Goal: Task Accomplishment & Management: Manage account settings

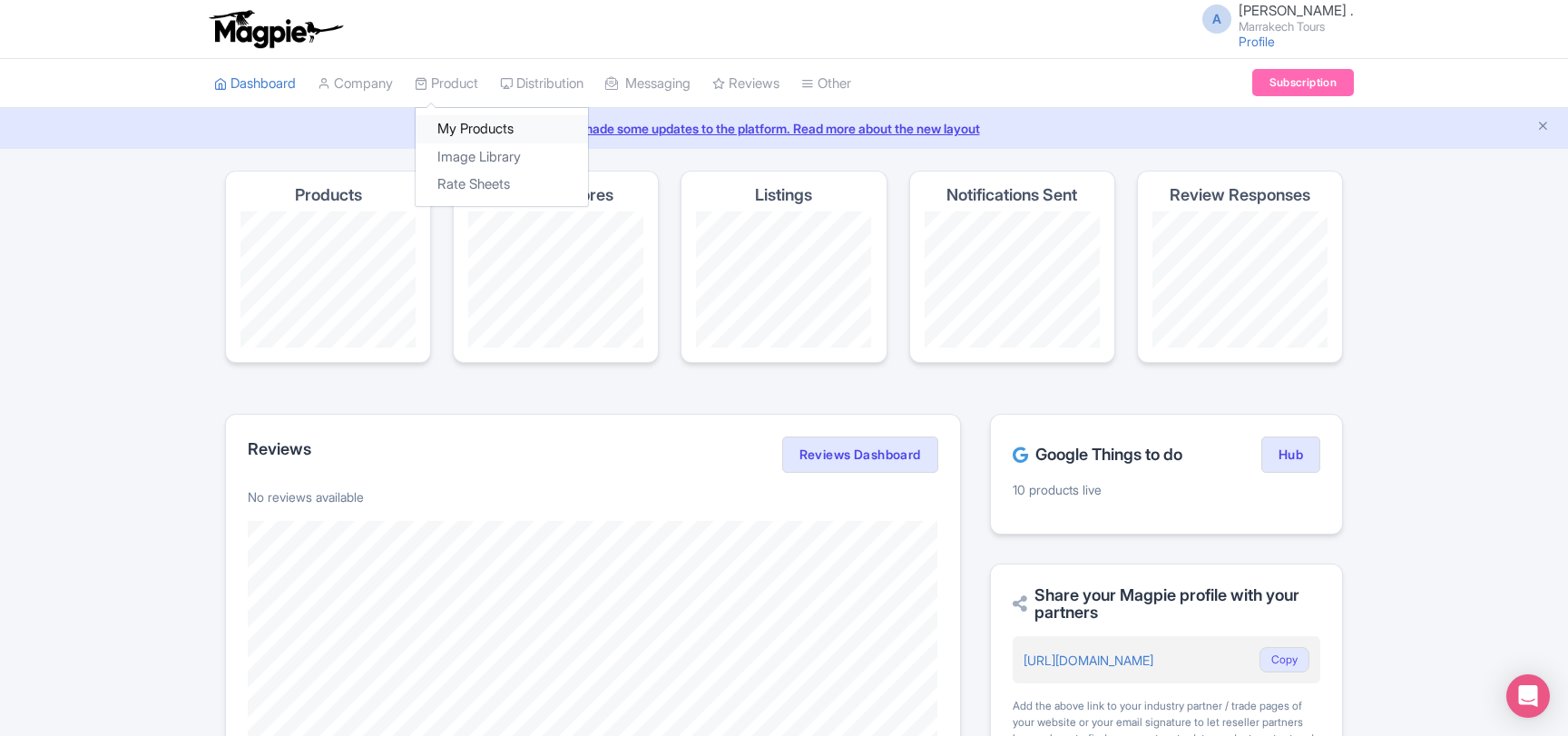
click at [462, 123] on link "My Products" at bounding box center [501, 129] width 173 height 28
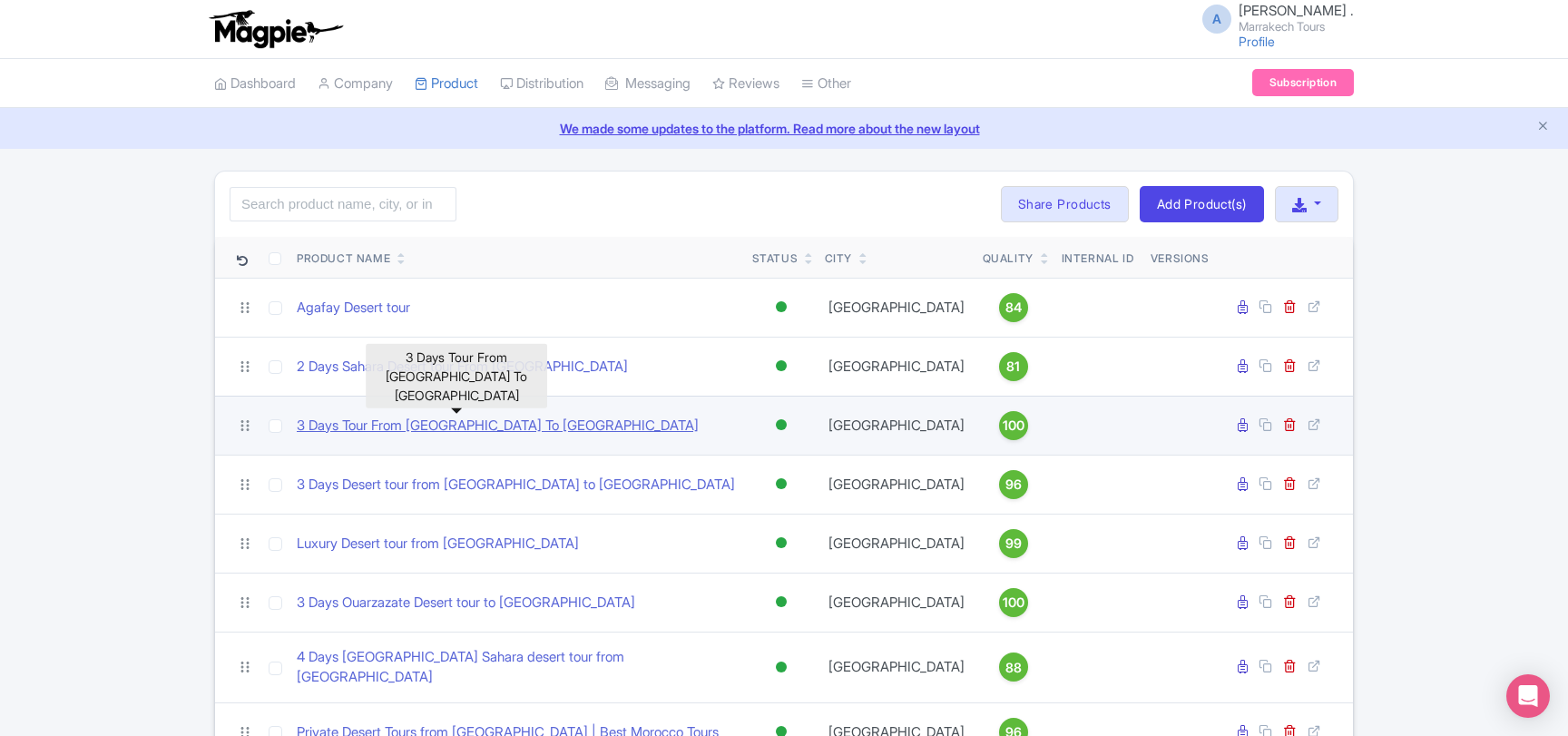
click at [437, 431] on link "3 Days Tour From [GEOGRAPHIC_DATA] To [GEOGRAPHIC_DATA]" at bounding box center [497, 425] width 402 height 21
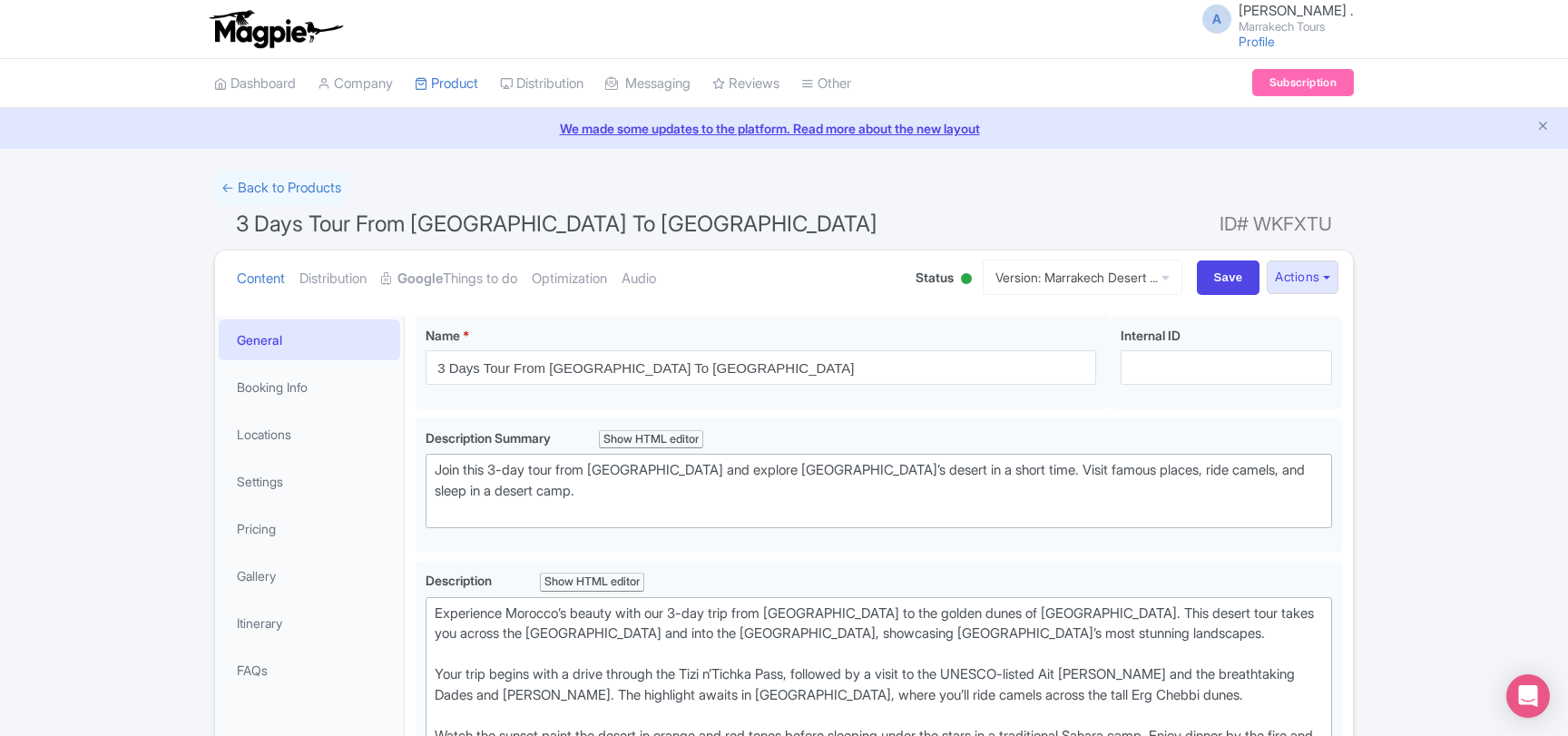
click at [1262, 217] on span "ID# WKFXTU" at bounding box center [1276, 224] width 113 height 36
click at [1533, 690] on icon "Open Intercom Messenger" at bounding box center [1527, 696] width 21 height 24
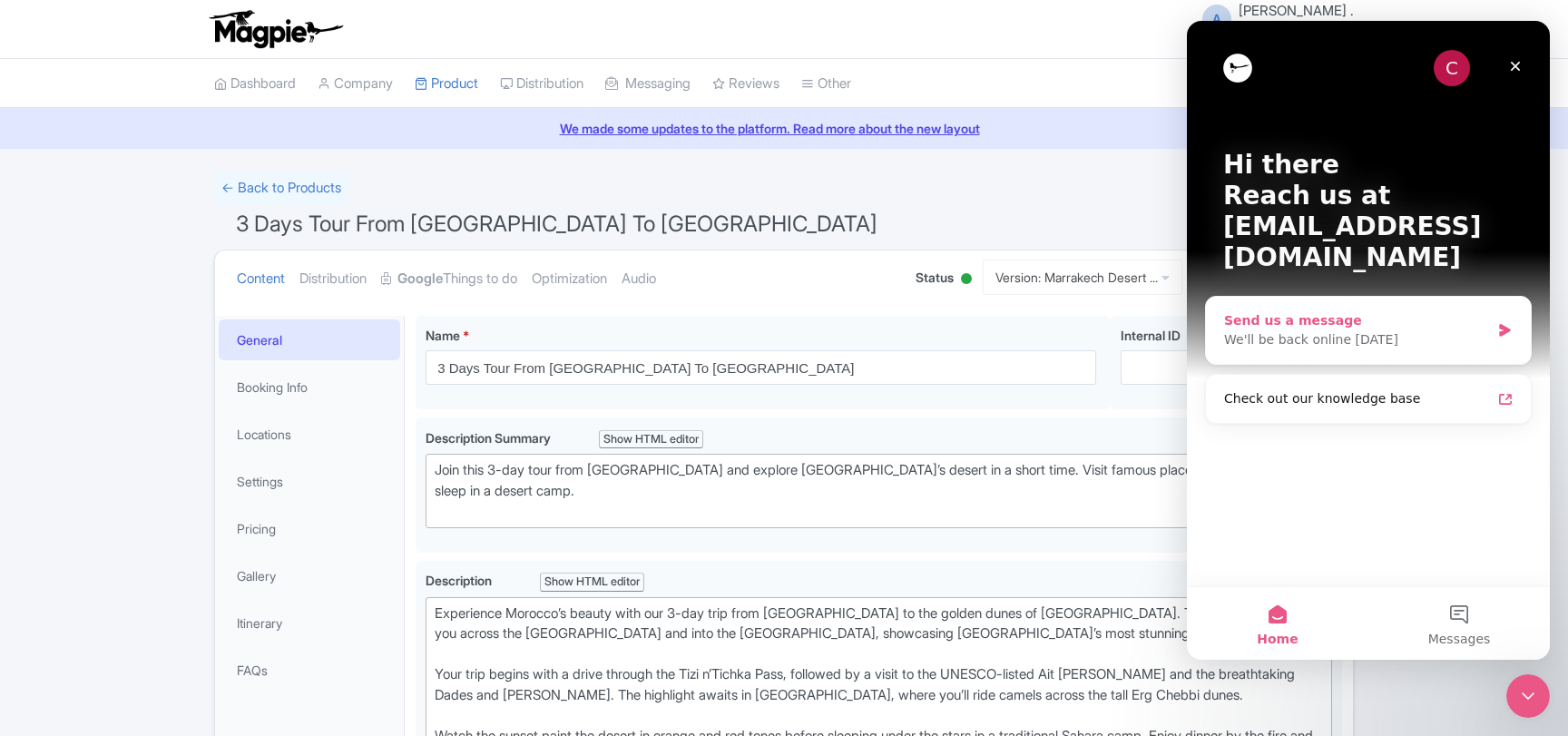
click at [1314, 311] on div "Send us a message" at bounding box center [1356, 320] width 266 height 19
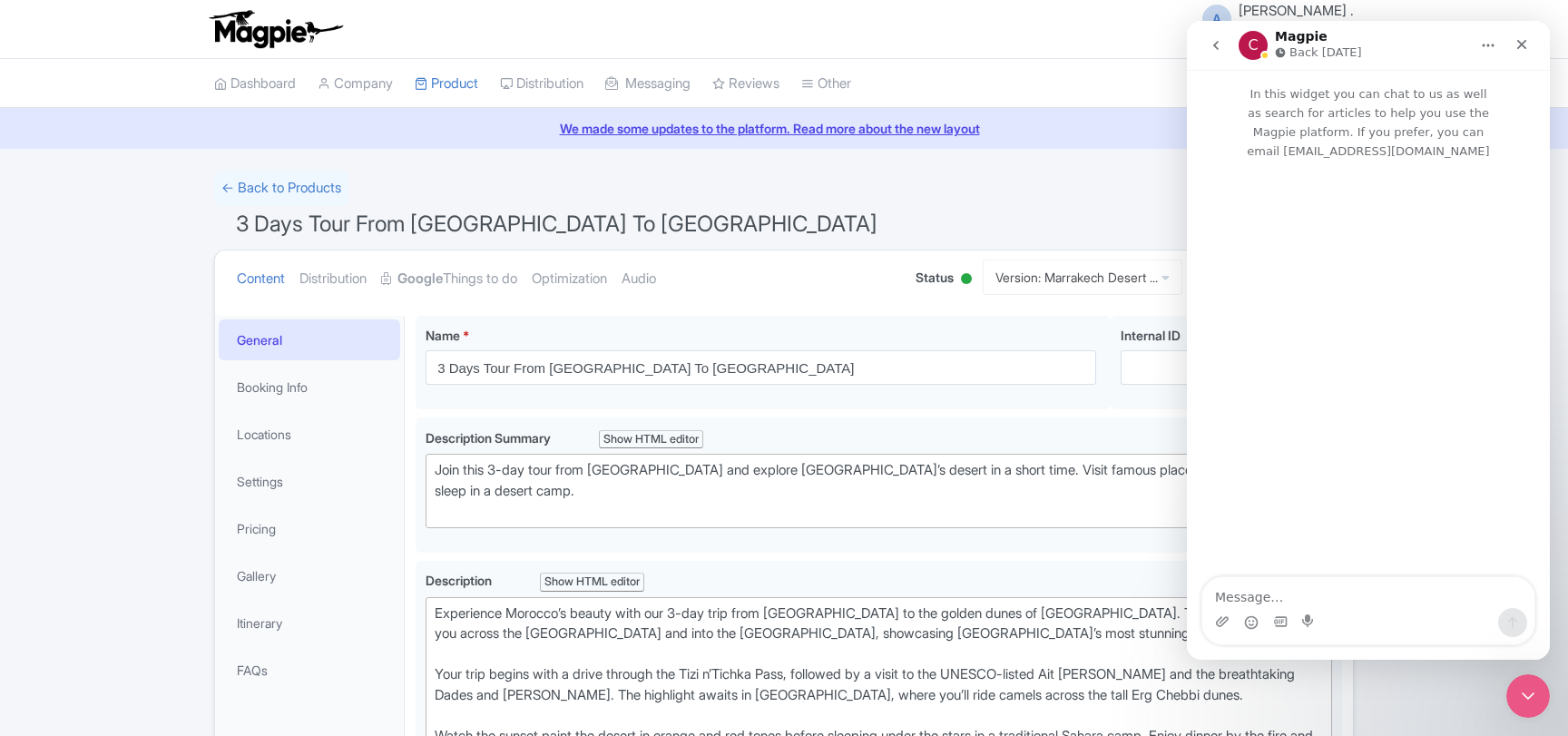
click at [1280, 589] on textarea "Message…" at bounding box center [1368, 592] width 332 height 30
type textarea "h"
drag, startPoint x: 1472, startPoint y: 595, endPoint x: 1472, endPoint y: 606, distance: 11.0
click at [1472, 598] on textarea "Hi can plz check why this product is not showing ??" at bounding box center [1368, 583] width 332 height 49
click at [1234, 581] on textarea "Hi can plz check why this product is not showing ID# WKFXTU ??" at bounding box center [1368, 574] width 332 height 67
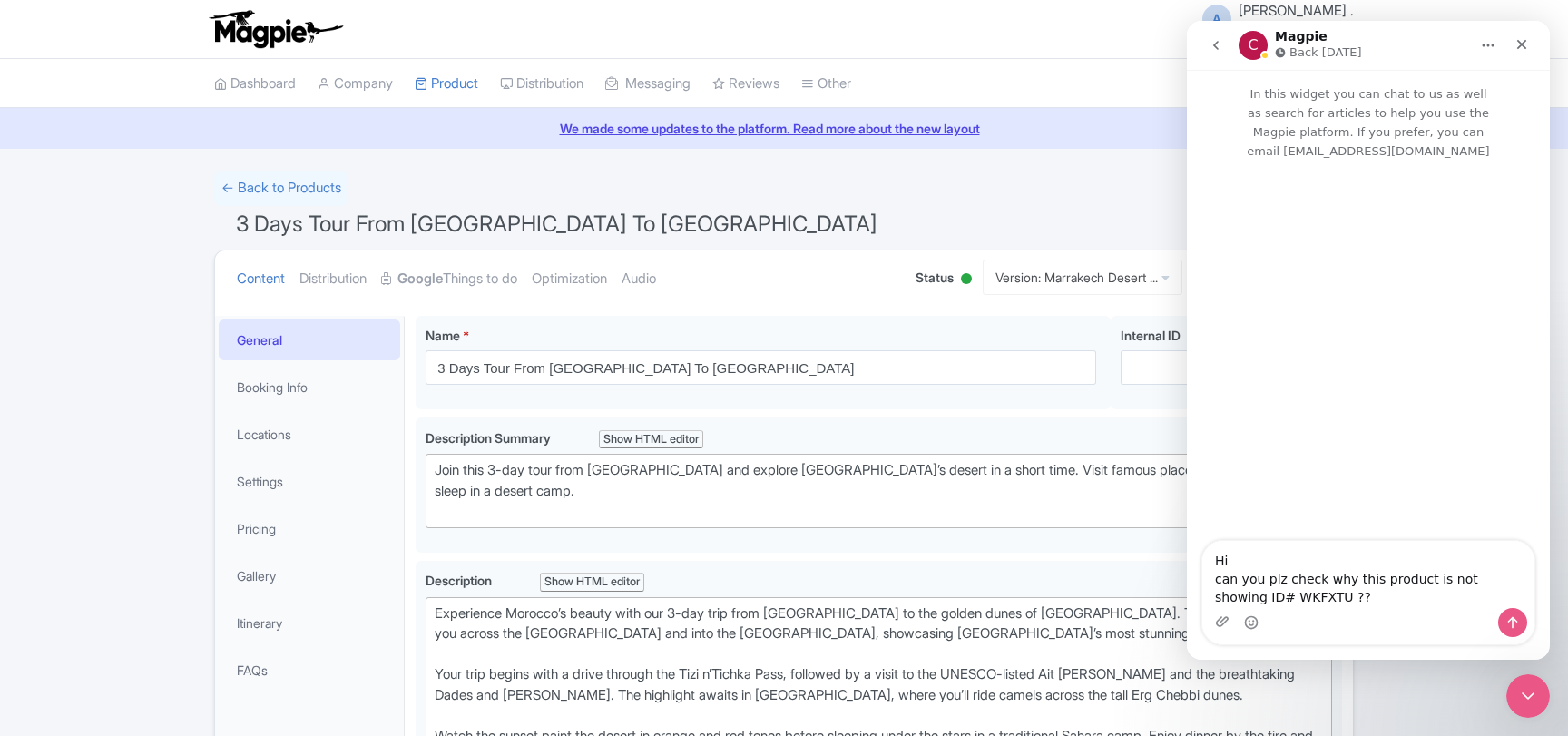
click at [1498, 581] on textarea "Hi can you plz check why this product is not showing ID# WKFXTU ??" at bounding box center [1368, 574] width 332 height 67
drag, startPoint x: 1289, startPoint y: 599, endPoint x: 1315, endPoint y: 598, distance: 26.0
click at [1315, 598] on textarea "Hi can you plz check why this product is not showing ID# WKFXTU ??" at bounding box center [1368, 565] width 332 height 85
click at [1504, 586] on textarea "Hi can you plz check why this product is not showing ID# WKFXTU" at bounding box center [1368, 565] width 332 height 85
type textarea "Hi can you plz check why this product is not showing ?? ID# WKFXTU"
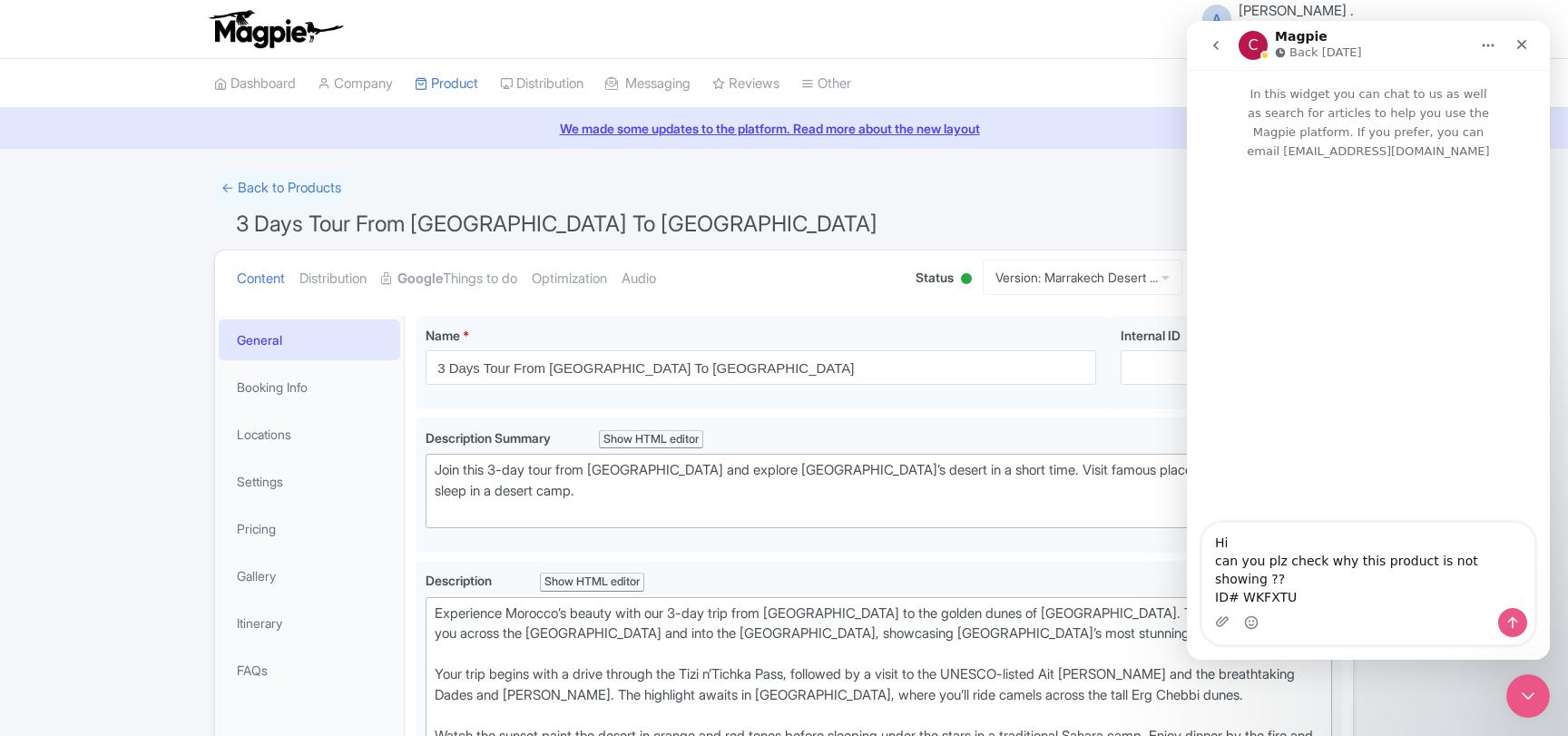
click at [1301, 615] on div "Intercom messenger" at bounding box center [1368, 622] width 332 height 29
click at [1302, 583] on textarea "Hi can you plz check why this product is not showing ?? ID# WKFXTU" at bounding box center [1368, 565] width 332 height 85
drag, startPoint x: 1294, startPoint y: 597, endPoint x: 1212, endPoint y: 572, distance: 85.7
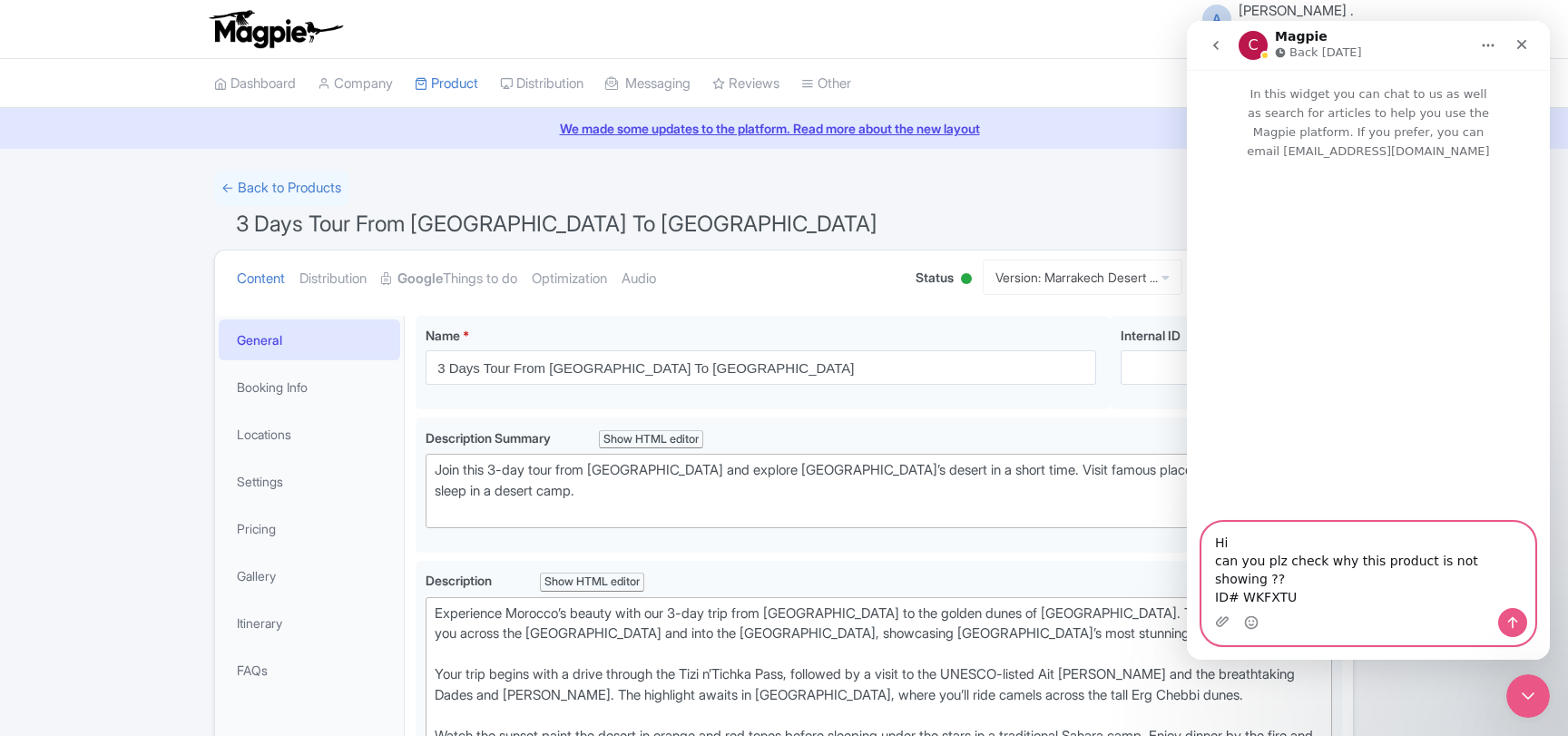
click at [1212, 572] on textarea "Hi can you plz check why this product is not showing ?? ID# WKFXTU" at bounding box center [1368, 565] width 332 height 85
click at [1507, 623] on icon "Send a message…" at bounding box center [1512, 622] width 15 height 15
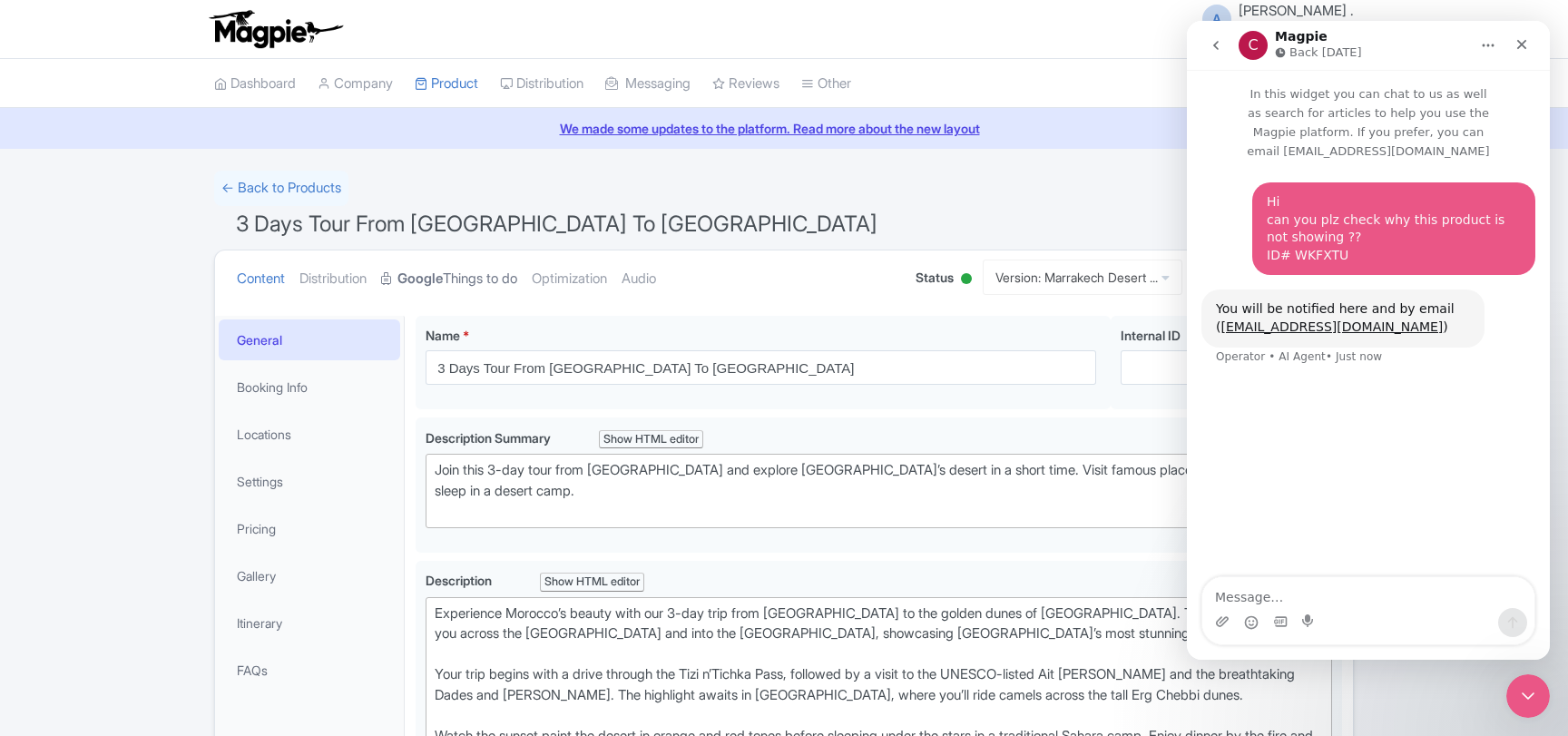
click at [487, 275] on link "Google Things to do" at bounding box center [448, 279] width 136 height 57
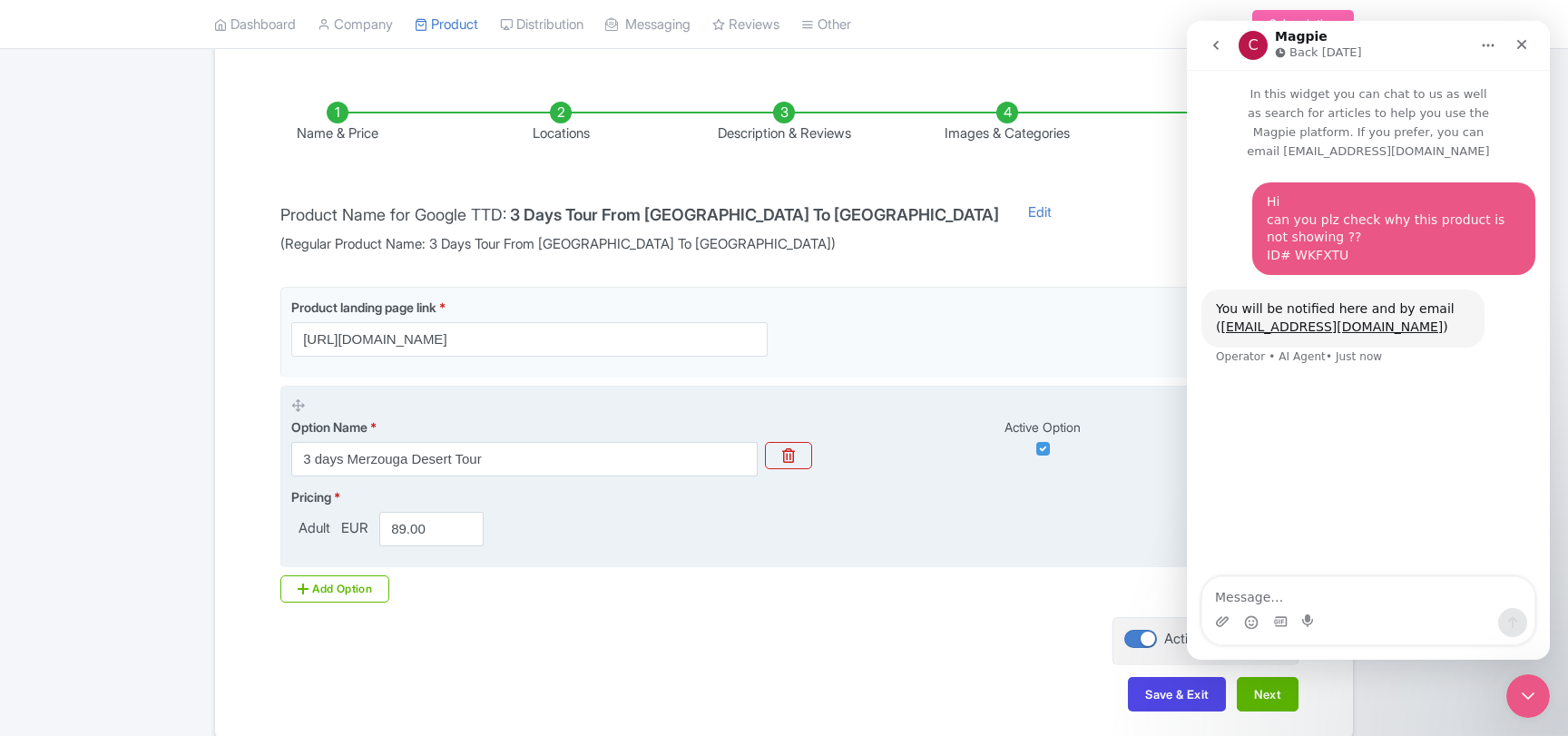
scroll to position [146, 0]
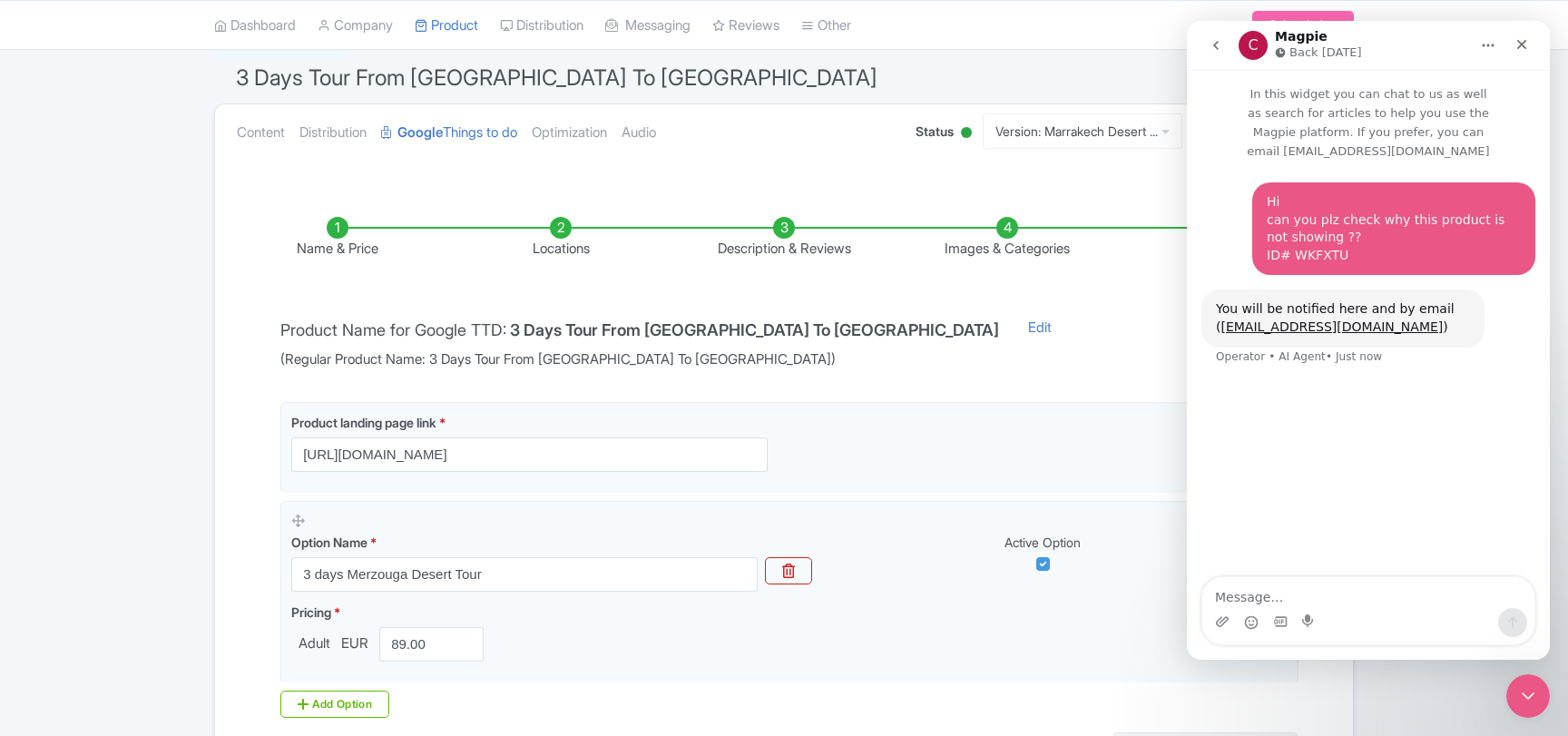
click at [560, 256] on li "Locations" at bounding box center [560, 237] width 223 height 42
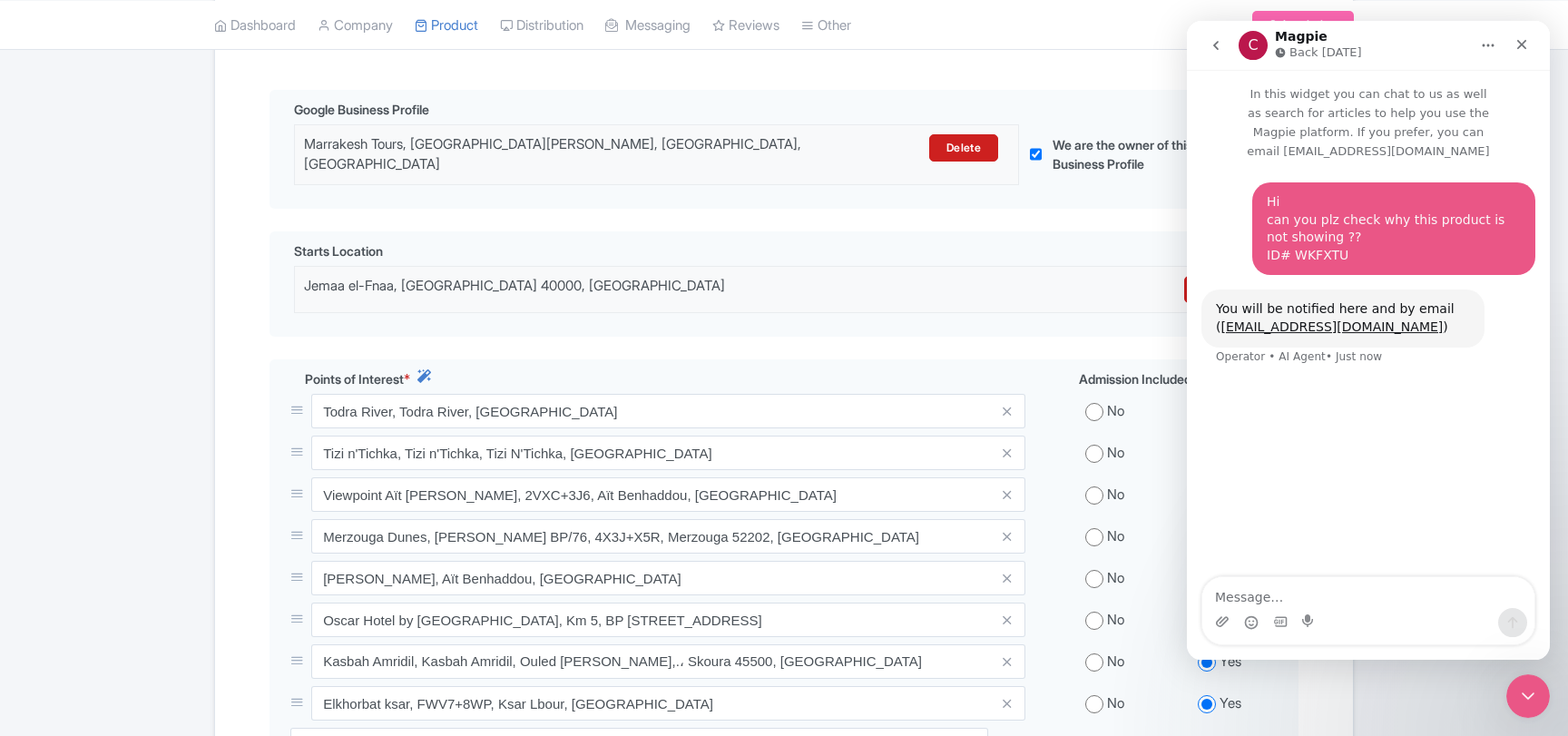
scroll to position [440, 0]
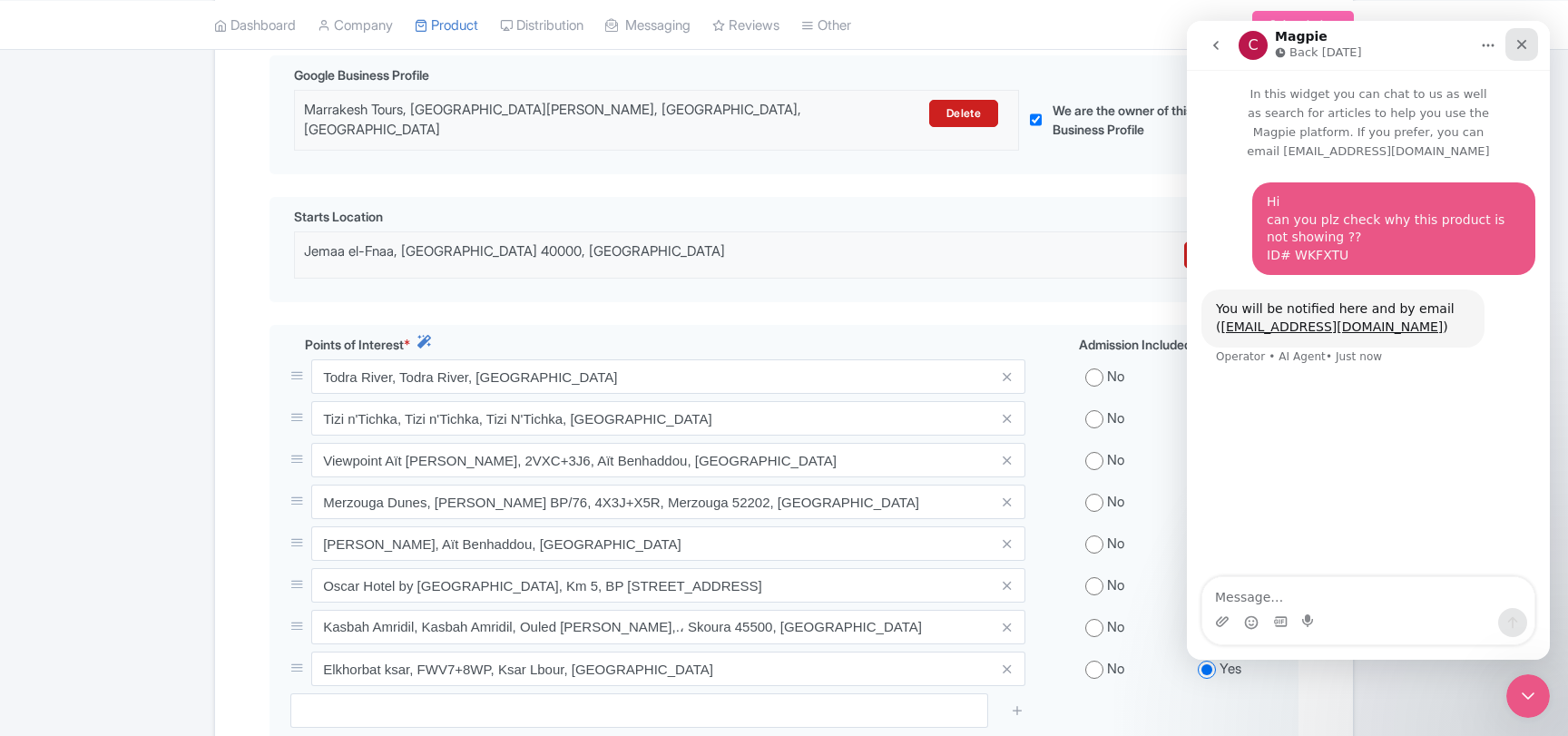
click at [1523, 51] on icon "Close" at bounding box center [1521, 44] width 15 height 15
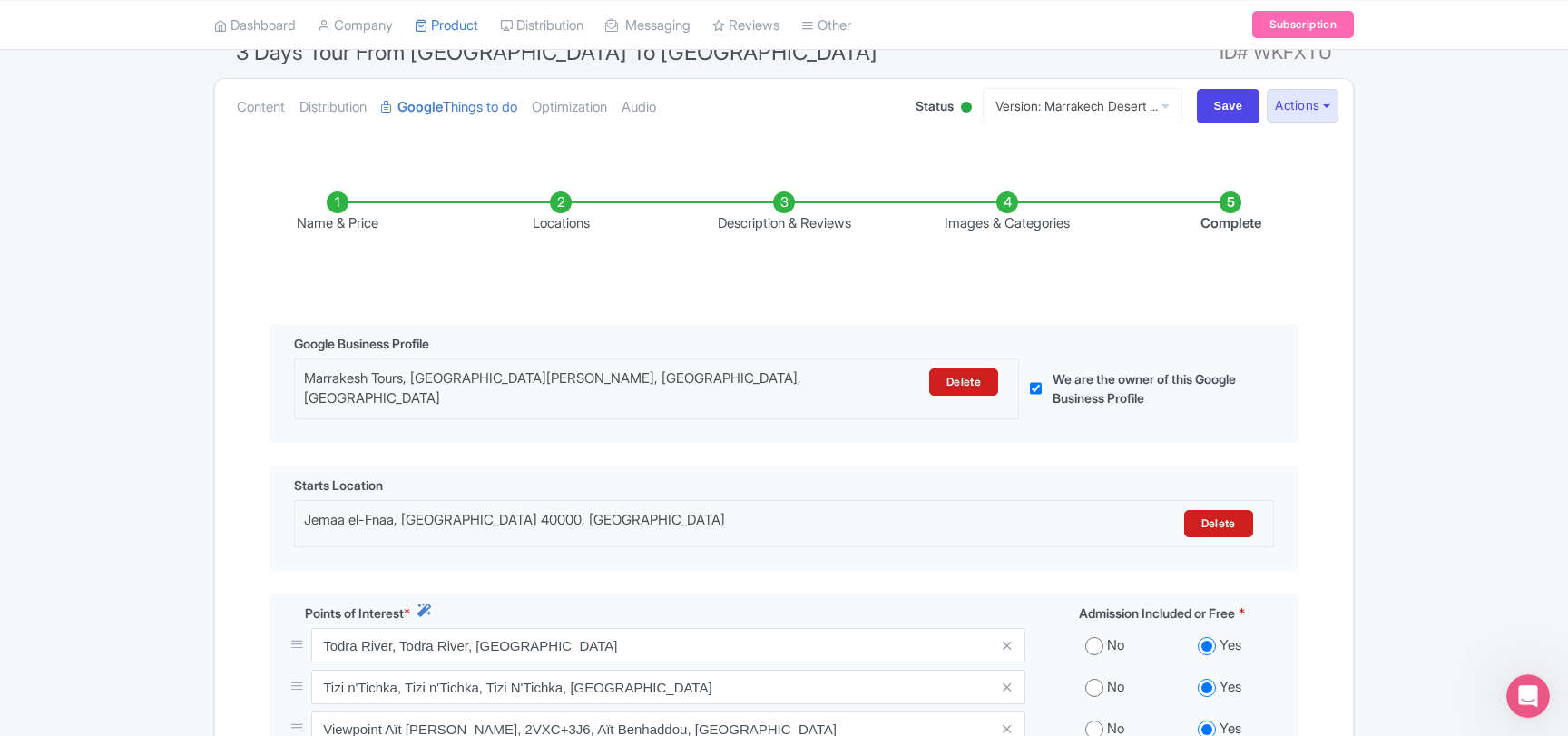
scroll to position [42, 0]
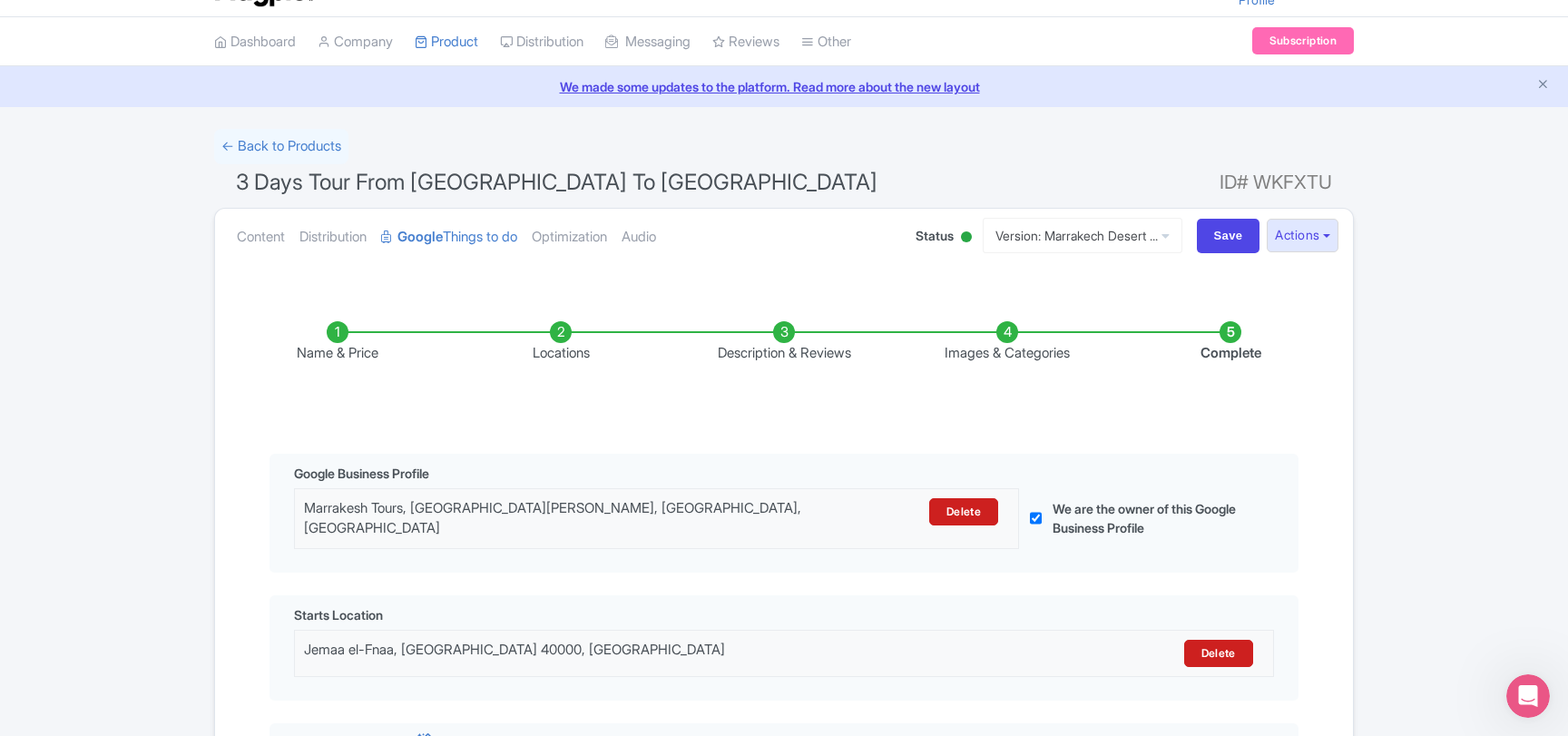
click at [731, 344] on li "Description & Reviews" at bounding box center [783, 342] width 223 height 42
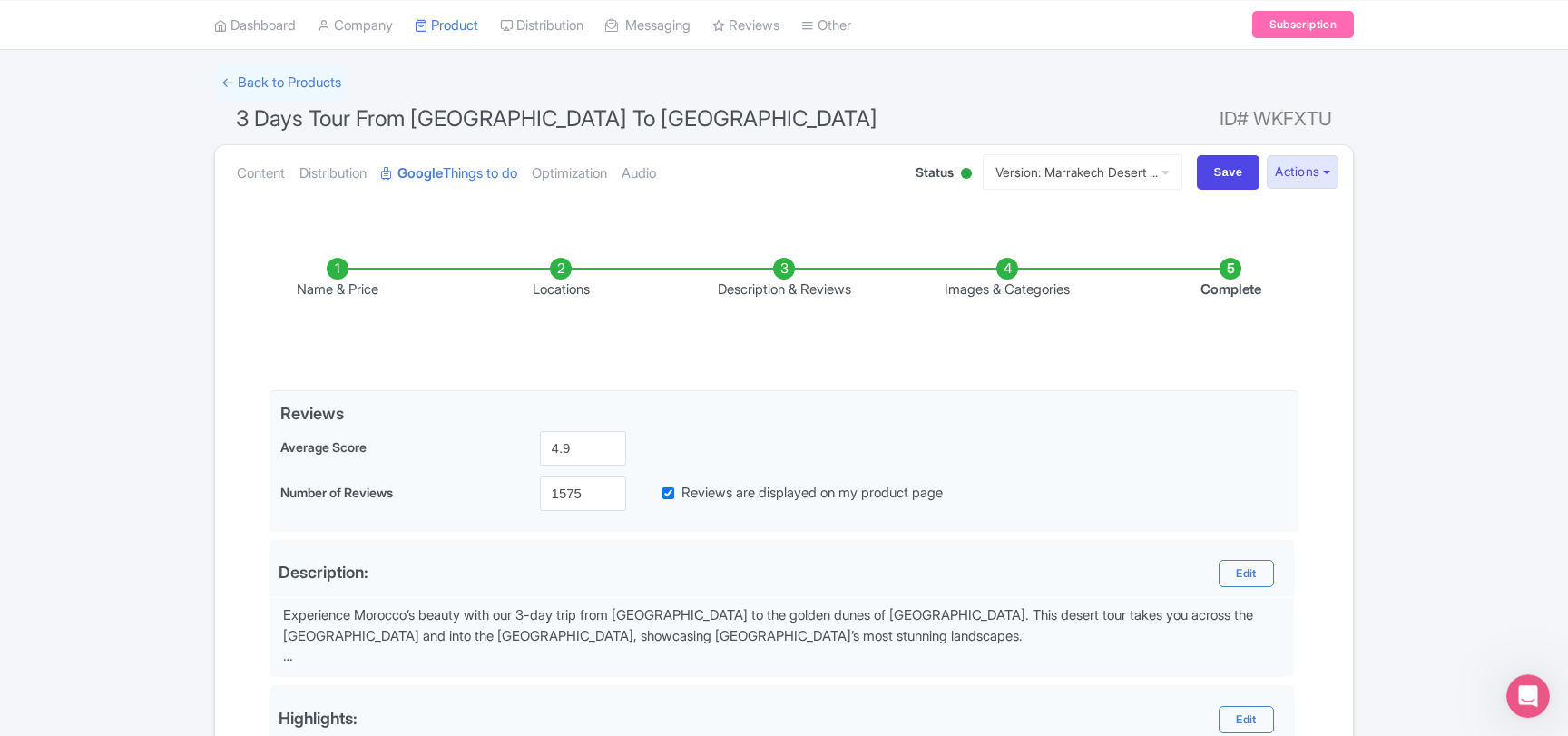
scroll to position [139, 0]
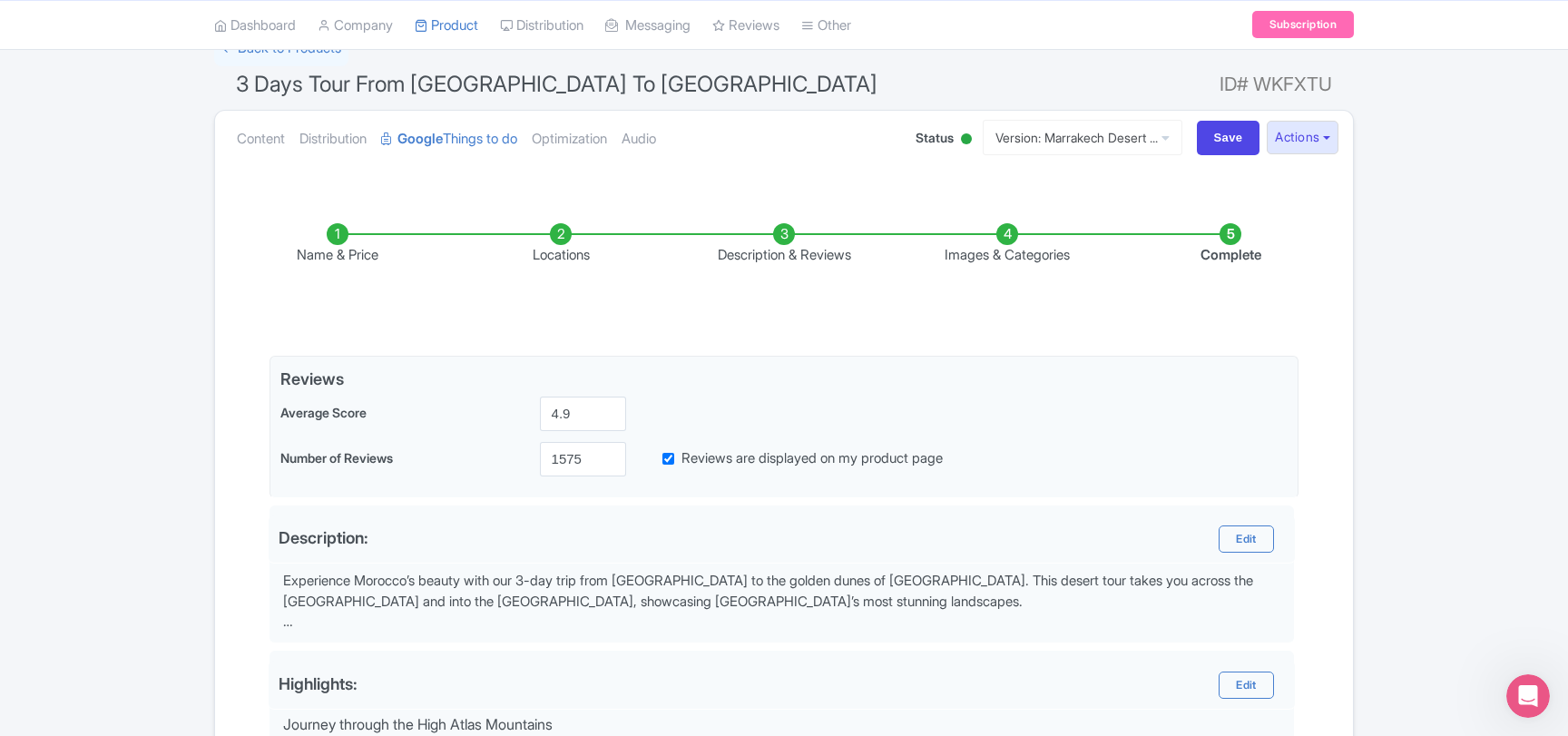
click at [548, 245] on li "Locations" at bounding box center [560, 243] width 223 height 42
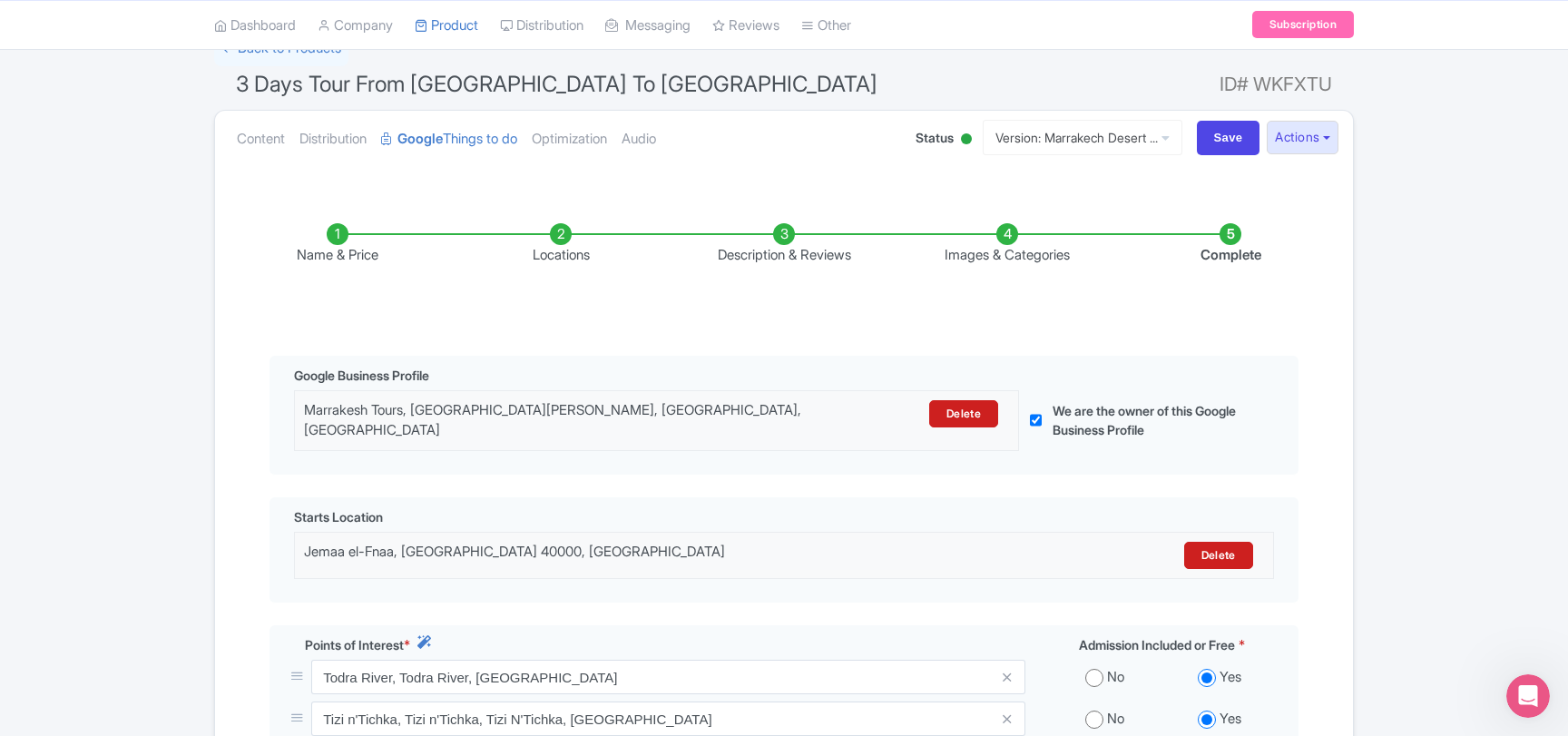
click at [354, 246] on li "Name & Price" at bounding box center [337, 243] width 223 height 42
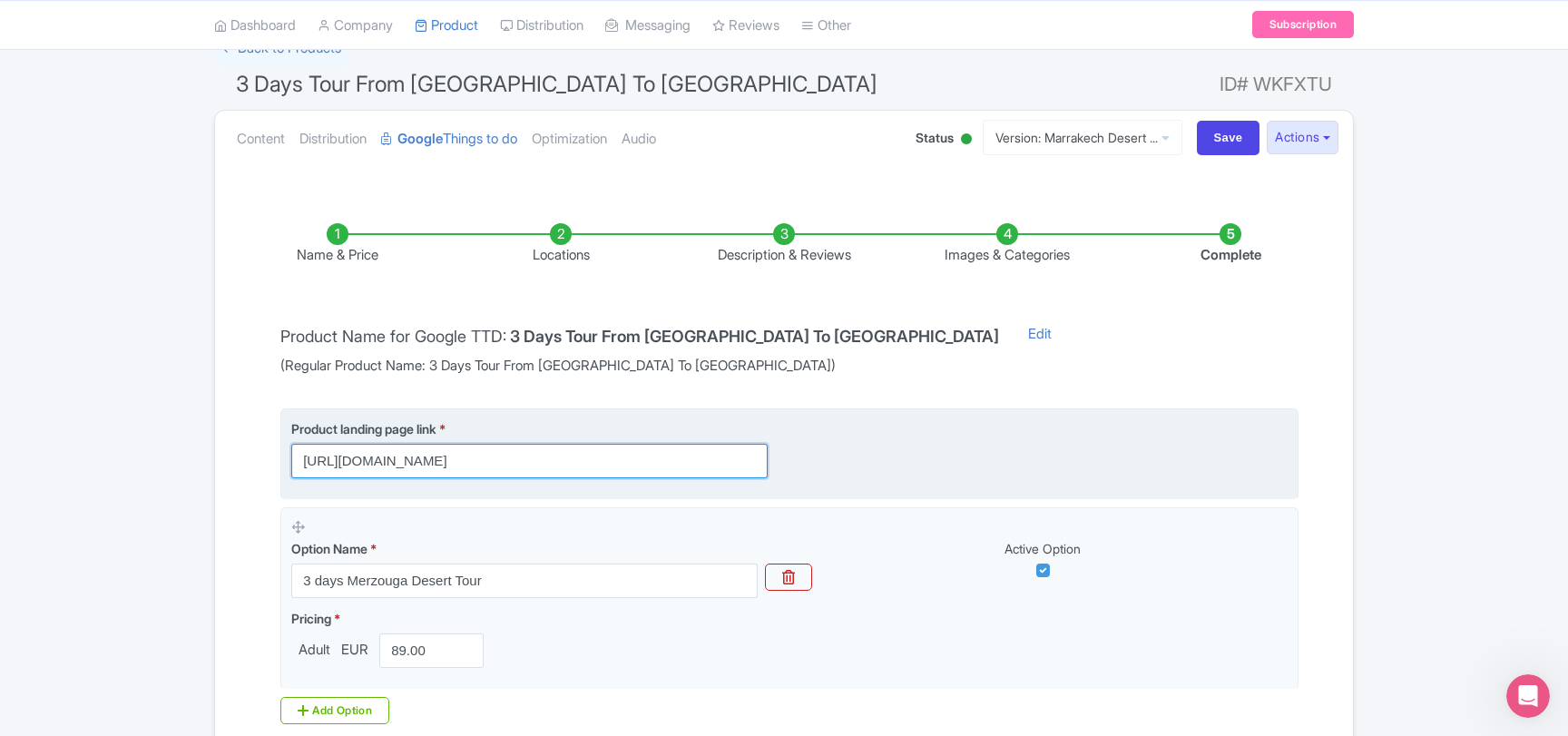
click at [435, 450] on input "https://www.marrakesh-desert-tours.com/tours/3-days-tour-from-marrakech-to-merz…" at bounding box center [529, 460] width 476 height 34
click at [690, 457] on input "https://www.marrakesh-desert-tours.com/tours/3-days-tour-from-marrakech-to-merz…" at bounding box center [529, 460] width 476 height 34
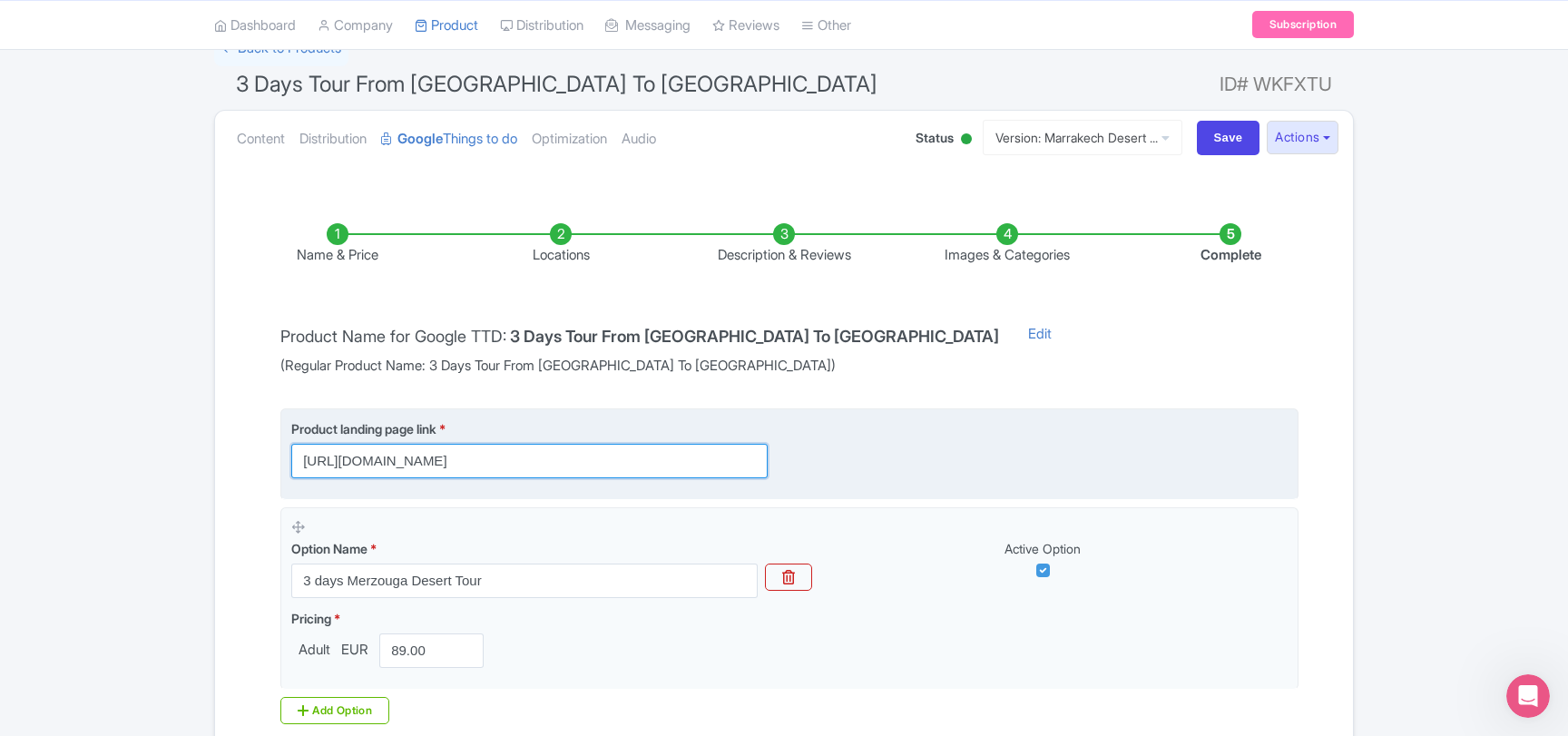
drag, startPoint x: 688, startPoint y: 457, endPoint x: 806, endPoint y: 467, distance: 118.4
click at [767, 467] on input "https://www.marrakesh-desert-tours.com/tours/3-days-tour-from-marrakech-to-merz…" at bounding box center [529, 460] width 476 height 34
click at [691, 456] on input "https://www.marrakesh-desert-tours.com/tours/3-days-tour-from-marrakech-to-merz…" at bounding box center [529, 460] width 476 height 34
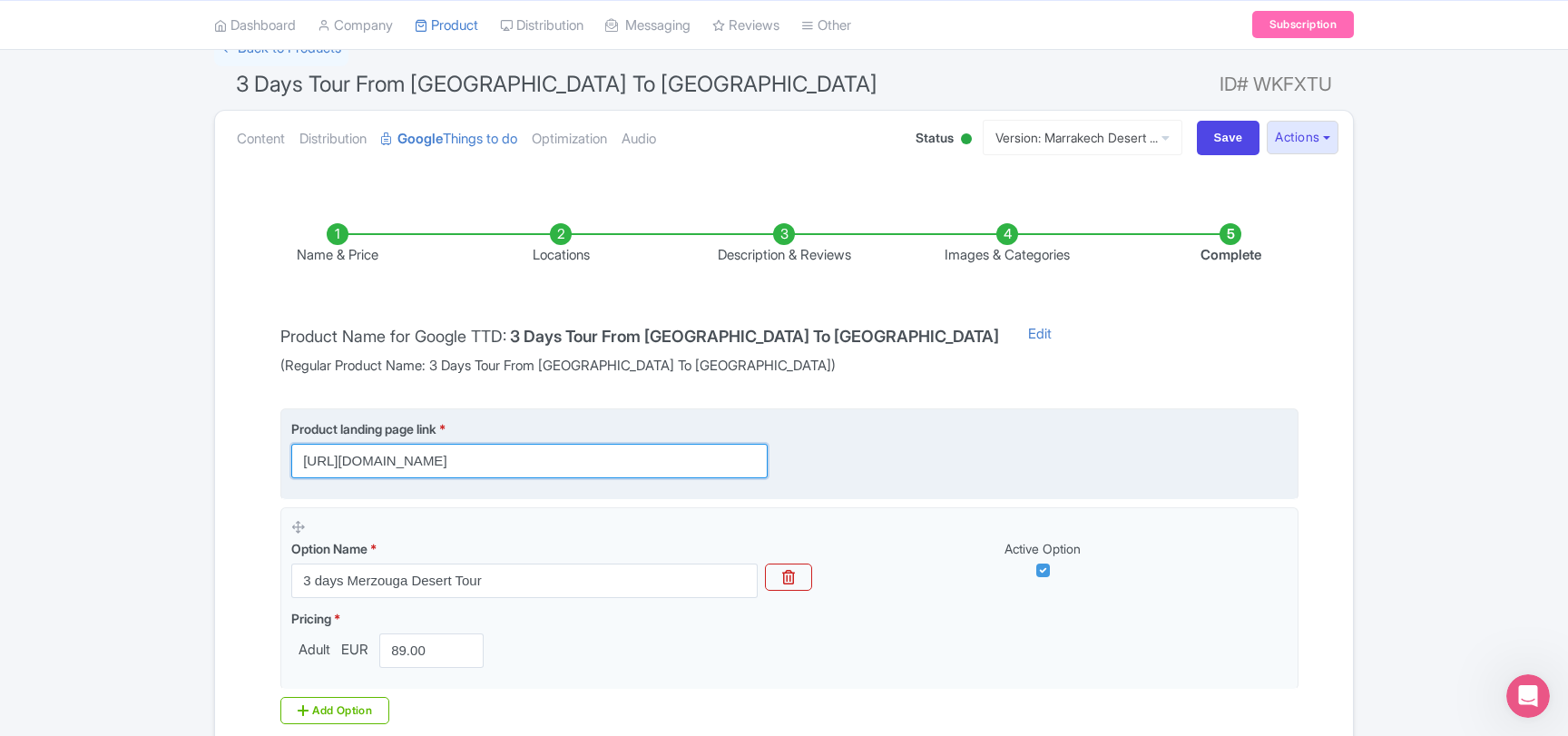
click at [435, 454] on input "https://www.marrakesh-desert-tours.com/tours/3-days-tour-from-marrakech-to-merz…" at bounding box center [529, 460] width 476 height 34
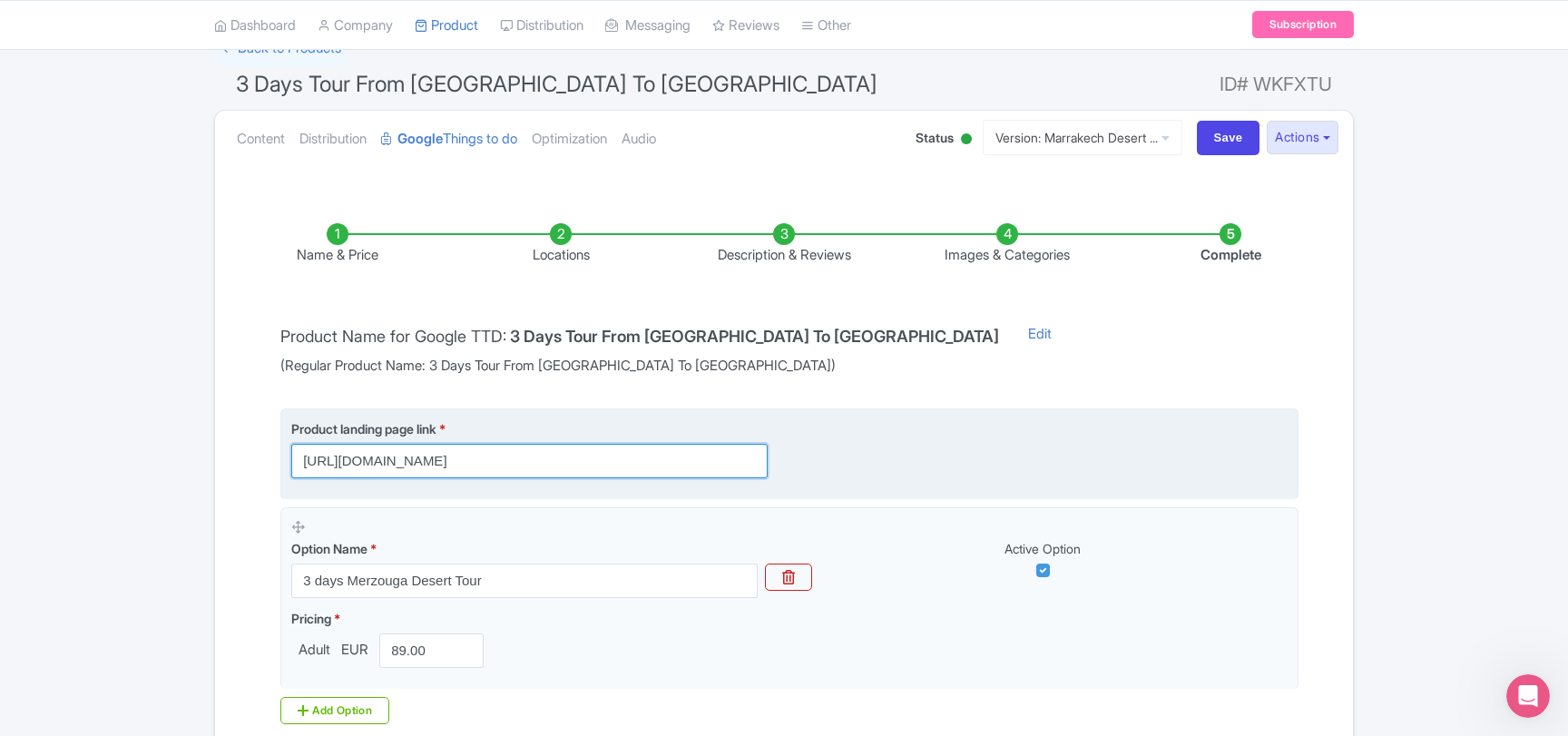
drag, startPoint x: 712, startPoint y: 462, endPoint x: 244, endPoint y: 447, distance: 468.2
click at [291, 447] on input "https://www.marrakesh-desert-tours.com/tours/3-days-tour-from-marrakech-to-merz…" at bounding box center [529, 460] width 476 height 34
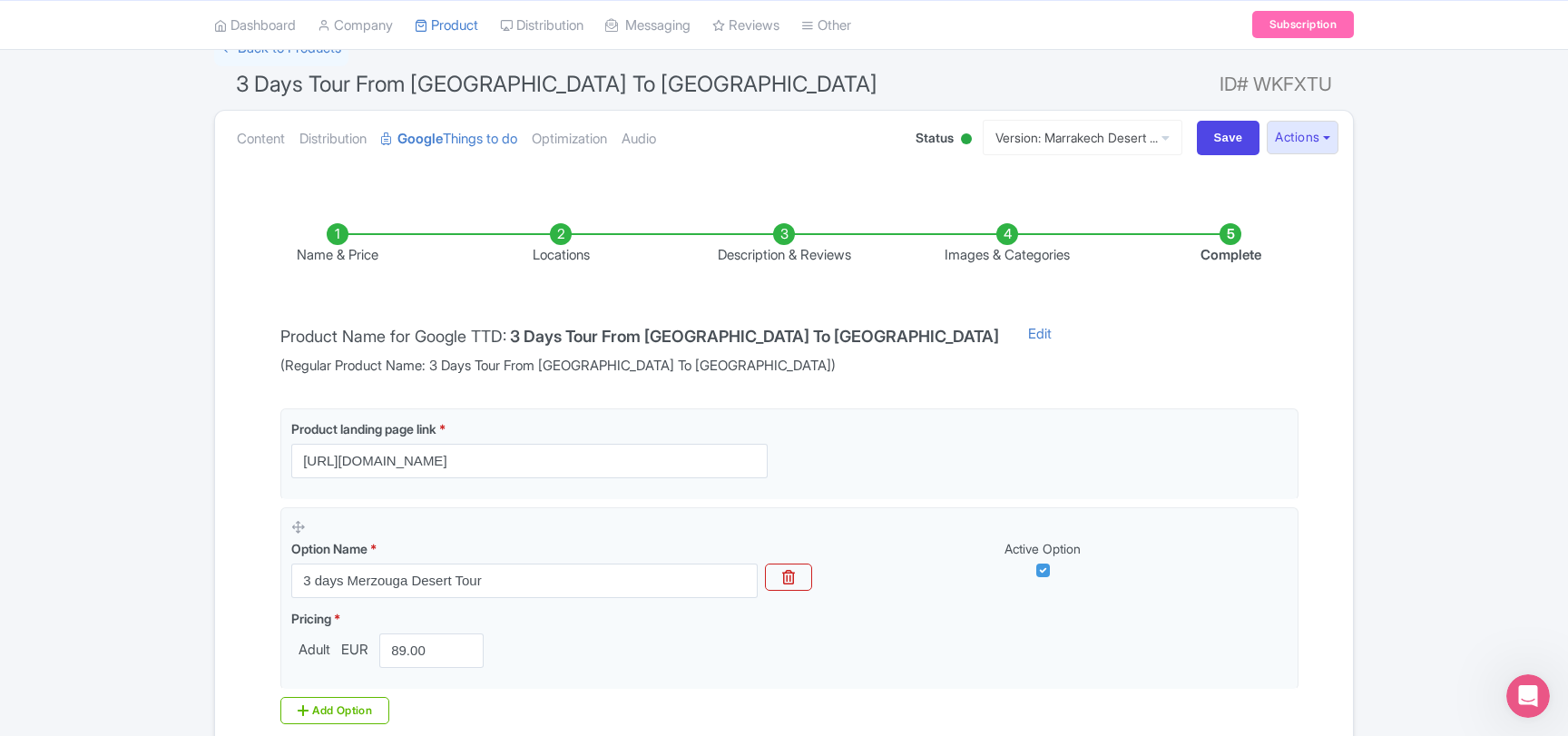
click at [230, 465] on div "Name & Price Locations Description & Reviews Images & Categories Complete Produ…" at bounding box center [783, 518] width 1116 height 664
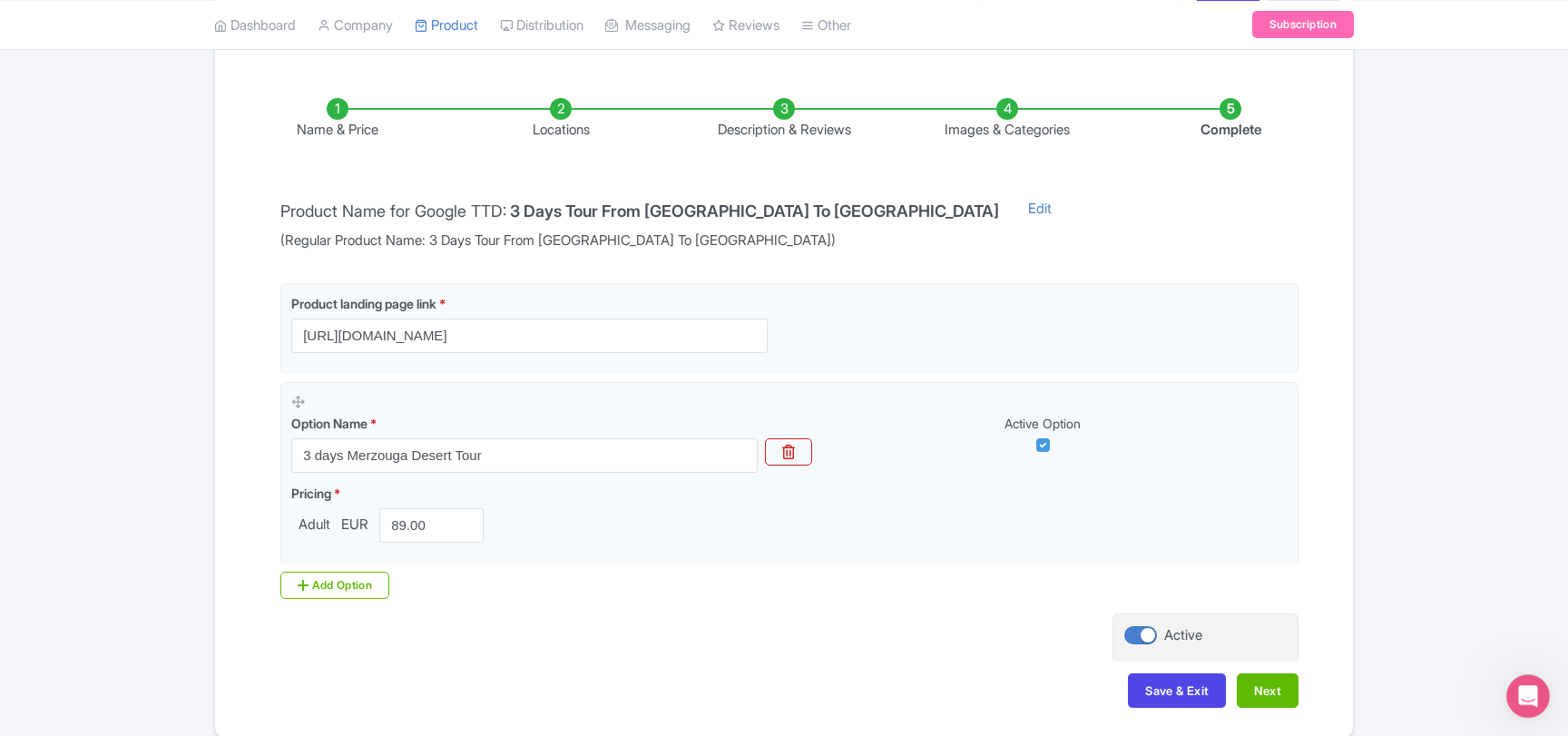
scroll to position [342, 0]
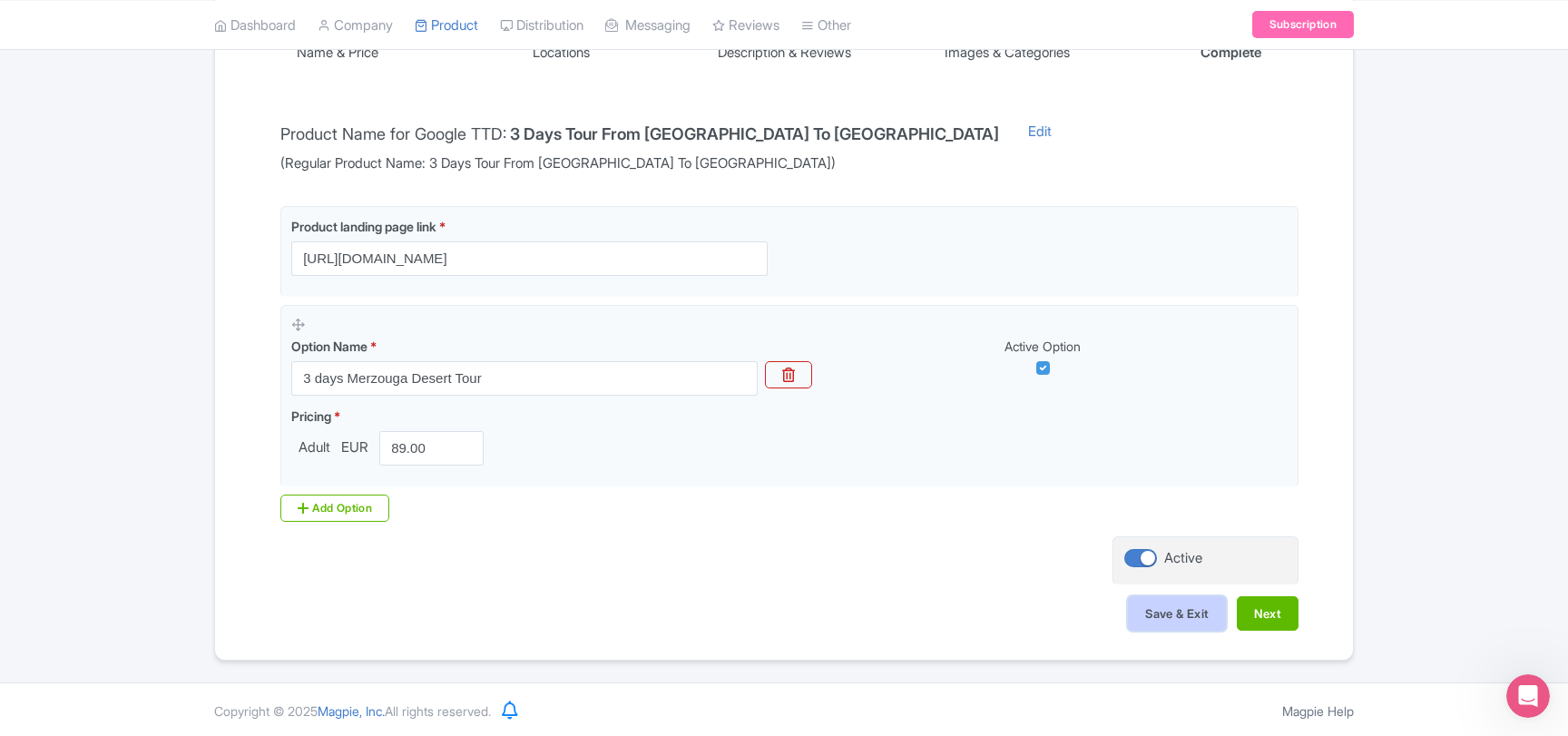
click at [1188, 618] on button "Save & Exit" at bounding box center [1176, 612] width 98 height 34
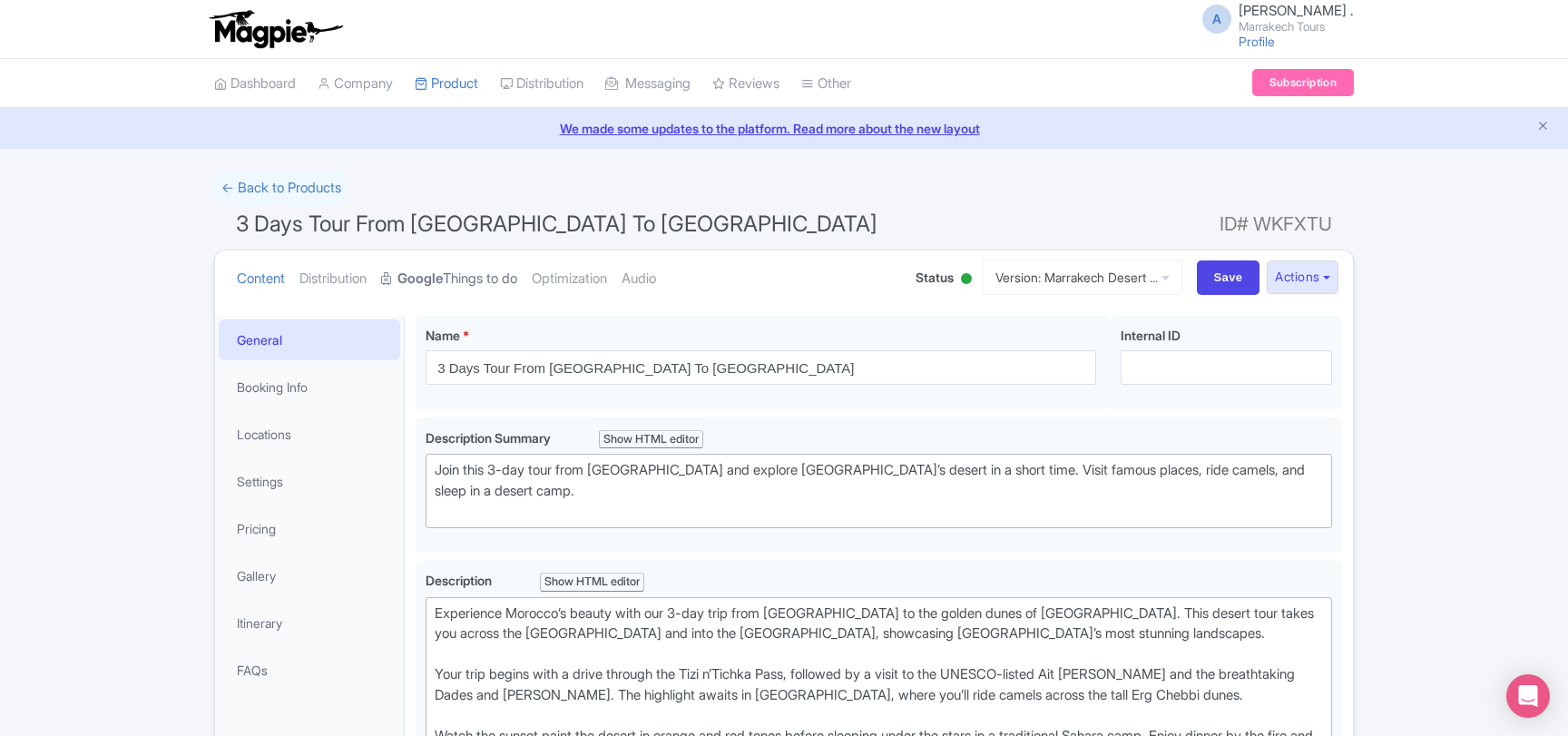
click at [506, 288] on link "Google Things to do" at bounding box center [448, 279] width 136 height 57
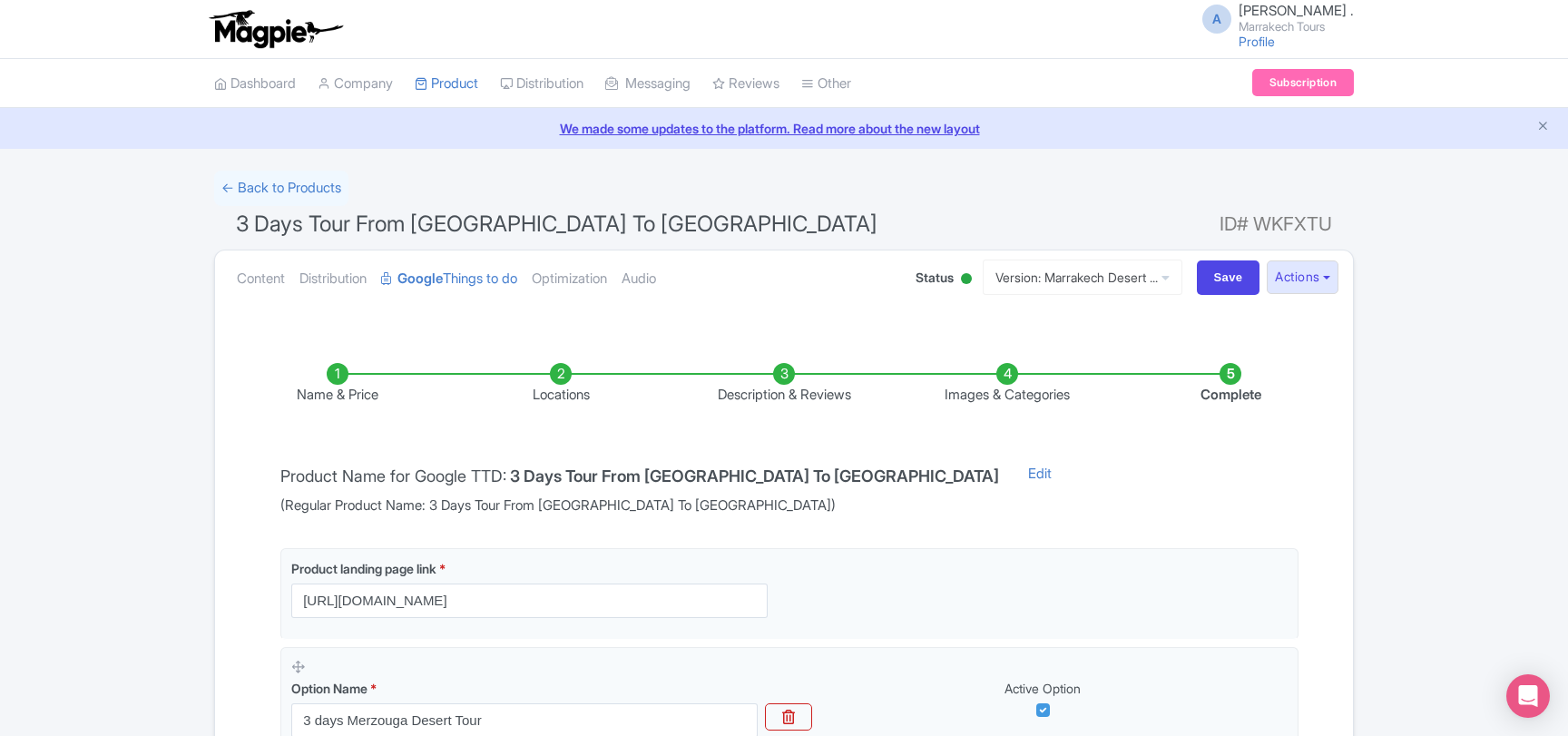
click at [990, 401] on li "Images & Categories" at bounding box center [1006, 384] width 223 height 42
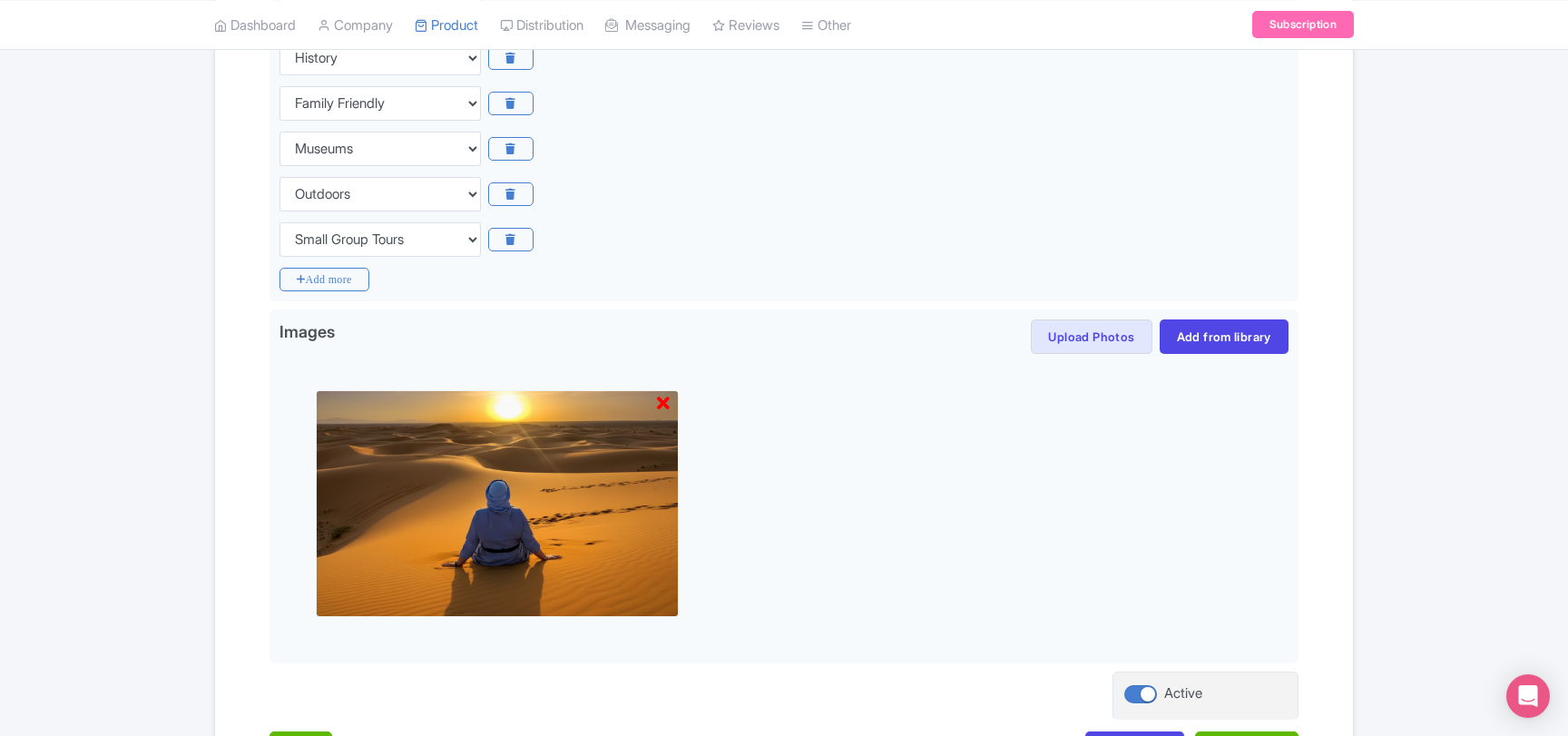
scroll to position [686, 0]
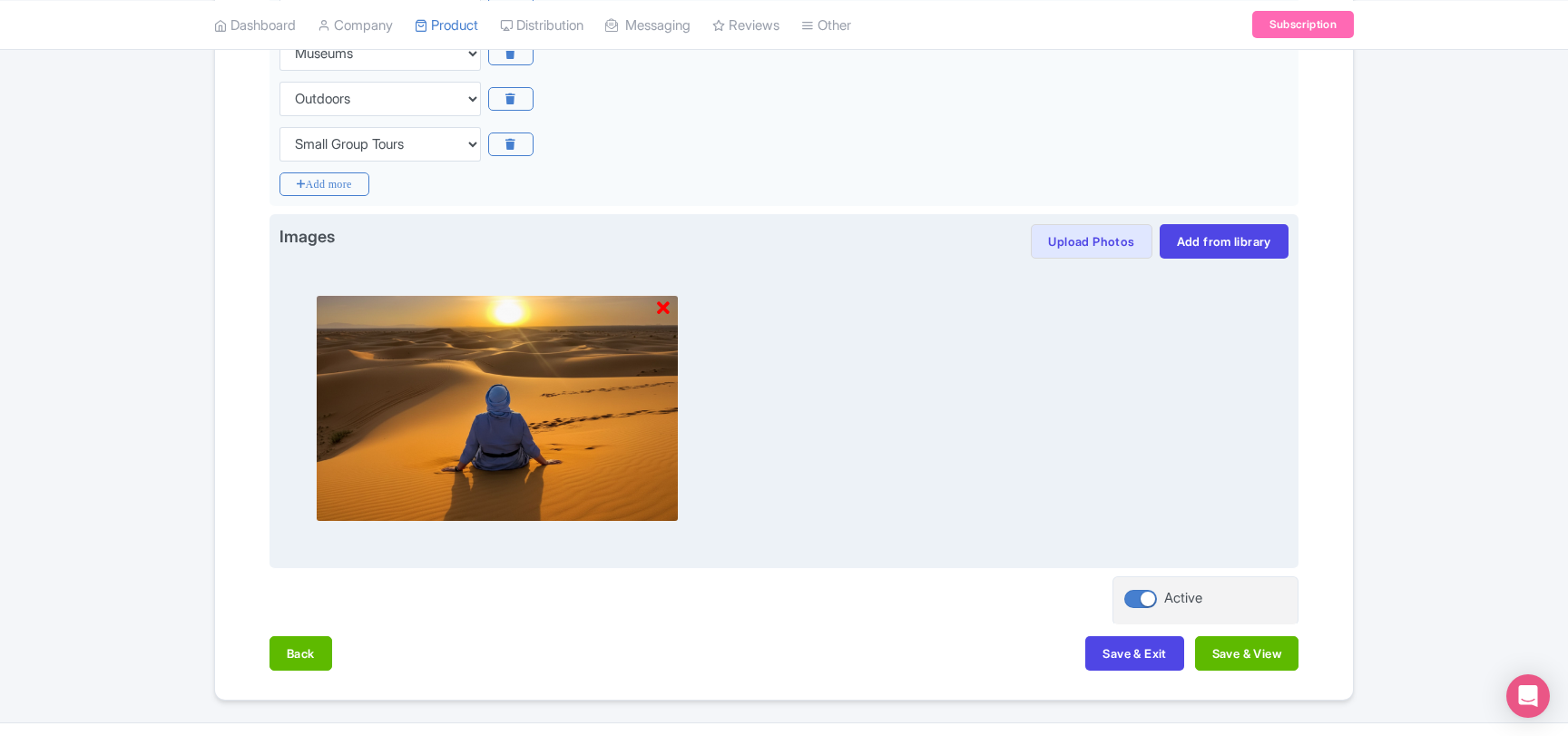
click at [666, 307] on icon at bounding box center [662, 308] width 13 height 18
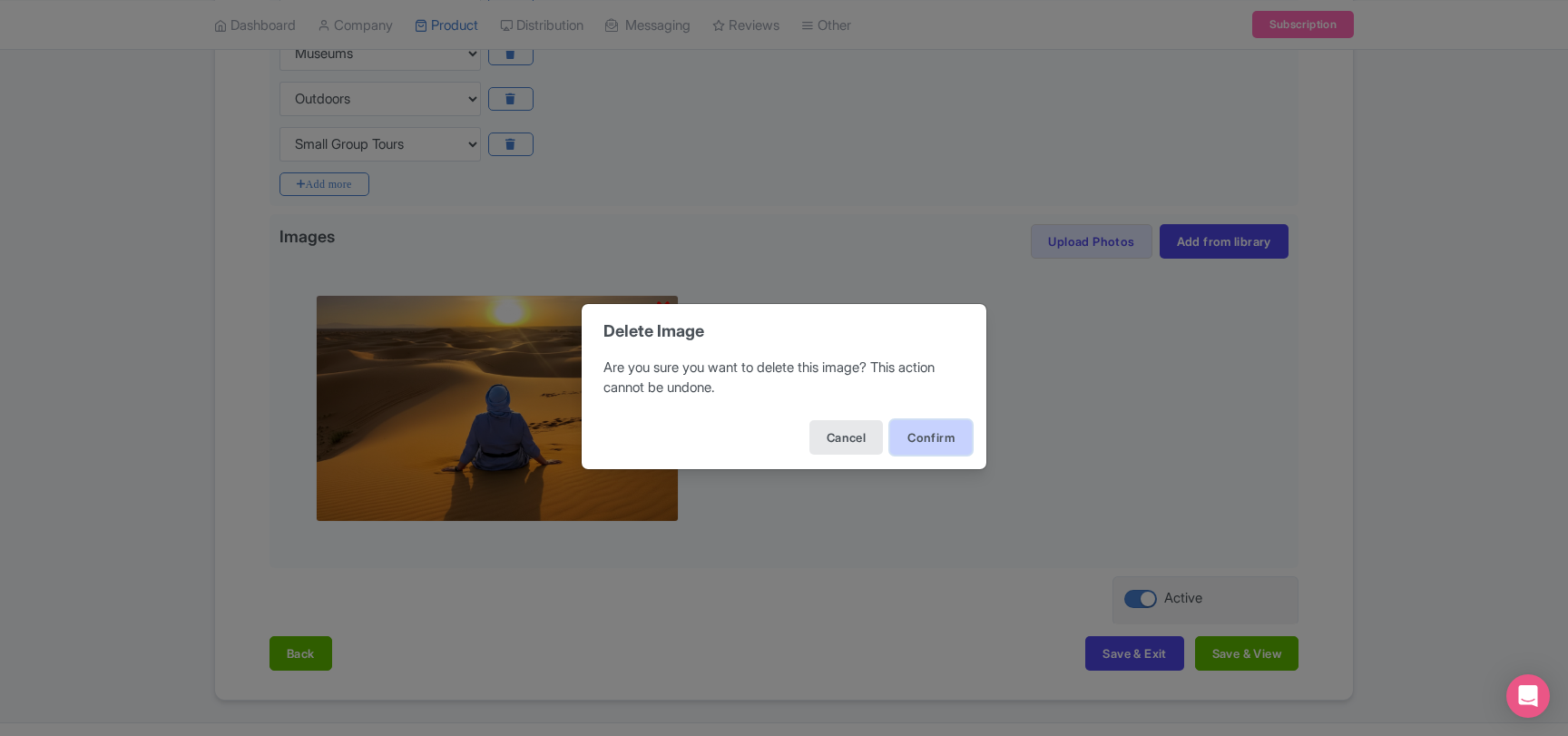
click at [921, 443] on button "Confirm" at bounding box center [930, 437] width 81 height 34
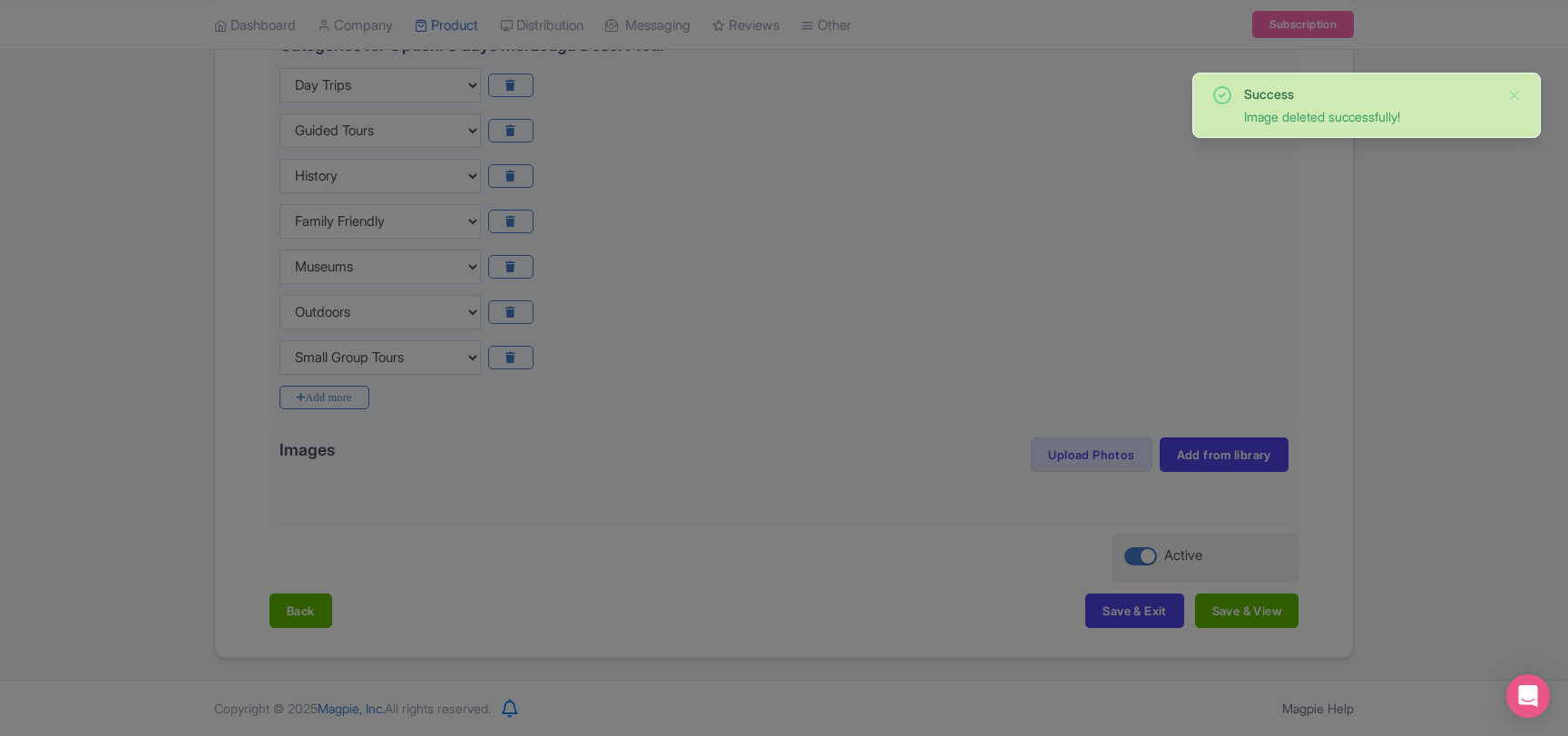
scroll to position [470, 0]
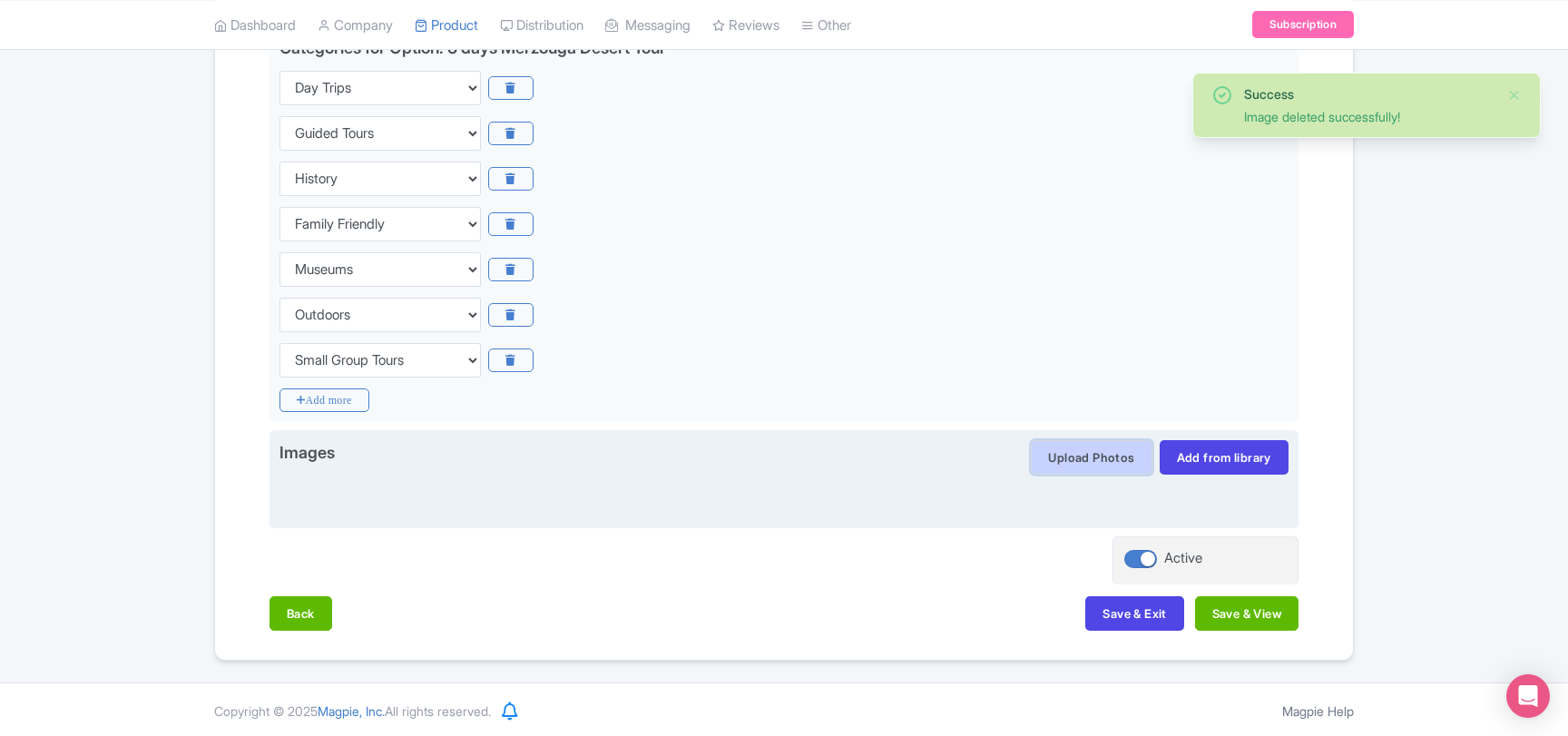
click at [1080, 456] on button "Upload Photos" at bounding box center [1090, 456] width 121 height 34
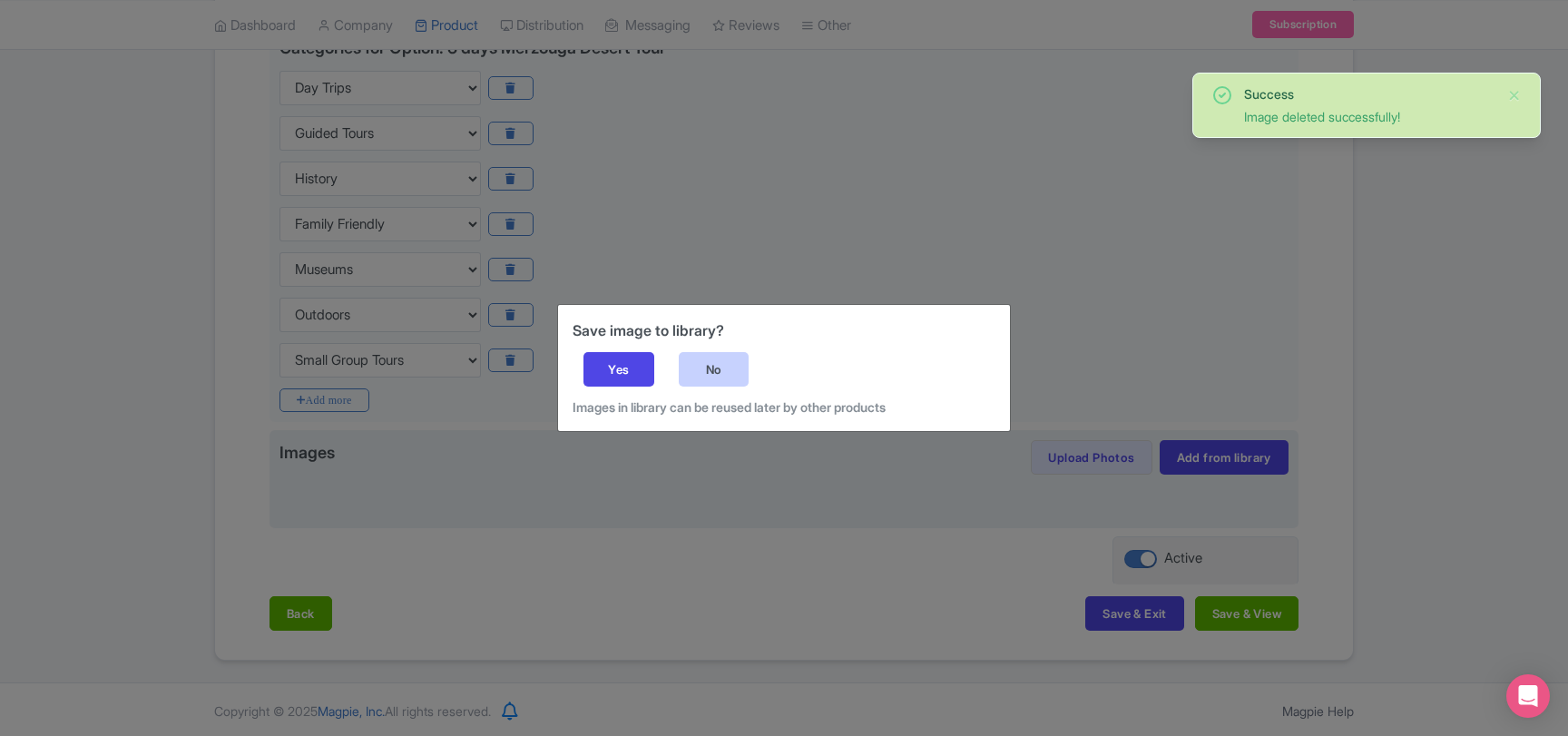
click at [699, 370] on div "No" at bounding box center [714, 369] width 71 height 34
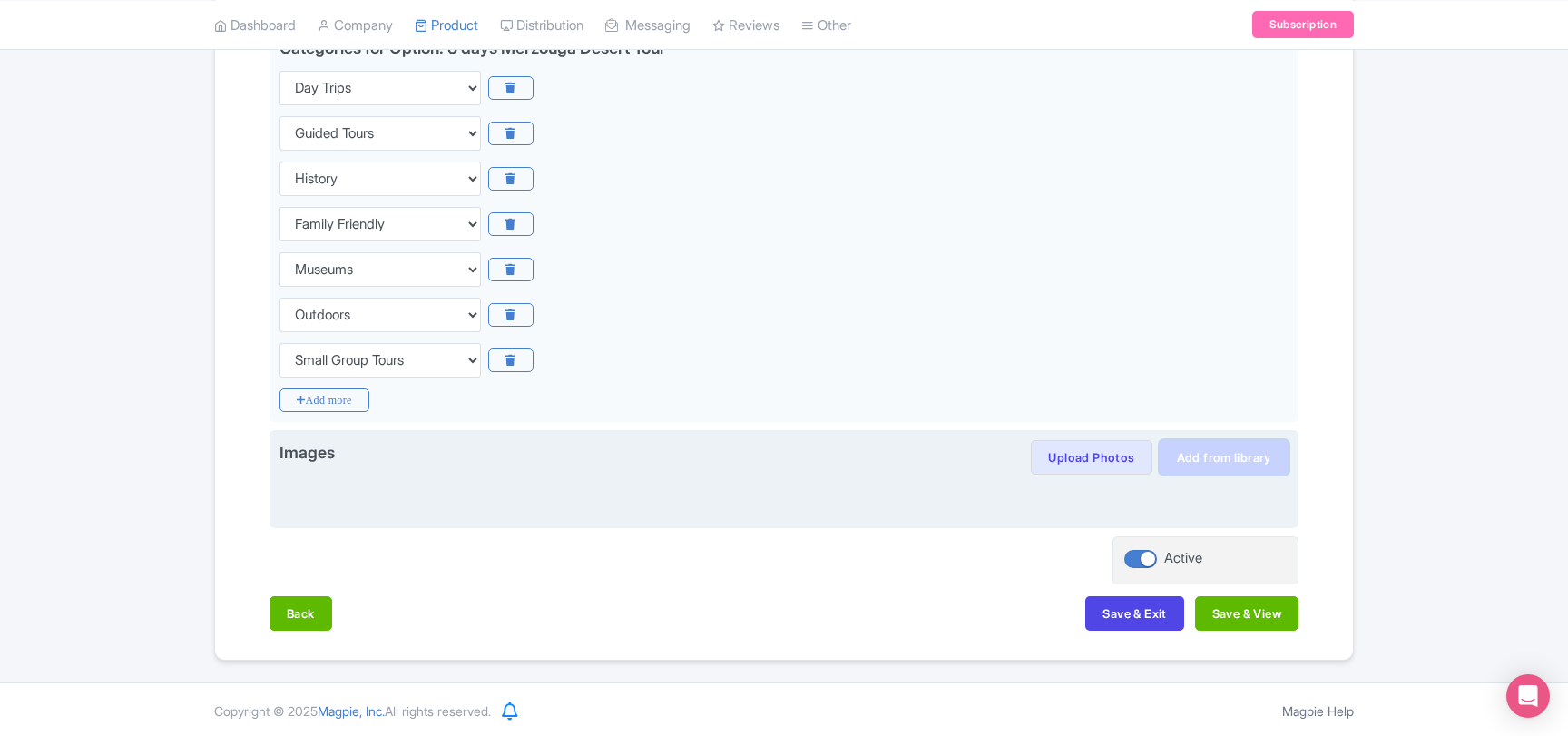
click at [1222, 460] on link "Add from library" at bounding box center [1223, 456] width 129 height 34
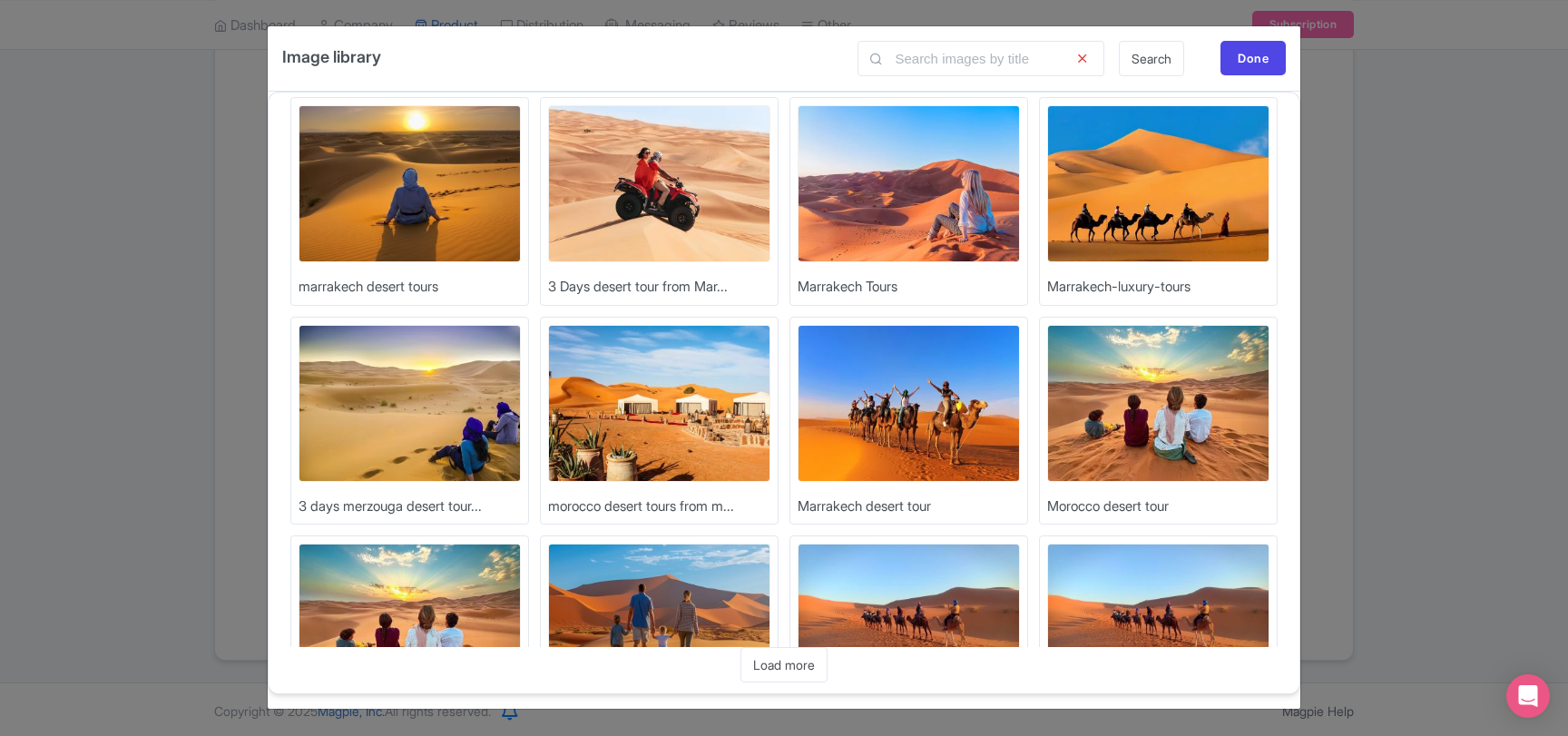
scroll to position [0, 0]
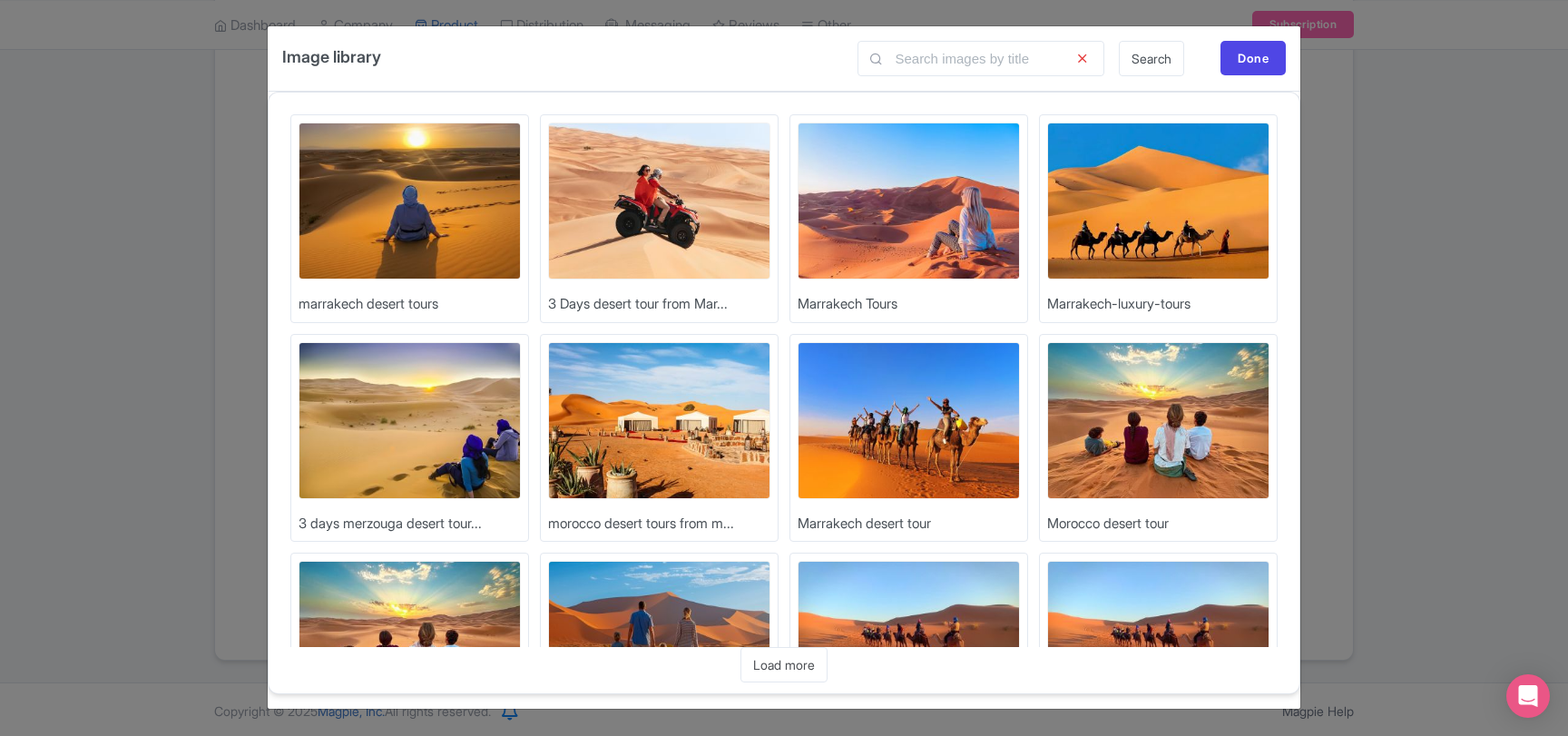
click at [921, 430] on img at bounding box center [909, 421] width 222 height 157
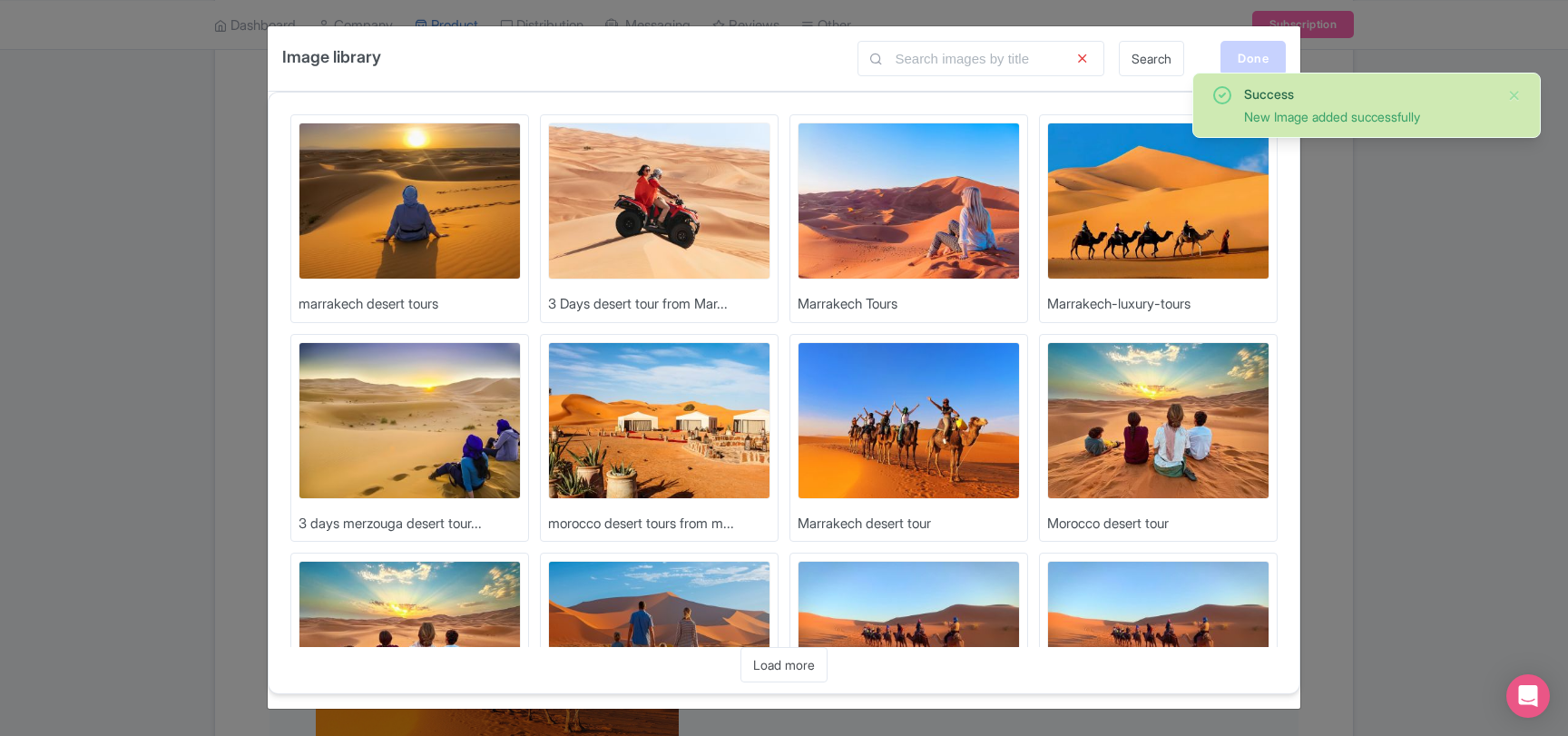
click at [1243, 54] on div "Done" at bounding box center [1252, 58] width 66 height 34
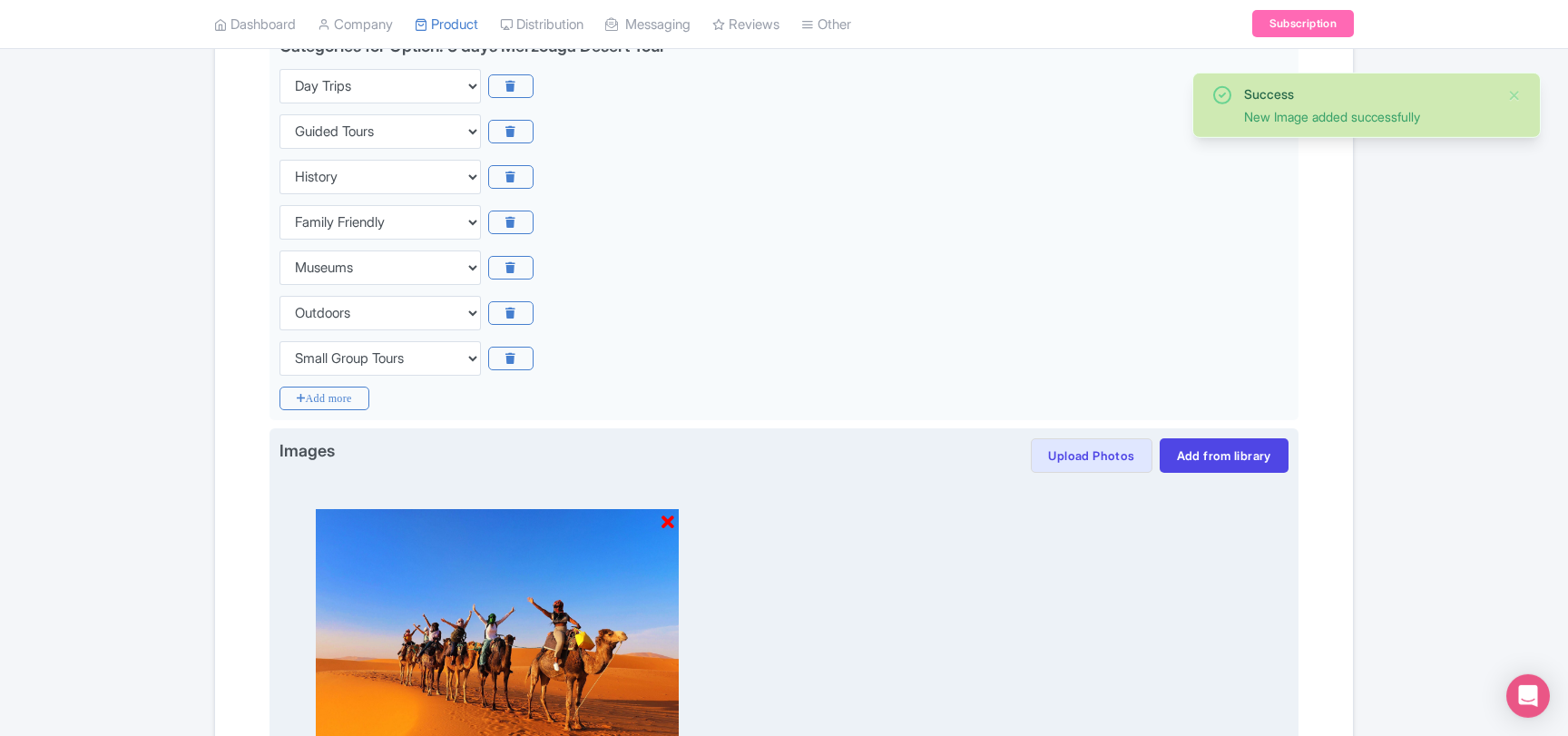
scroll to position [727, 0]
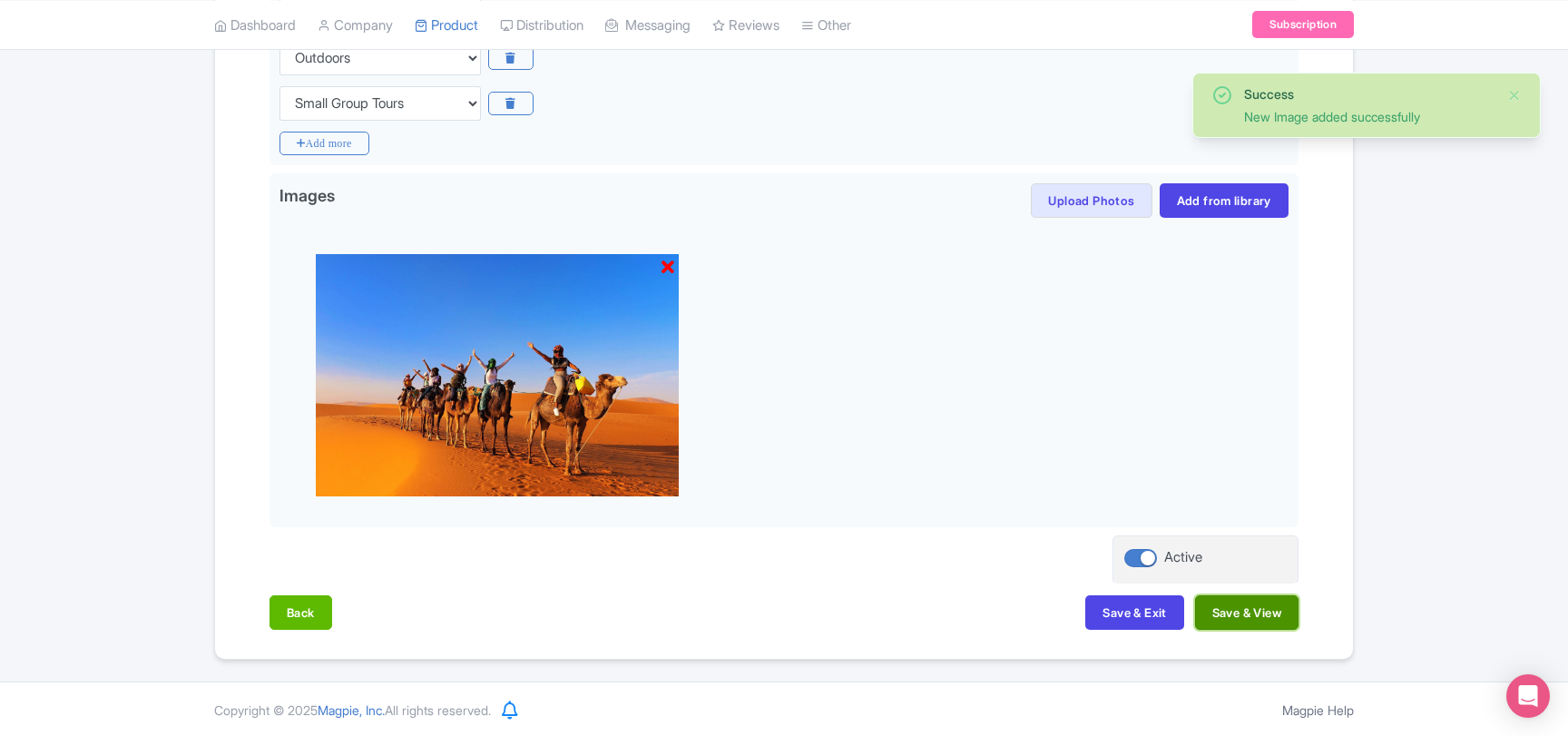
click at [1224, 611] on button "Save & View" at bounding box center [1246, 611] width 103 height 34
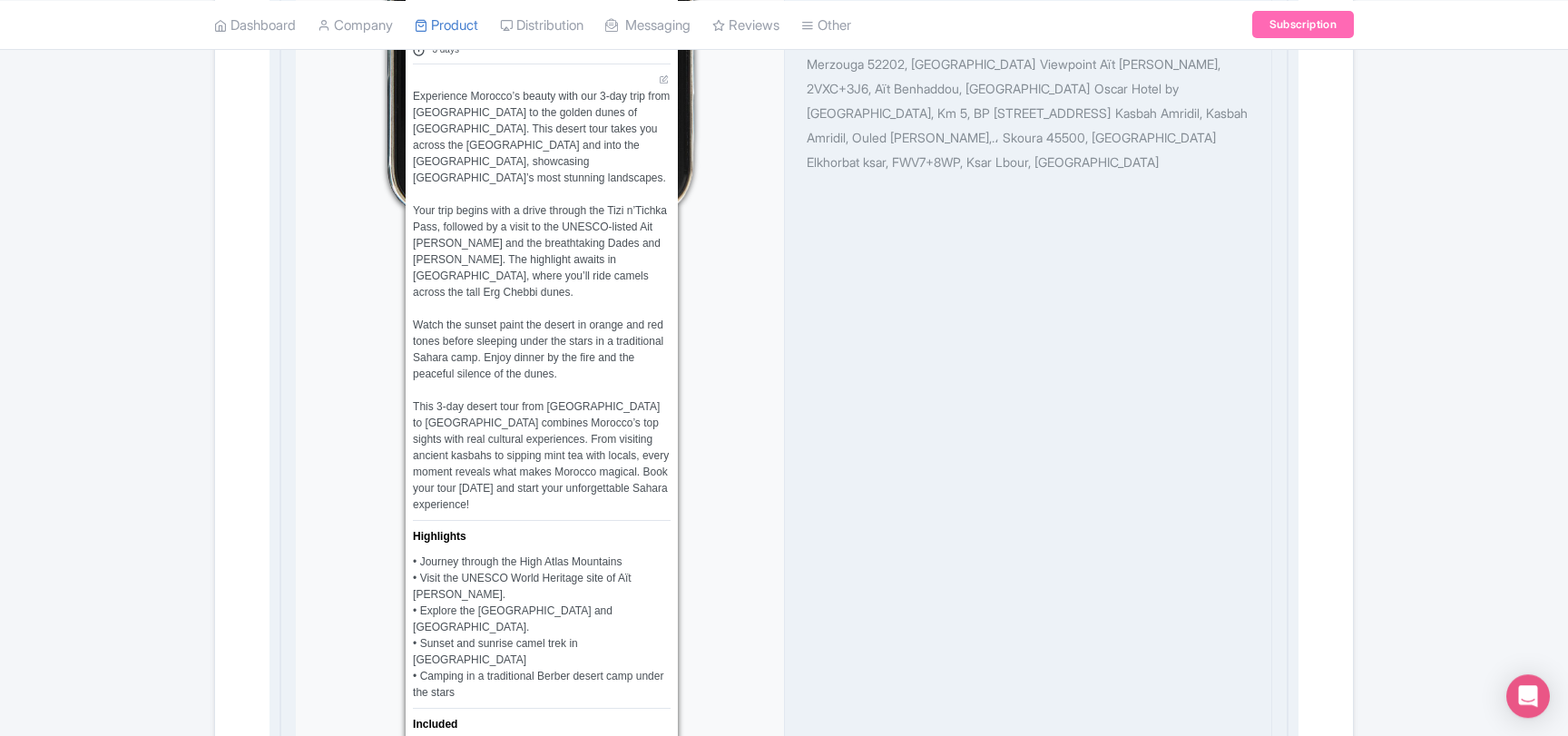
scroll to position [1217, 0]
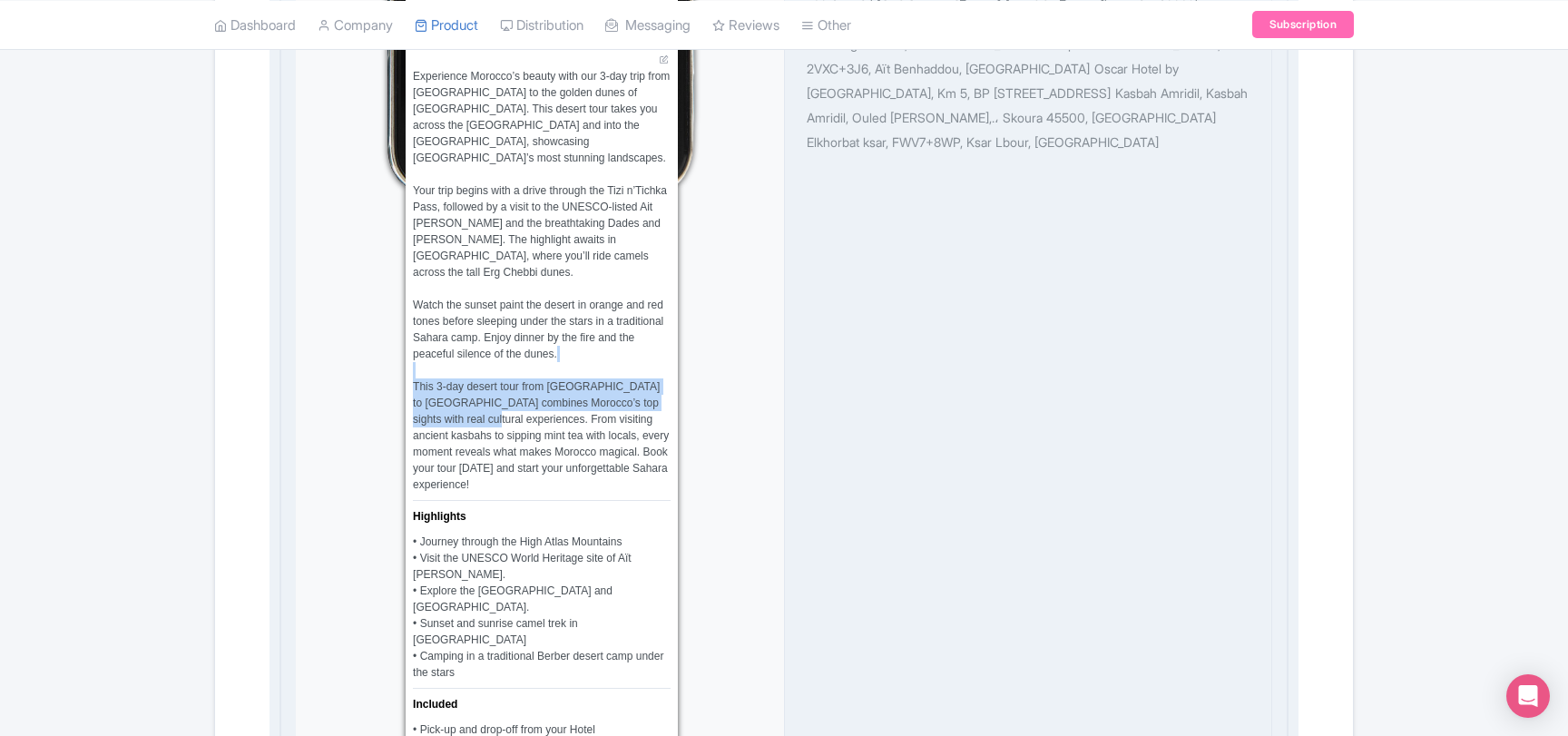
drag, startPoint x: 451, startPoint y: 312, endPoint x: 473, endPoint y: 366, distance: 58.3
click at [473, 366] on div "Experience Morocco’s beauty with our 3-day trip from Marrakech to the golden du…" at bounding box center [542, 280] width 258 height 425
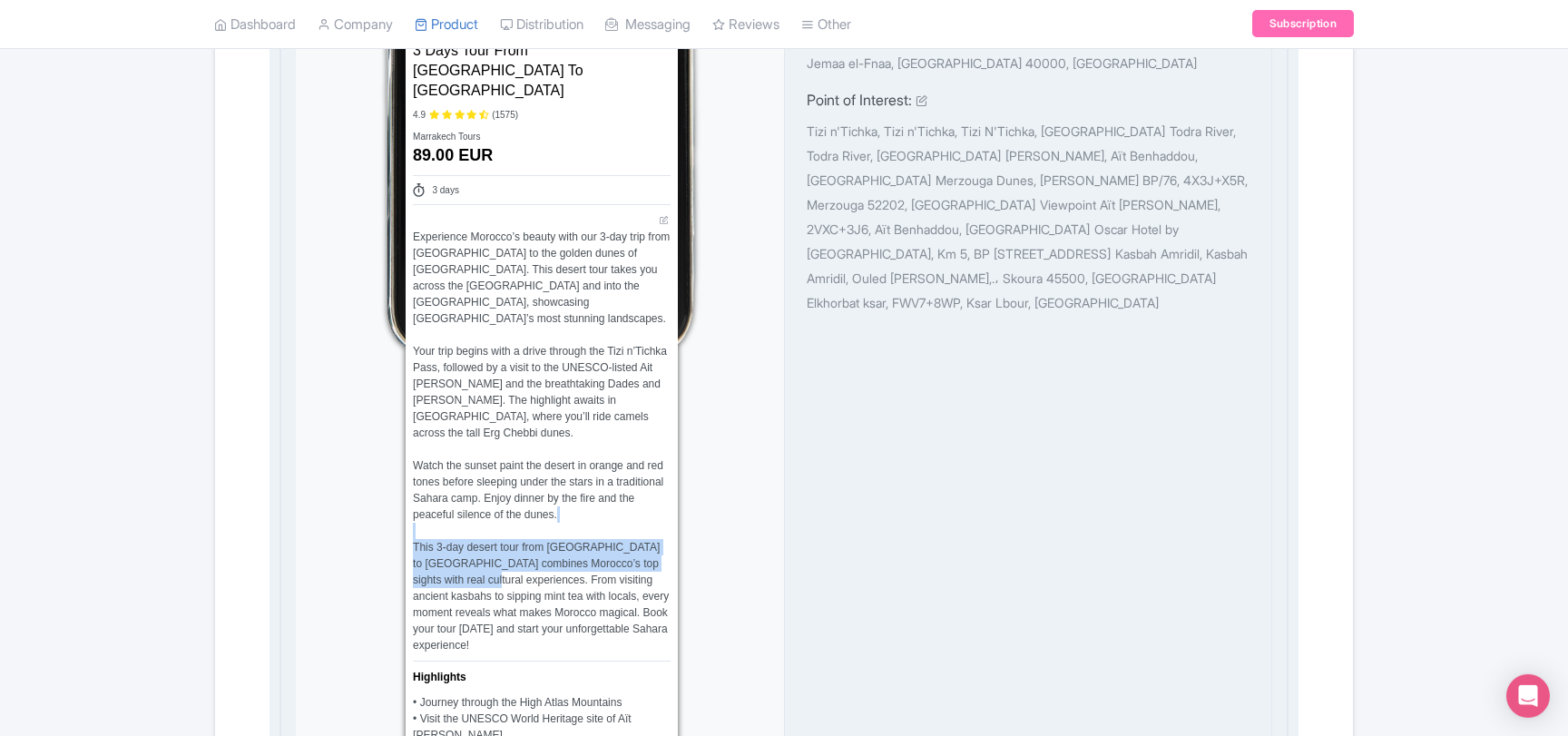
scroll to position [1021, 0]
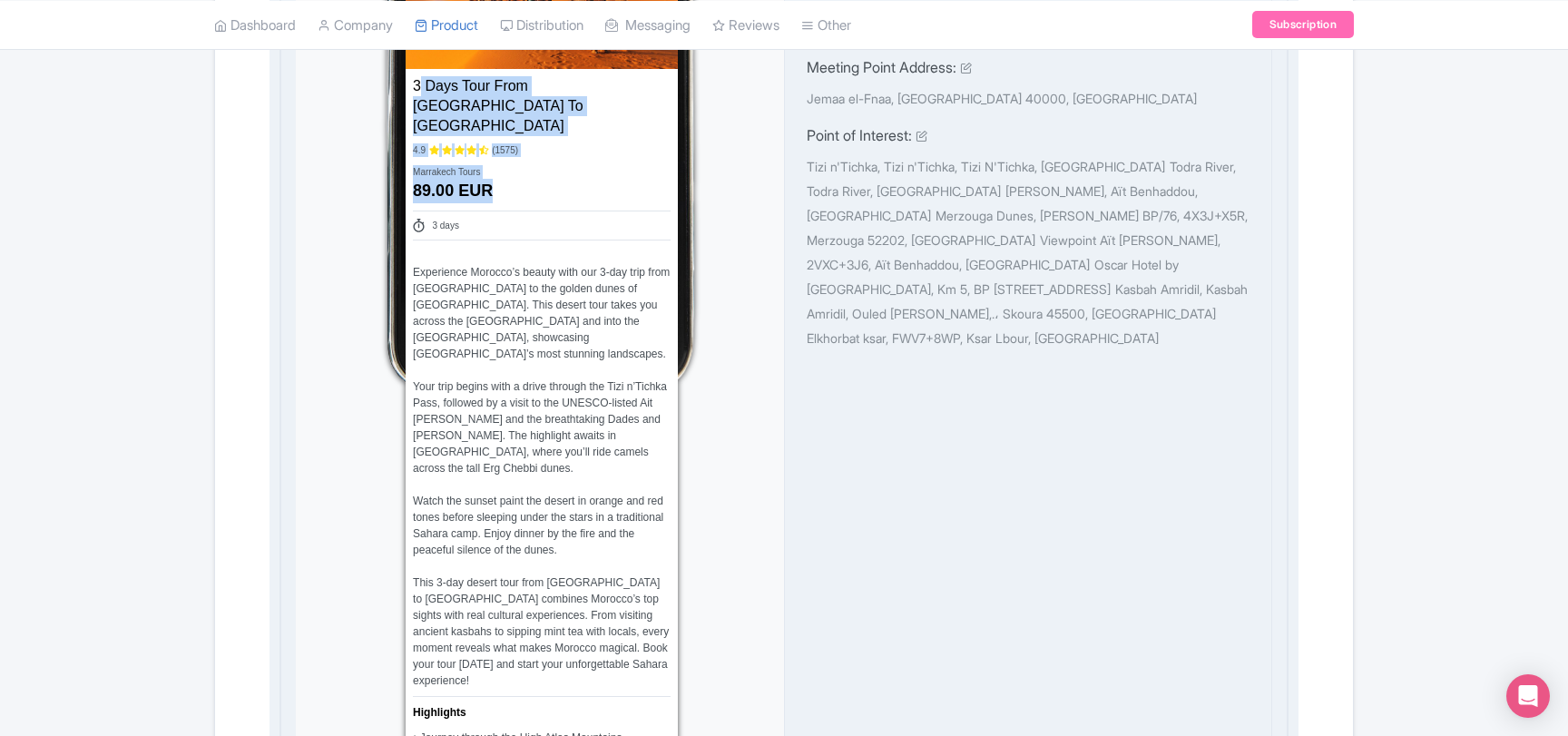
drag, startPoint x: 601, startPoint y: 512, endPoint x: 413, endPoint y: 85, distance: 466.6
click at [413, 85] on div "3 Days Tour From Marrakech To Merzouga Desert Name * 3 Days Tour From Marrakech…" at bounding box center [541, 676] width 272 height 1215
copy div "3 Days Tour From Marrakech To Merzouga Desert Name * 4.9 (1575) Marrakech Tours…"
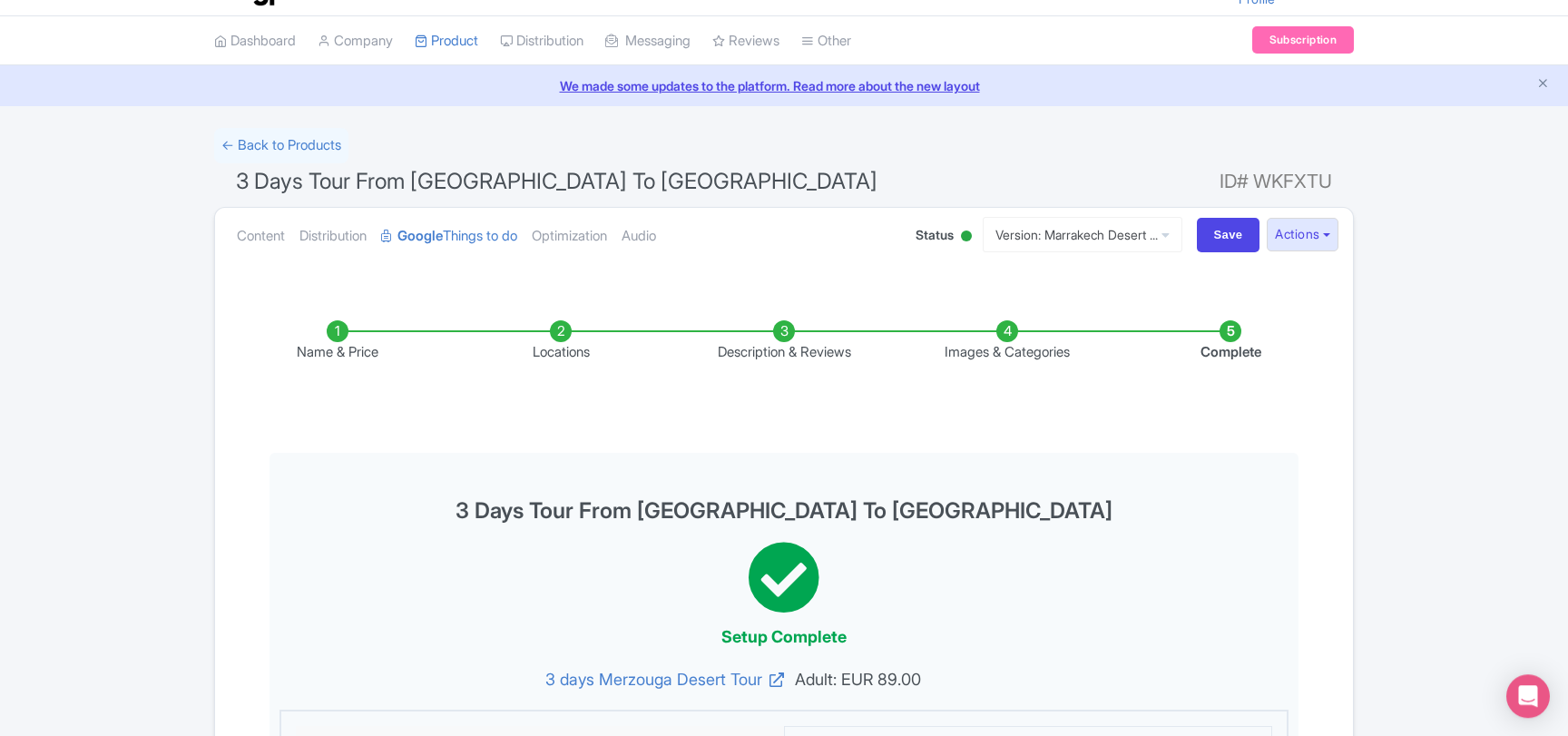
scroll to position [0, 0]
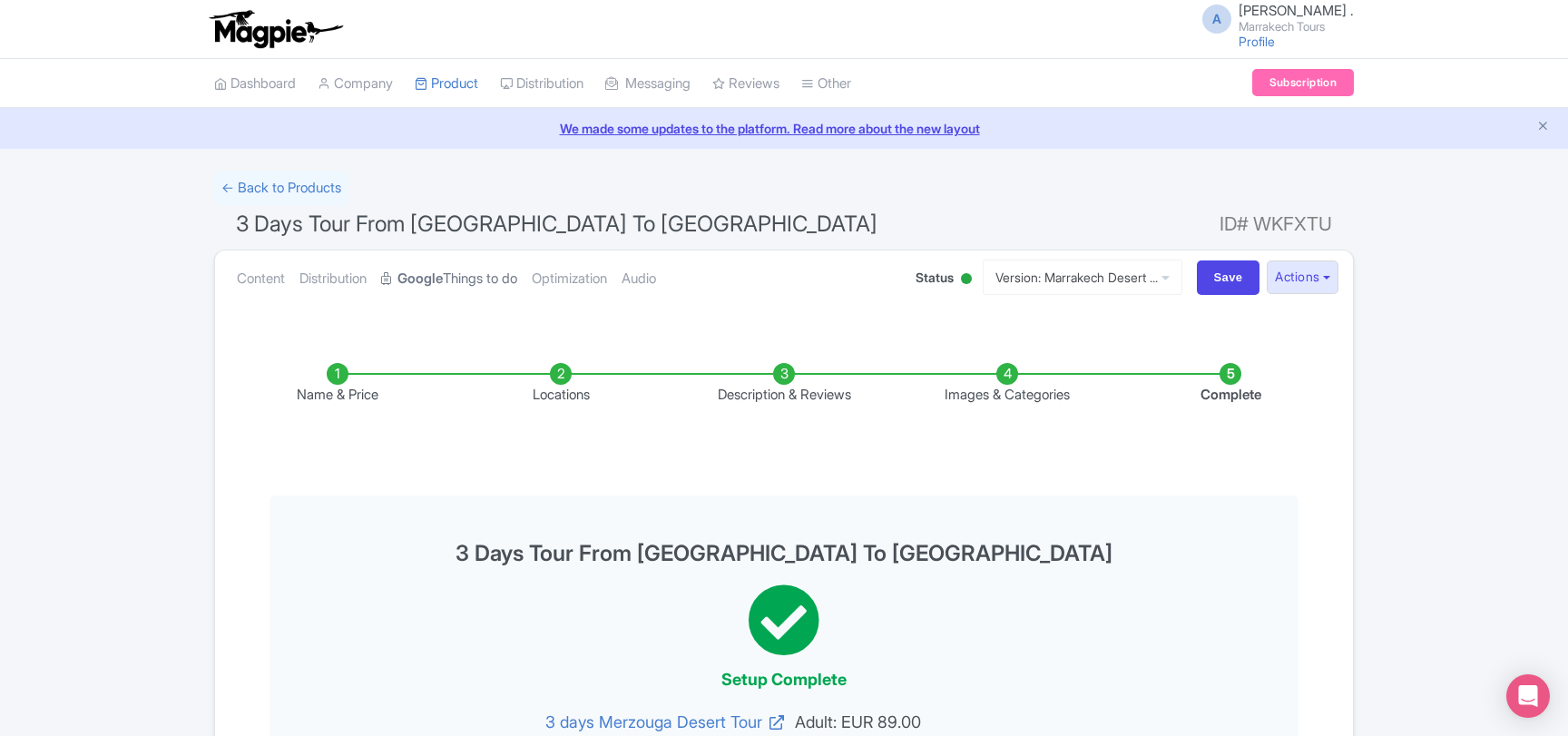
click at [473, 283] on link "Google Things to do" at bounding box center [448, 279] width 136 height 57
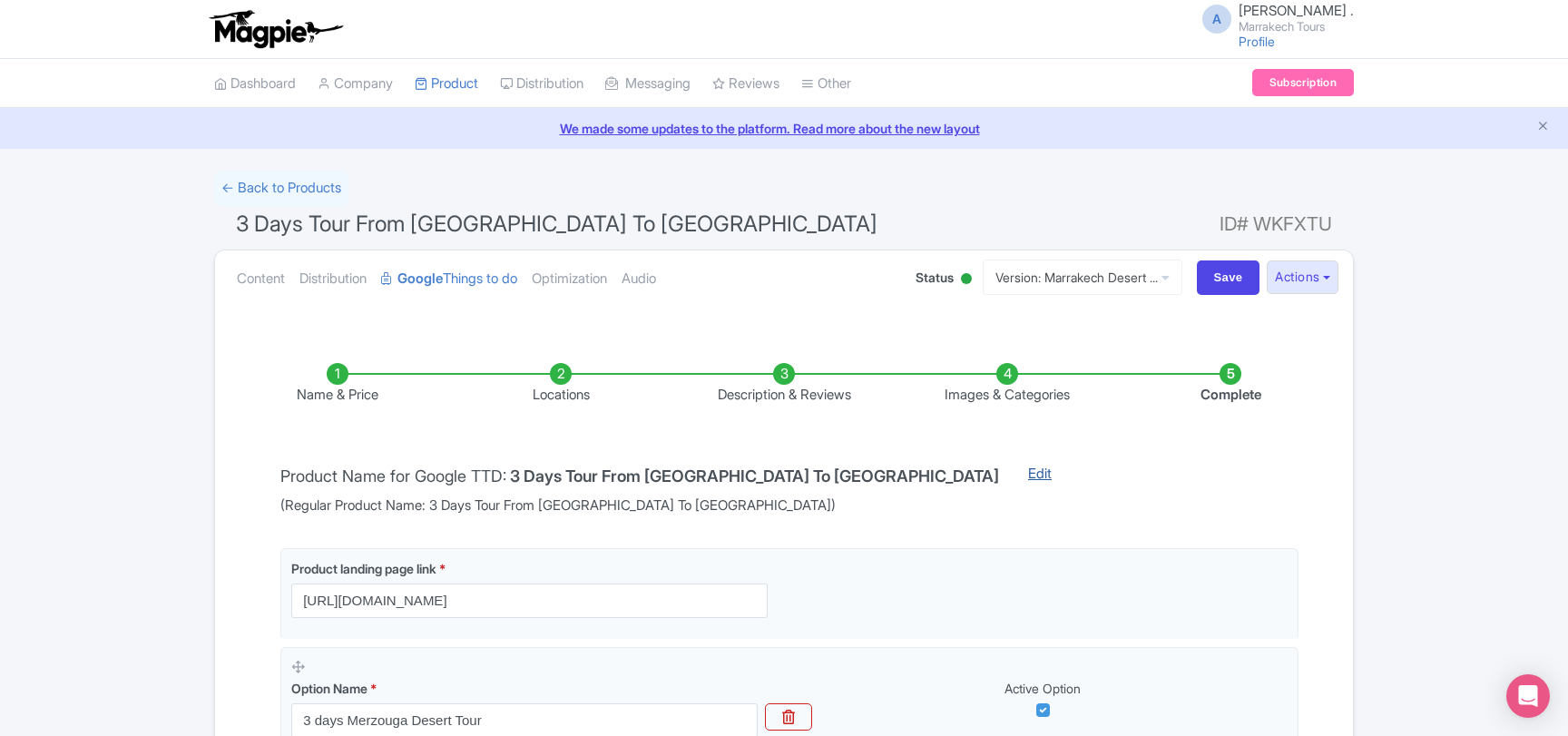
click at [1010, 480] on link "Edit" at bounding box center [1039, 490] width 60 height 53
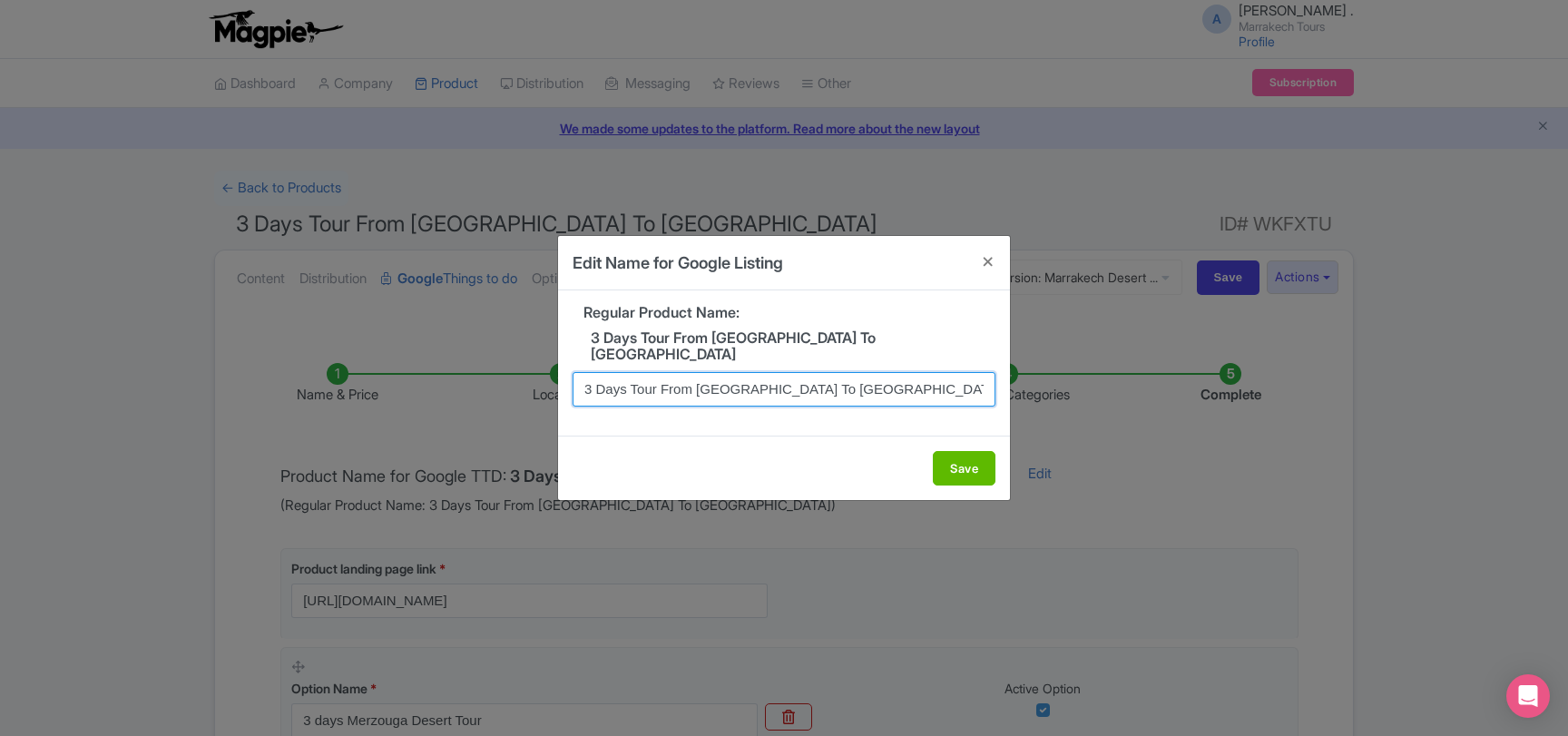
click at [733, 384] on input "3 Days Tour From Marrakech To Merzouga Desert" at bounding box center [783, 389] width 423 height 34
paste input "-Day Luxury or Standard Sahara Desert Tour: Marrakech to Merzouga & Atlas Mount…"
drag, startPoint x: 604, startPoint y: 384, endPoint x: 483, endPoint y: 392, distance: 121.3
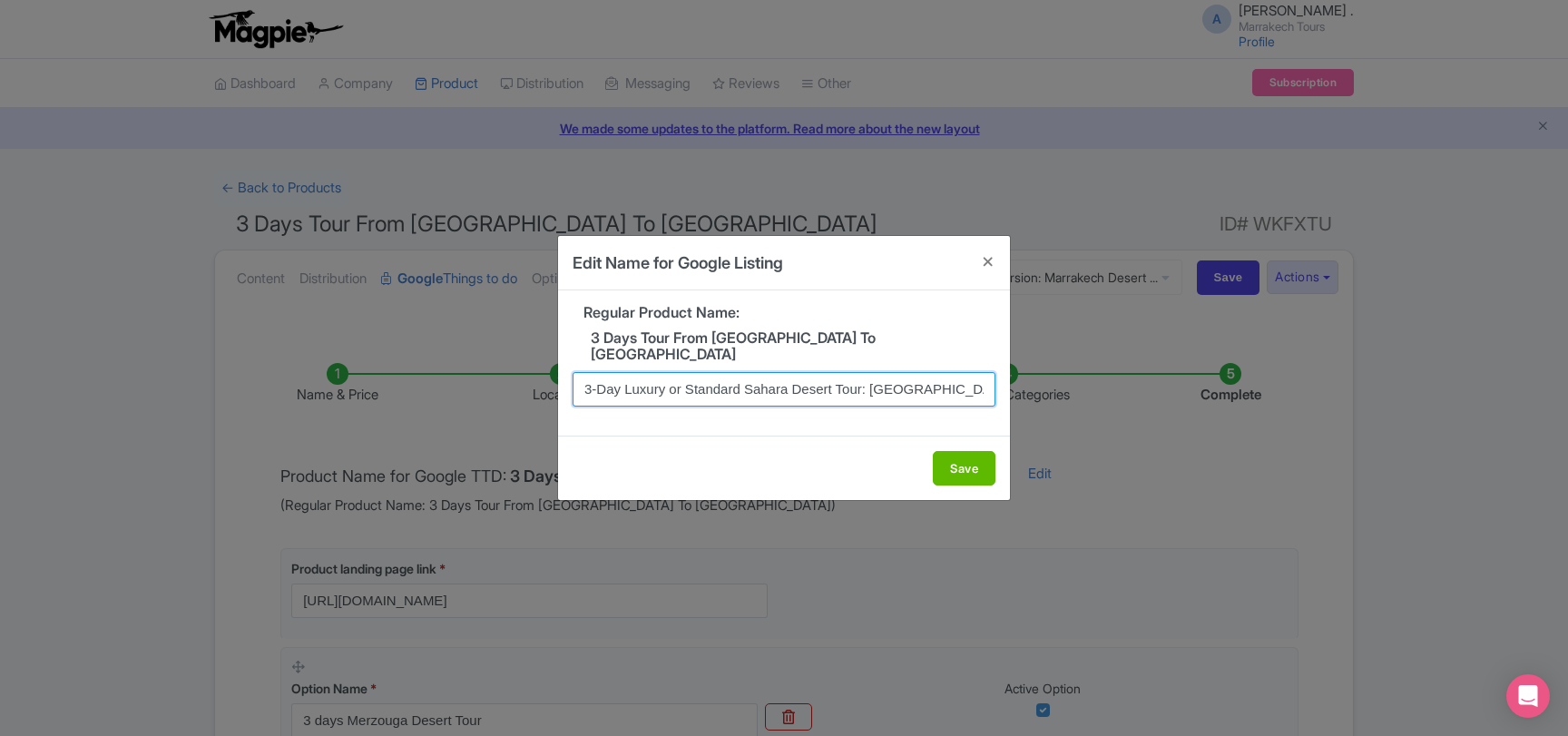
click at [572, 392] on input "3-Day Luxury or Standard Sahara Desert Tour: Marrakech to Merzouga & Atlas Moun…" at bounding box center [783, 389] width 423 height 34
click at [713, 383] on input "3-Day Luxury or Standard Sahara Desert Tour: Marrakech to Merzouga & Atlas Moun…" at bounding box center [783, 389] width 423 height 34
drag, startPoint x: 746, startPoint y: 382, endPoint x: 622, endPoint y: 386, distance: 124.1
click at [622, 386] on input "3-Day Luxury or Standard Sahara Desert Tour: Marrakech to Merzouga & Atlas Moun…" at bounding box center [783, 389] width 423 height 34
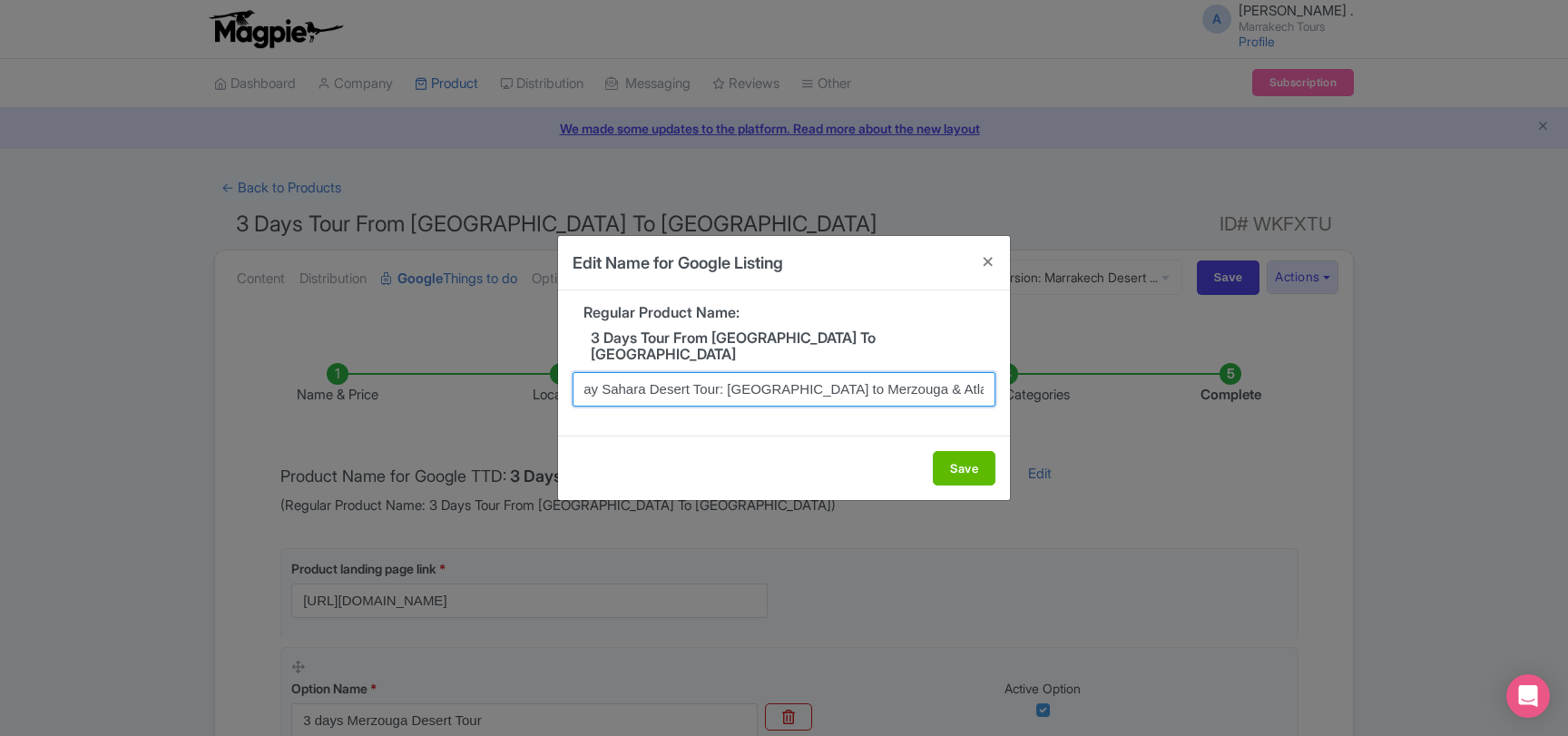
drag, startPoint x: 908, startPoint y: 380, endPoint x: 998, endPoint y: 380, distance: 90.0
click at [995, 380] on input "3-Day Sahara Desert Tour: [GEOGRAPHIC_DATA] to Merzouga & Atlas Mountains" at bounding box center [783, 389] width 423 height 34
click at [882, 384] on input "3-Day Sahara Desert Tour: [GEOGRAPHIC_DATA] to Merzouga & Atlas Mountains" at bounding box center [783, 389] width 423 height 34
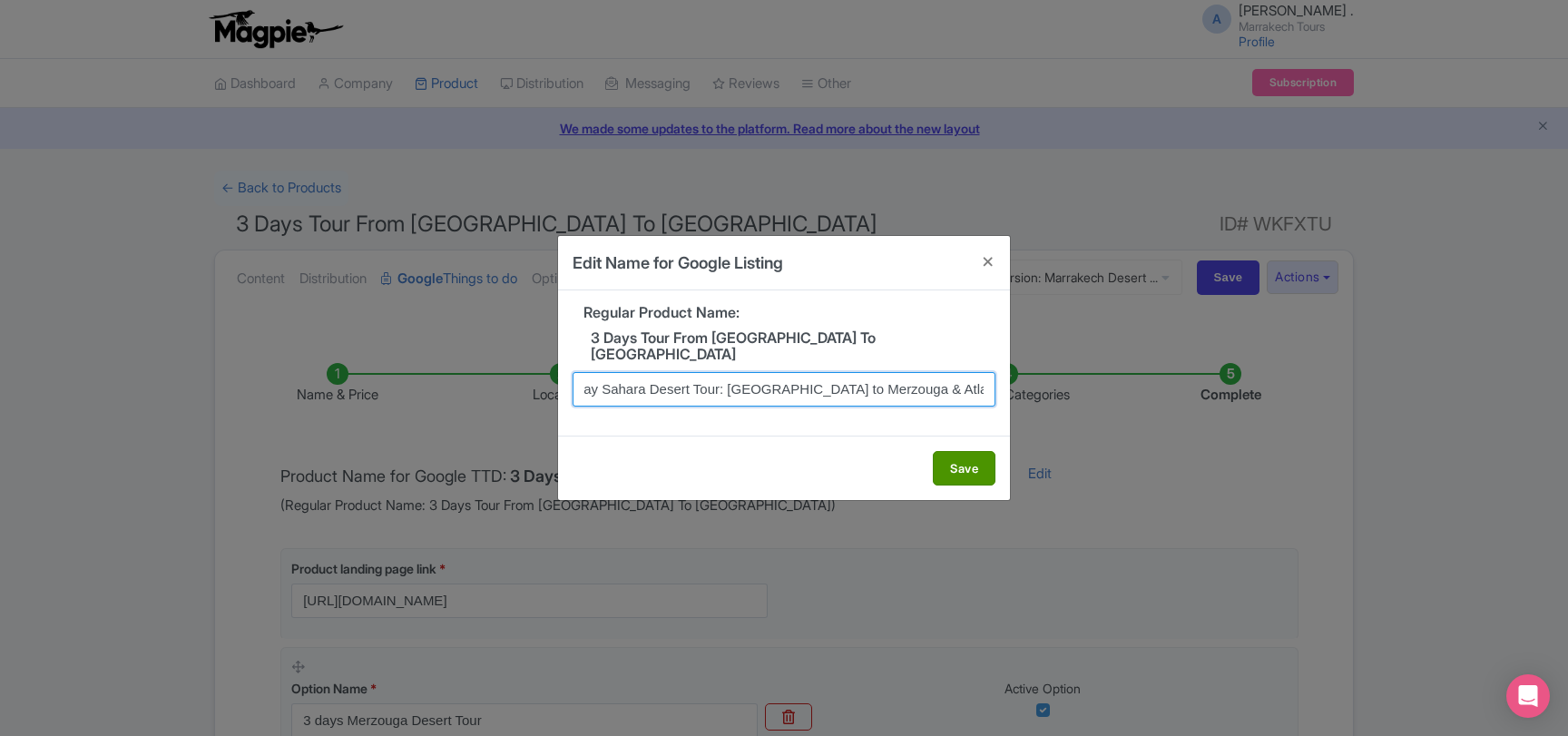
type input "3-Day Sahara Desert Tour: [GEOGRAPHIC_DATA] to Merzouga & Atlas Mountains"
click at [959, 464] on button "Save" at bounding box center [964, 467] width 63 height 34
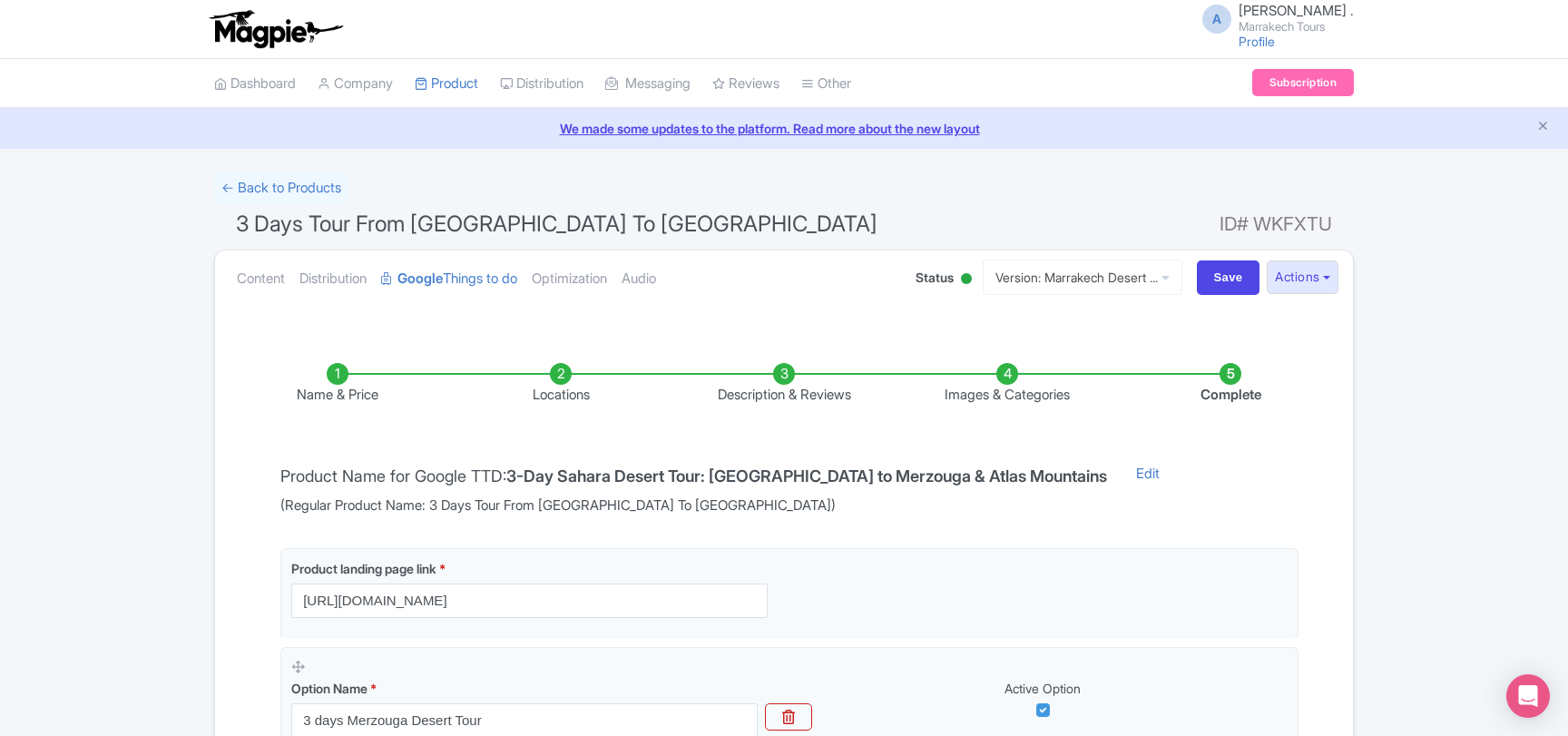
scroll to position [342, 0]
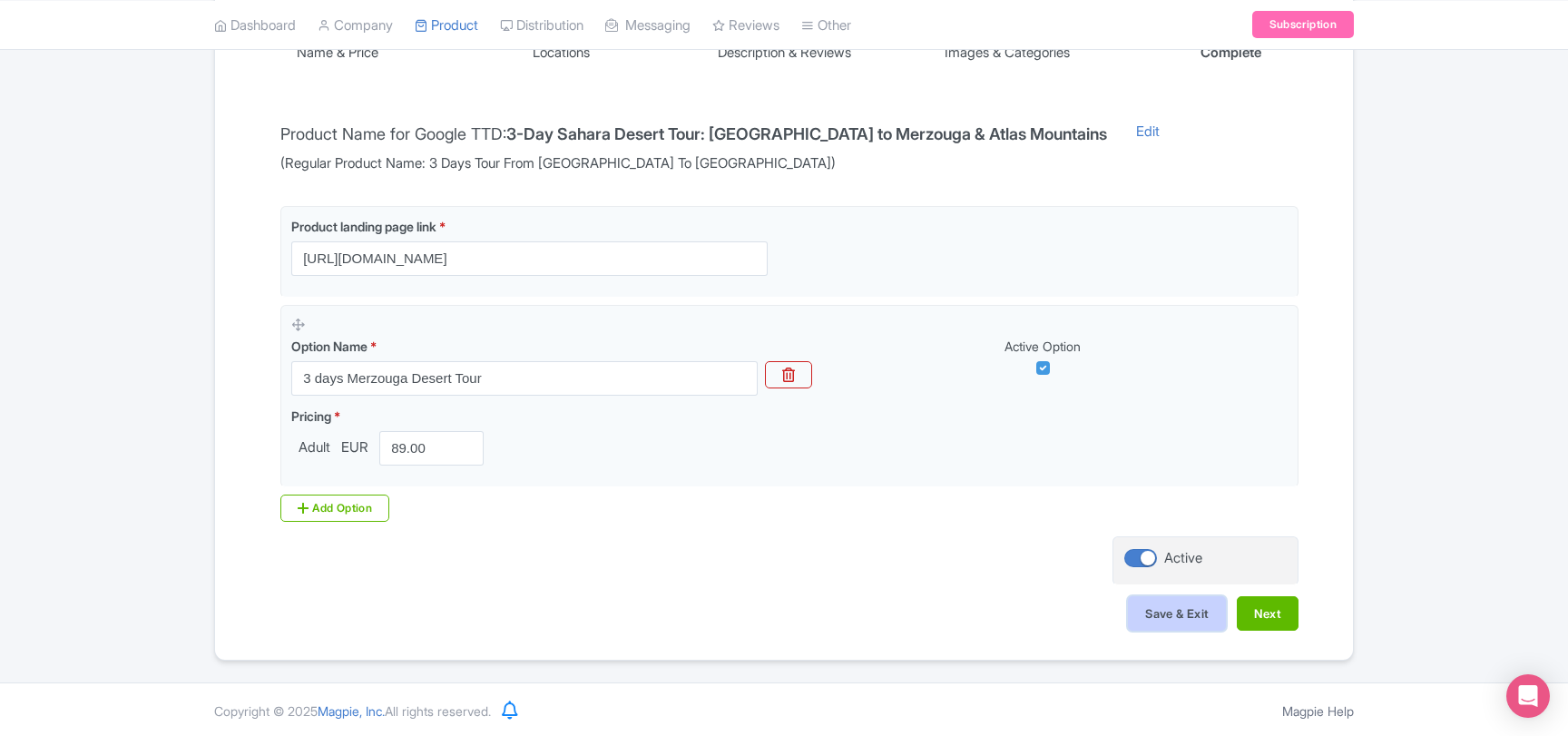
click at [1154, 605] on button "Save & Exit" at bounding box center [1176, 612] width 98 height 34
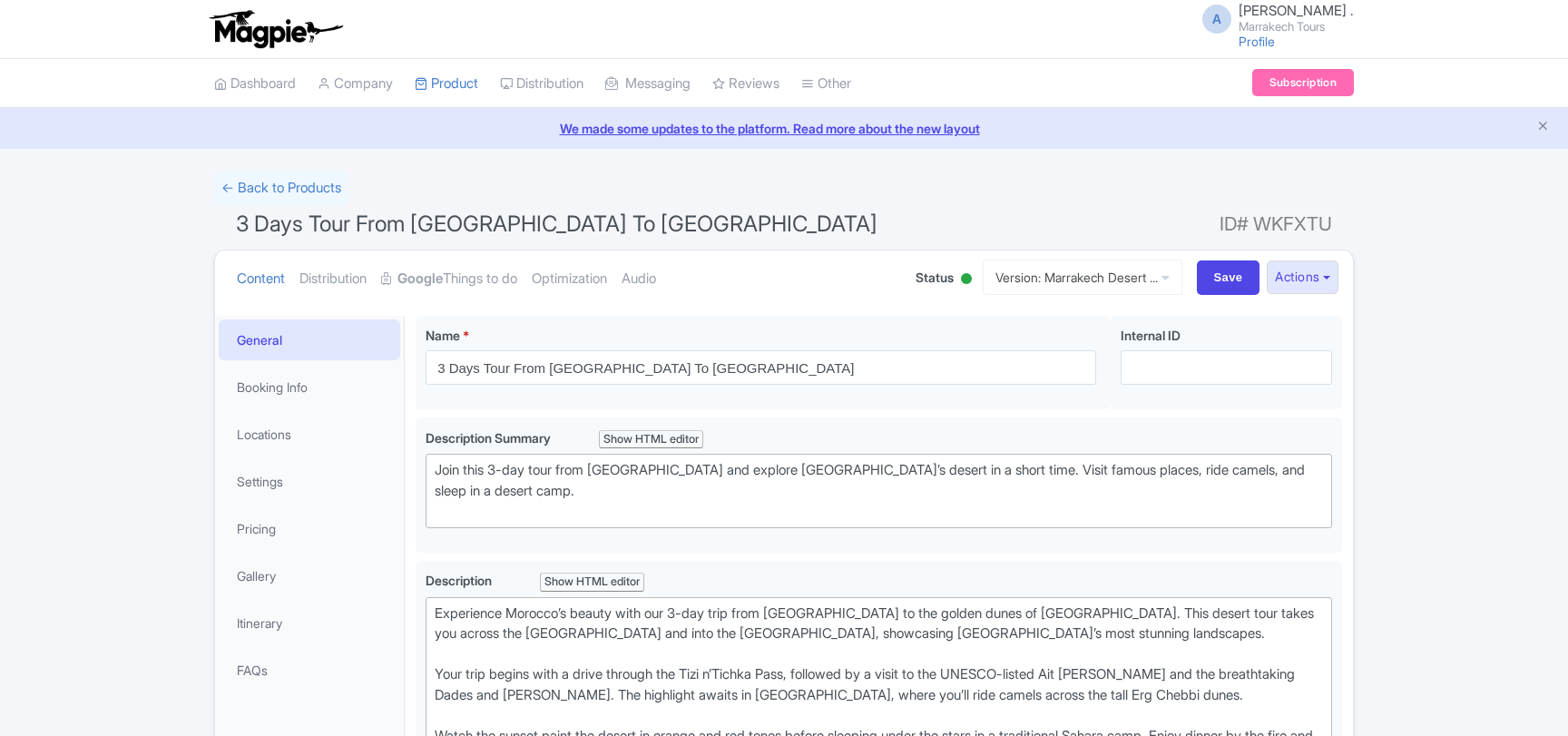
click at [458, 276] on link "Google Things to do" at bounding box center [448, 279] width 136 height 57
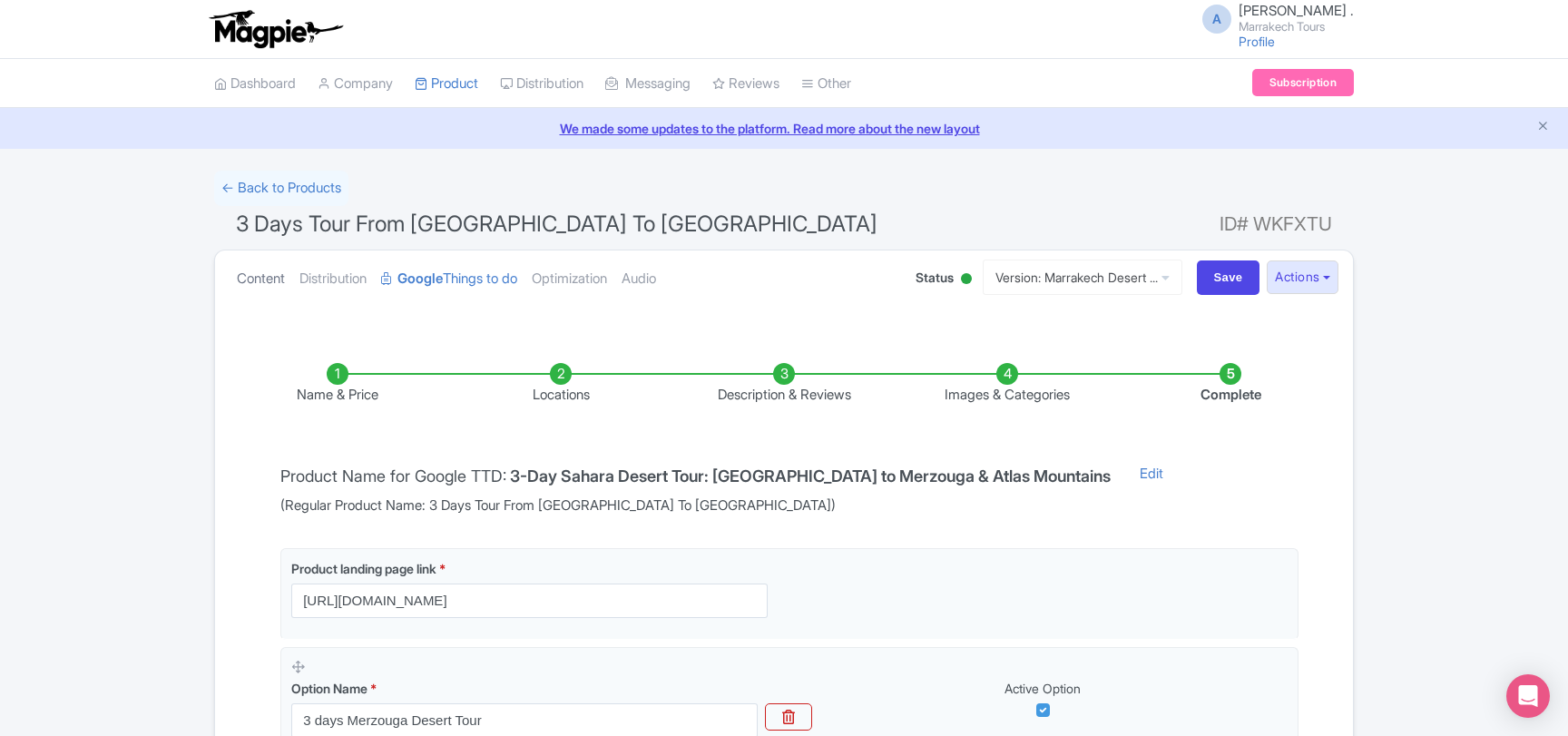
click at [280, 274] on link "Content" at bounding box center [260, 279] width 48 height 57
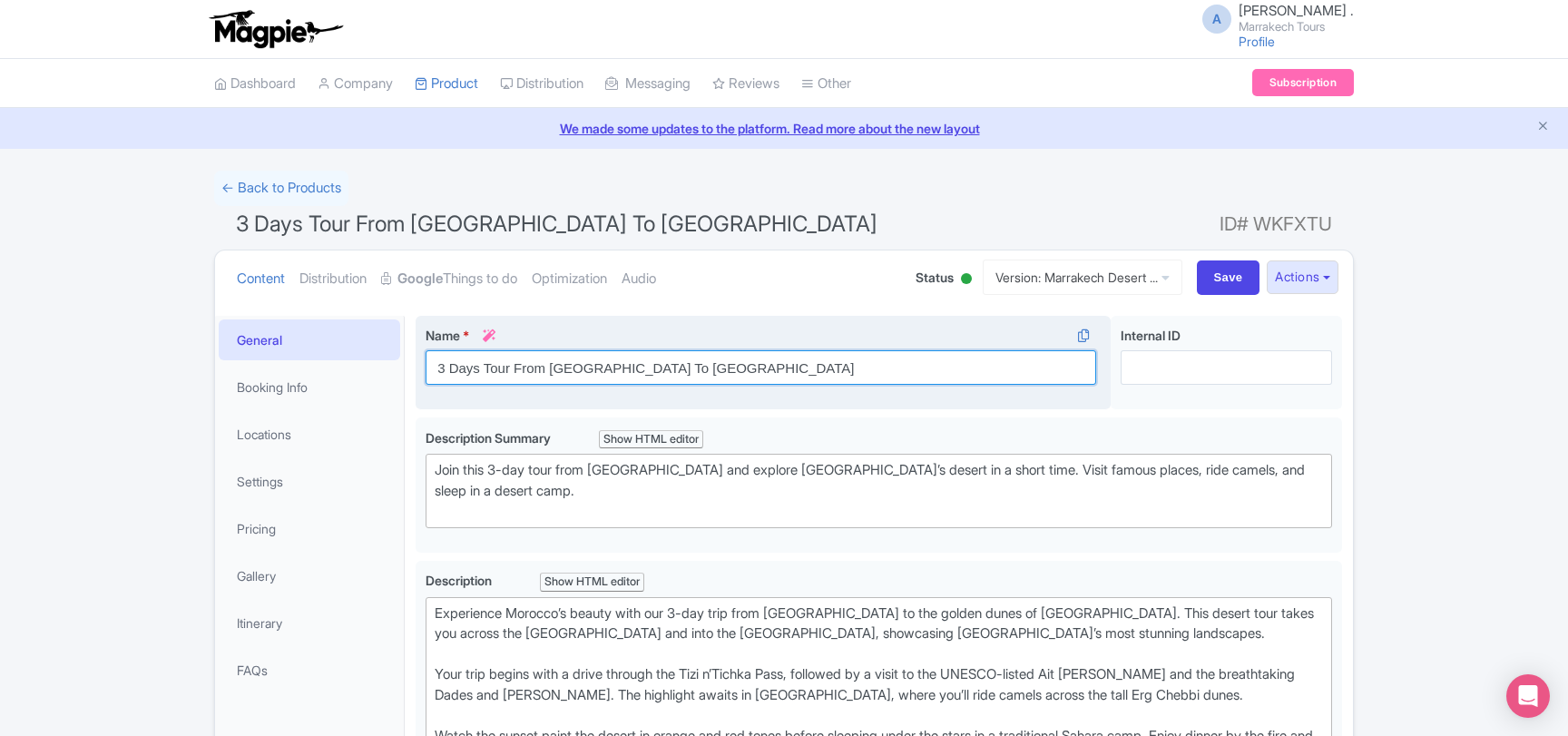
click at [558, 366] on input "3 Days Tour From [GEOGRAPHIC_DATA] To [GEOGRAPHIC_DATA]" at bounding box center [760, 367] width 670 height 34
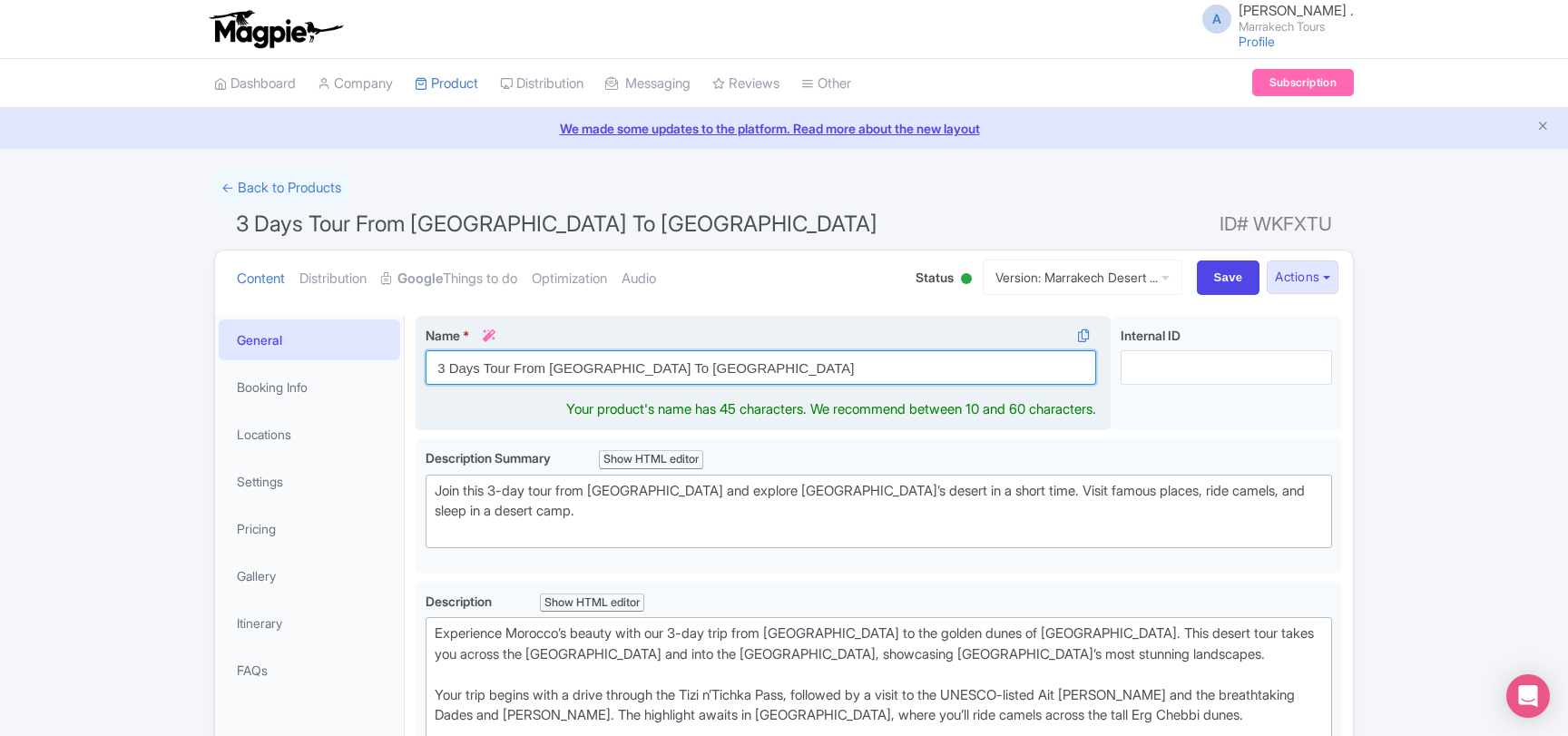
click at [558, 366] on input "3 Days Tour From Marrakech To Merzouga Desert" at bounding box center [760, 367] width 670 height 34
paste input "-Day Sahara Desert Tour: Marrakech to Merzouga & Atlas Mountains"
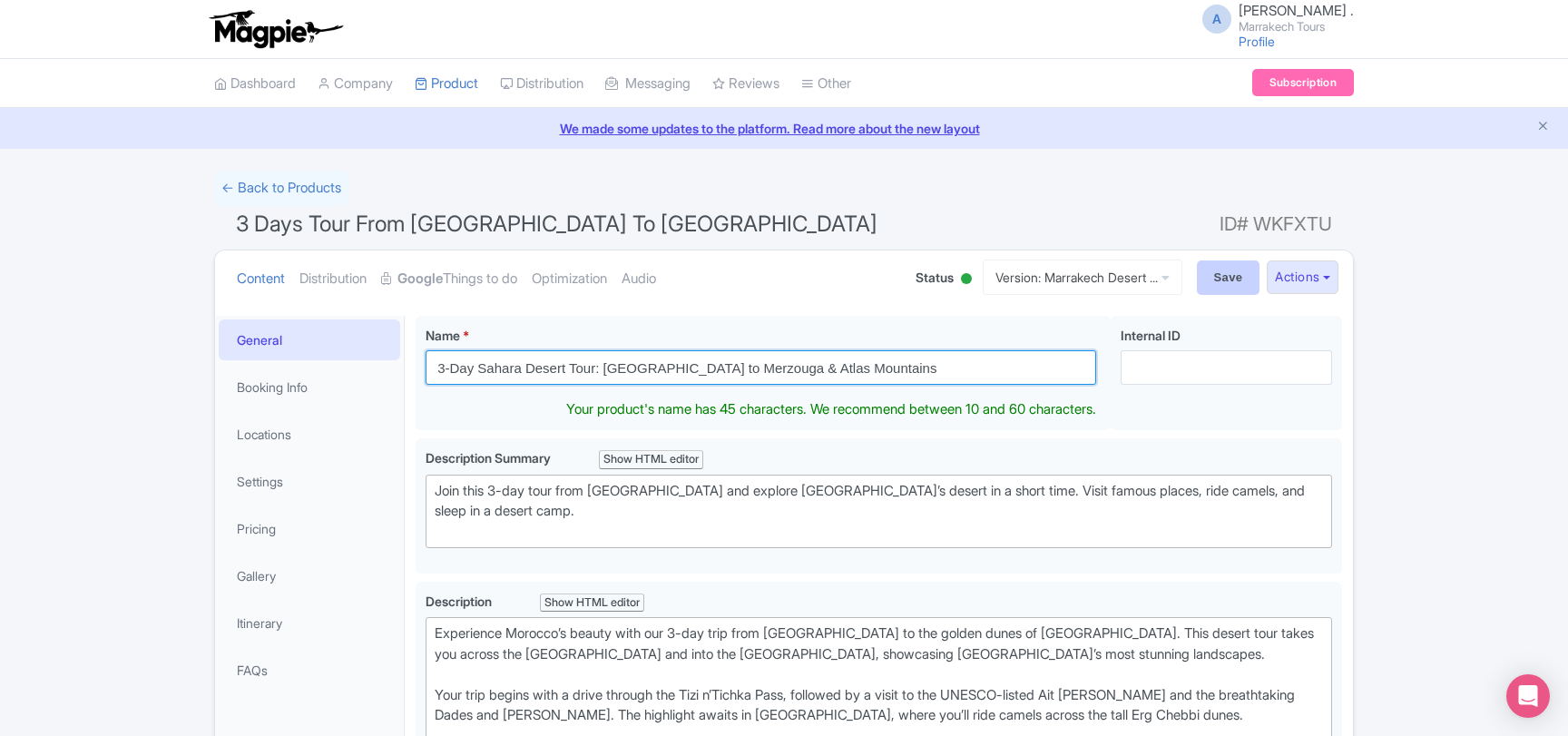
type input "3-Day Sahara Desert Tour: [GEOGRAPHIC_DATA] to Merzouga & Atlas Mountains"
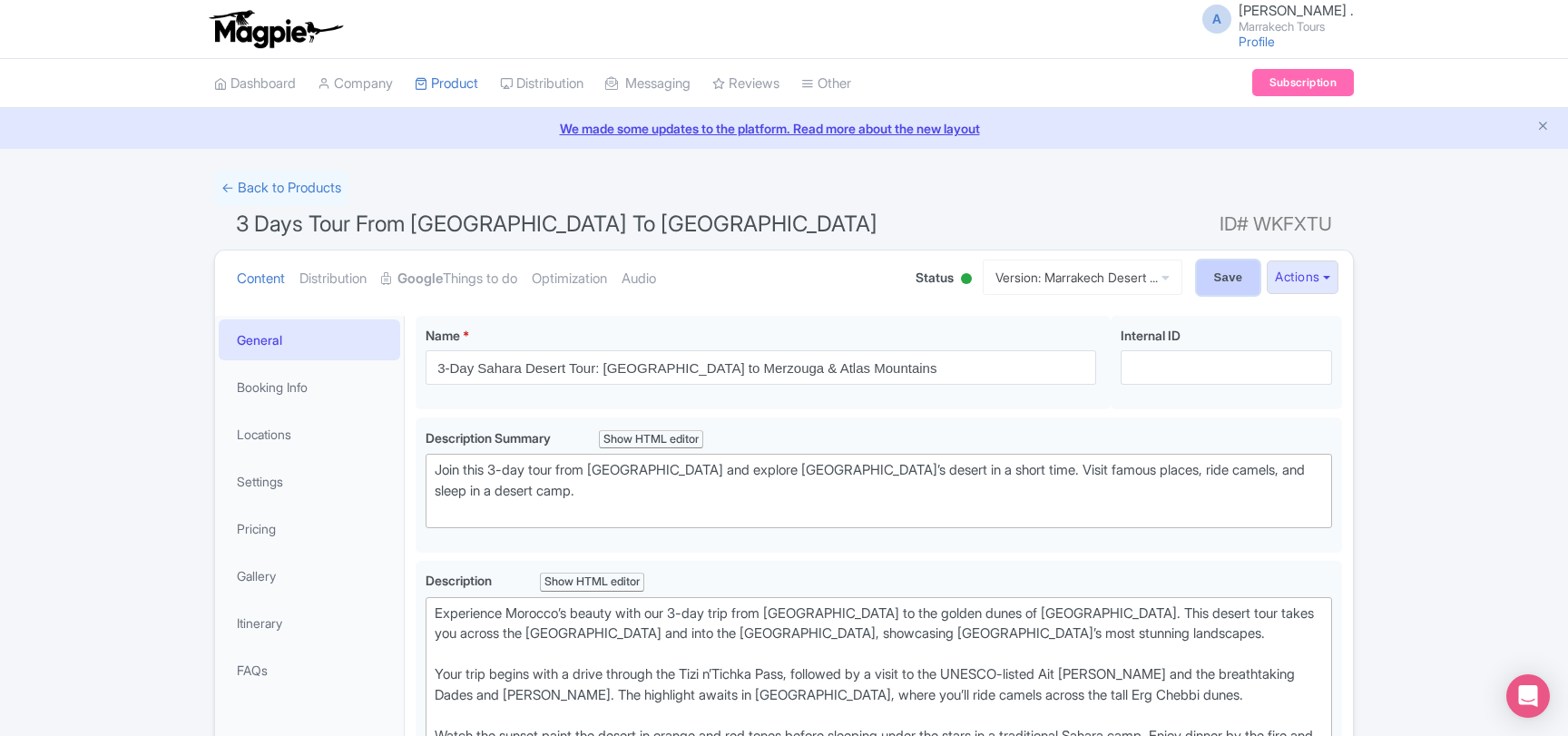
click at [1228, 280] on input "Save" at bounding box center [1228, 277] width 64 height 34
type input "Saving..."
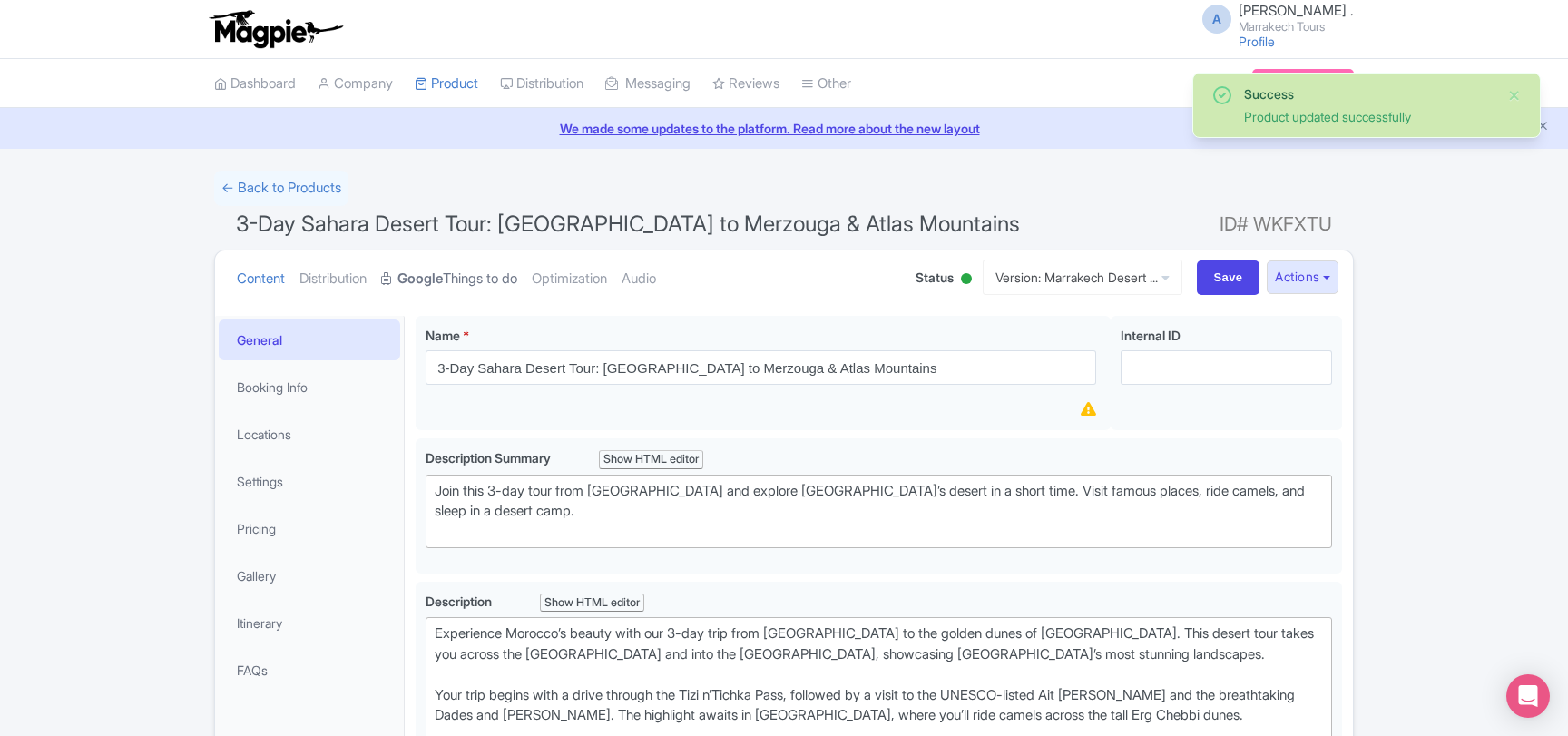
scroll to position [21, 0]
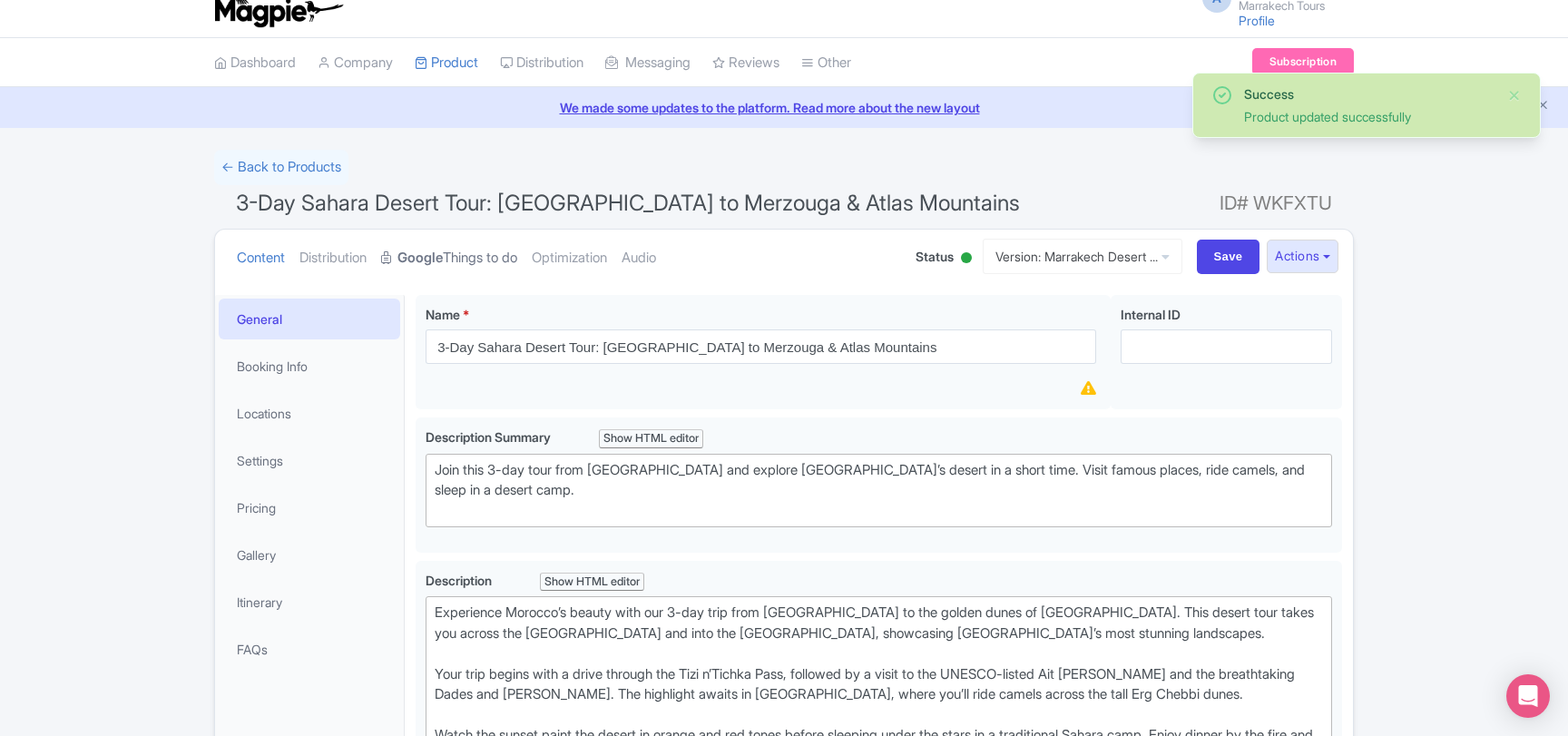
click at [454, 257] on link "Google Things to do" at bounding box center [448, 258] width 136 height 57
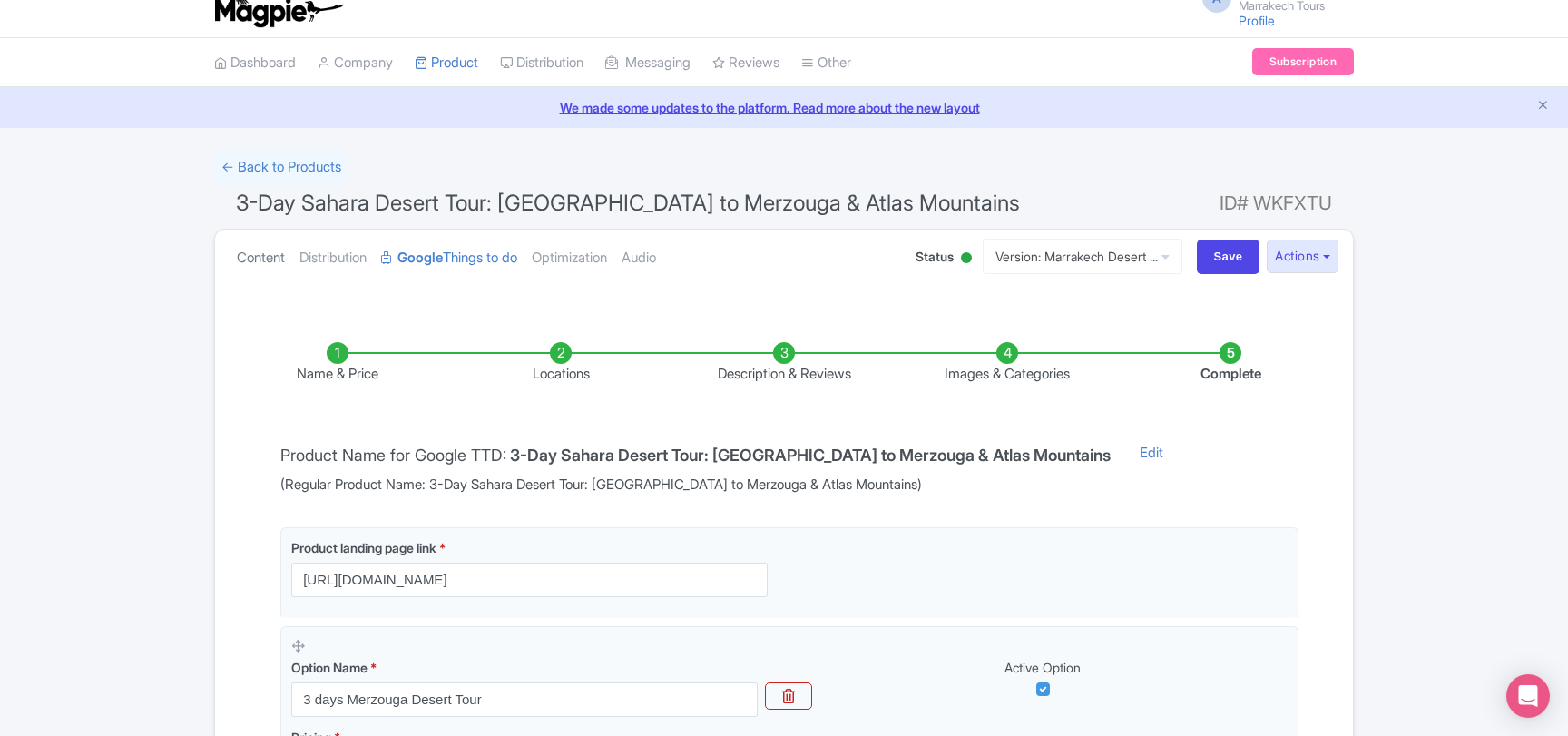
click at [268, 253] on link "Content" at bounding box center [260, 258] width 48 height 57
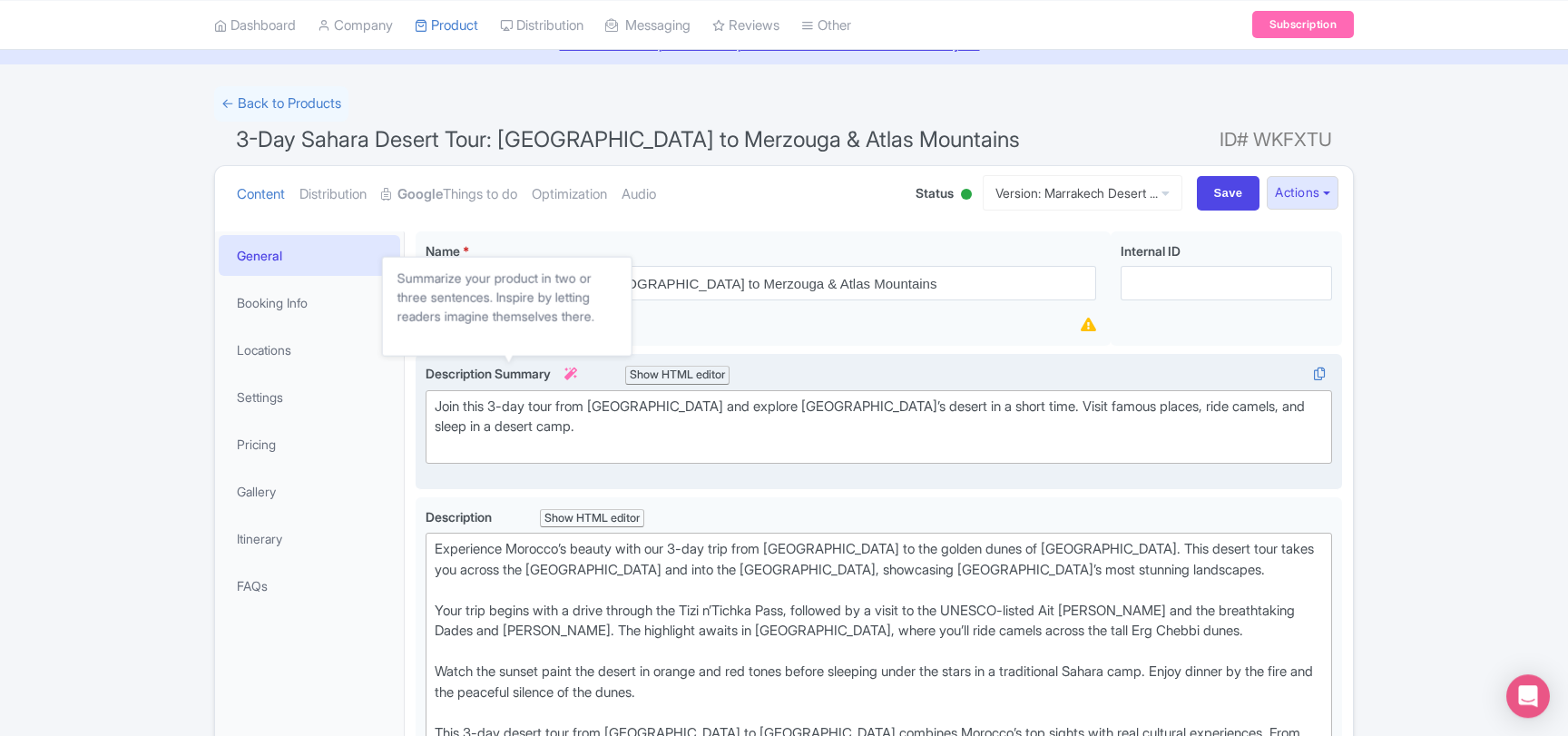
scroll to position [217, 0]
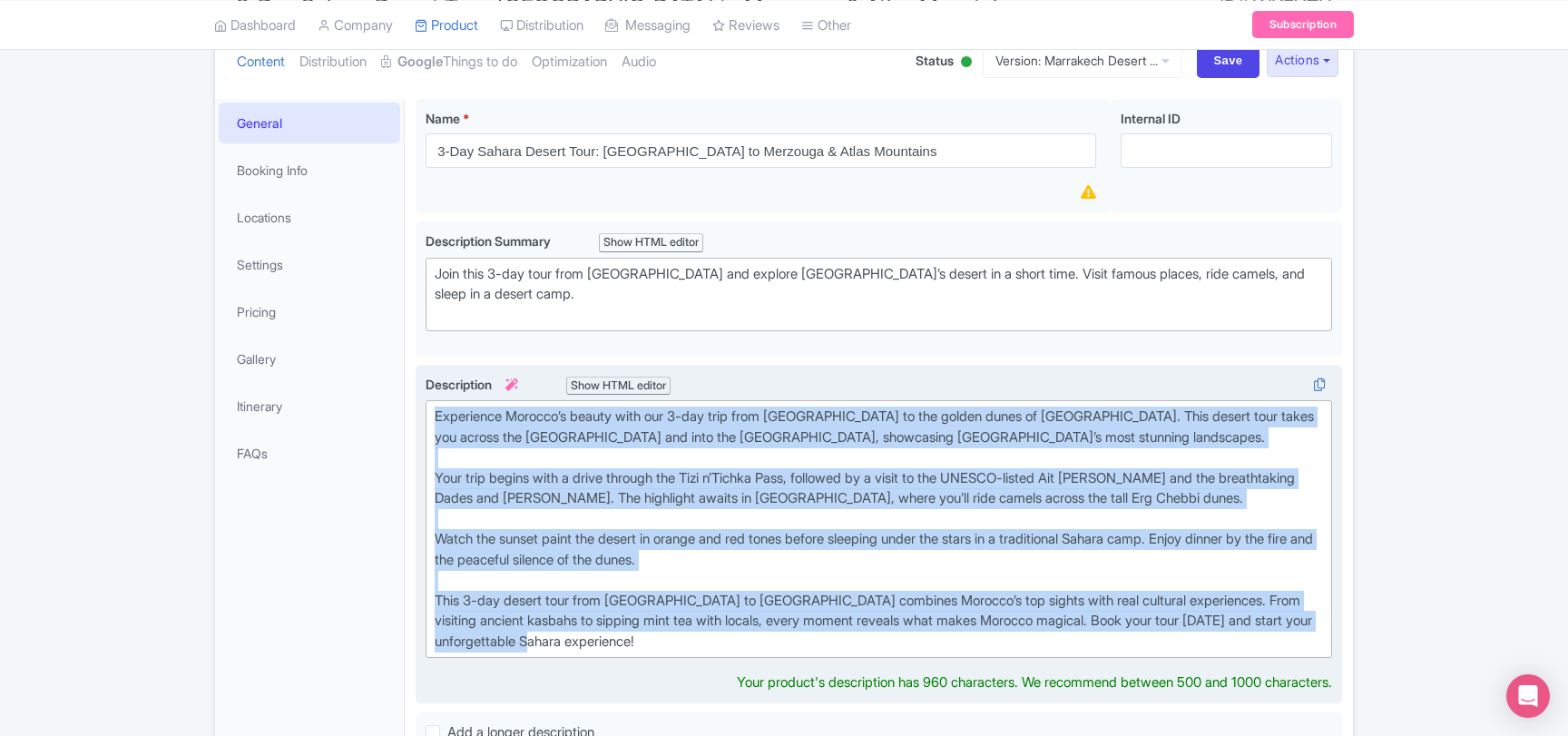
drag, startPoint x: 665, startPoint y: 639, endPoint x: 441, endPoint y: 417, distance: 315.4
click at [416, 400] on div "Experience Morocco’s beauty with our 3-day trip from Marrakech to the golden du…" at bounding box center [878, 535] width 926 height 341
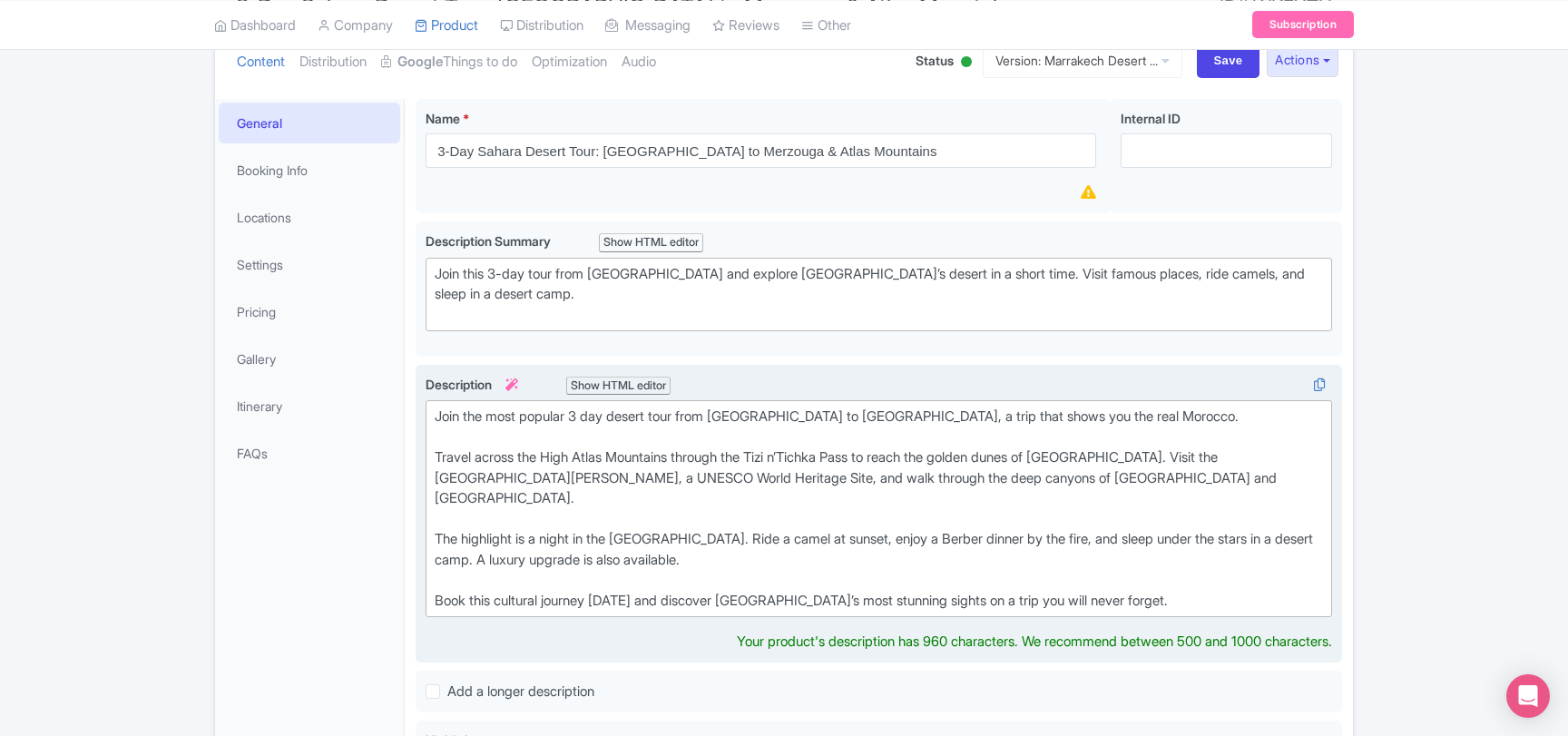
click at [556, 579] on div "Join the most popular 3 day desert tour from Marrakech to Merzouga, a trip that…" at bounding box center [878, 508] width 888 height 204
click at [499, 578] on div "Join the most popular 3 day desert tour from Marrakech to Merzouga, a trip that…" at bounding box center [878, 508] width 888 height 204
drag, startPoint x: 499, startPoint y: 578, endPoint x: 568, endPoint y: 578, distance: 69.0
click at [568, 578] on div "Join the most popular 3 day desert tour from Marrakech to Merzouga, a trip that…" at bounding box center [878, 508] width 888 height 204
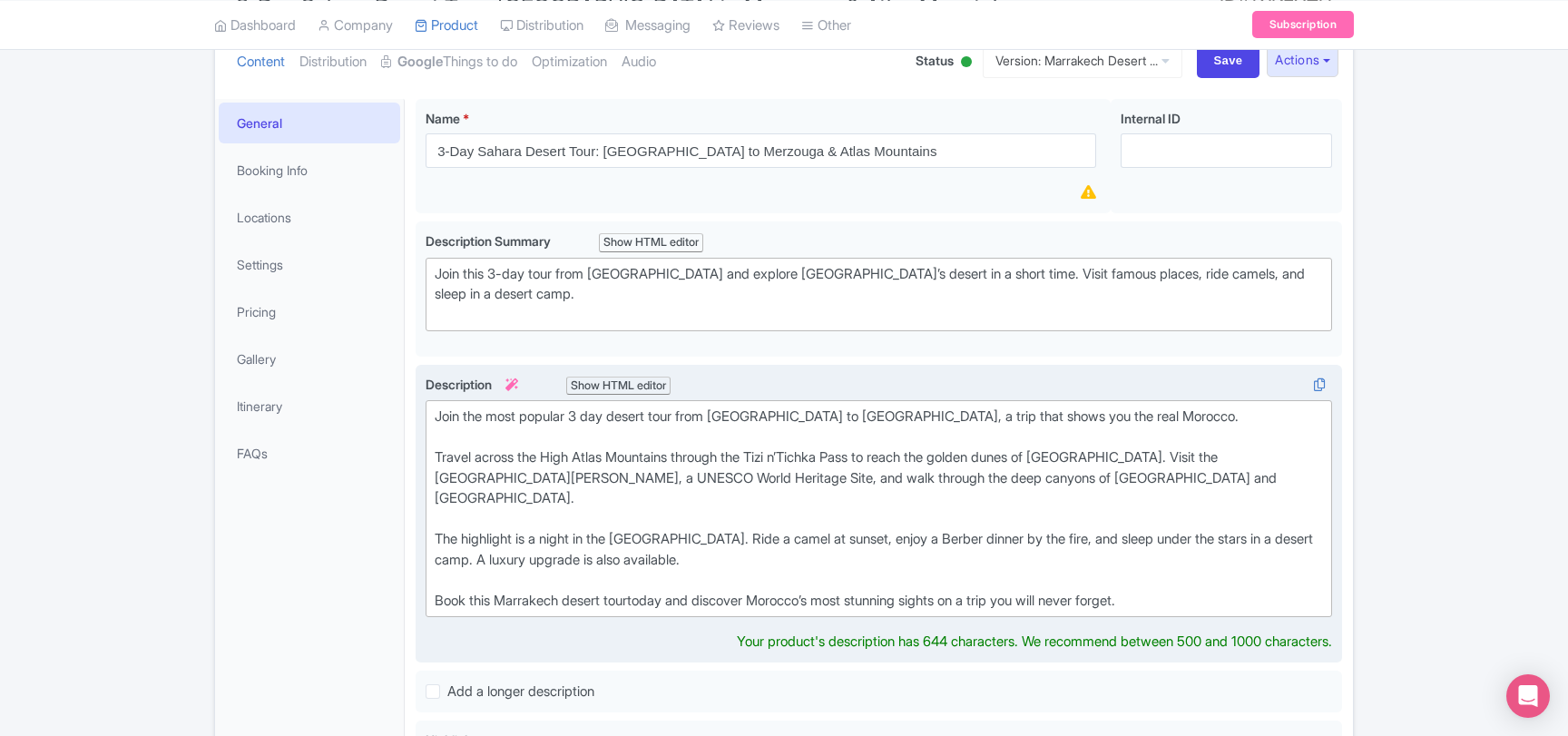
type trix-editor "<div>Join the most popular 3 day desert tour from Marrakech to Merzouga, a trip…"
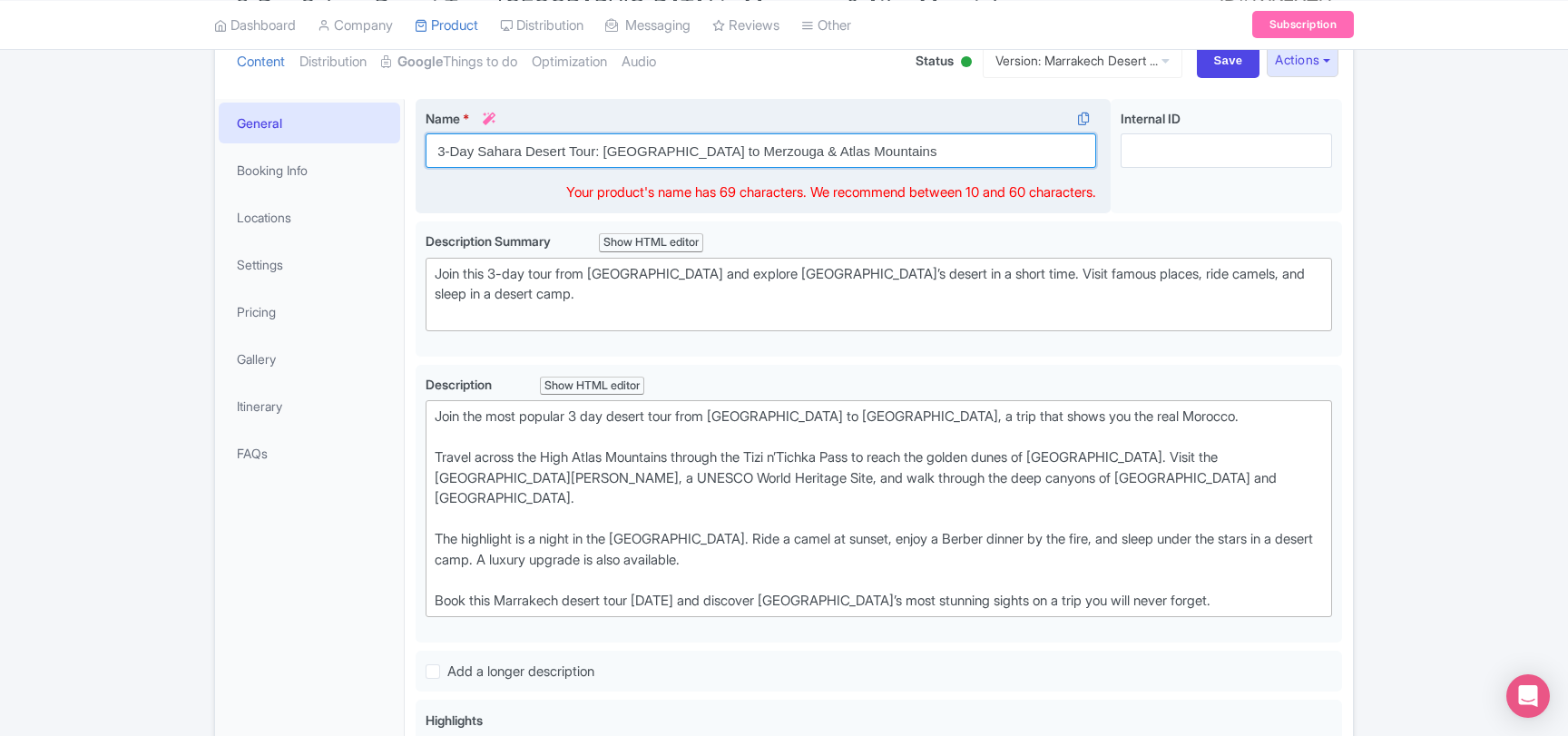
click at [1020, 154] on input "3-Day Sahara Desert Tour: Marrakech to Merzouga & Atlas Mountains" at bounding box center [760, 150] width 670 height 34
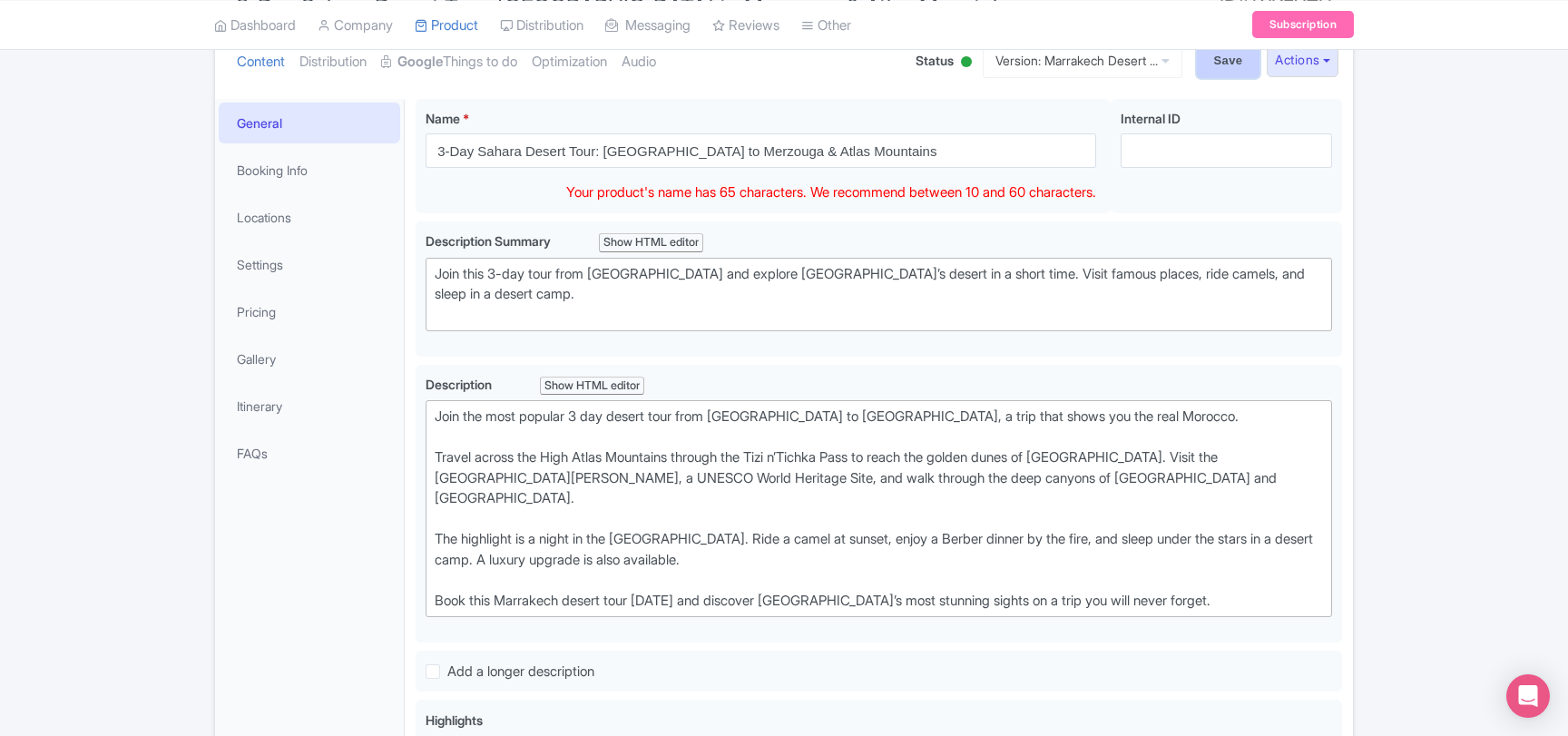
click at [1219, 65] on input "Save" at bounding box center [1228, 60] width 64 height 34
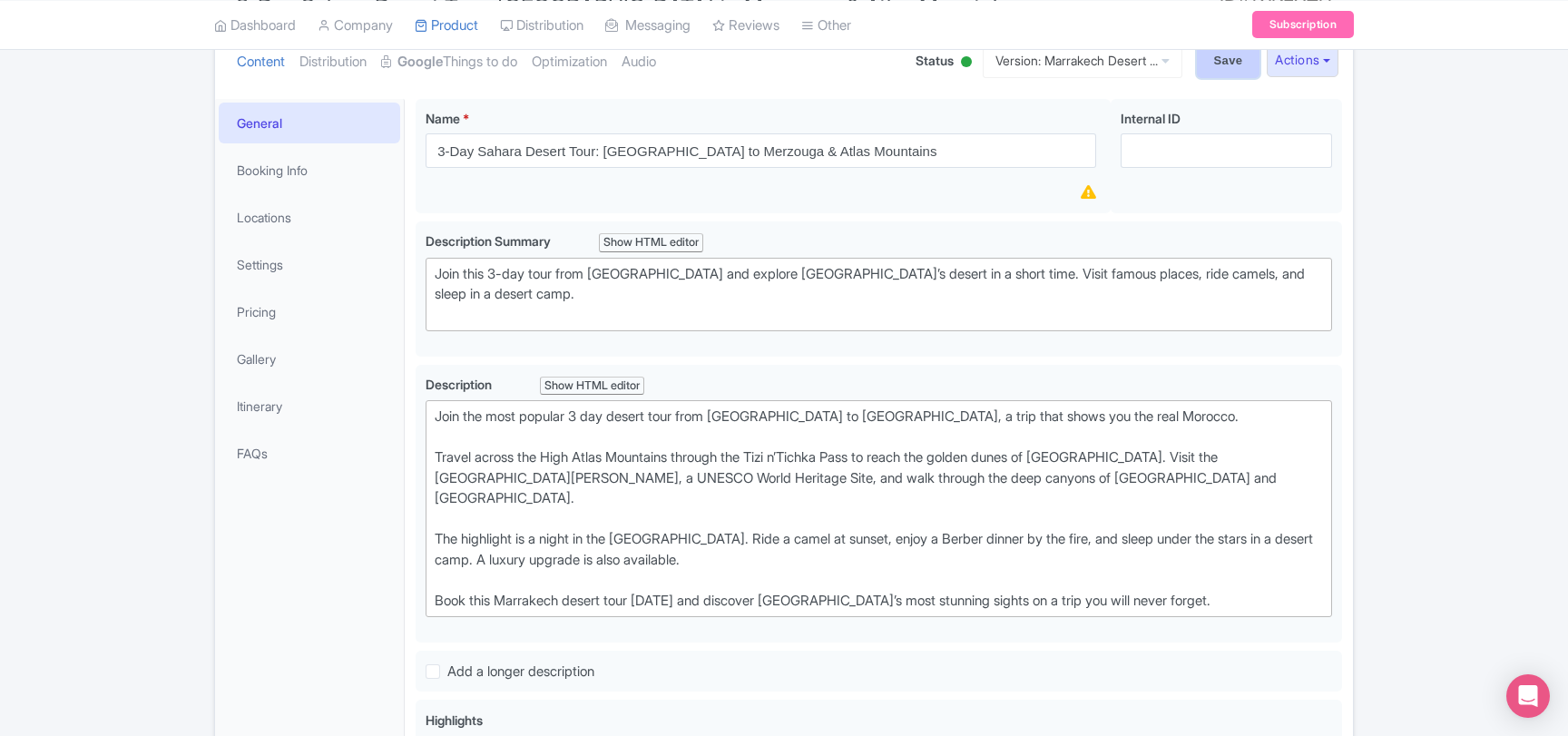
type input "Saving..."
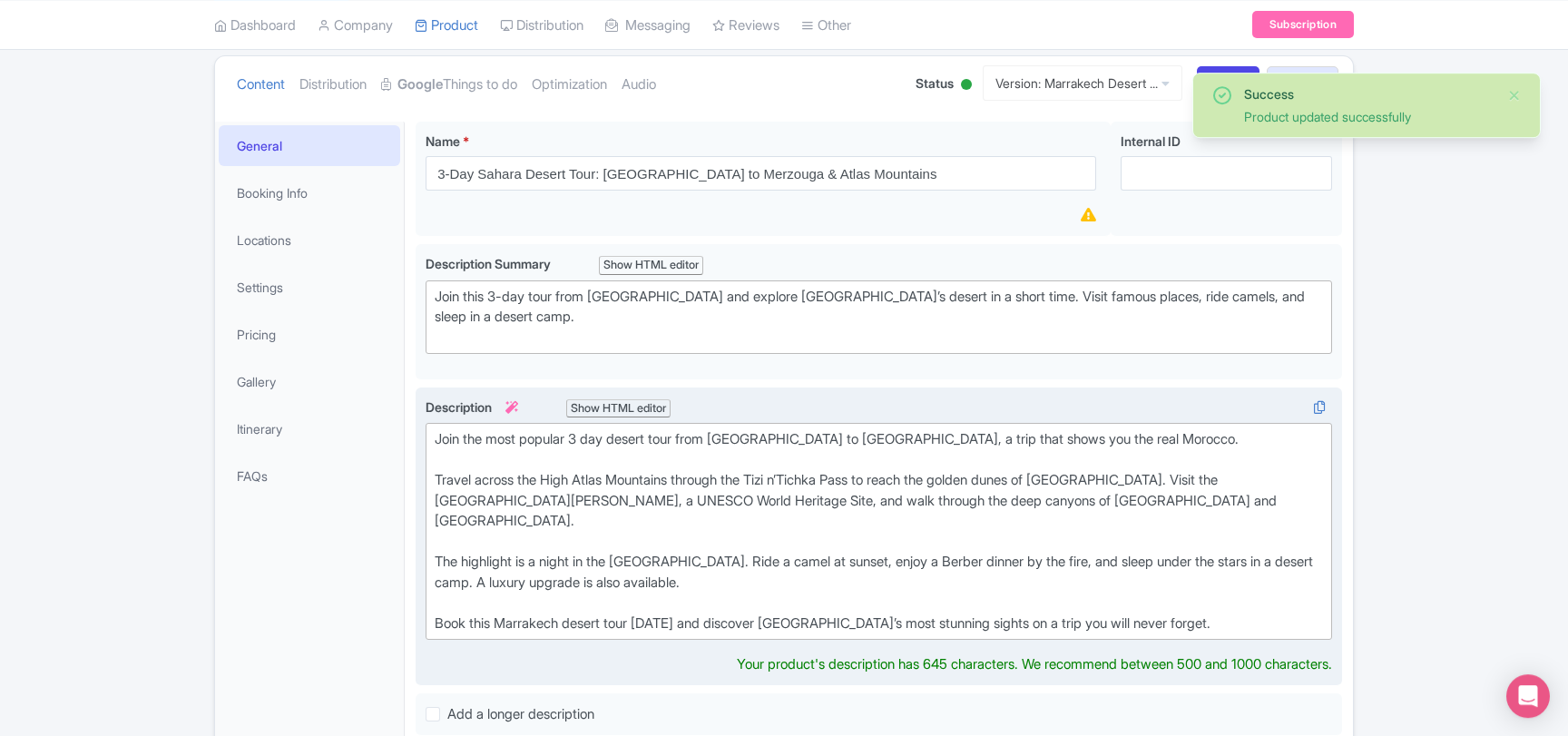
scroll to position [21, 0]
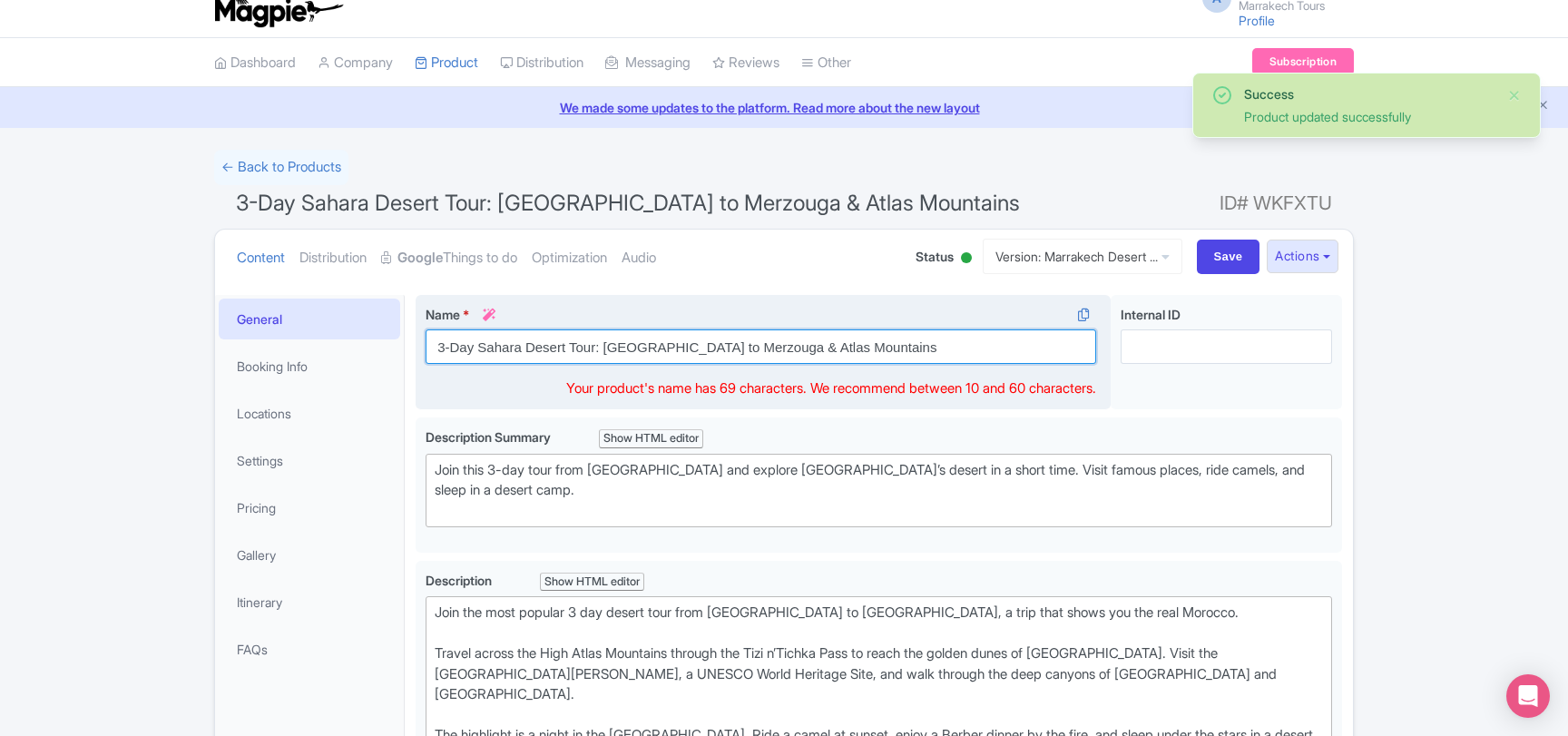
drag, startPoint x: 748, startPoint y: 345, endPoint x: 934, endPoint y: 347, distance: 186.0
click at [934, 347] on input "3-Day Sahara Desert Tour: [GEOGRAPHIC_DATA] to Merzouga & Atlas Mountains" at bounding box center [760, 346] width 670 height 34
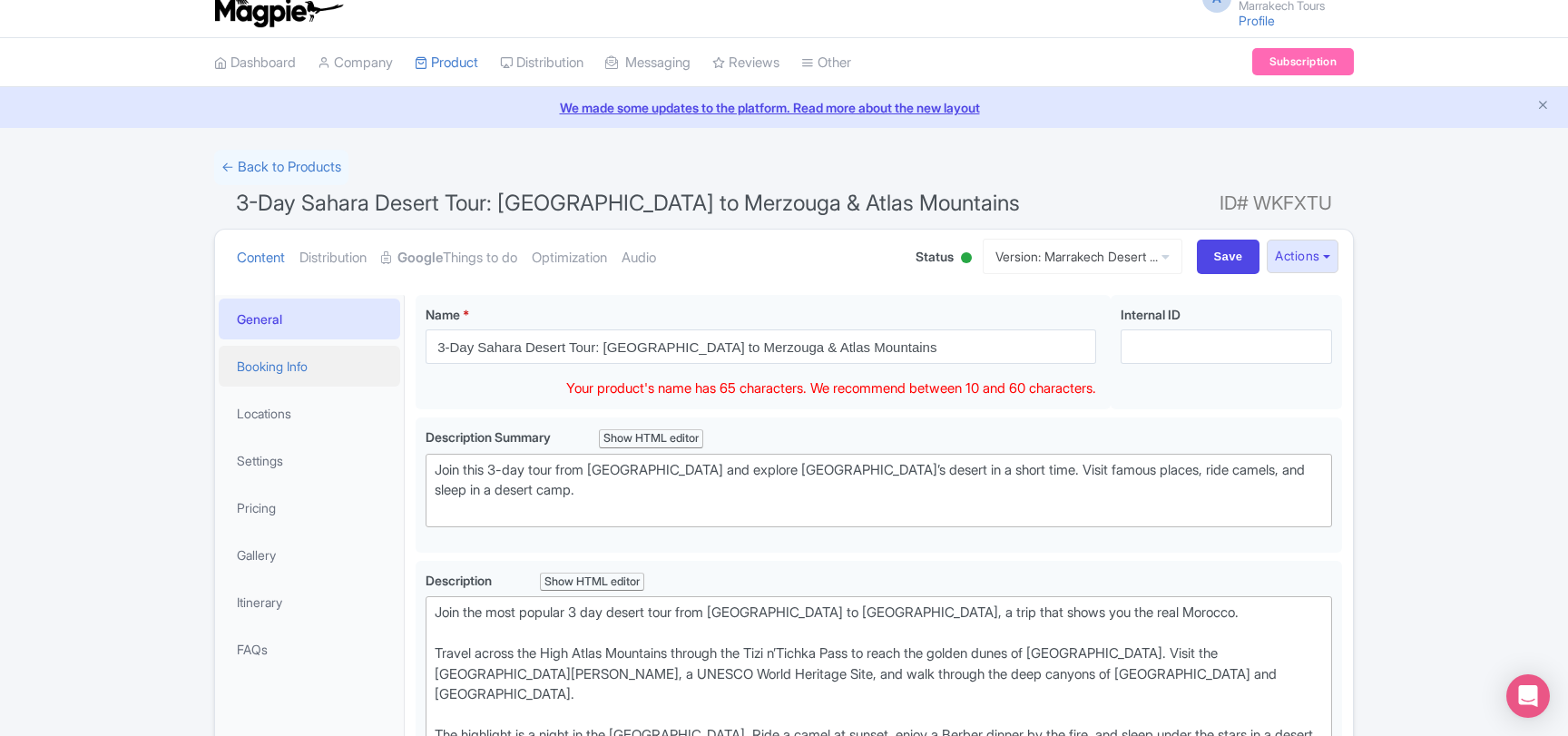
click at [291, 366] on link "Booking Info" at bounding box center [309, 366] width 182 height 41
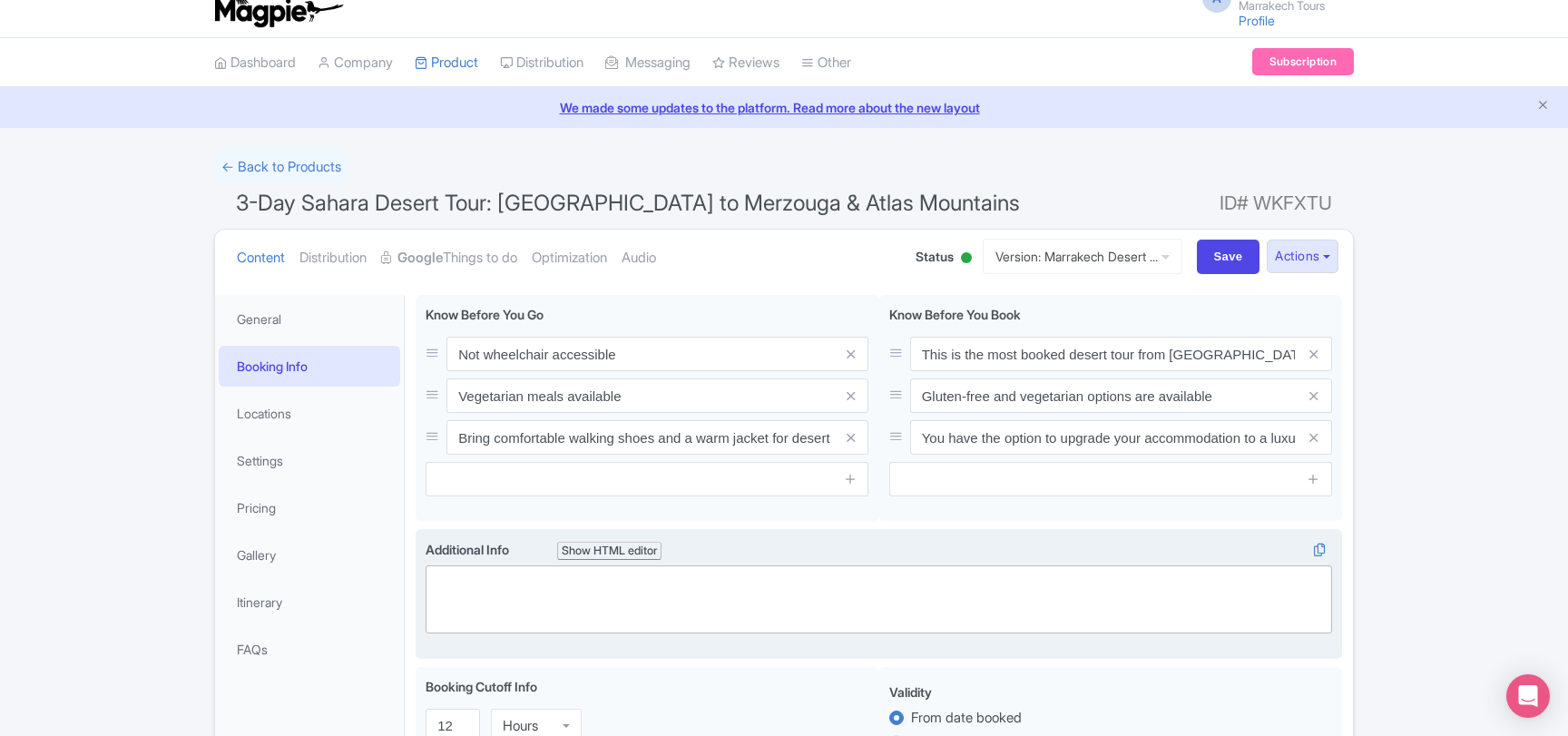
click at [486, 576] on trix-editor at bounding box center [879, 599] width 907 height 68
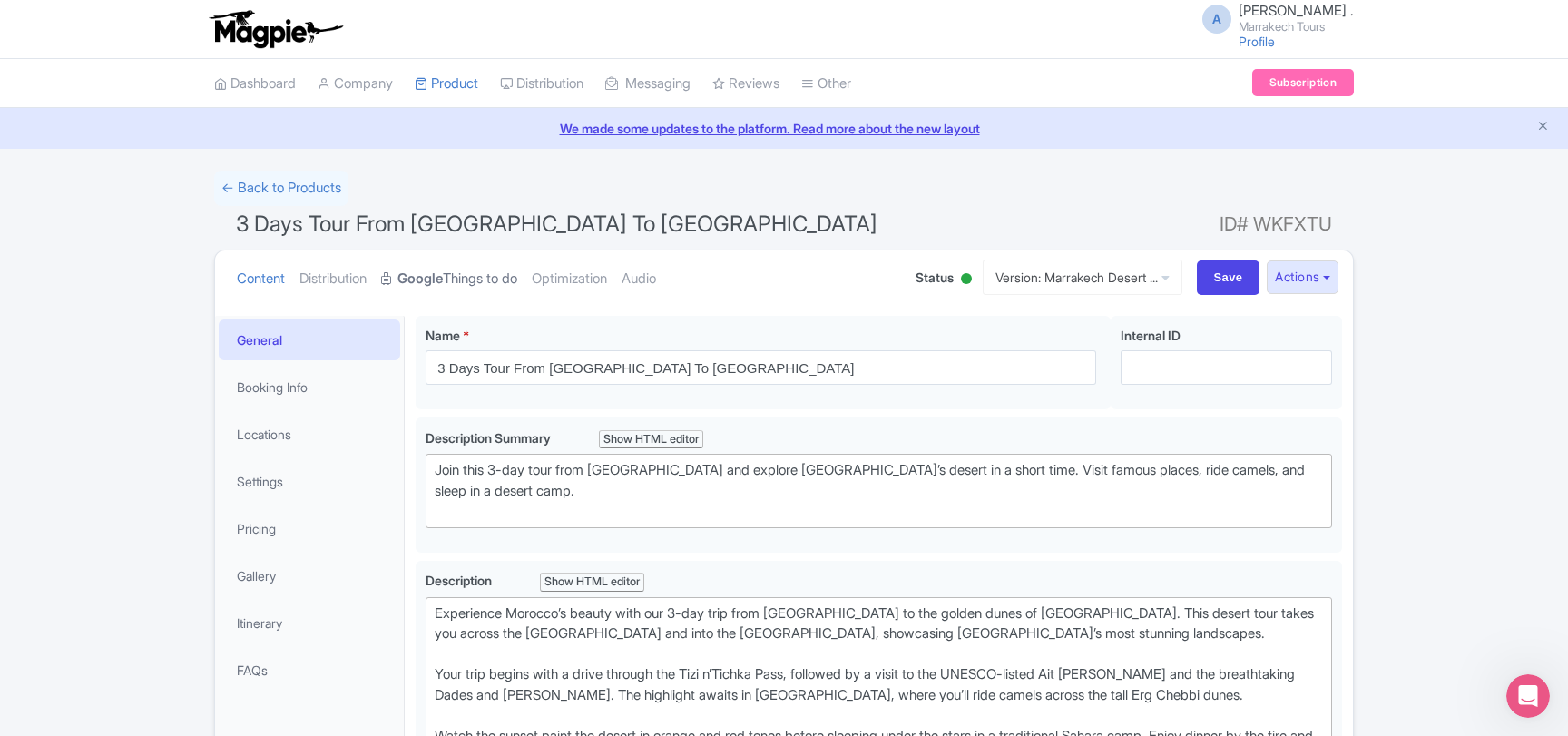
click at [484, 287] on link "Google Things to do" at bounding box center [448, 279] width 136 height 57
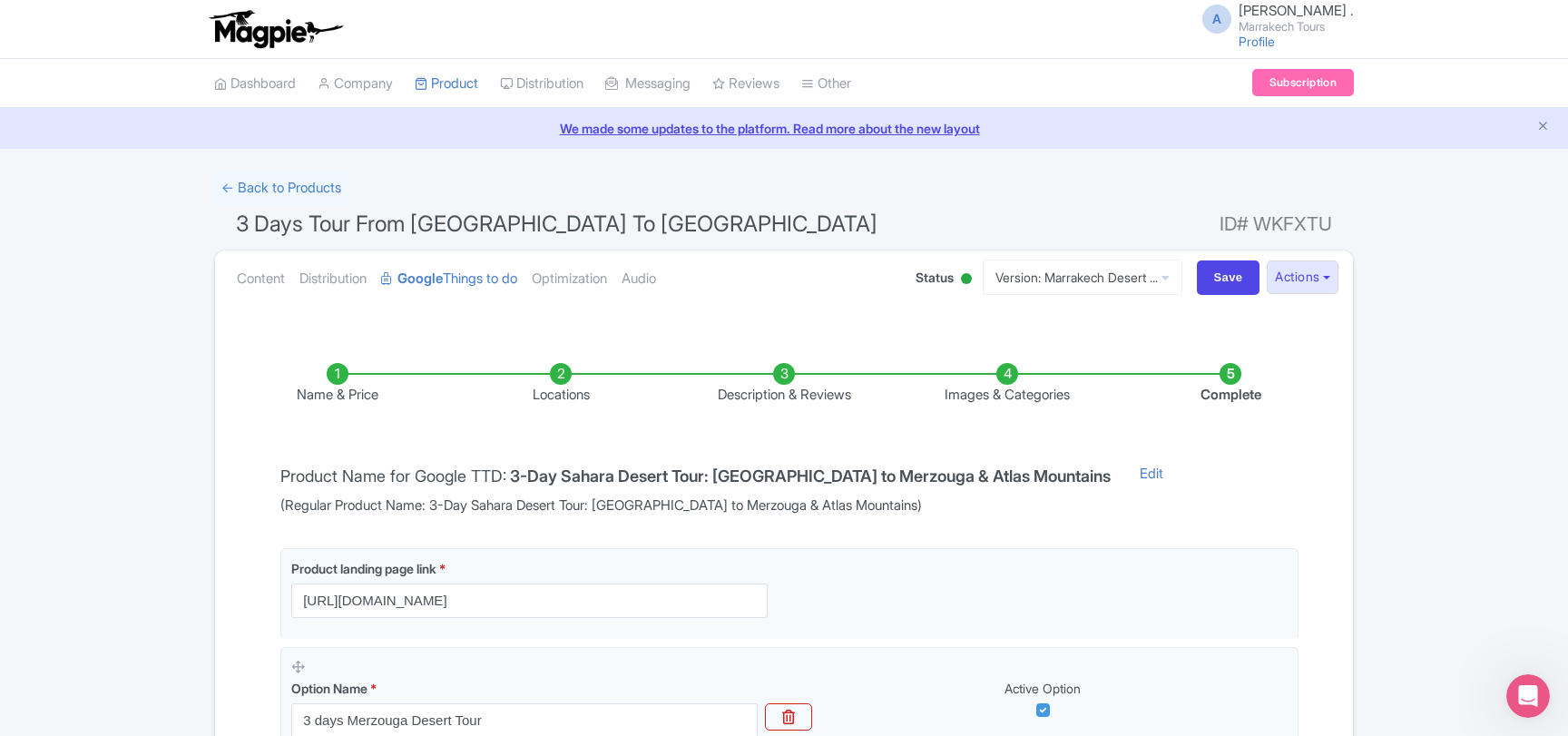
click at [1242, 380] on li "Complete" at bounding box center [1229, 384] width 223 height 42
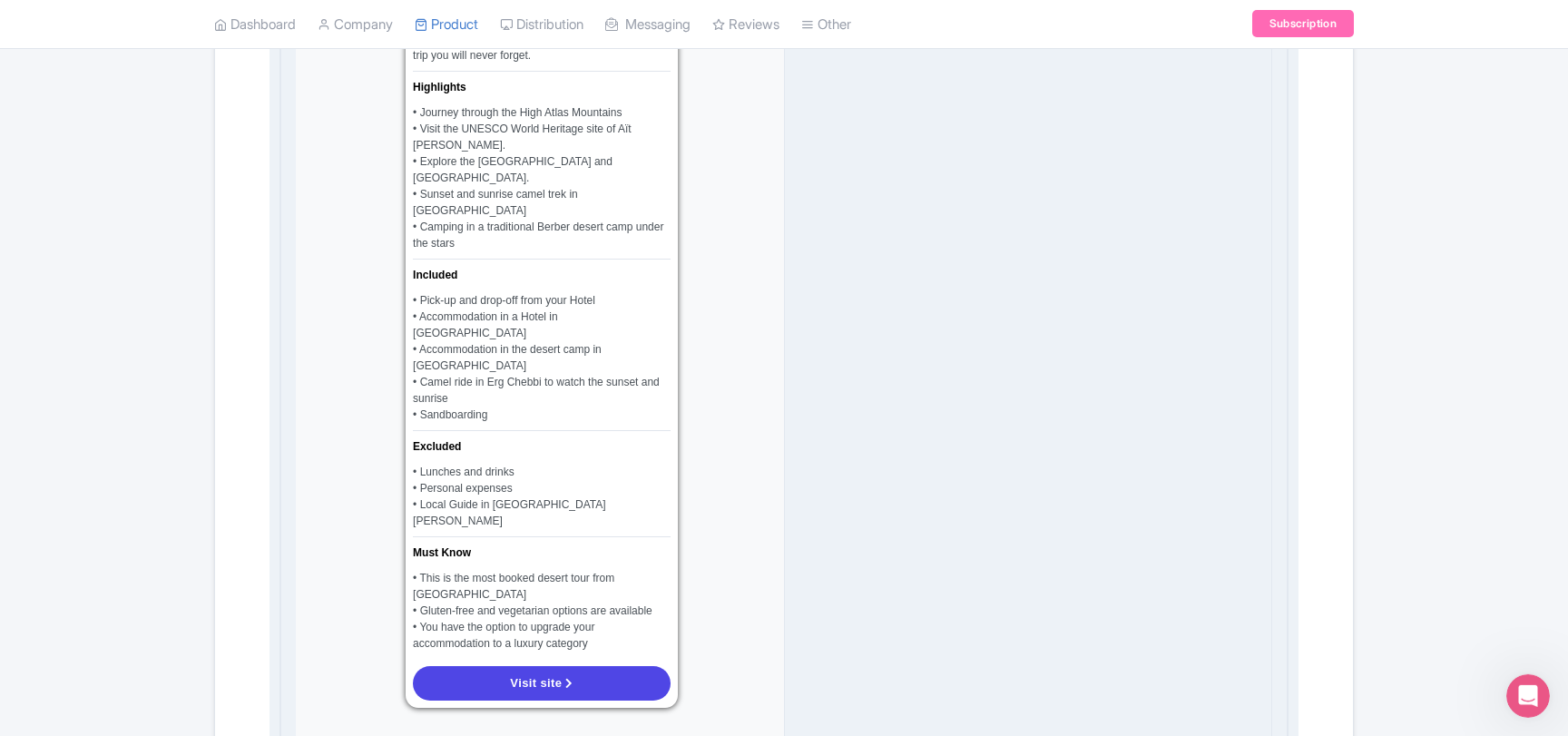
scroll to position [1568, 0]
click at [537, 566] on div "• This is the most booked desert tour from [GEOGRAPHIC_DATA]" at bounding box center [542, 582] width 258 height 32
drag, startPoint x: 537, startPoint y: 442, endPoint x: 632, endPoint y: 446, distance: 95.1
click at [632, 566] on div "• This is the most booked desert tour from [GEOGRAPHIC_DATA]" at bounding box center [542, 582] width 258 height 32
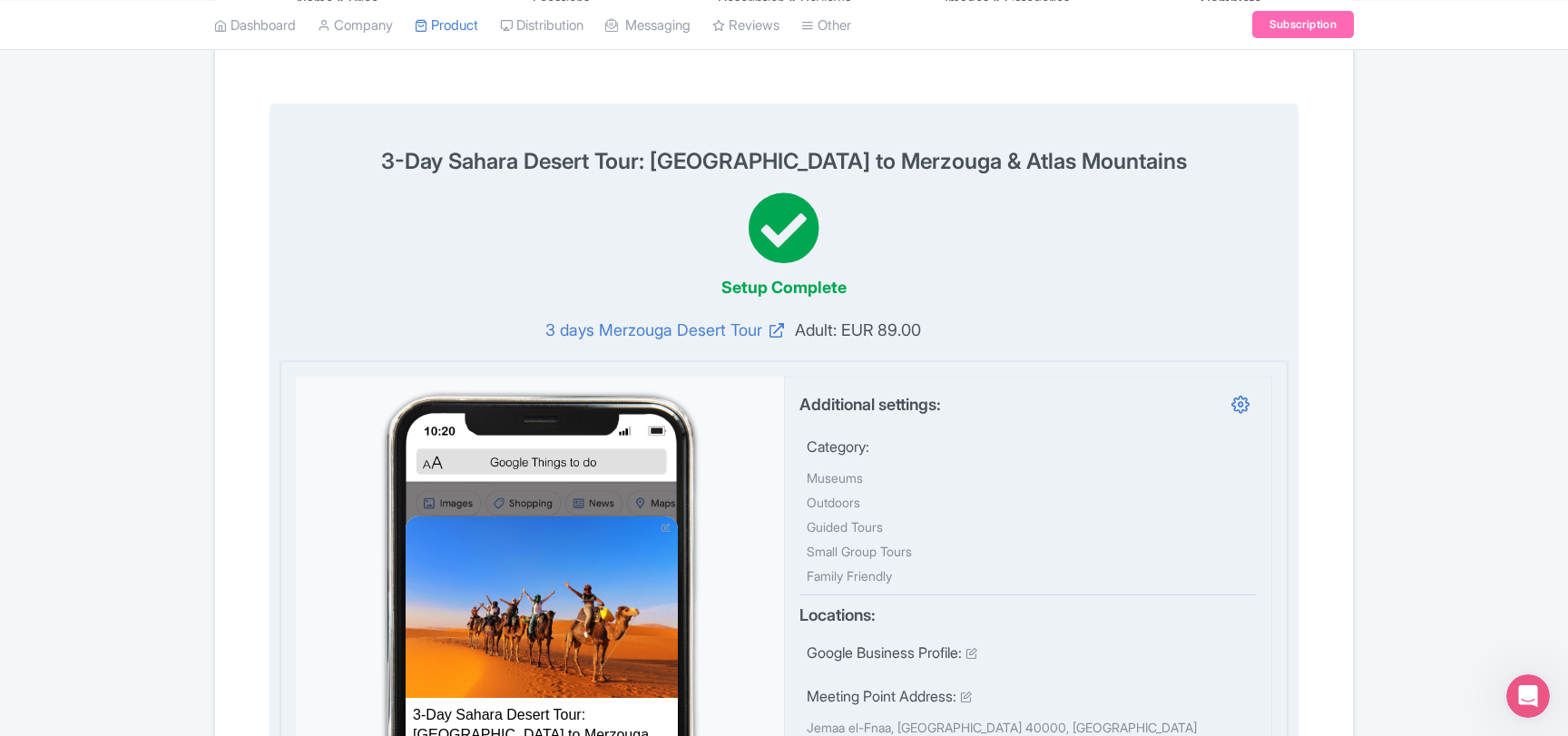
scroll to position [0, 0]
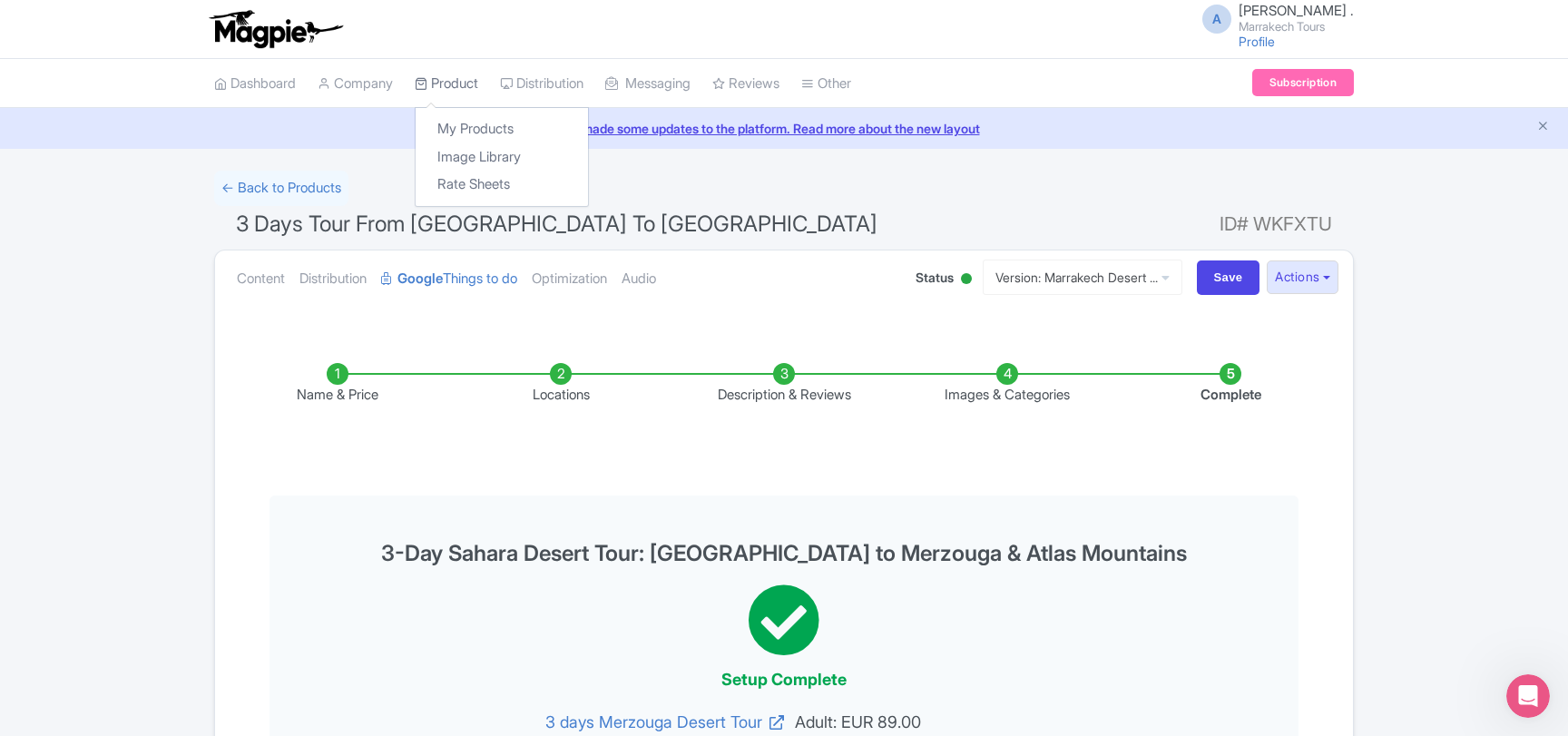
click at [462, 87] on link "Product" at bounding box center [445, 83] width 64 height 50
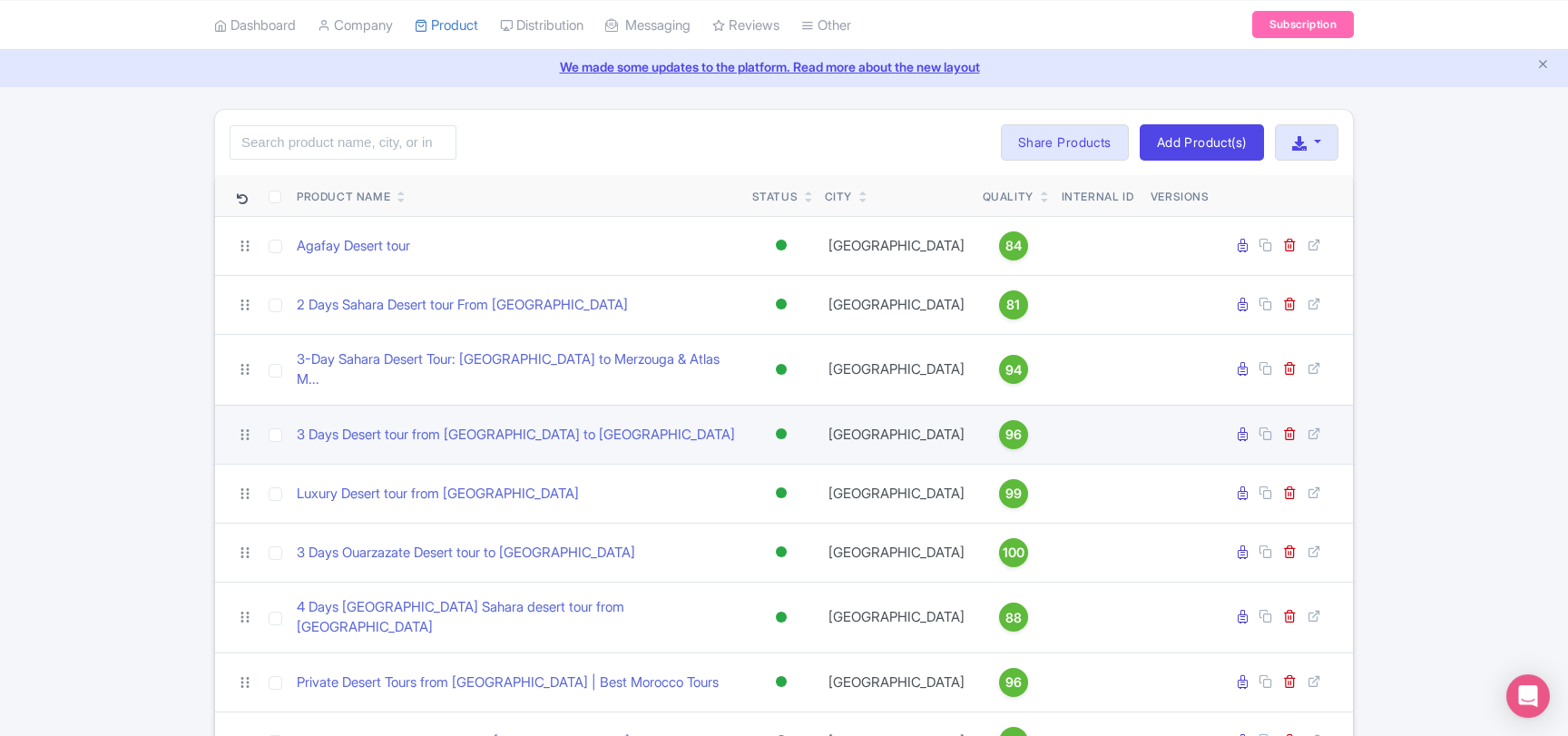
scroll to position [98, 0]
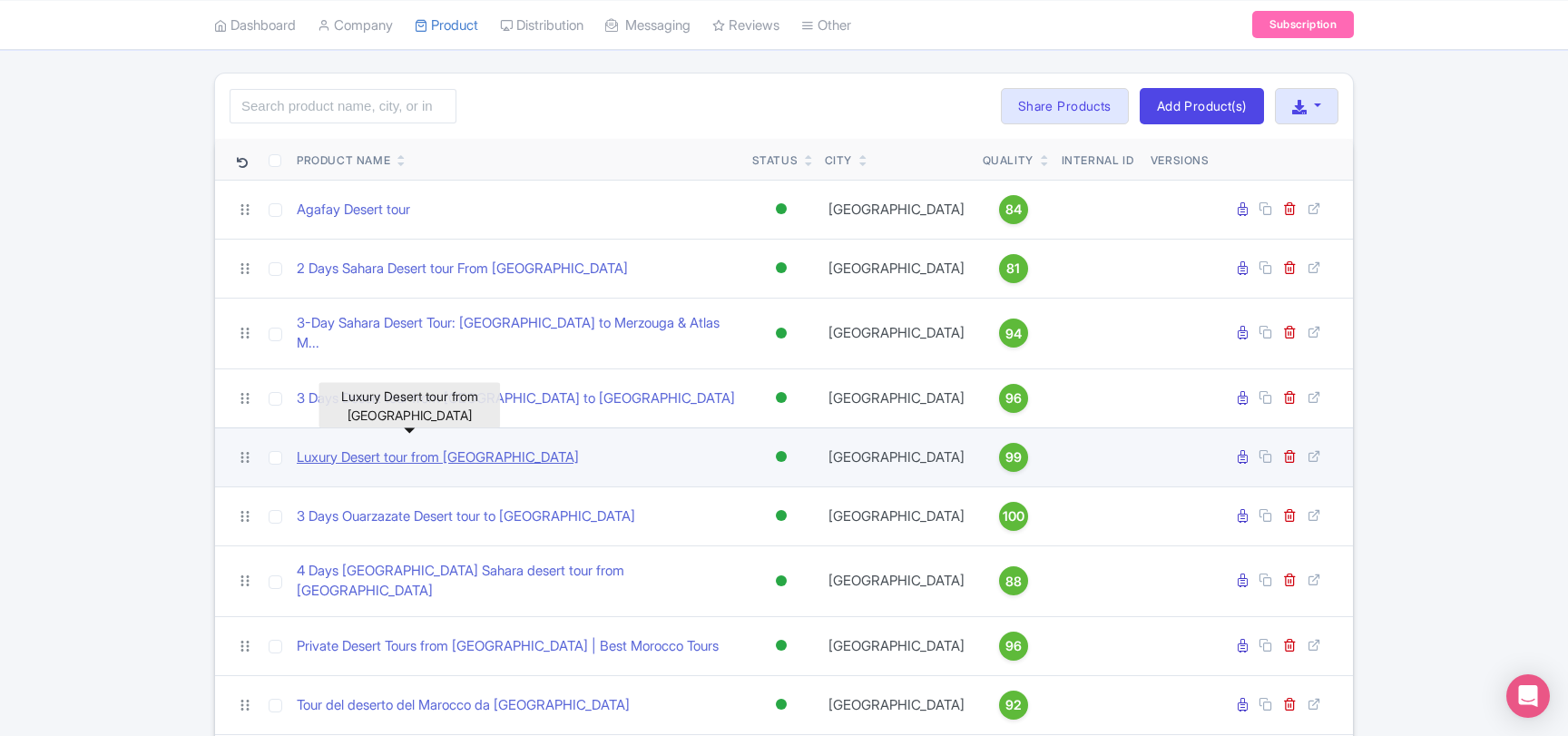
click at [436, 447] on link "Luxury Desert tour from [GEOGRAPHIC_DATA]" at bounding box center [438, 457] width 283 height 21
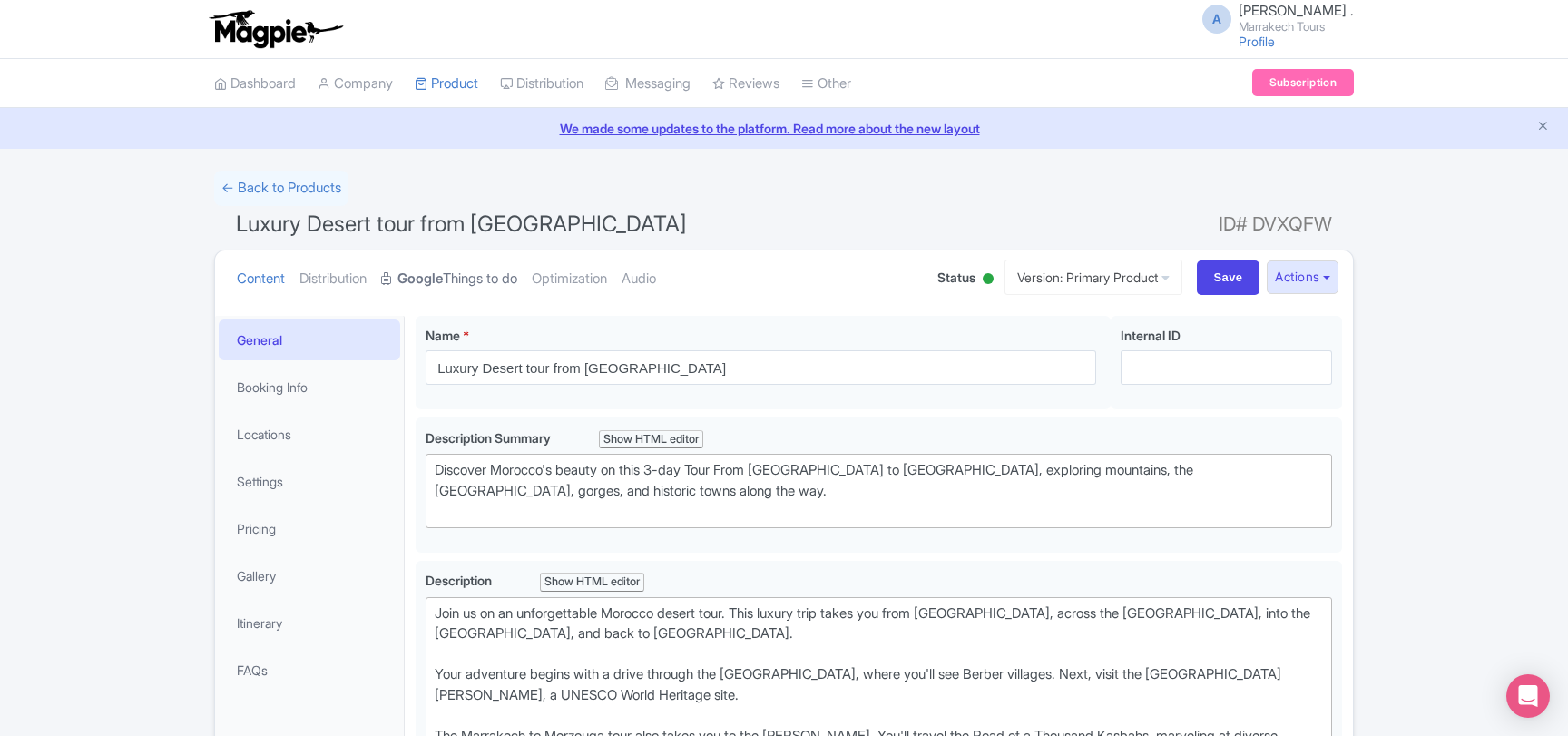
click at [459, 277] on link "Google Things to do" at bounding box center [448, 279] width 136 height 57
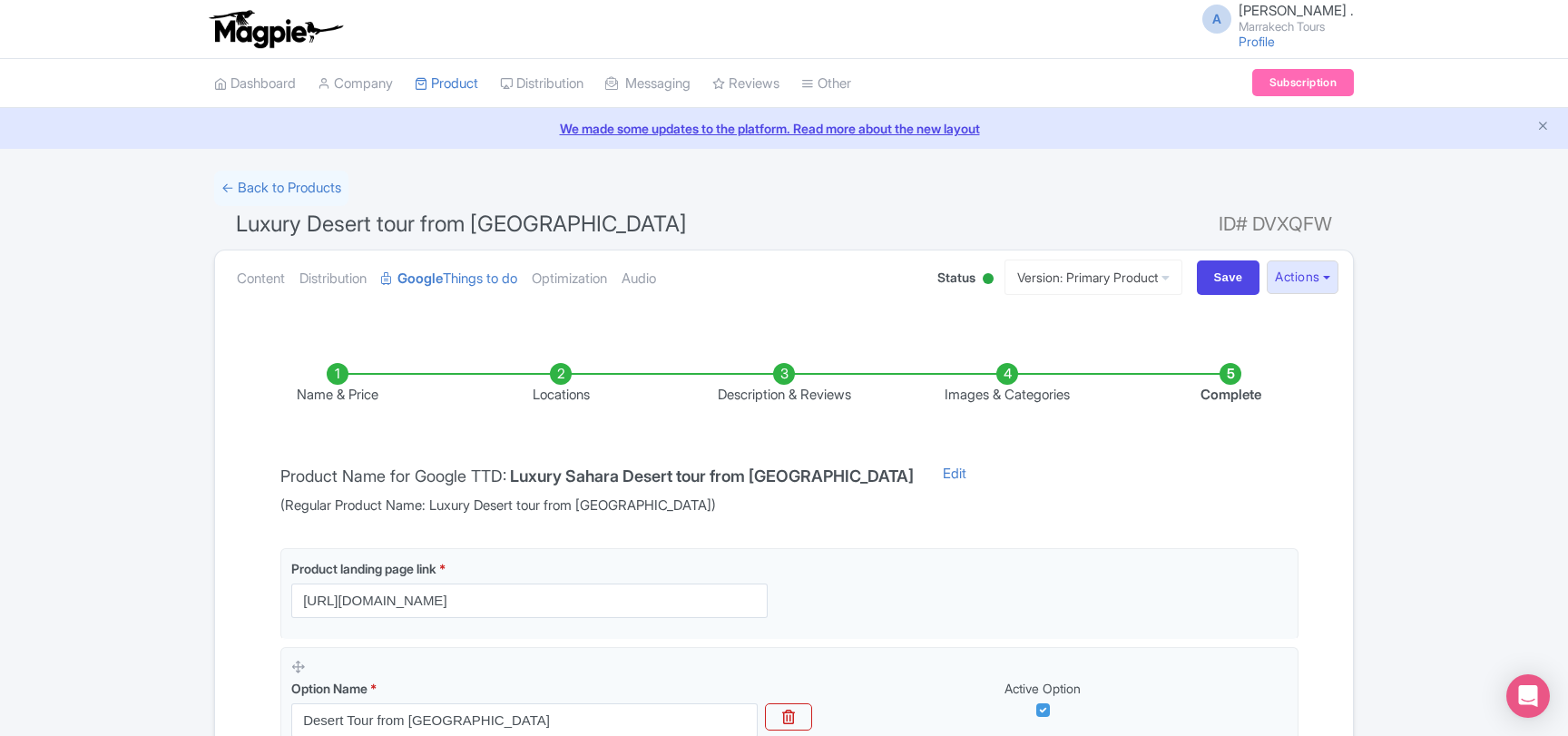
click at [1213, 388] on li "Complete" at bounding box center [1229, 384] width 223 height 42
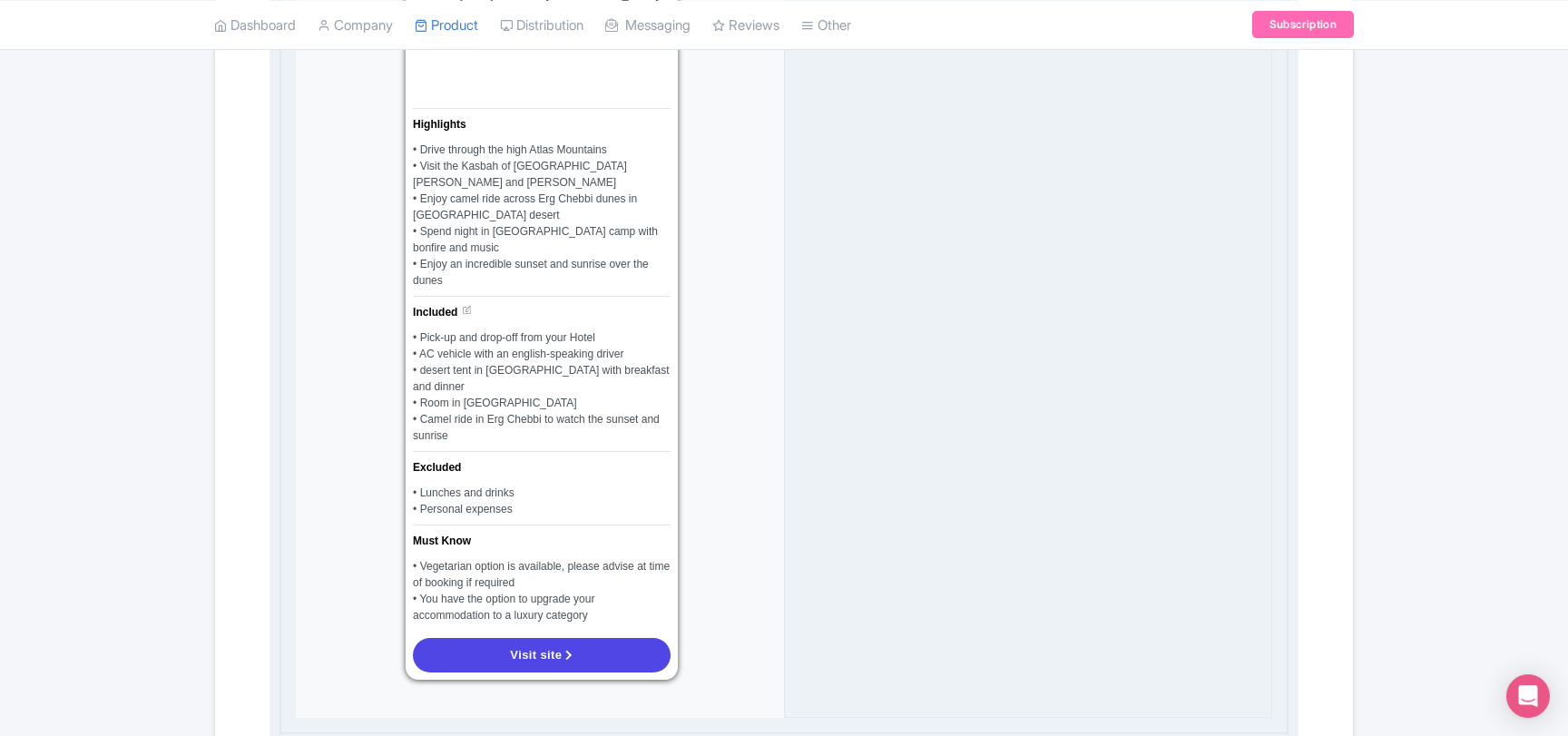
scroll to position [1665, 0]
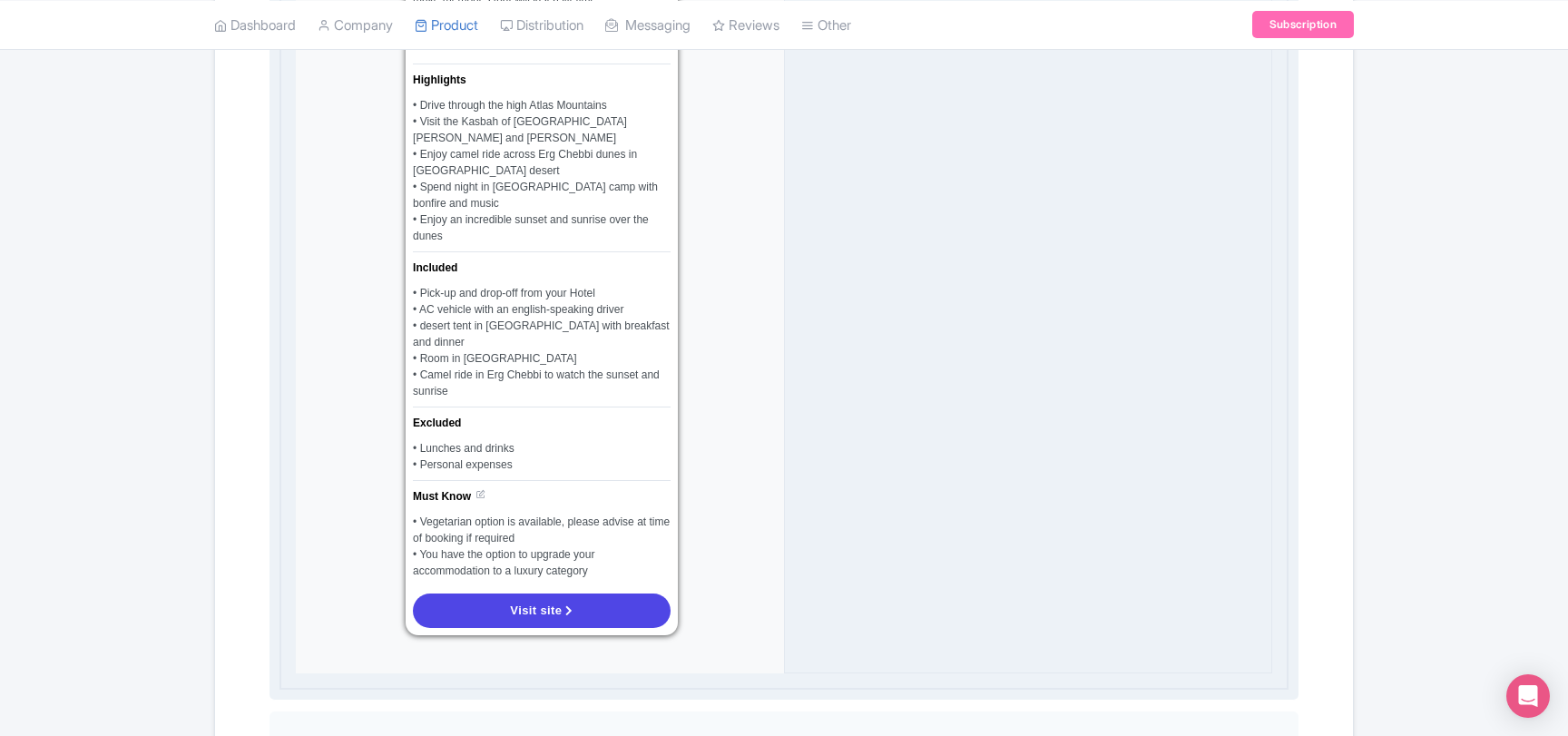
click at [465, 513] on div "• Vegetarian option is available, please advise at time of booking if required" at bounding box center [542, 529] width 258 height 32
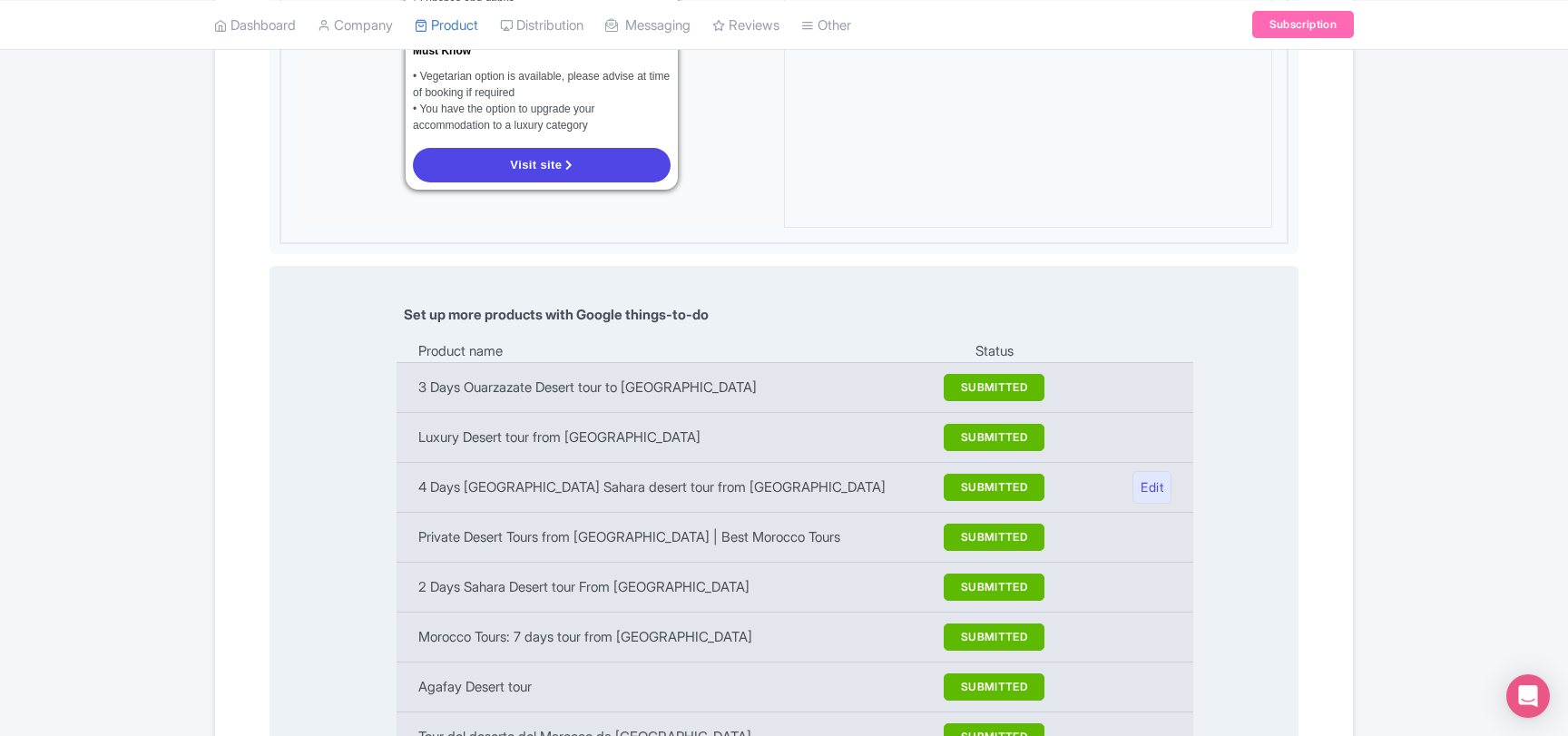
scroll to position [2253, 0]
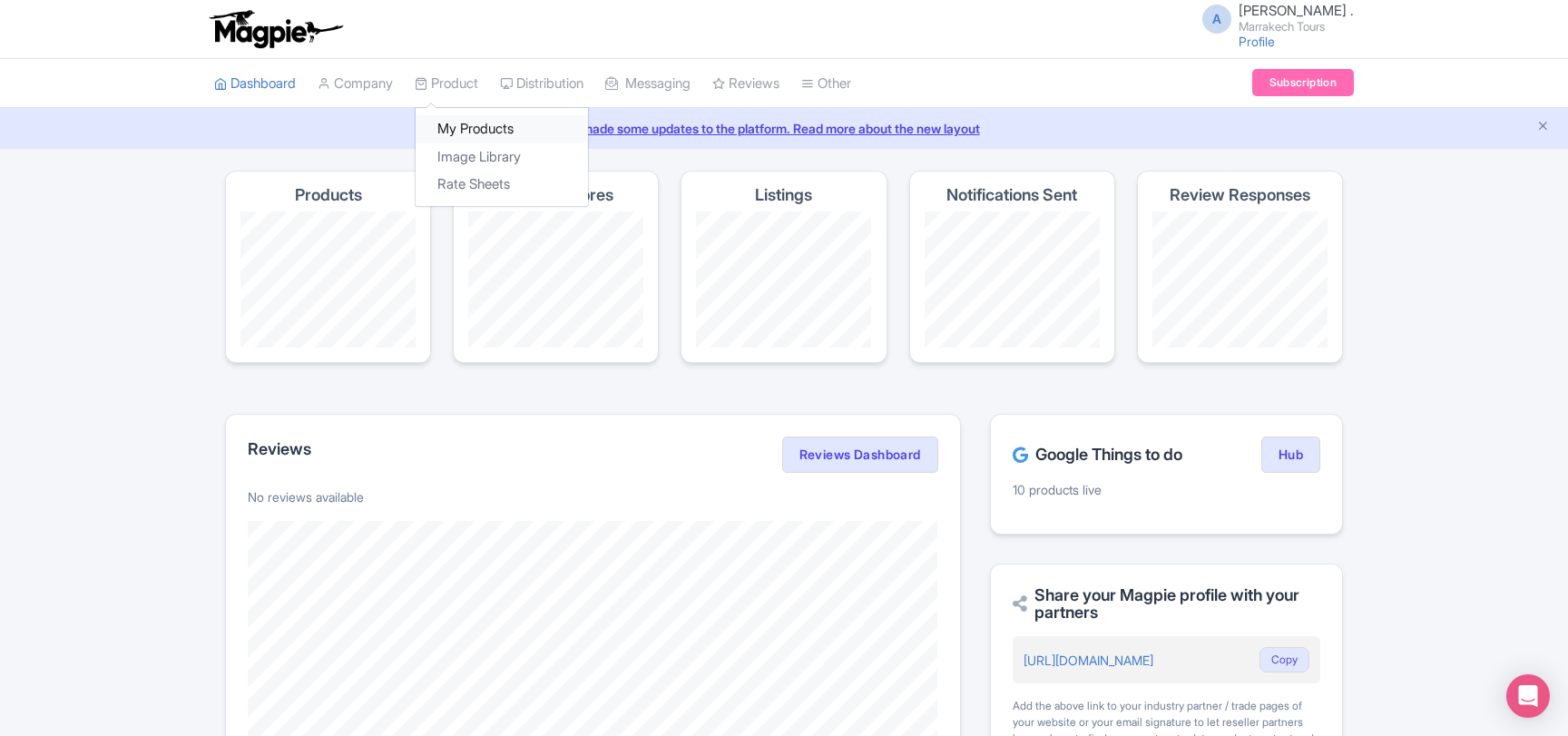
click at [468, 117] on link "My Products" at bounding box center [501, 129] width 173 height 28
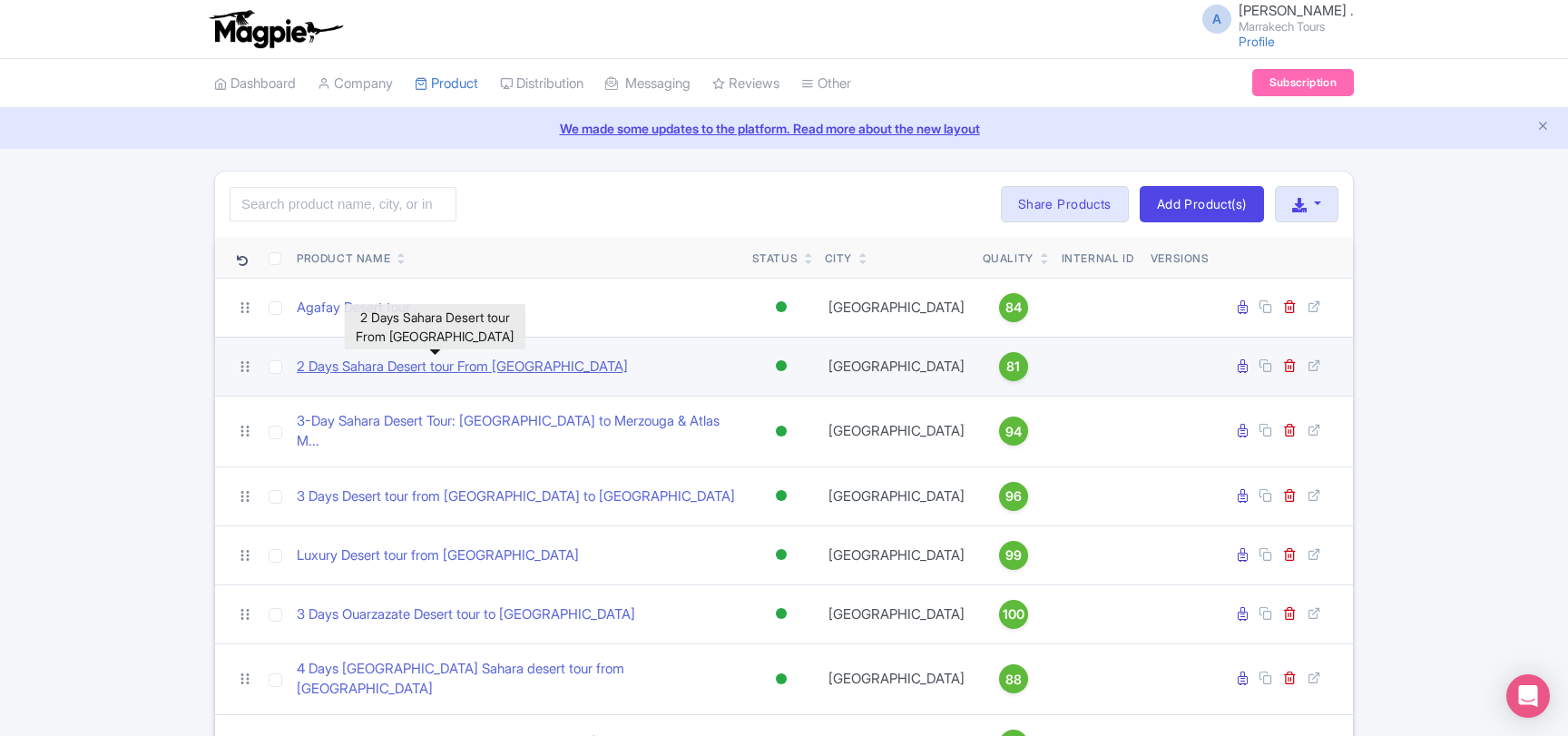
click at [426, 371] on link "2 Days Sahara Desert tour From [GEOGRAPHIC_DATA]" at bounding box center [461, 366] width 331 height 21
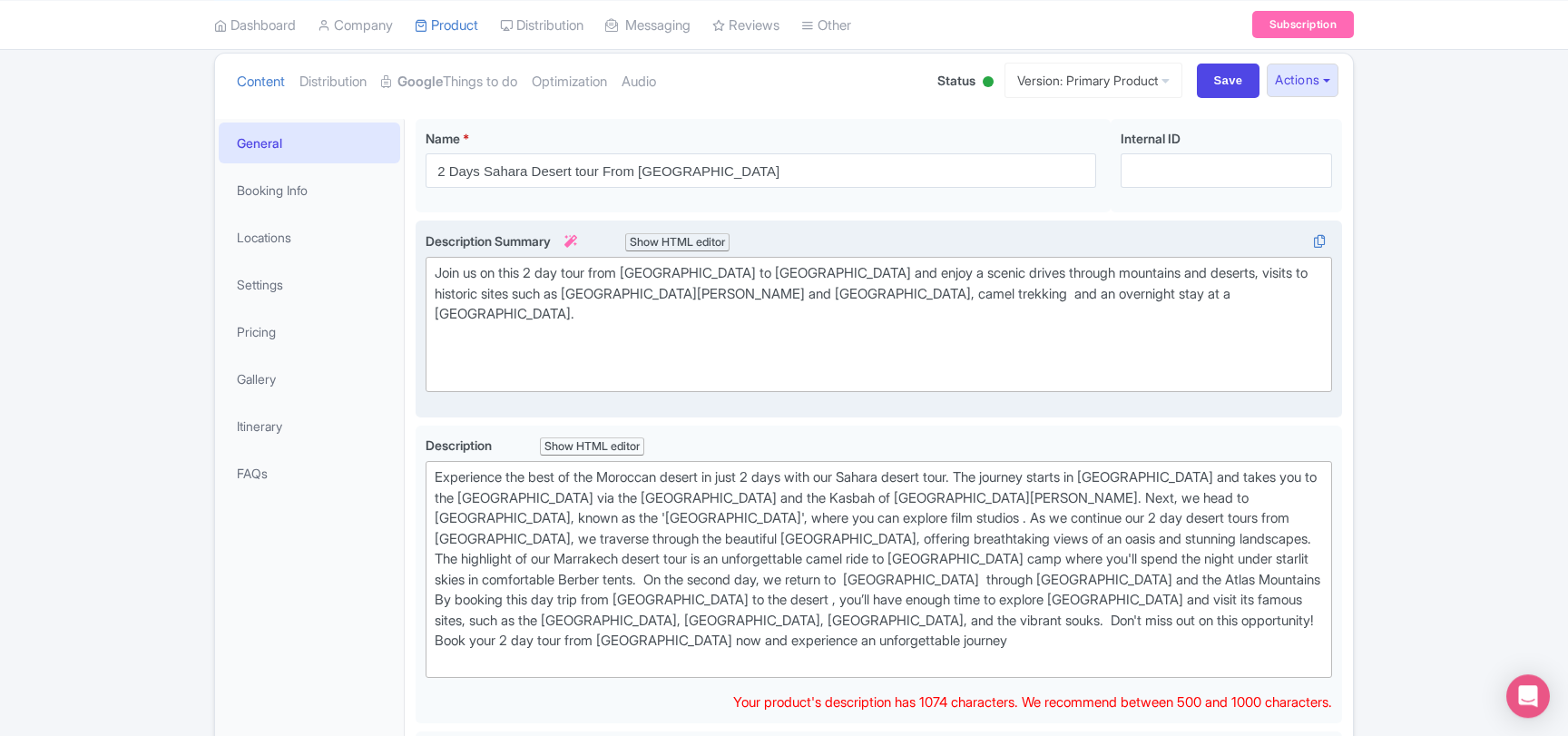
scroll to position [196, 0]
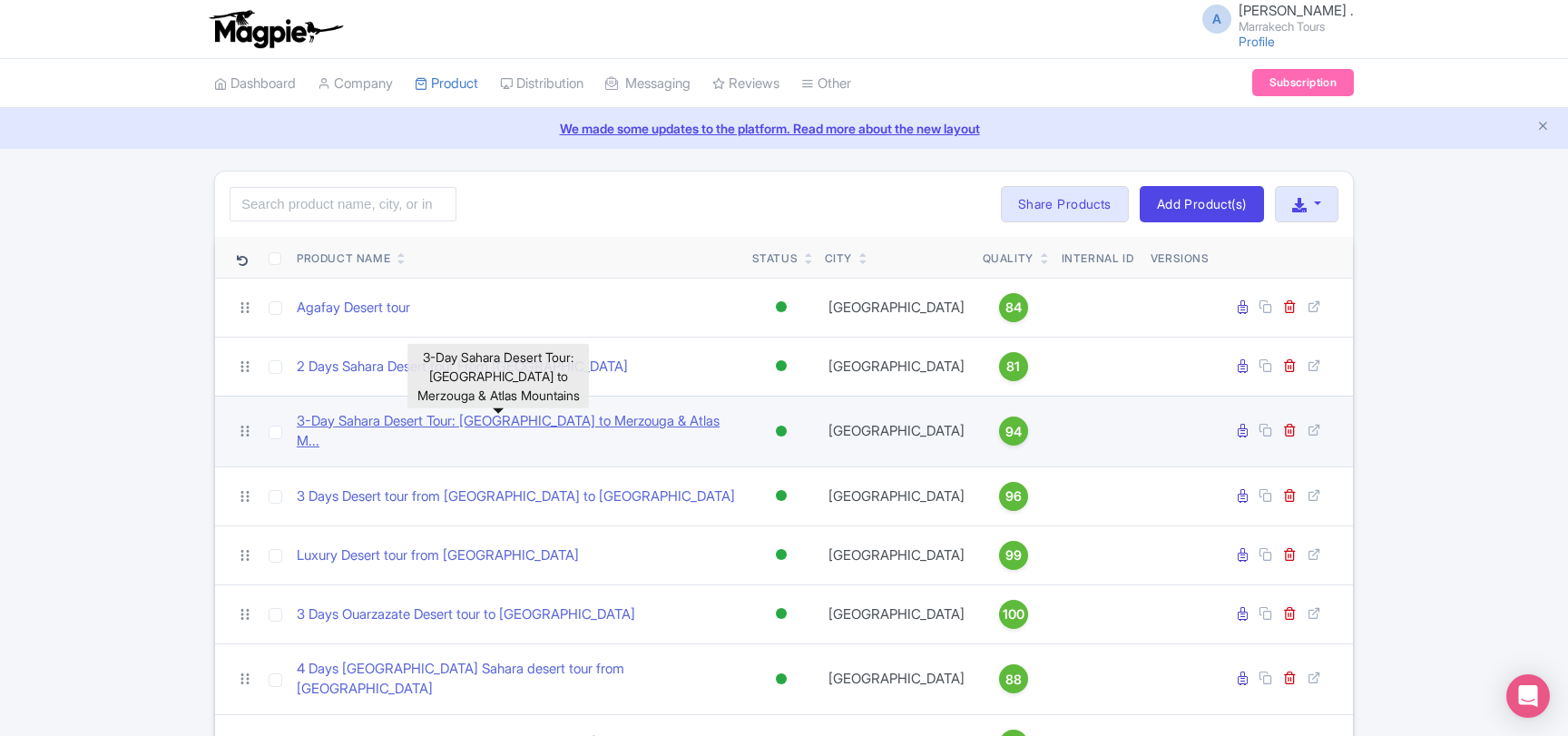
click at [477, 429] on link "3-Day Sahara Desert Tour: Marrakech to Merzouga & Atlas M..." at bounding box center [516, 432] width 441 height 41
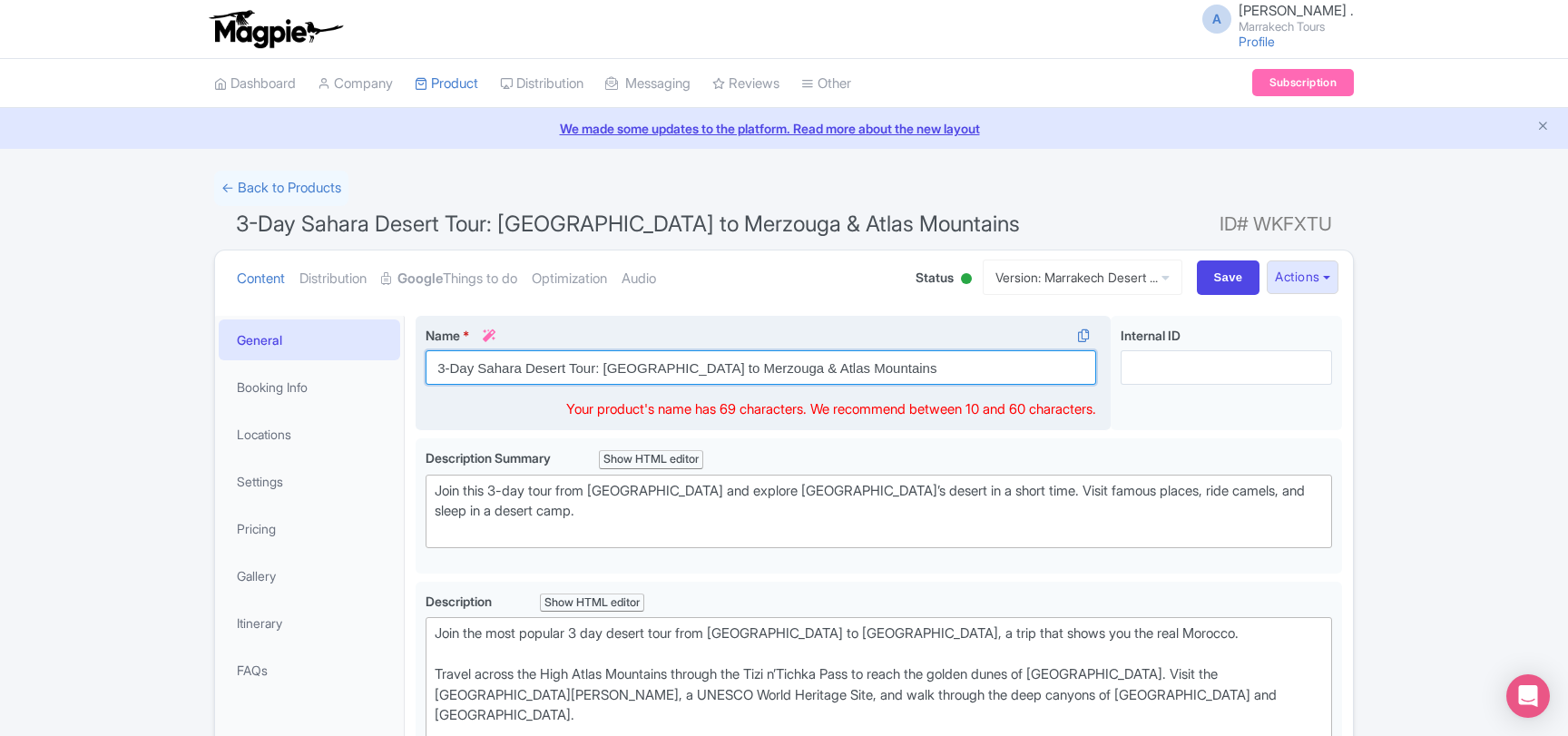
drag, startPoint x: 751, startPoint y: 368, endPoint x: 878, endPoint y: 366, distance: 127.0
click at [878, 366] on input "3-Day Sahara Desert Tour: Marrakech to Merzouga & Atlas Mountains" at bounding box center [760, 367] width 670 height 34
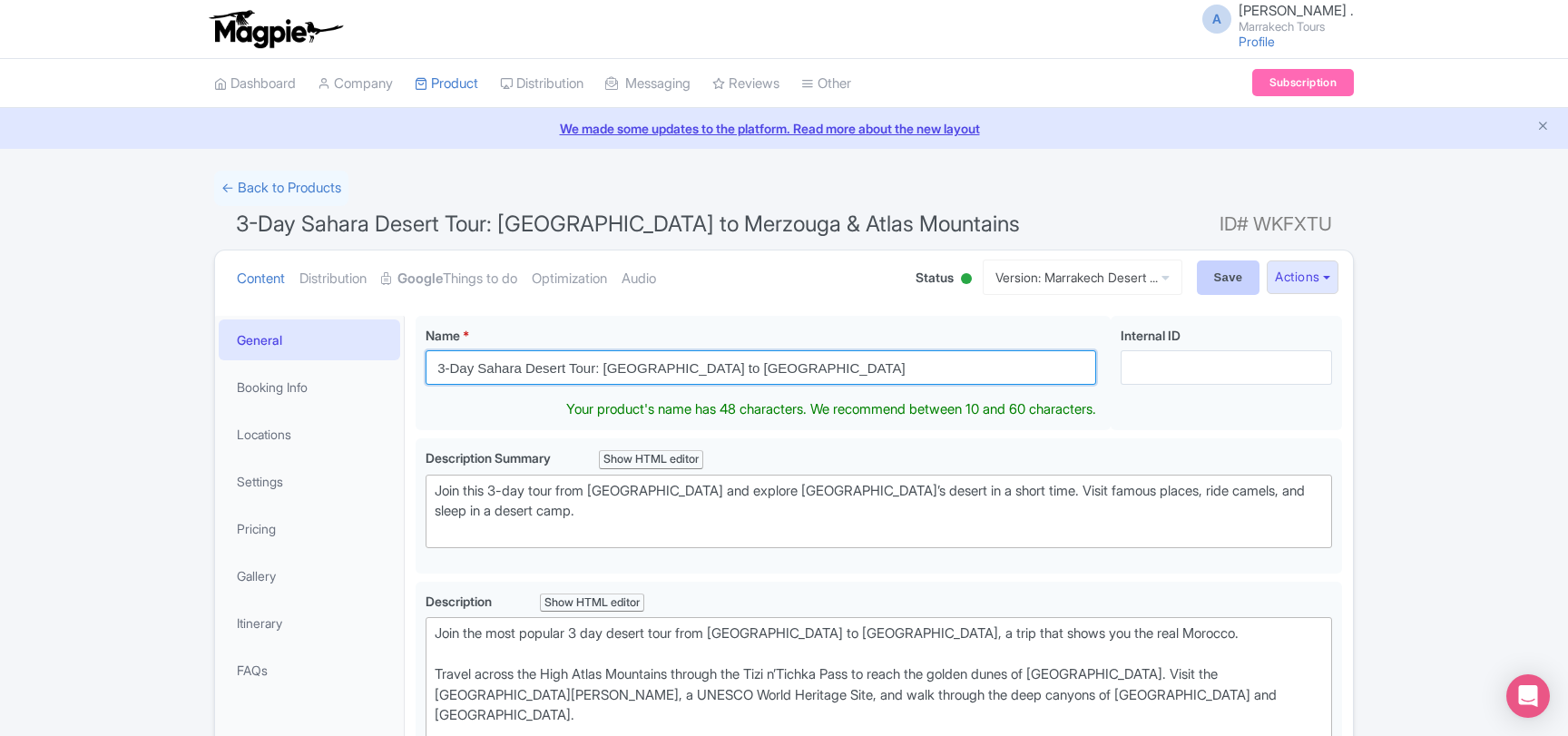
type input "3-Day Sahara Desert Tour: [GEOGRAPHIC_DATA] to [GEOGRAPHIC_DATA]"
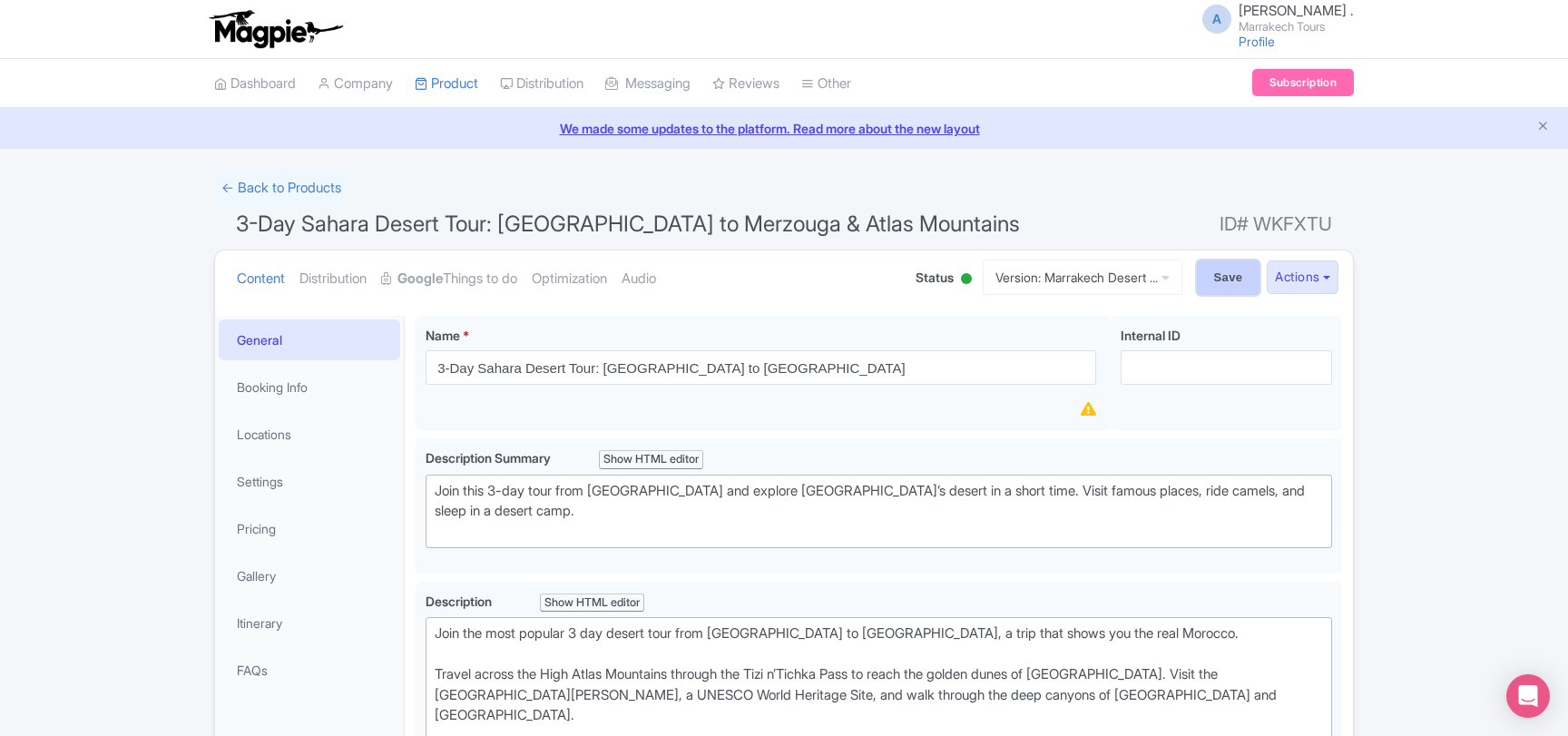
click at [1225, 267] on input "Save" at bounding box center [1228, 277] width 64 height 34
type input "Saving..."
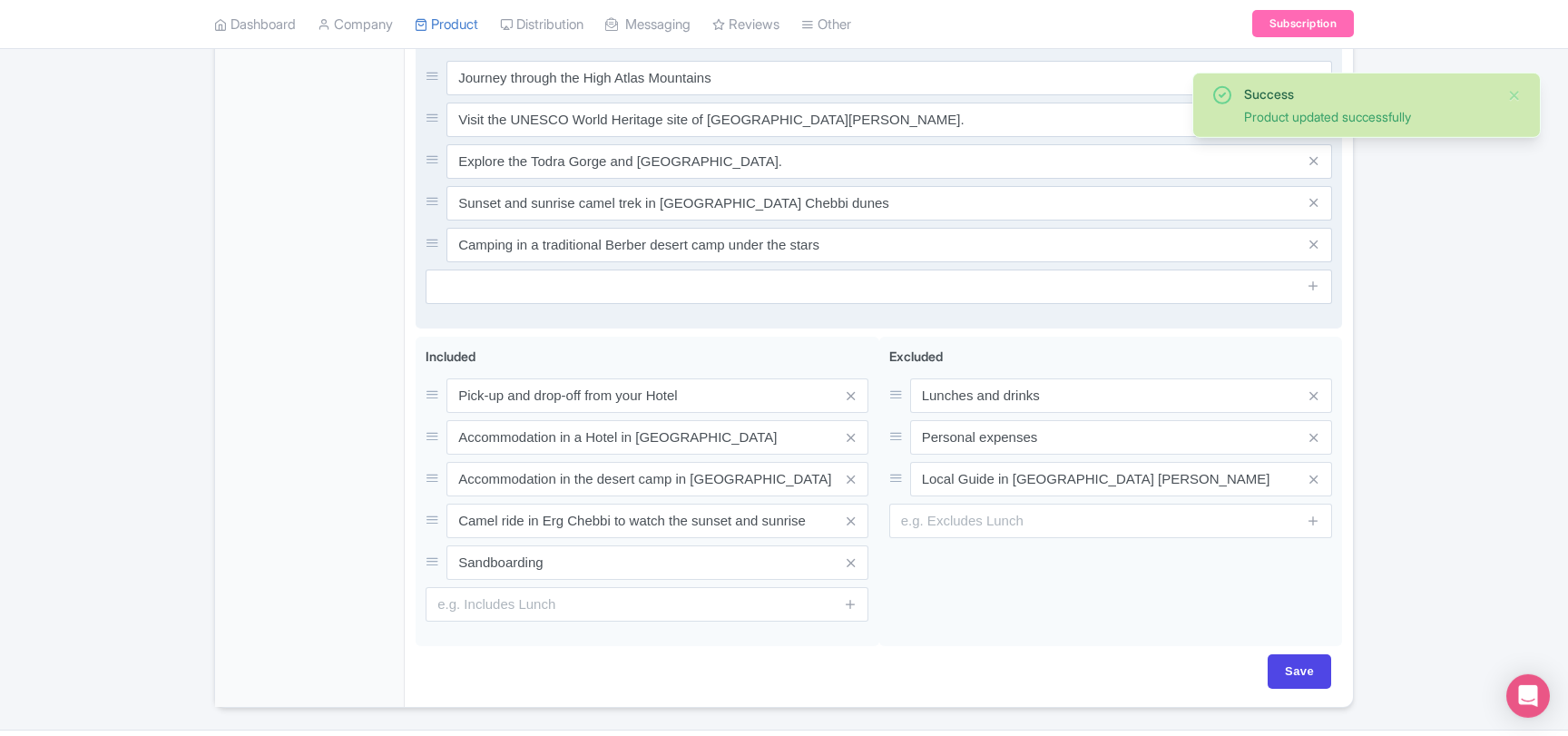
scroll to position [926, 0]
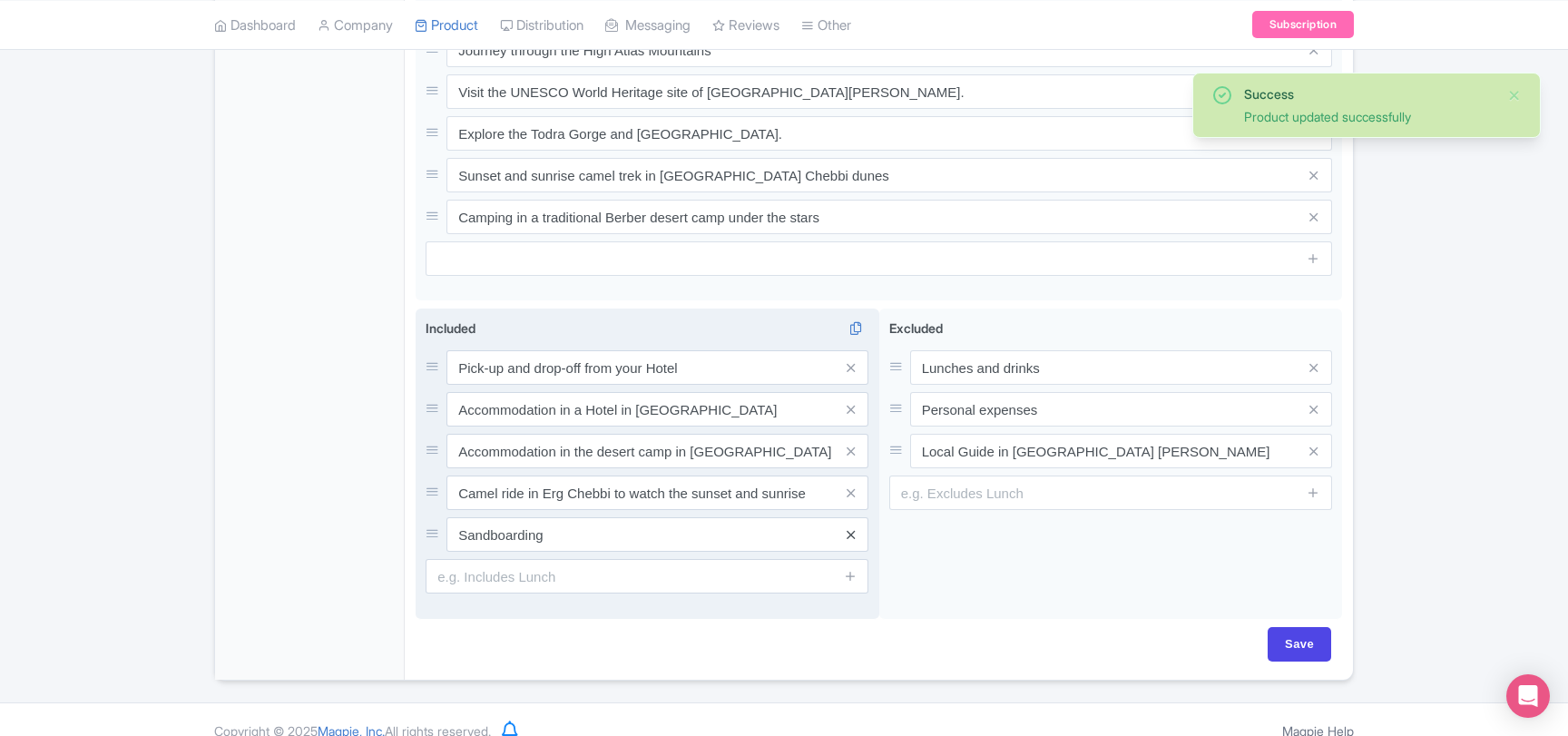
click at [853, 528] on icon at bounding box center [851, 535] width 8 height 14
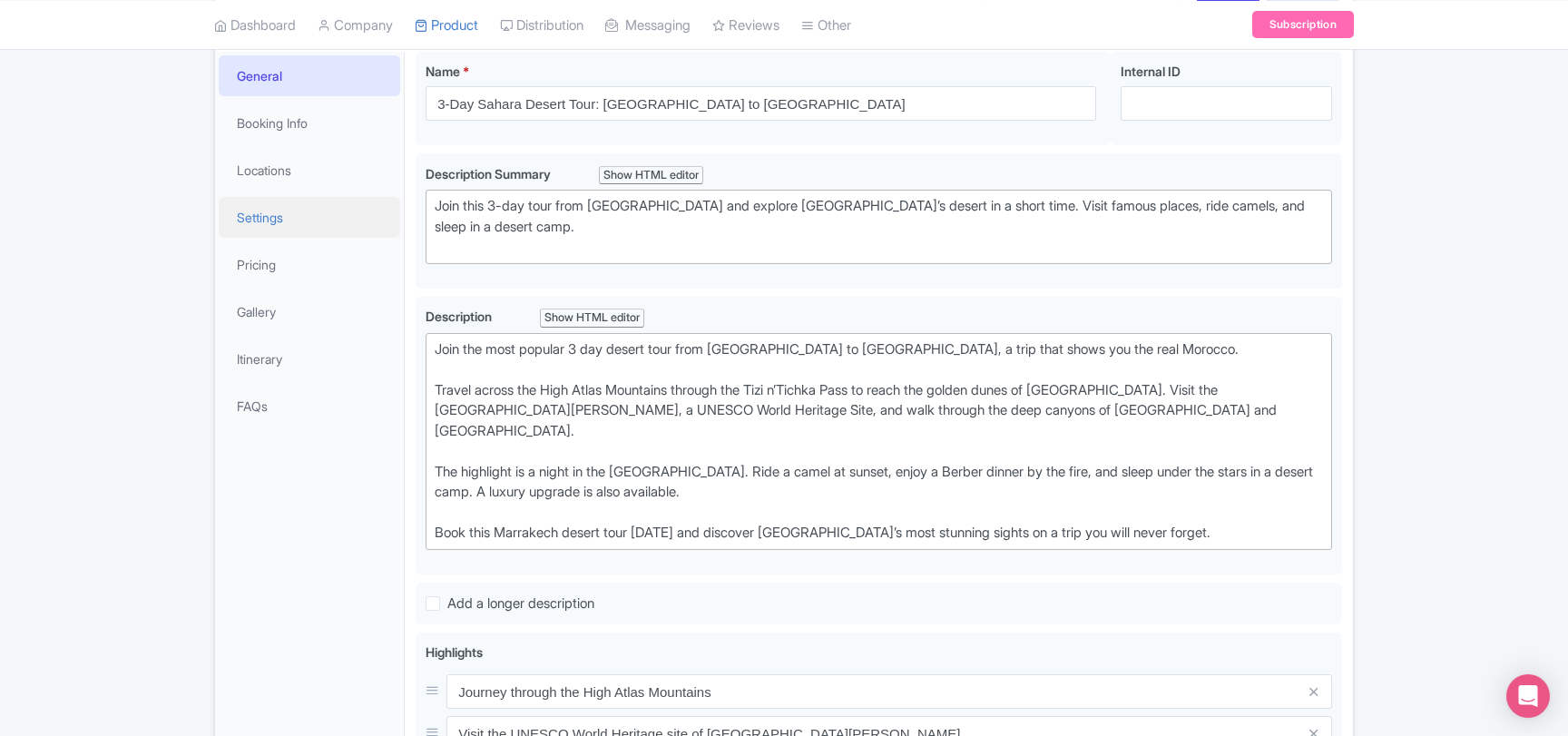
scroll to position [178, 0]
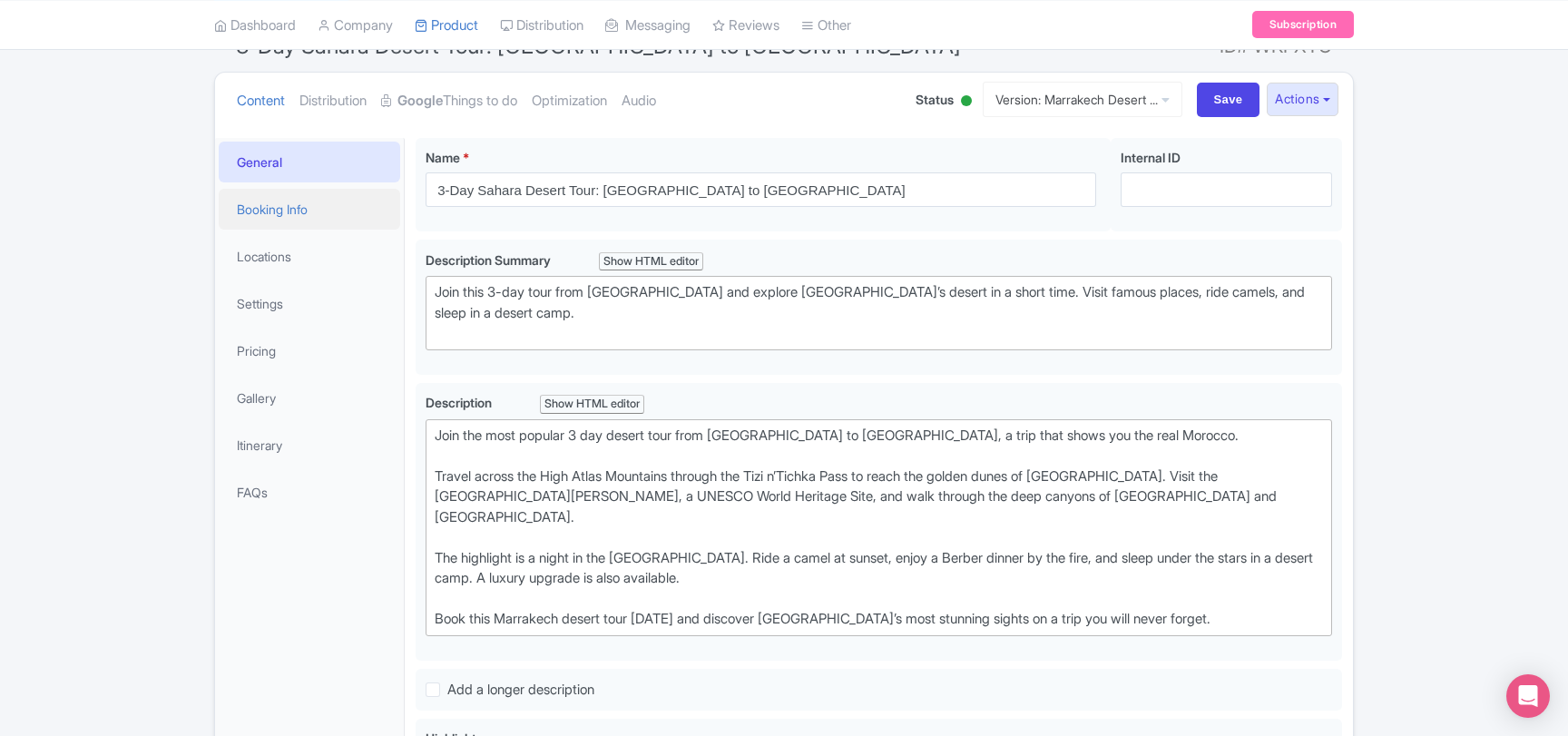
click at [274, 210] on link "Booking Info" at bounding box center [309, 209] width 182 height 41
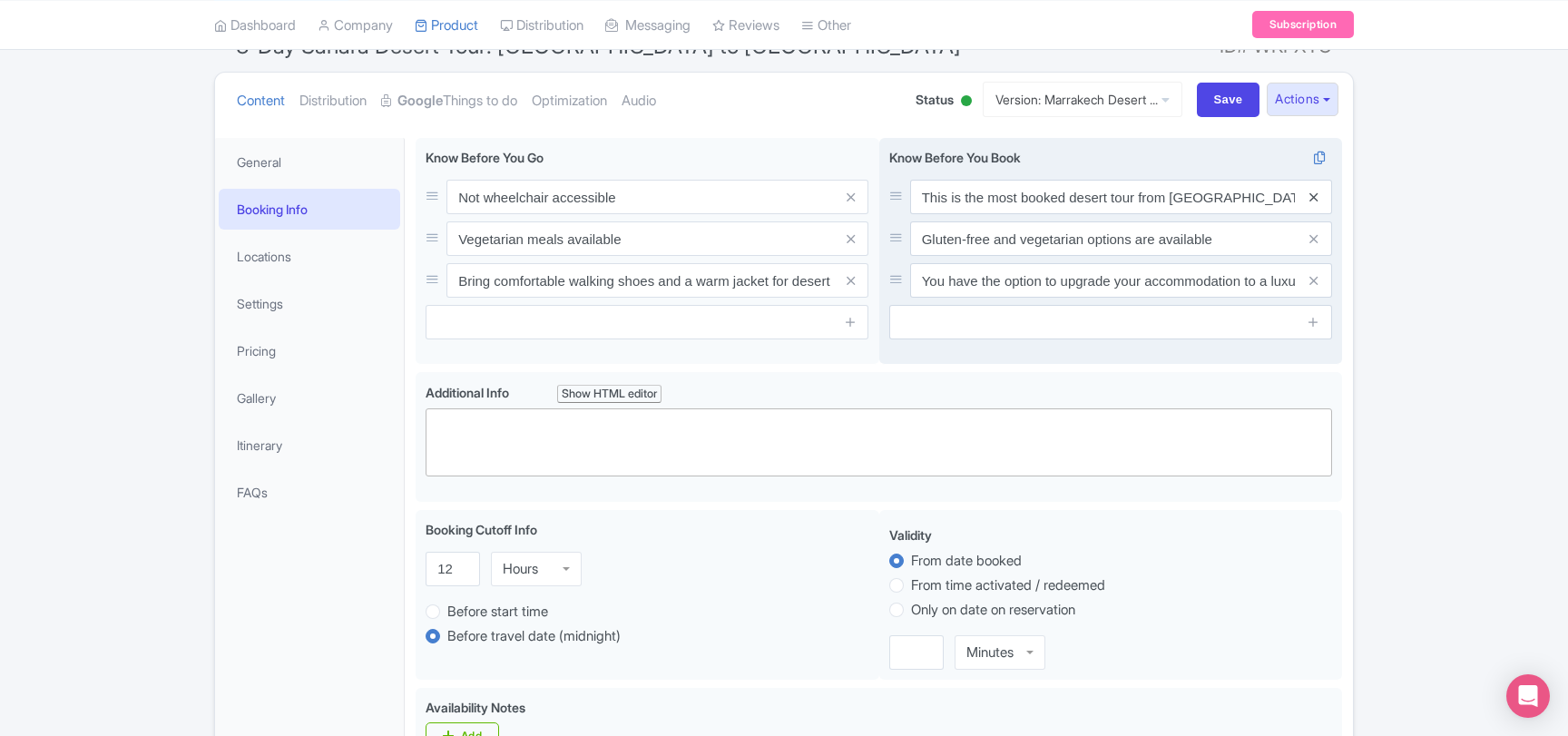
click at [1316, 196] on icon at bounding box center [1313, 197] width 8 height 14
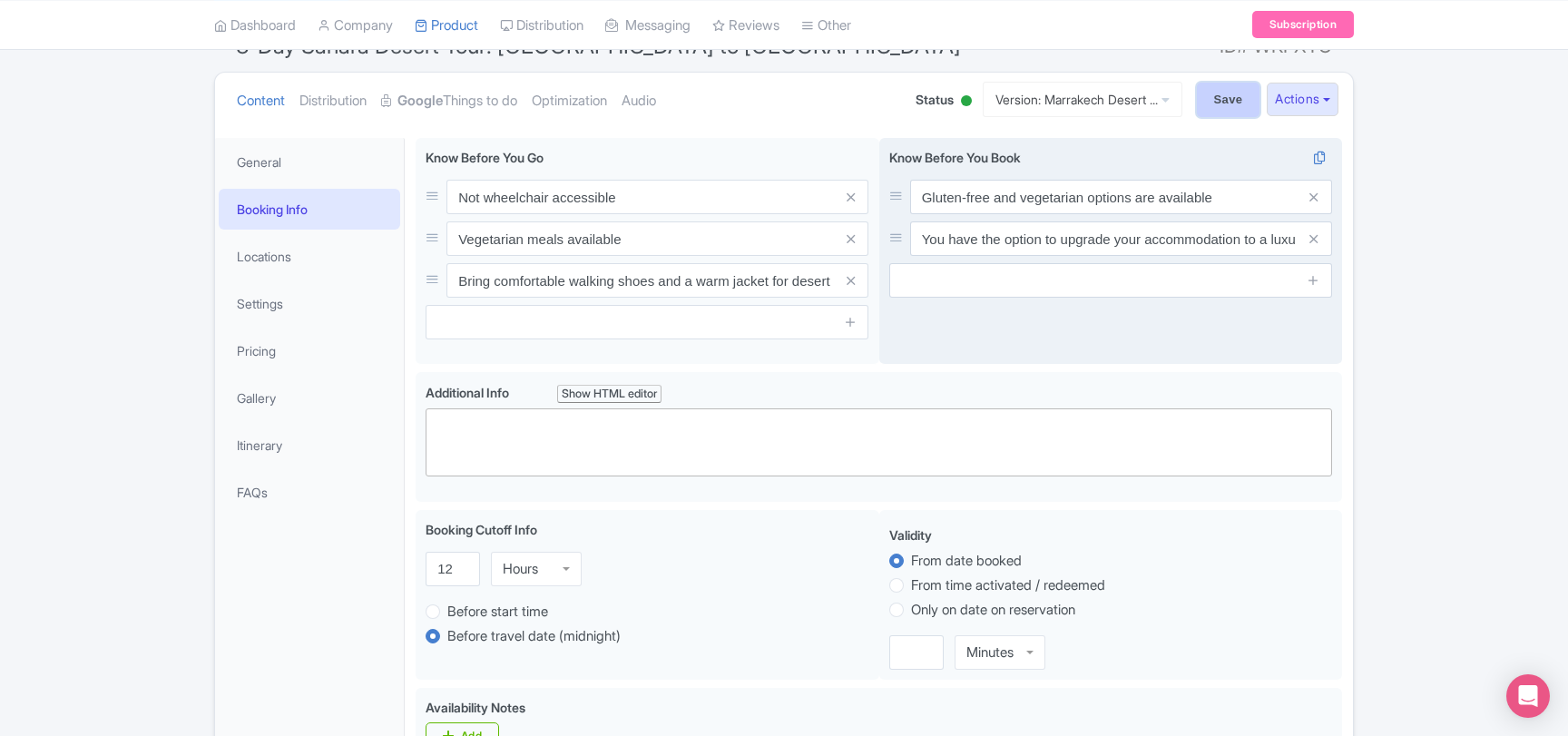
click at [1210, 106] on input "Save" at bounding box center [1228, 99] width 64 height 34
type input "Saving..."
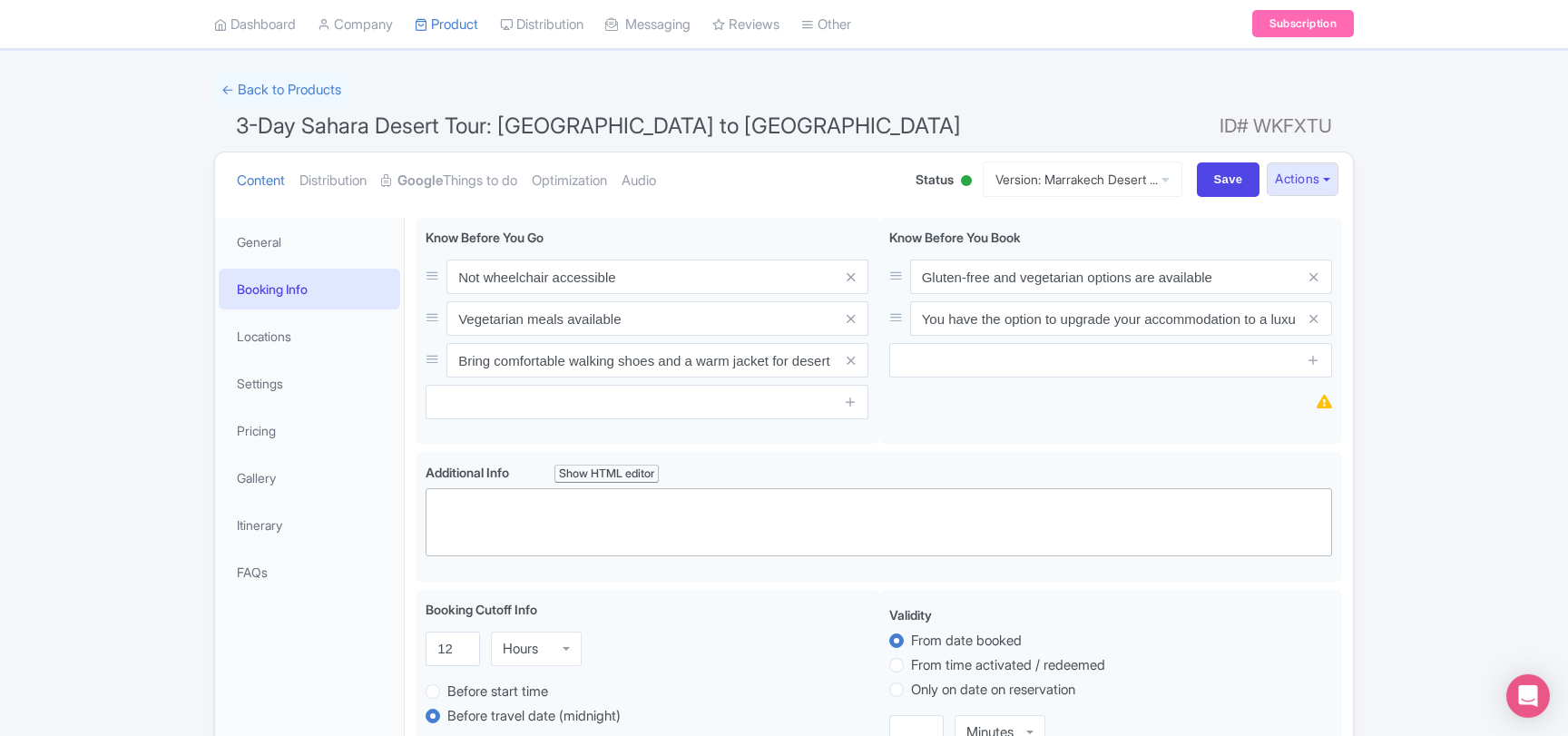
scroll to position [21, 0]
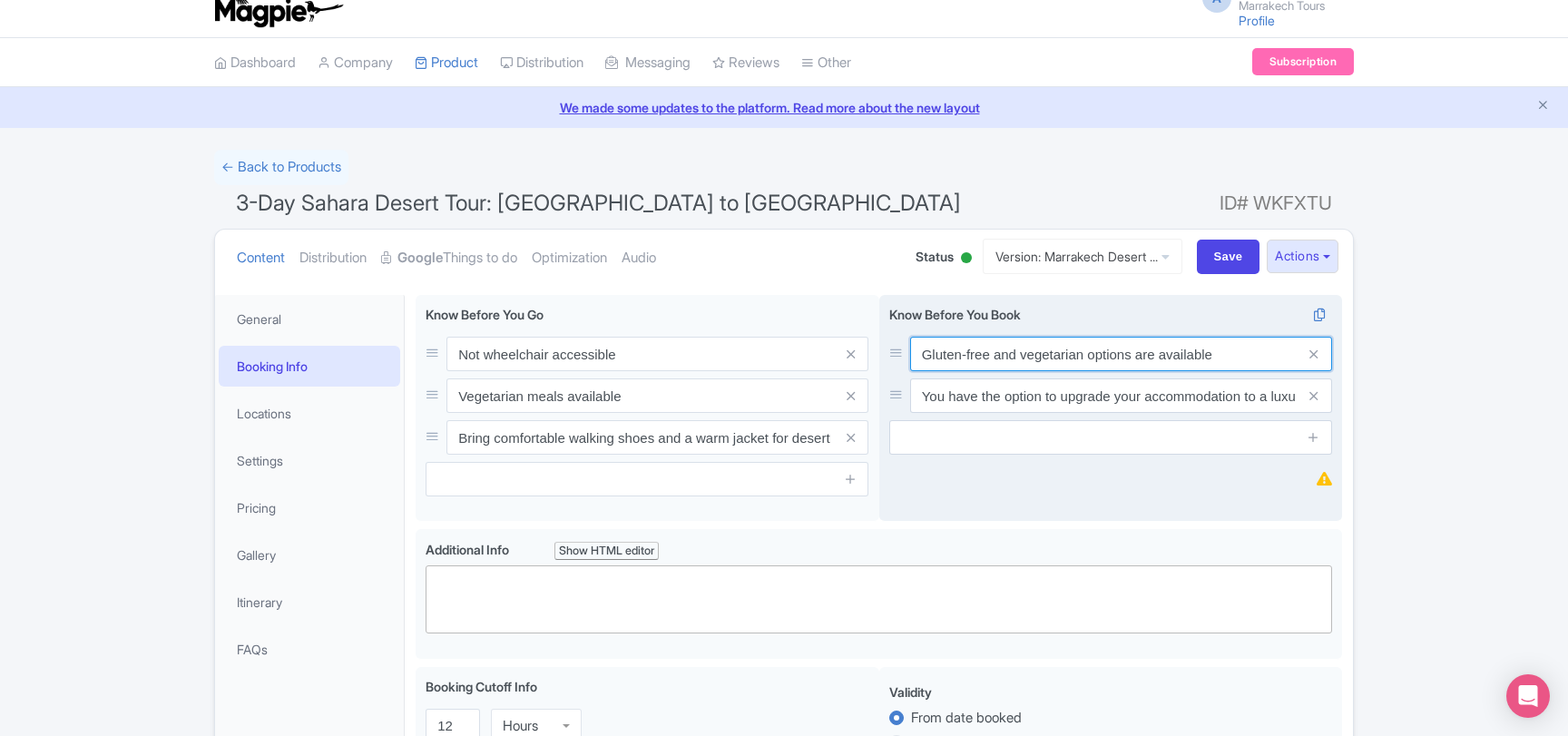
click at [979, 354] on input "Gluten-free and vegetarian options are available" at bounding box center [1121, 353] width 422 height 34
paste input "Vegetarian and Gluten-Free meals available upon request"
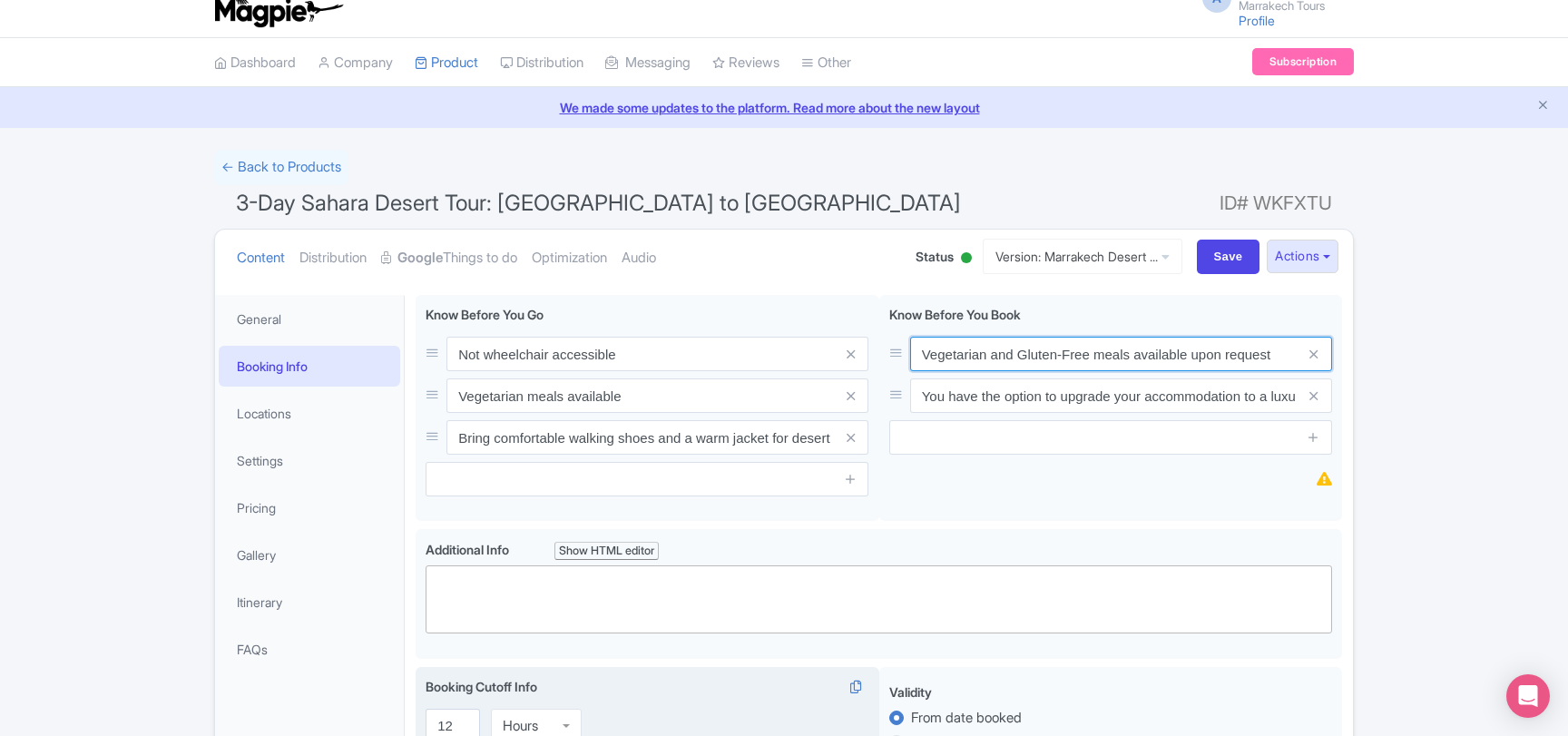
type input "Vegetarian and Gluten-Free meals available upon request"
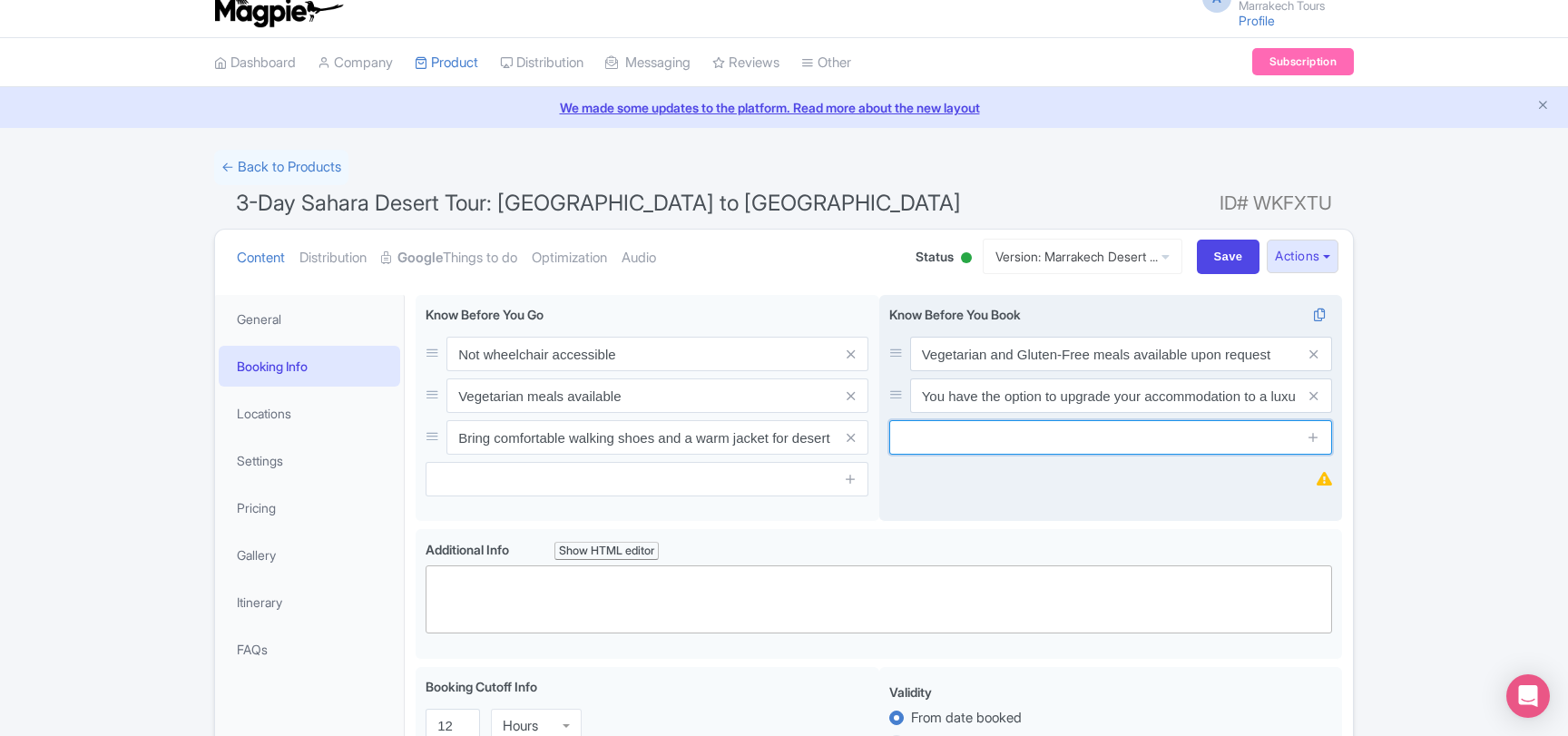
paste input "Availability: Year-round"
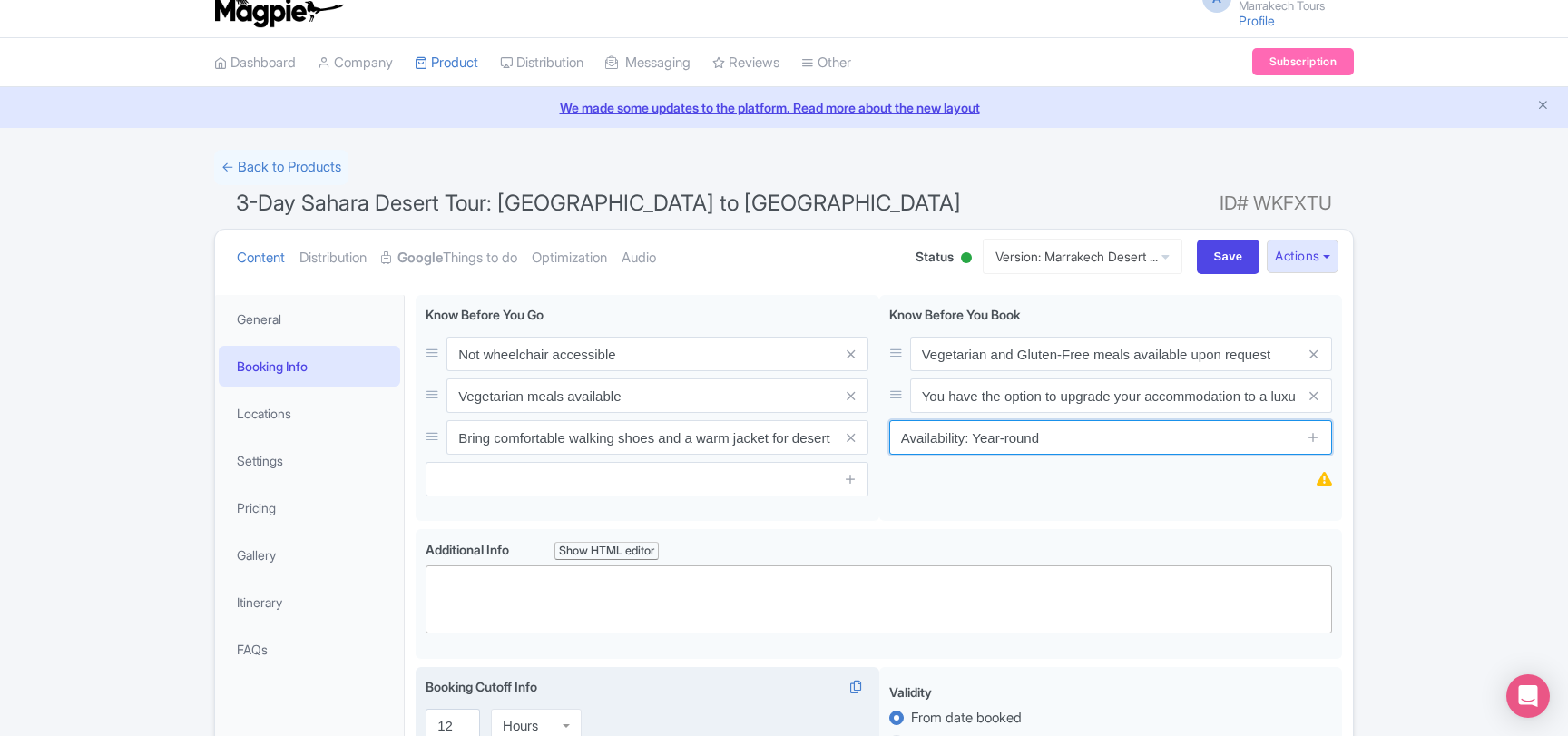
type input "Availability: Year-round"
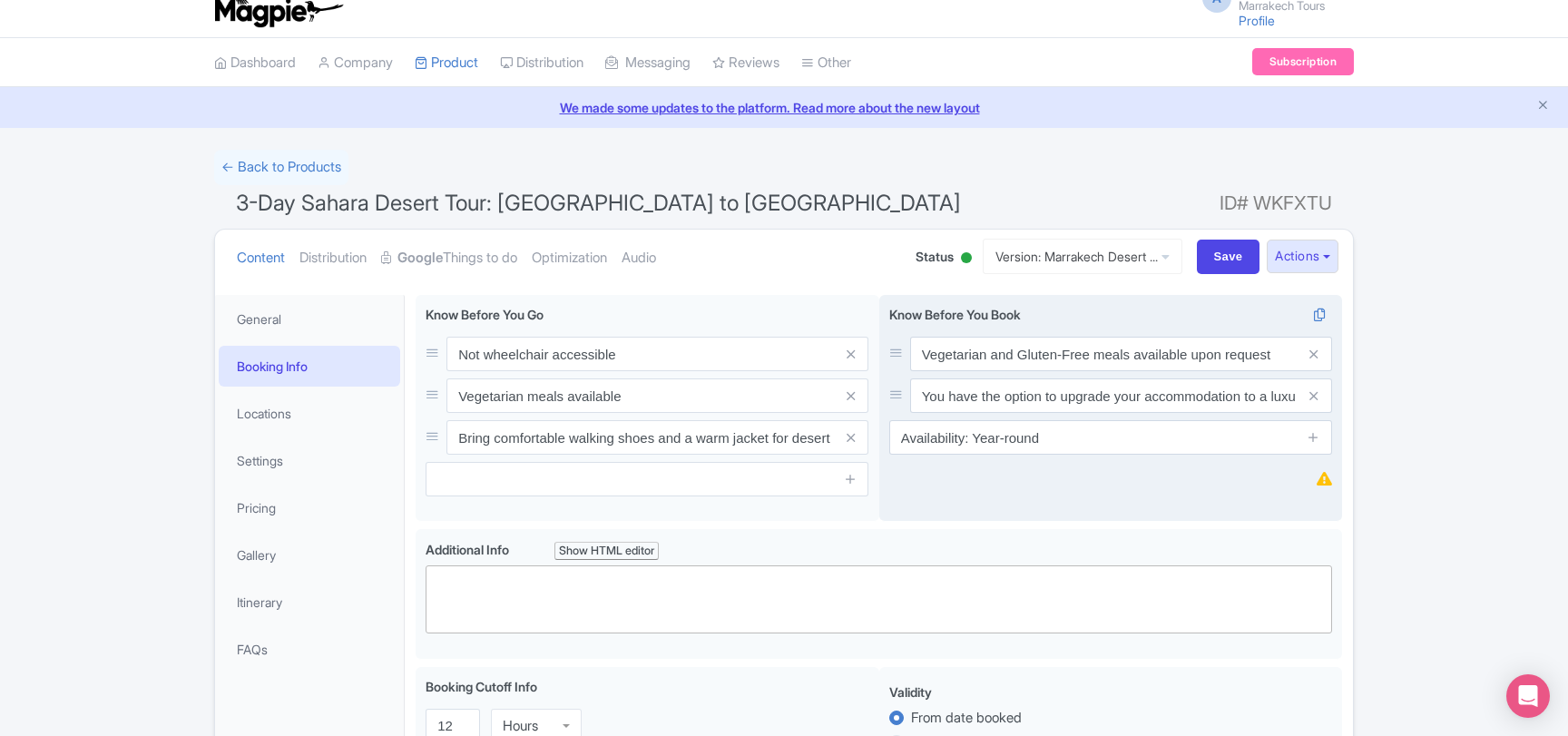
click at [990, 493] on div "Gluten-free and vegetarian options are available You have the option to upgrade…" at bounding box center [1111, 407] width 463 height 227
click at [1318, 439] on icon at bounding box center [1313, 437] width 14 height 14
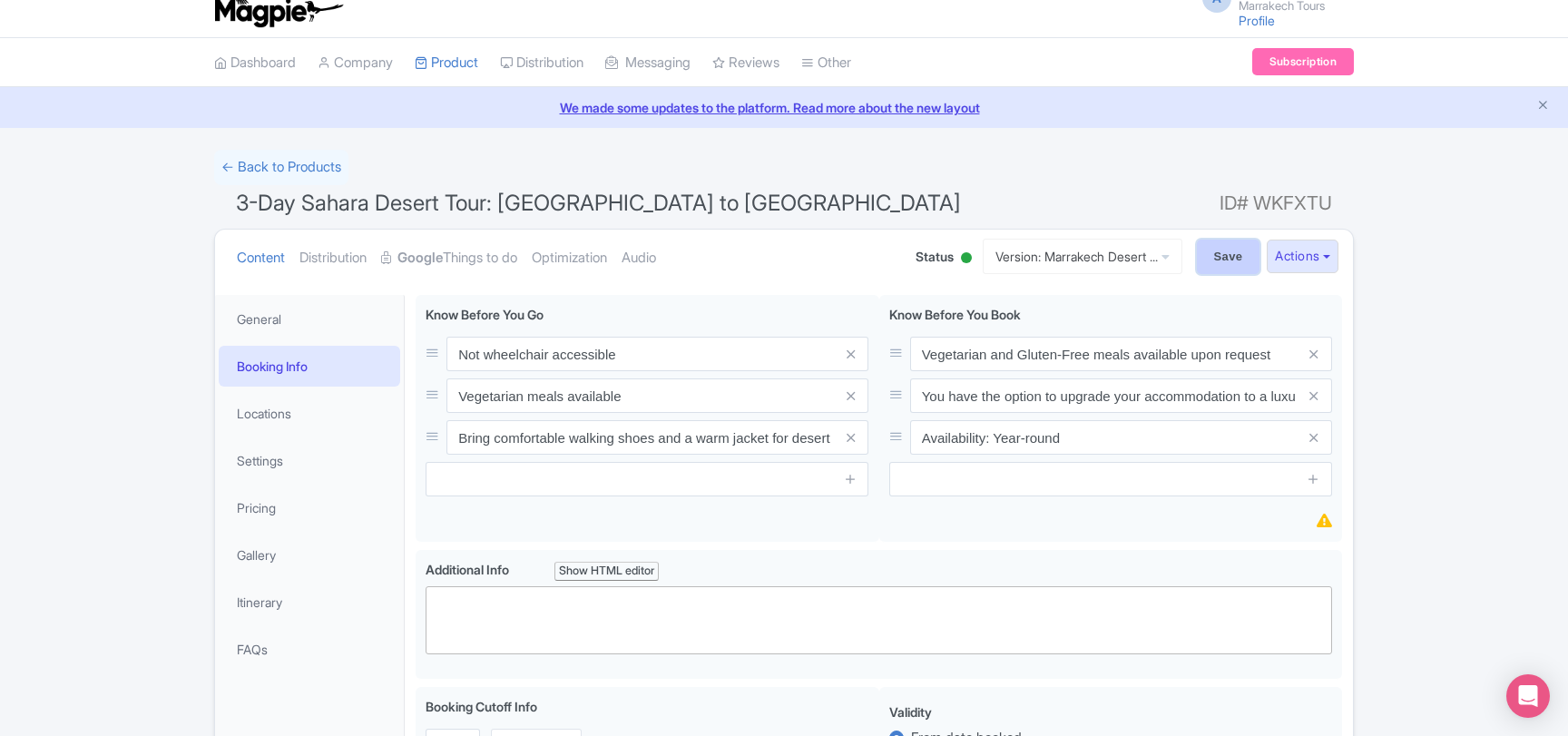
click at [1214, 259] on input "Save" at bounding box center [1228, 256] width 64 height 34
type input "Saving..."
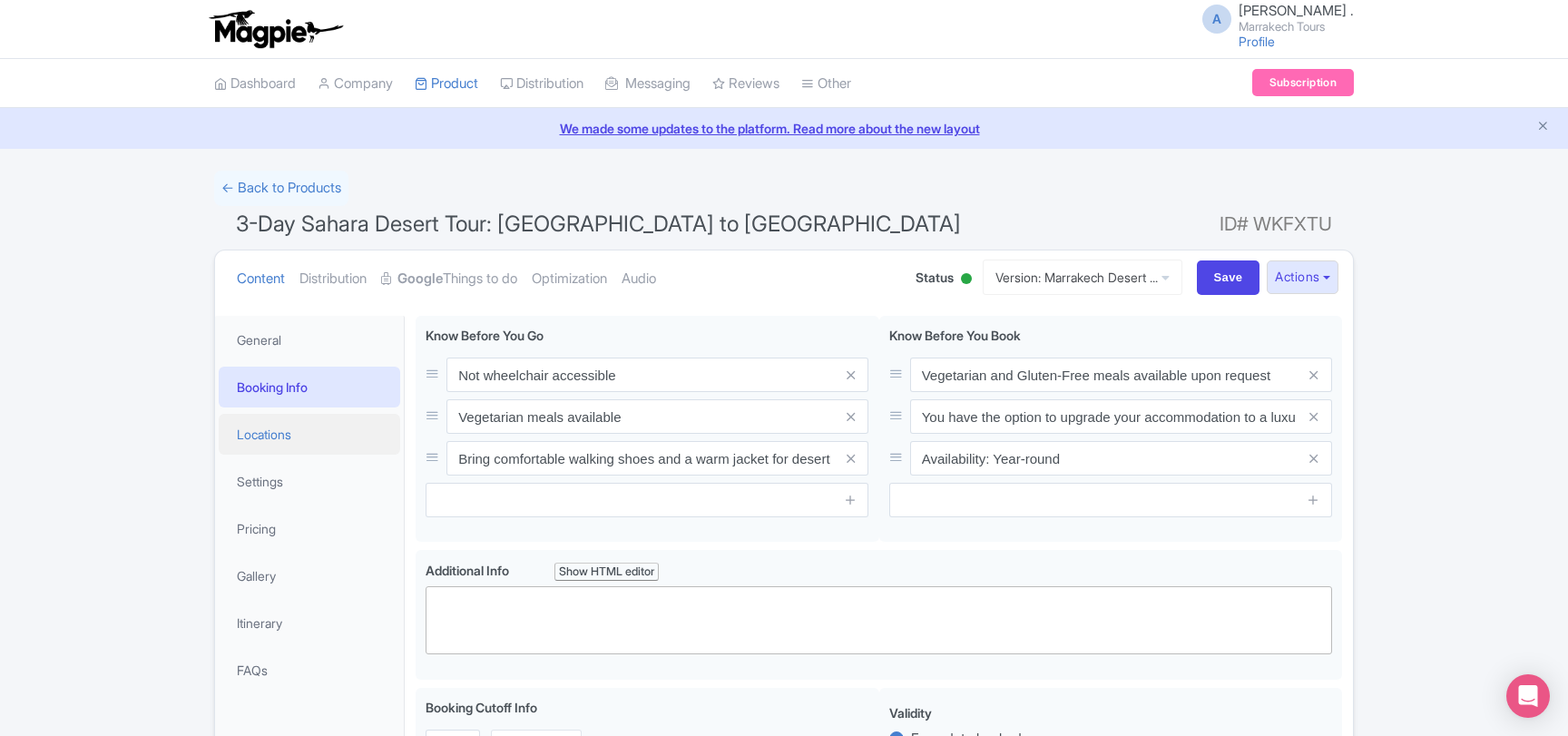
click at [280, 438] on link "Locations" at bounding box center [309, 435] width 182 height 41
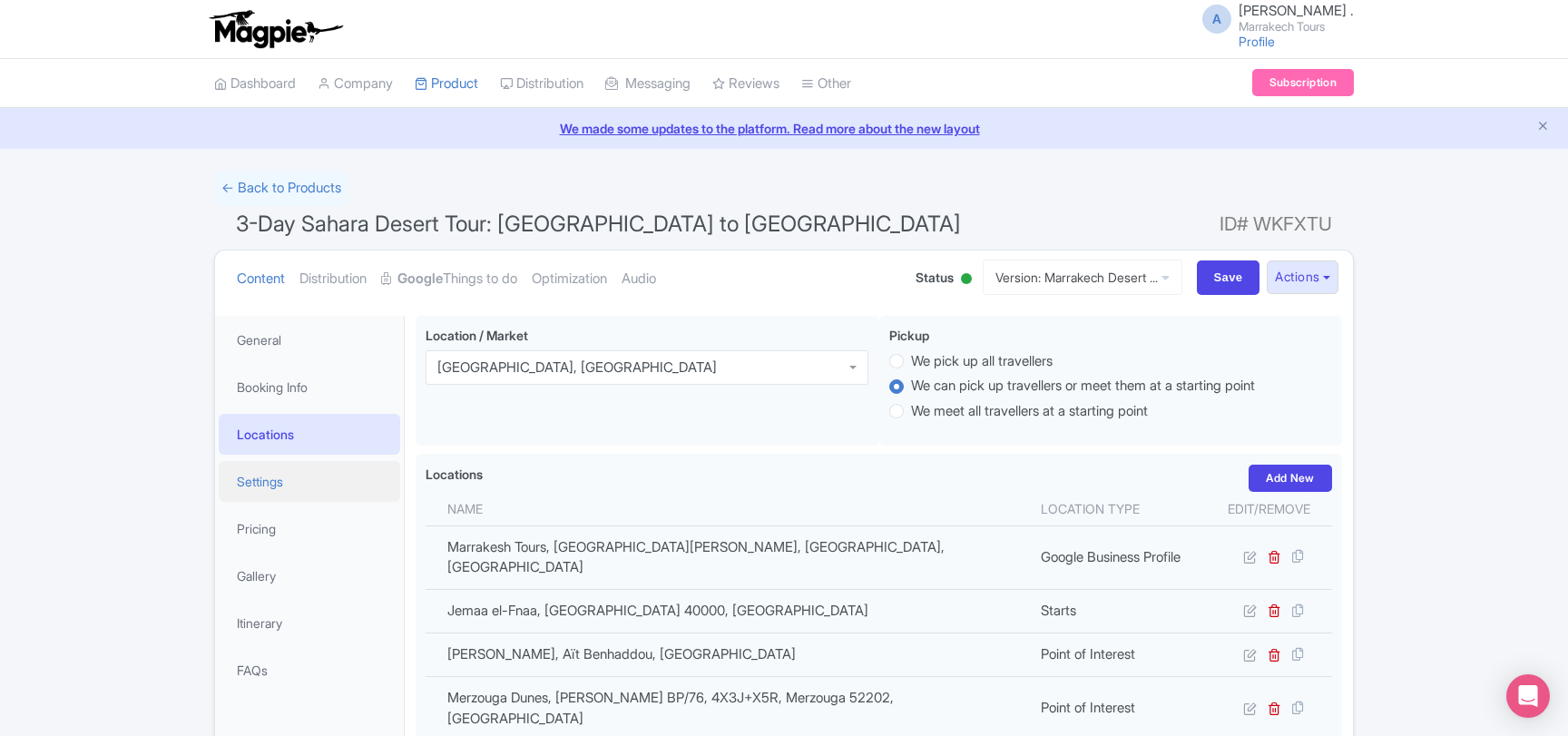
click at [273, 492] on link "Settings" at bounding box center [309, 482] width 182 height 41
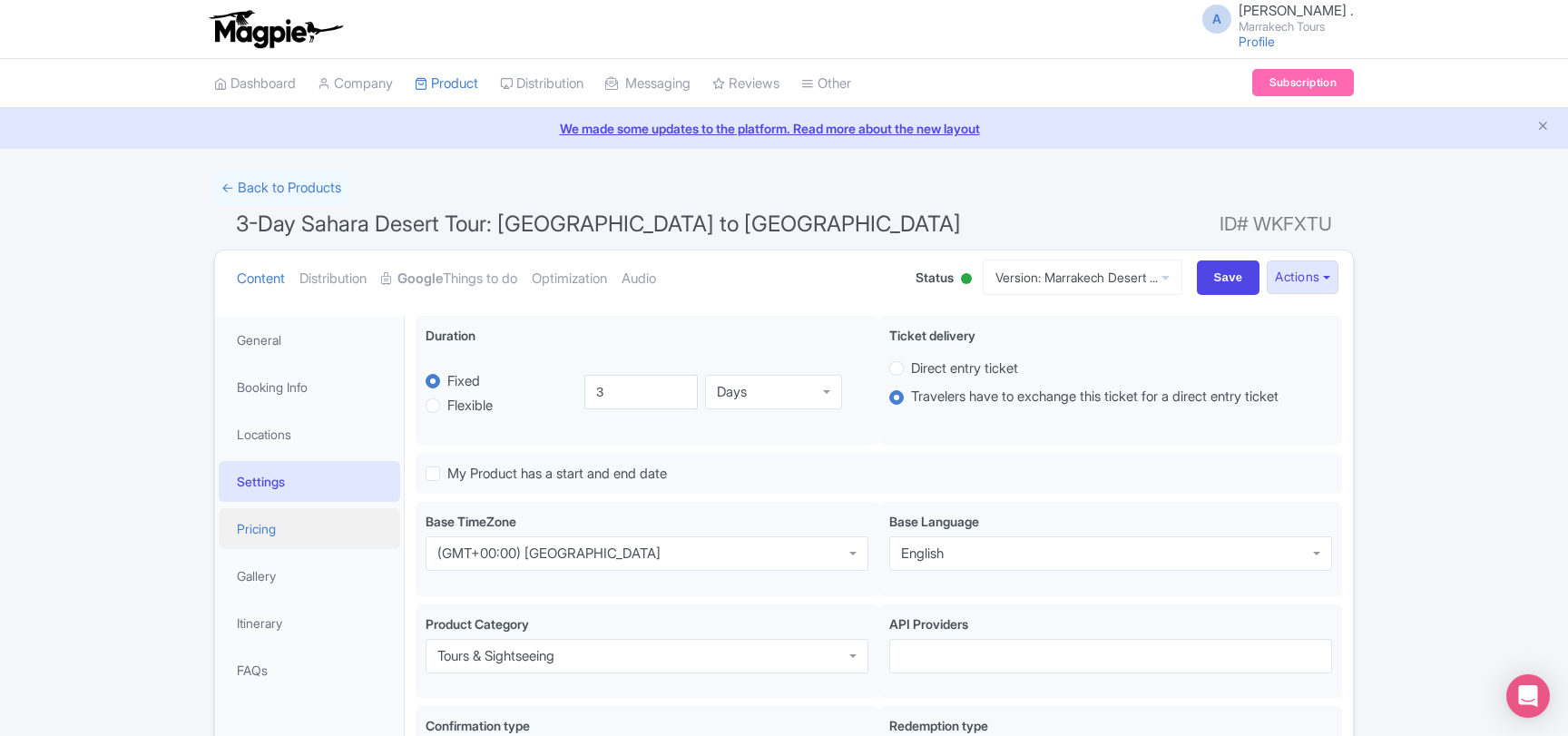
click at [281, 521] on link "Pricing" at bounding box center [309, 529] width 182 height 41
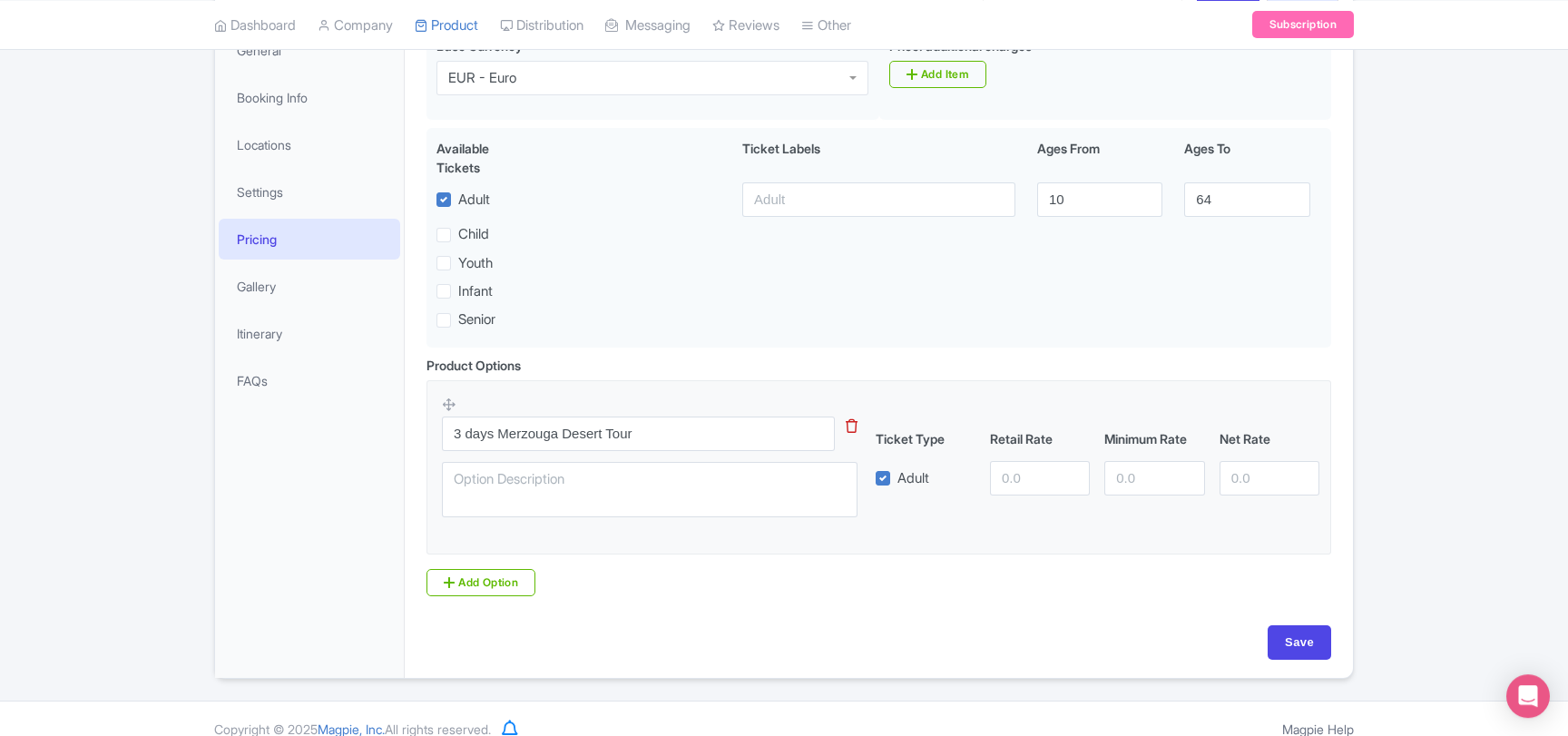
scroll to position [294, 0]
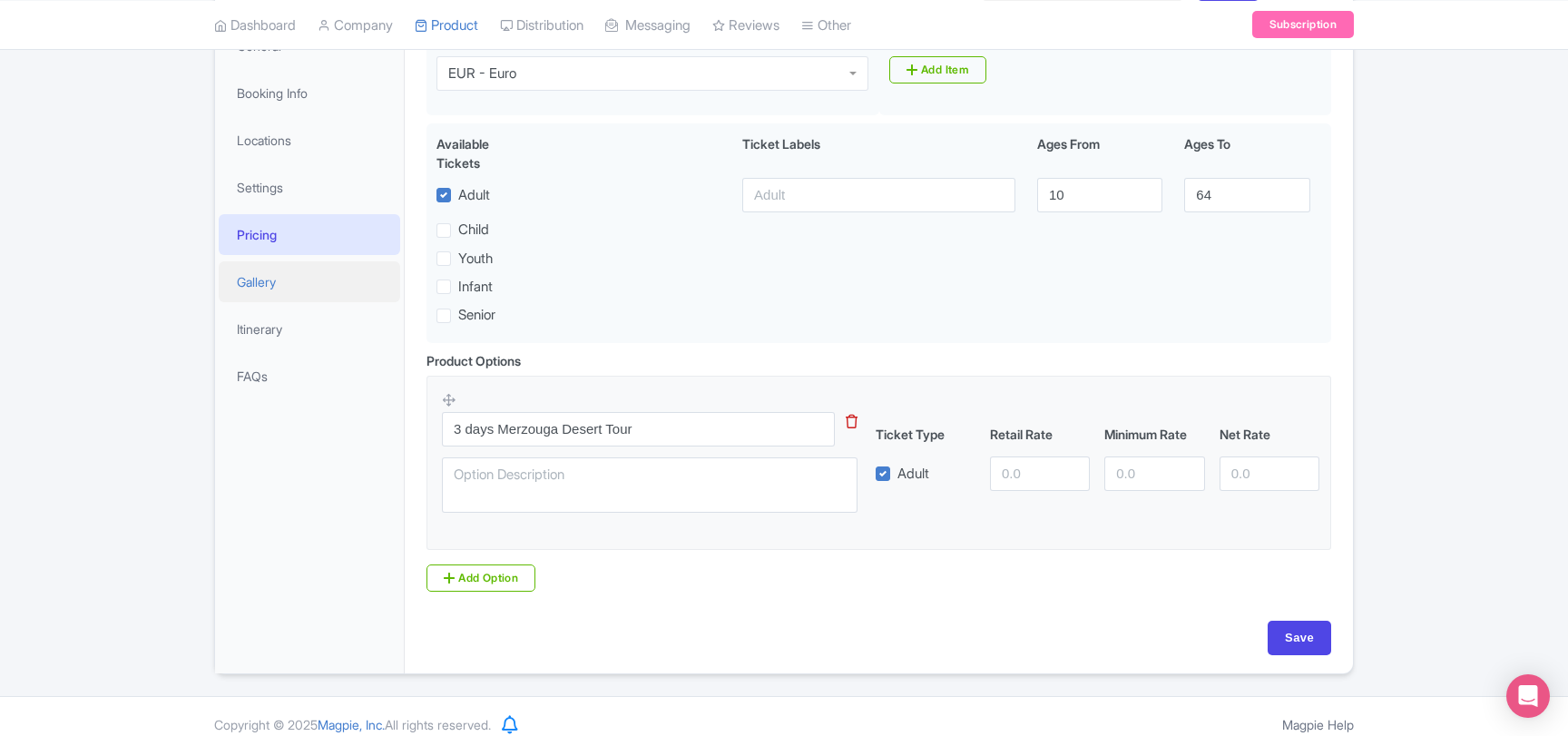
click at [258, 285] on link "Gallery" at bounding box center [309, 282] width 182 height 41
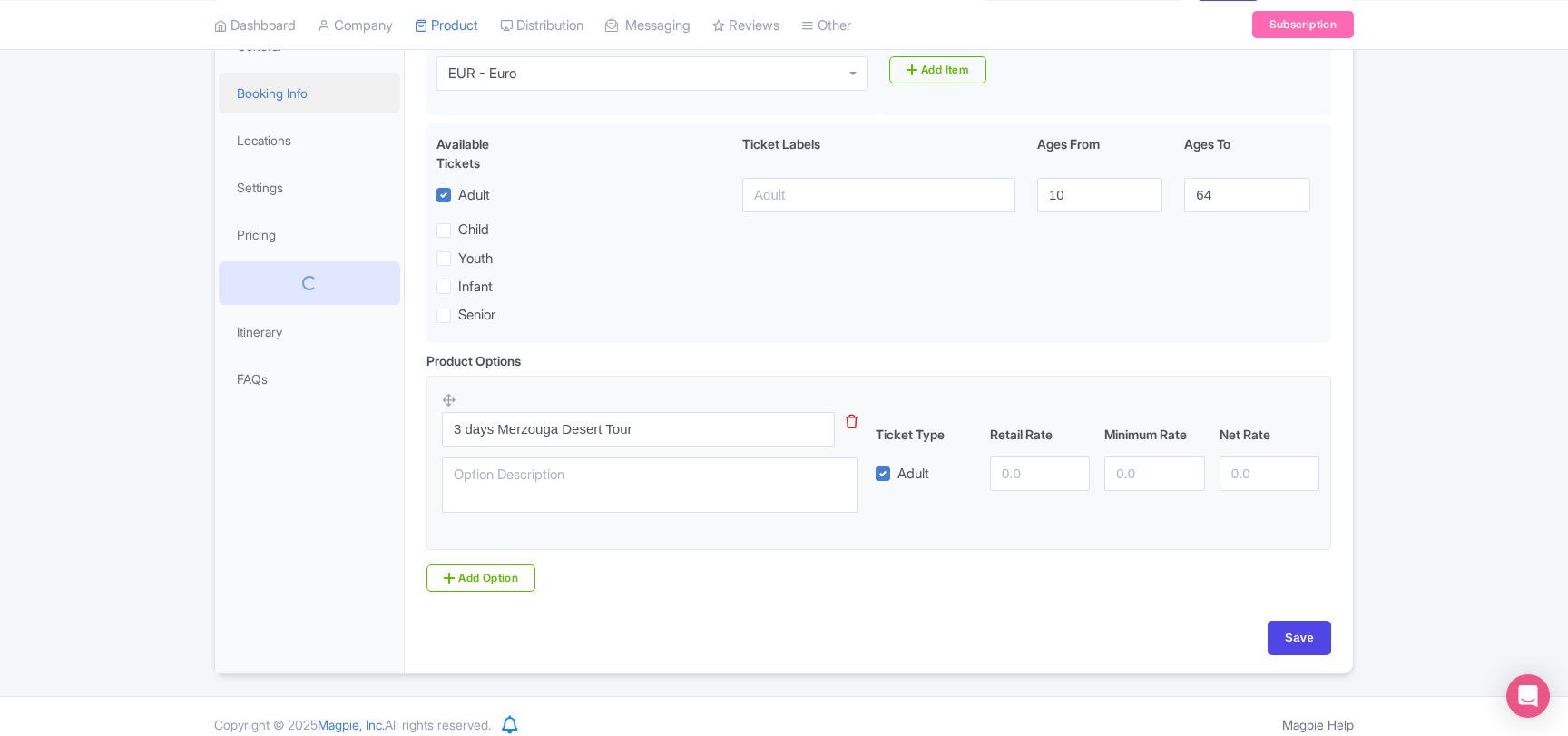
scroll to position [57, 0]
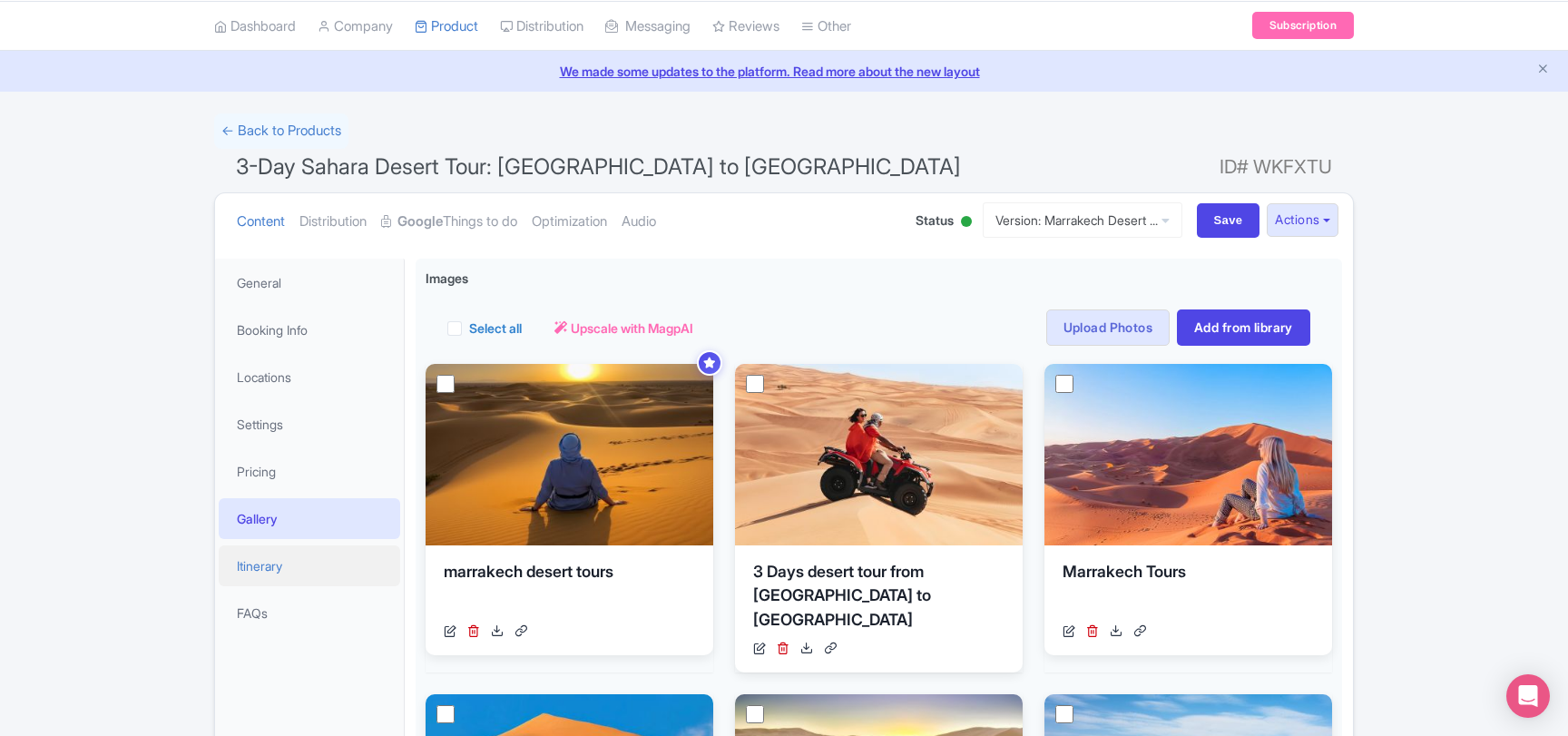
click at [277, 571] on link "Itinerary" at bounding box center [309, 566] width 182 height 41
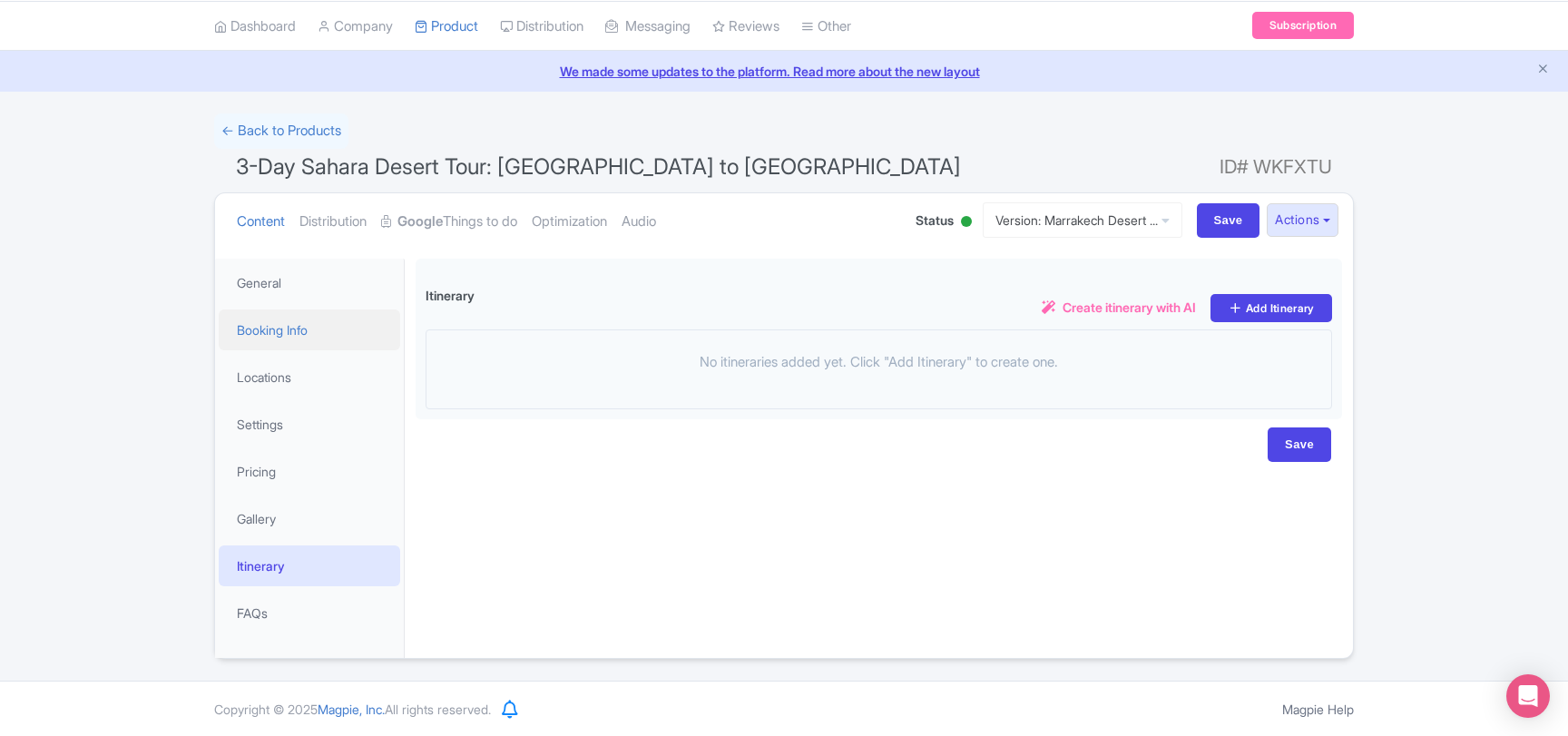
click at [275, 332] on link "Booking Info" at bounding box center [309, 330] width 182 height 41
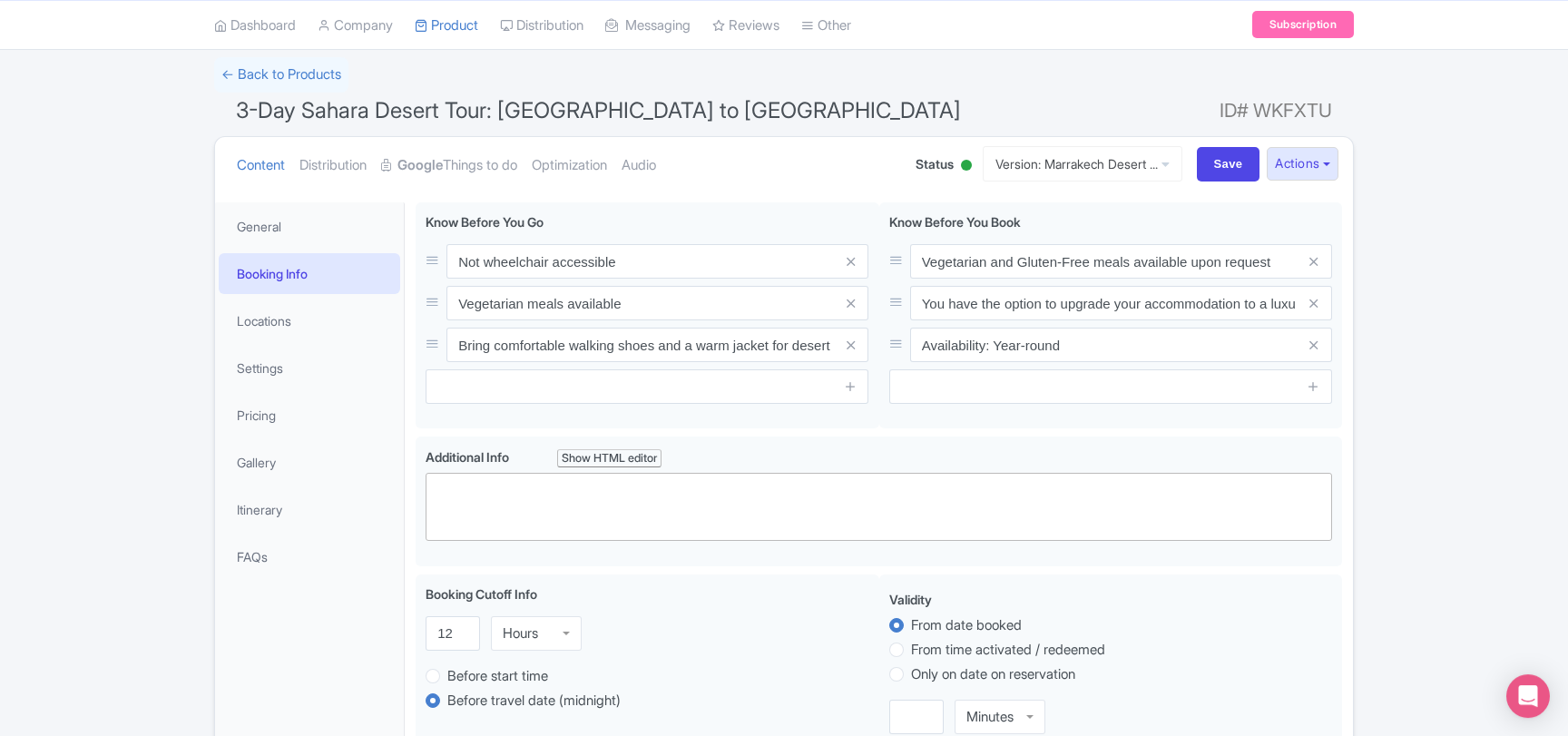
scroll to position [109, 0]
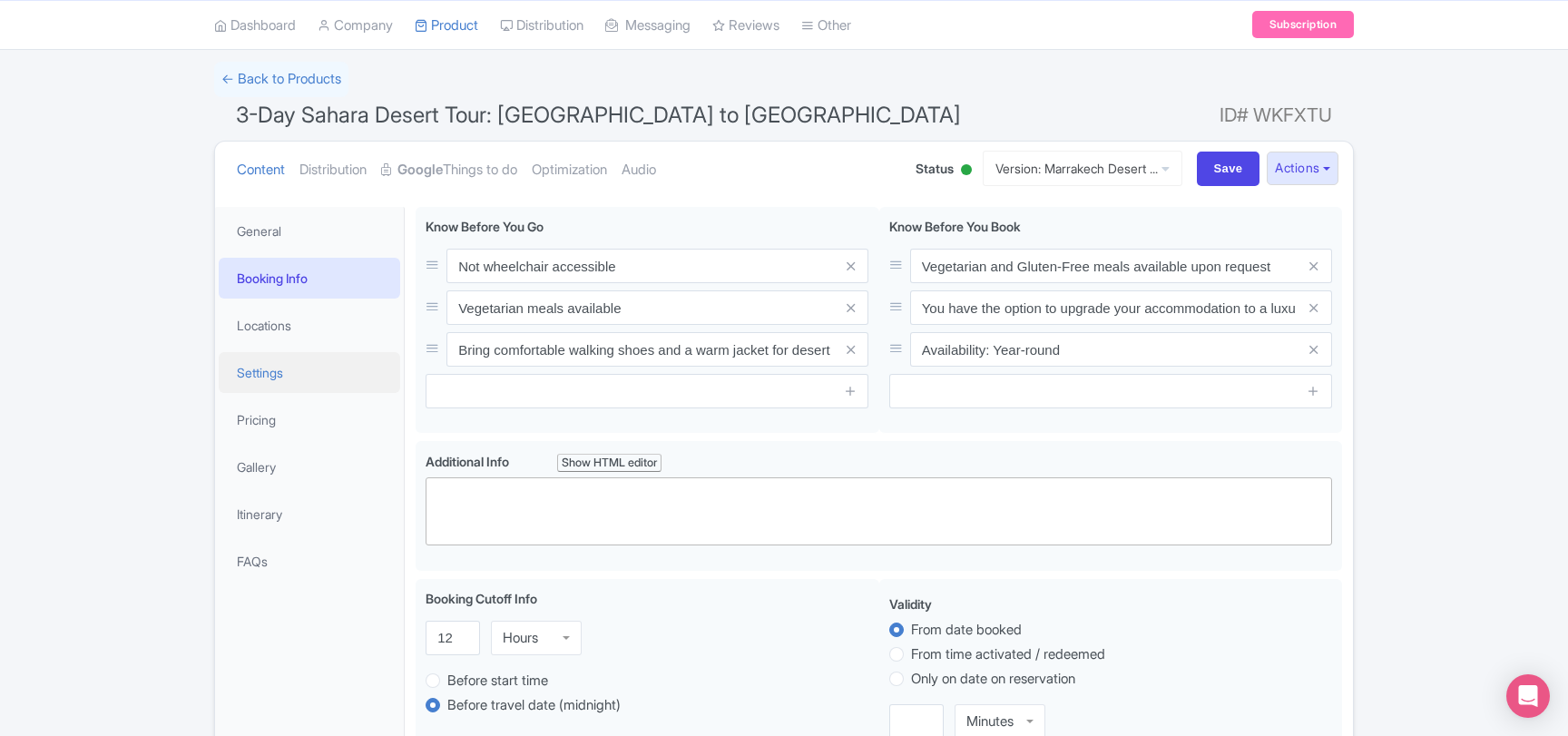
click at [288, 366] on link "Settings" at bounding box center [309, 373] width 182 height 41
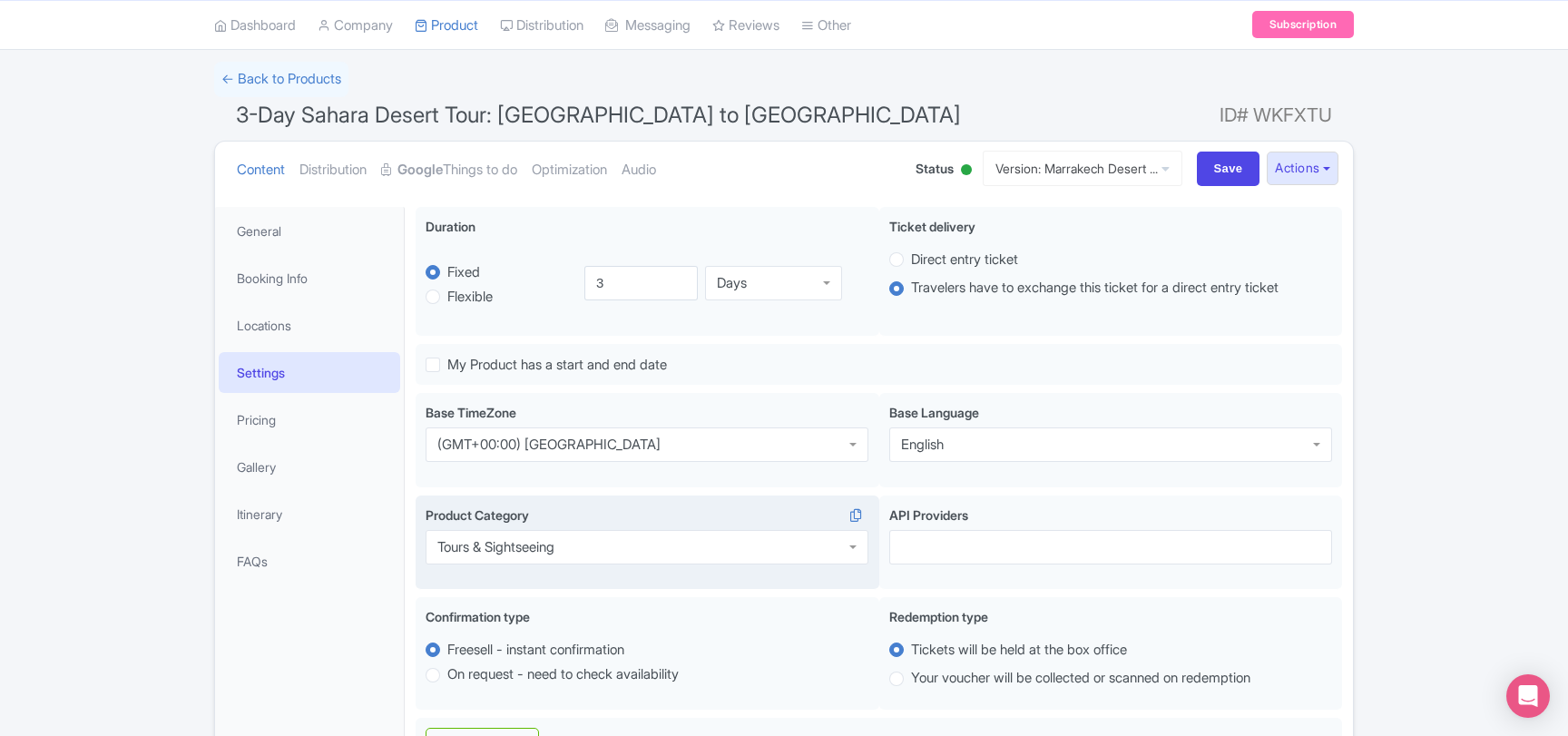
click at [554, 548] on div "Tours & Sightseeing" at bounding box center [496, 547] width 117 height 17
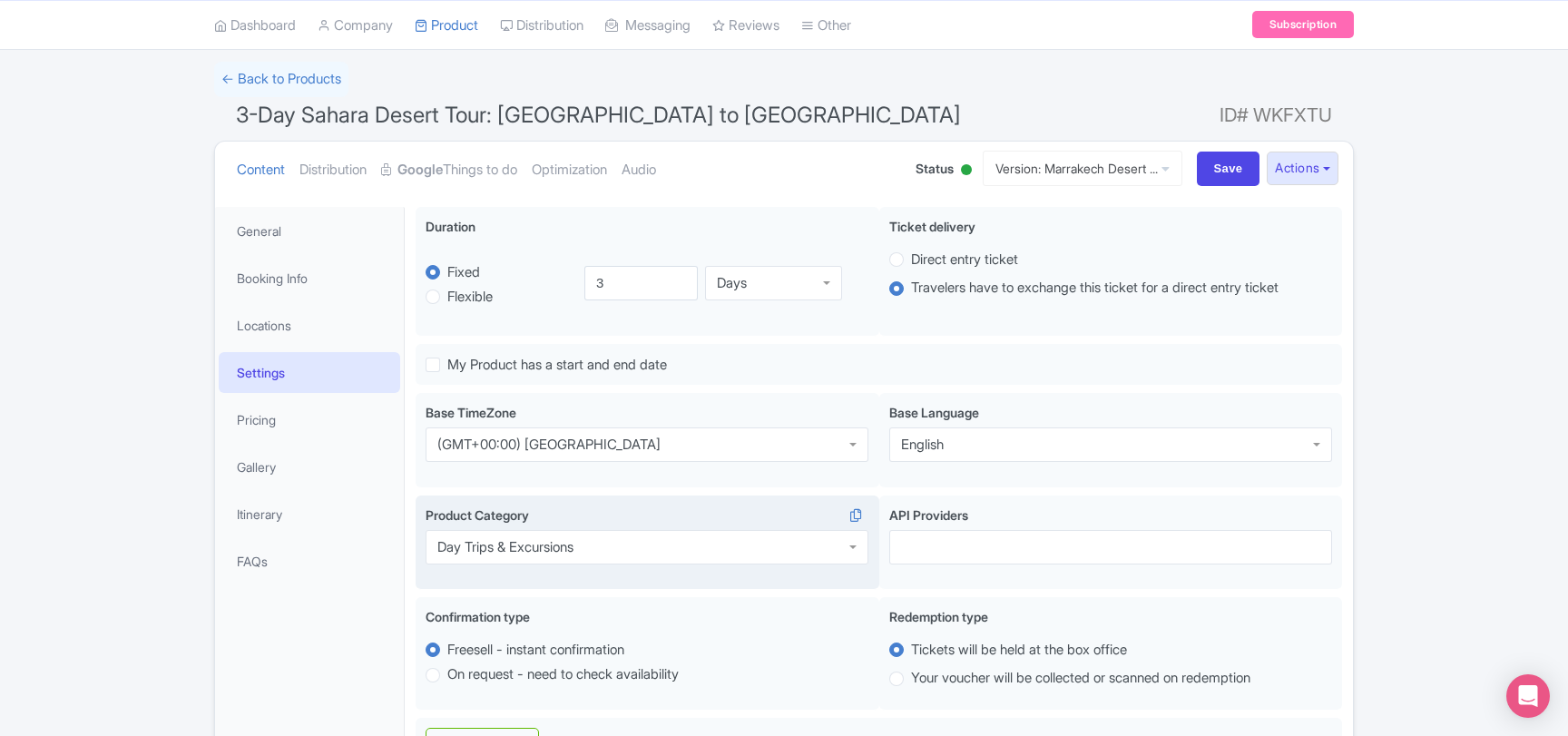
click at [1207, 168] on input "Save" at bounding box center [1228, 168] width 64 height 34
type input "Saving..."
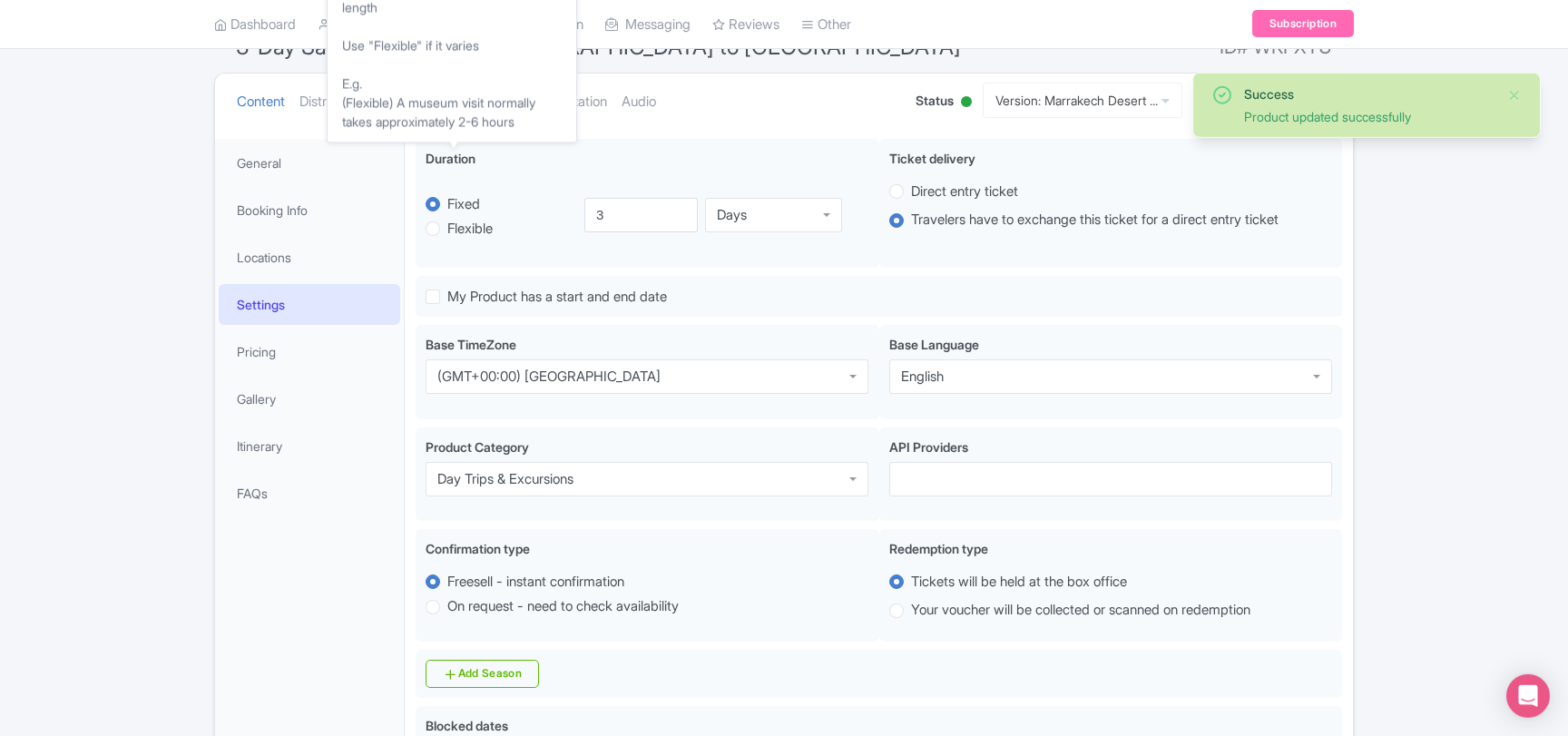
scroll to position [21, 0]
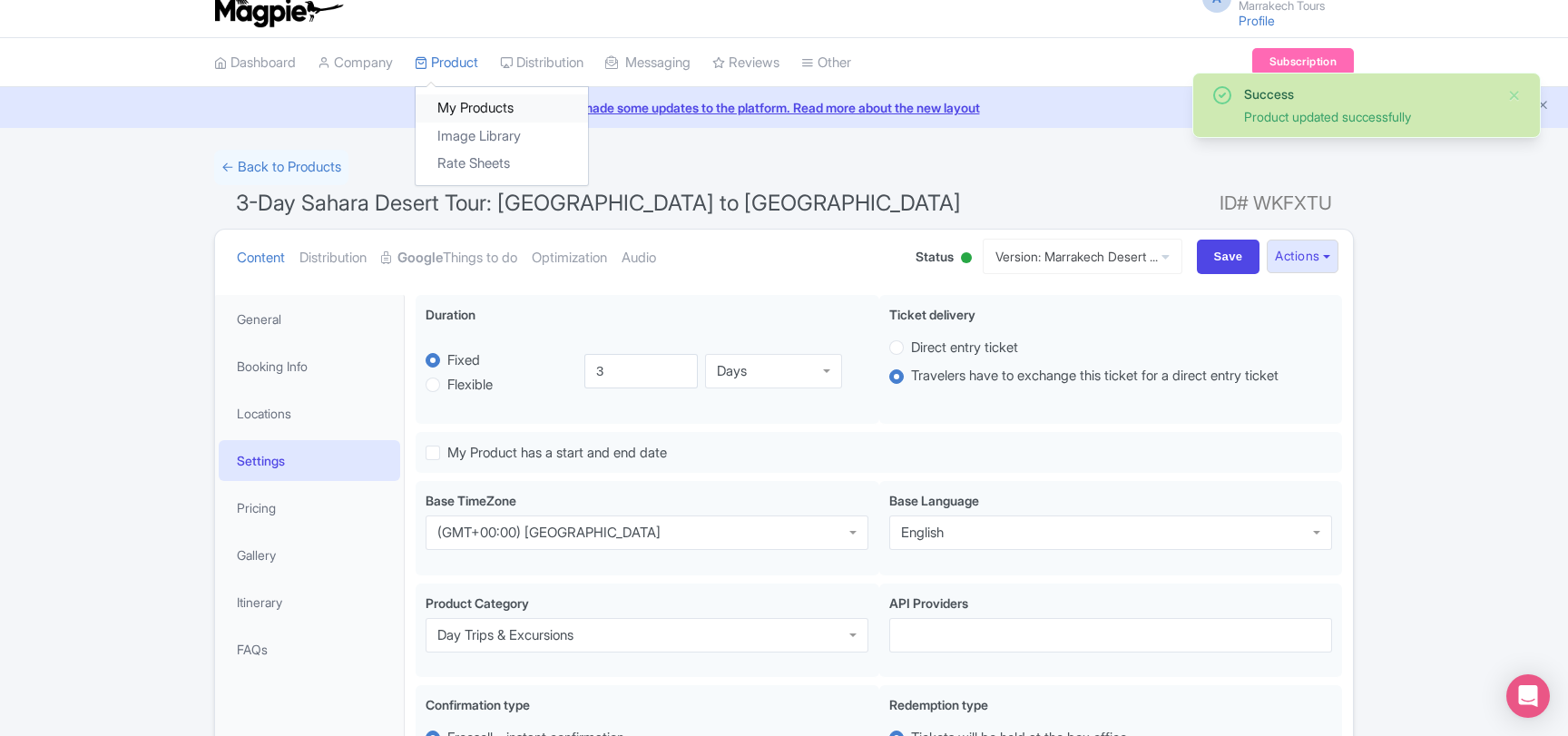
click at [469, 109] on link "My Products" at bounding box center [501, 108] width 173 height 28
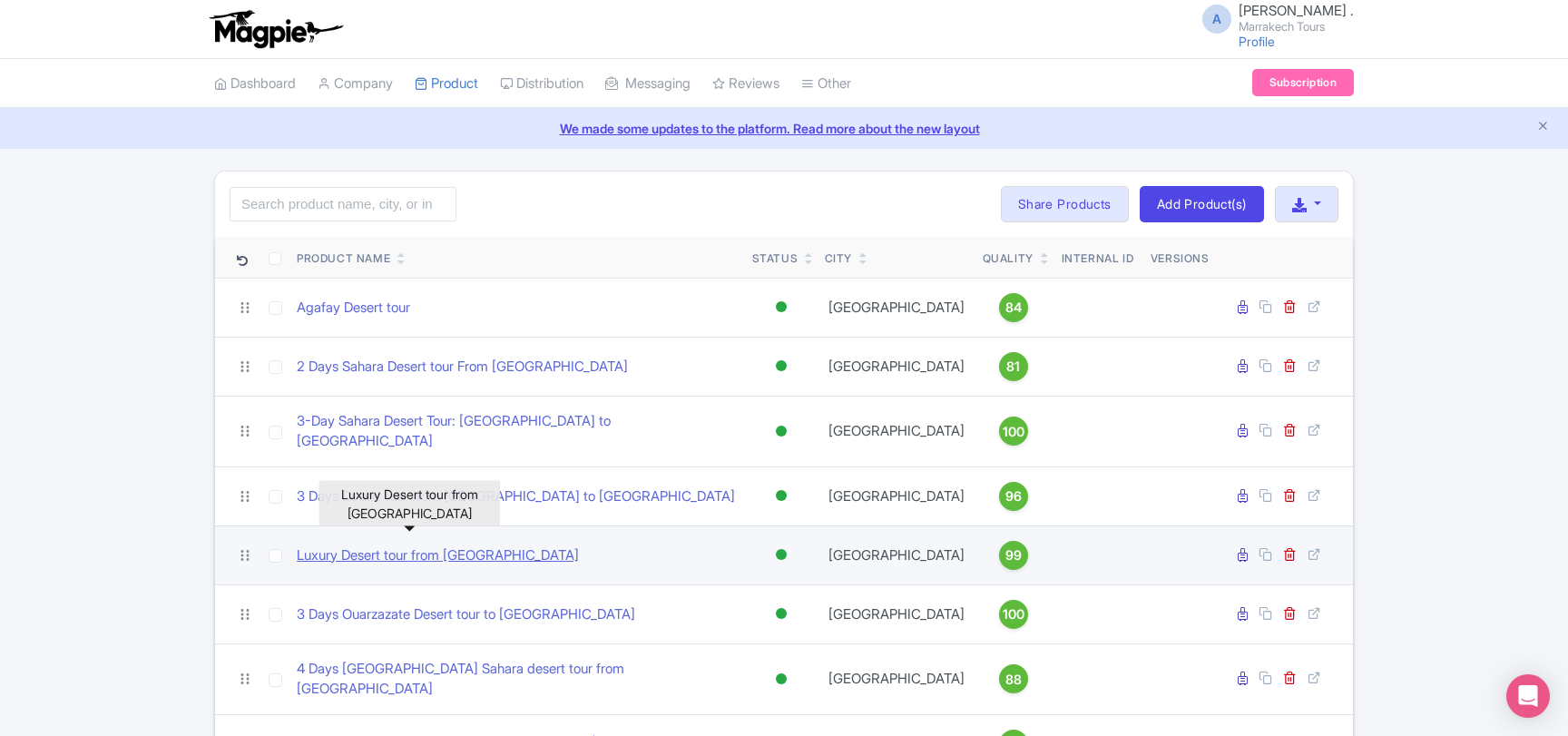
click at [453, 546] on link "Luxury Desert tour from [GEOGRAPHIC_DATA]" at bounding box center [438, 555] width 283 height 21
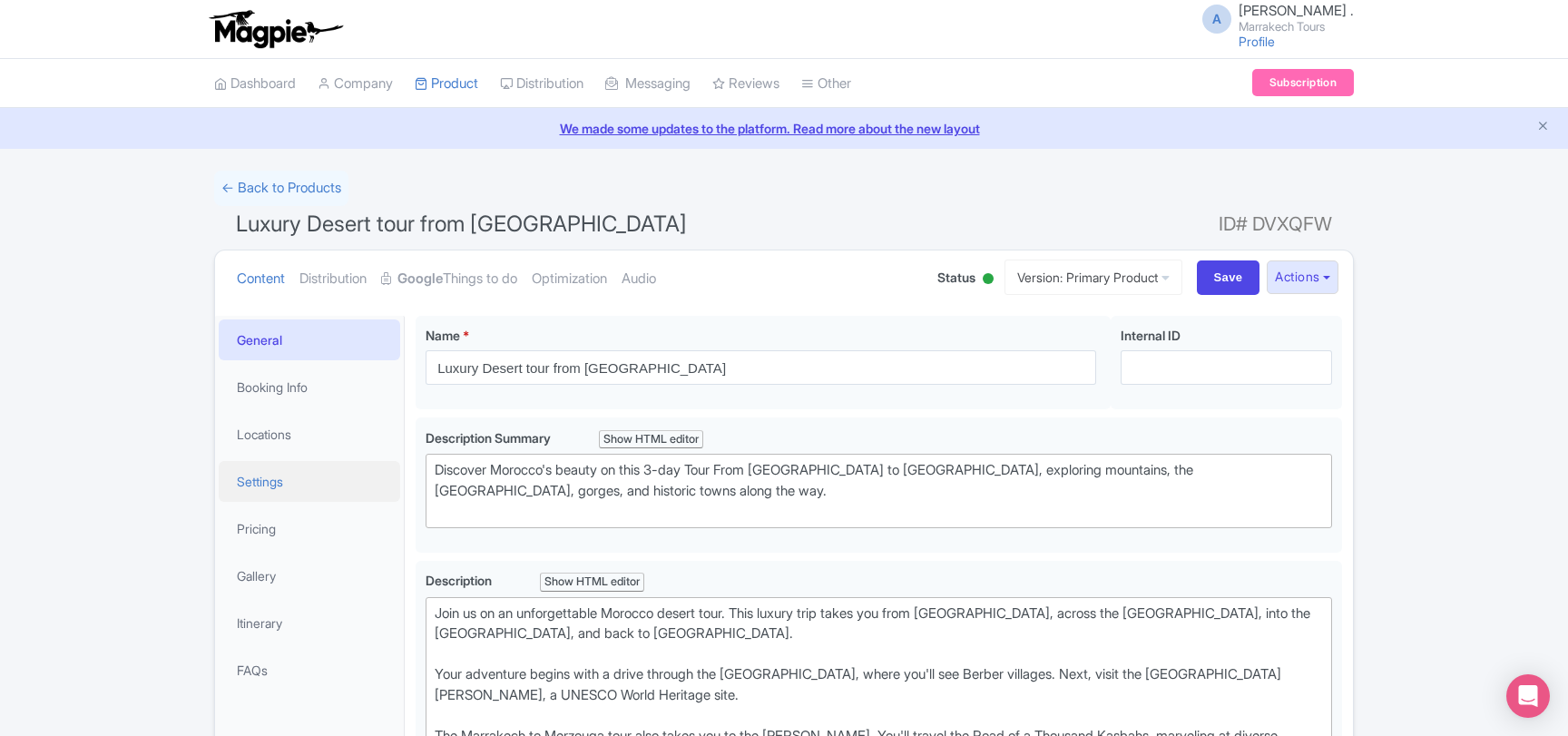
click at [280, 481] on link "Settings" at bounding box center [309, 482] width 182 height 41
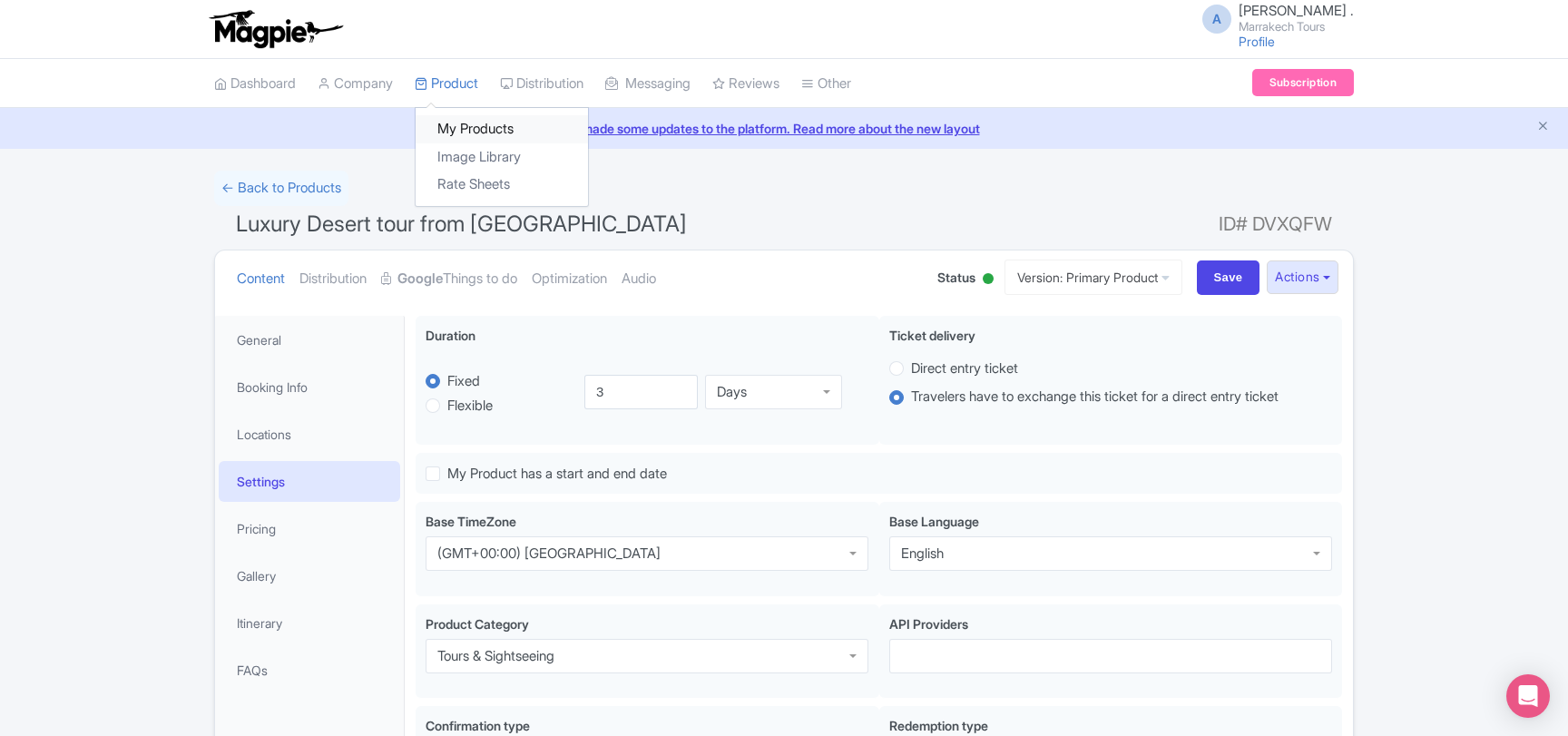
click at [472, 130] on link "My Products" at bounding box center [501, 129] width 173 height 28
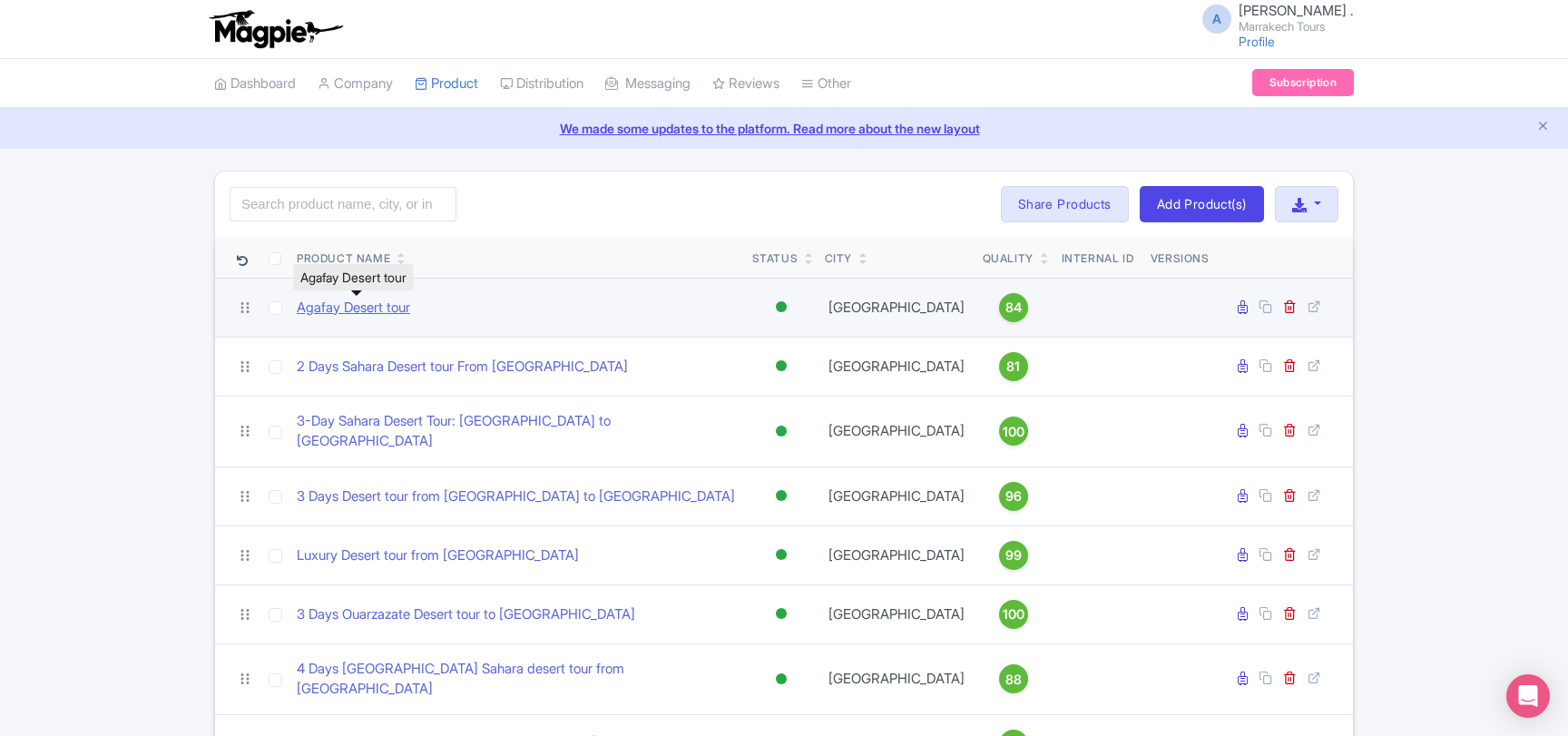
click at [408, 305] on link "Agafay Desert tour" at bounding box center [353, 307] width 114 height 21
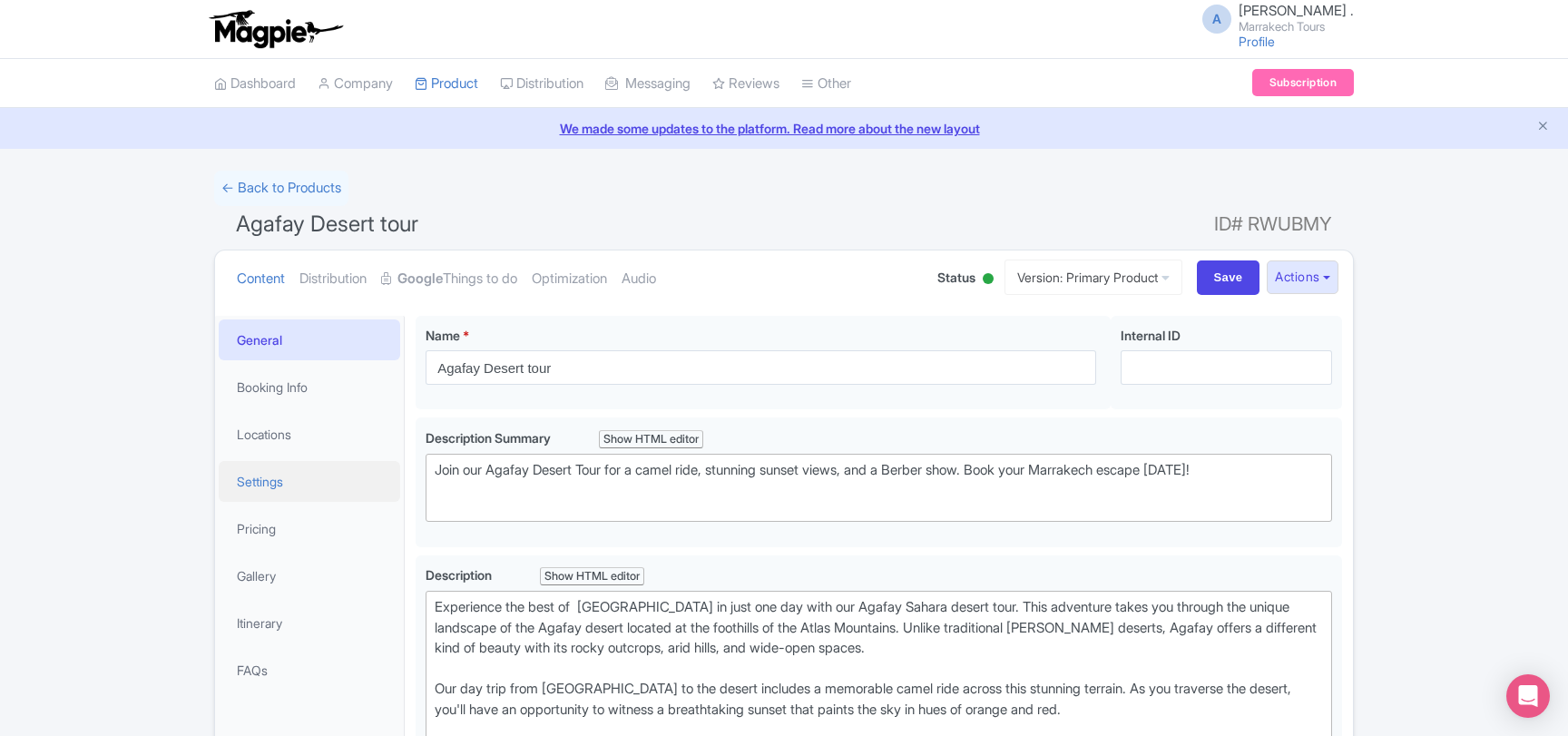
click at [270, 482] on link "Settings" at bounding box center [309, 482] width 182 height 41
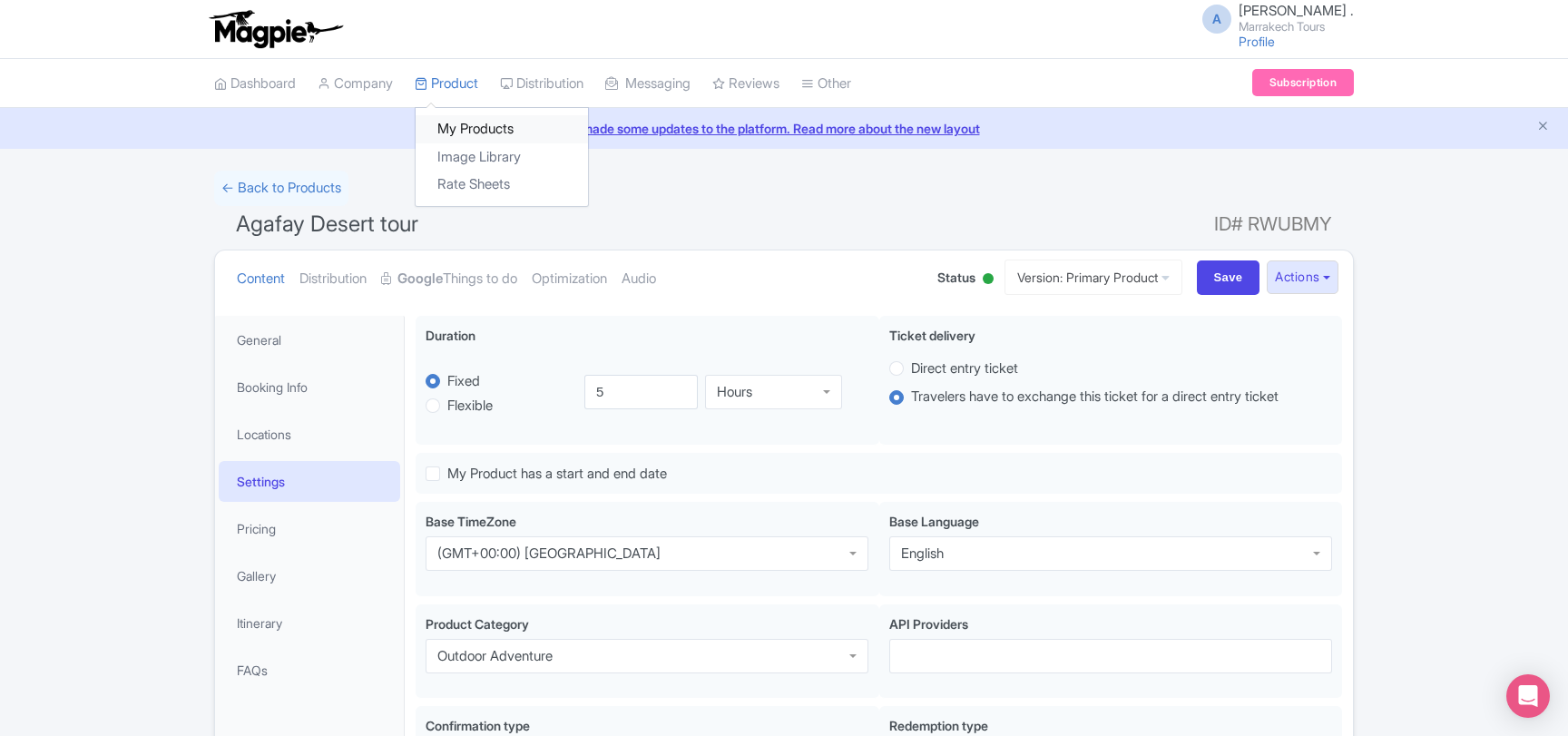
click at [475, 128] on link "My Products" at bounding box center [501, 129] width 173 height 28
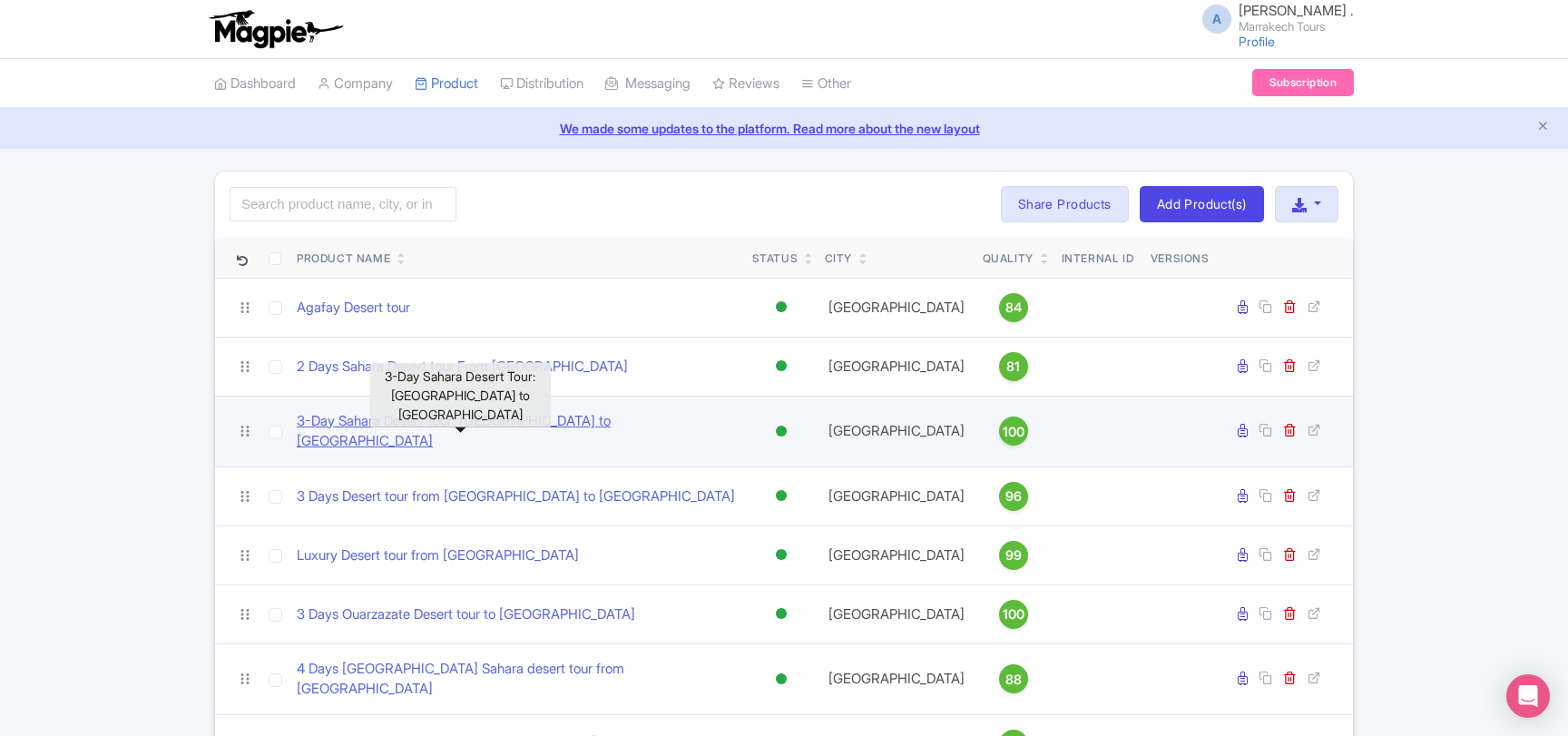
click at [414, 428] on link "3-Day Sahara Desert Tour: [GEOGRAPHIC_DATA] to [GEOGRAPHIC_DATA]" at bounding box center [516, 432] width 441 height 41
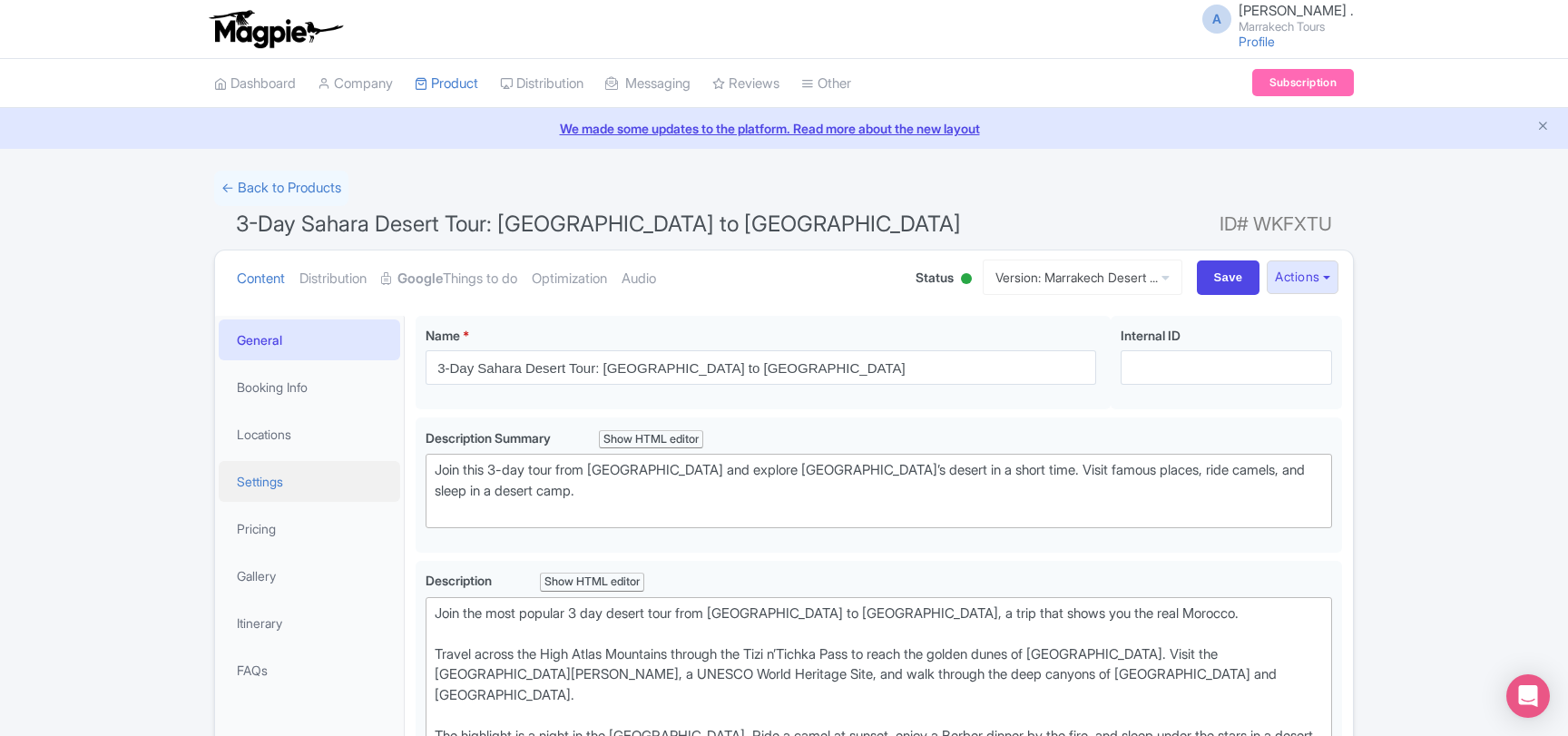
click at [264, 487] on link "Settings" at bounding box center [309, 482] width 182 height 41
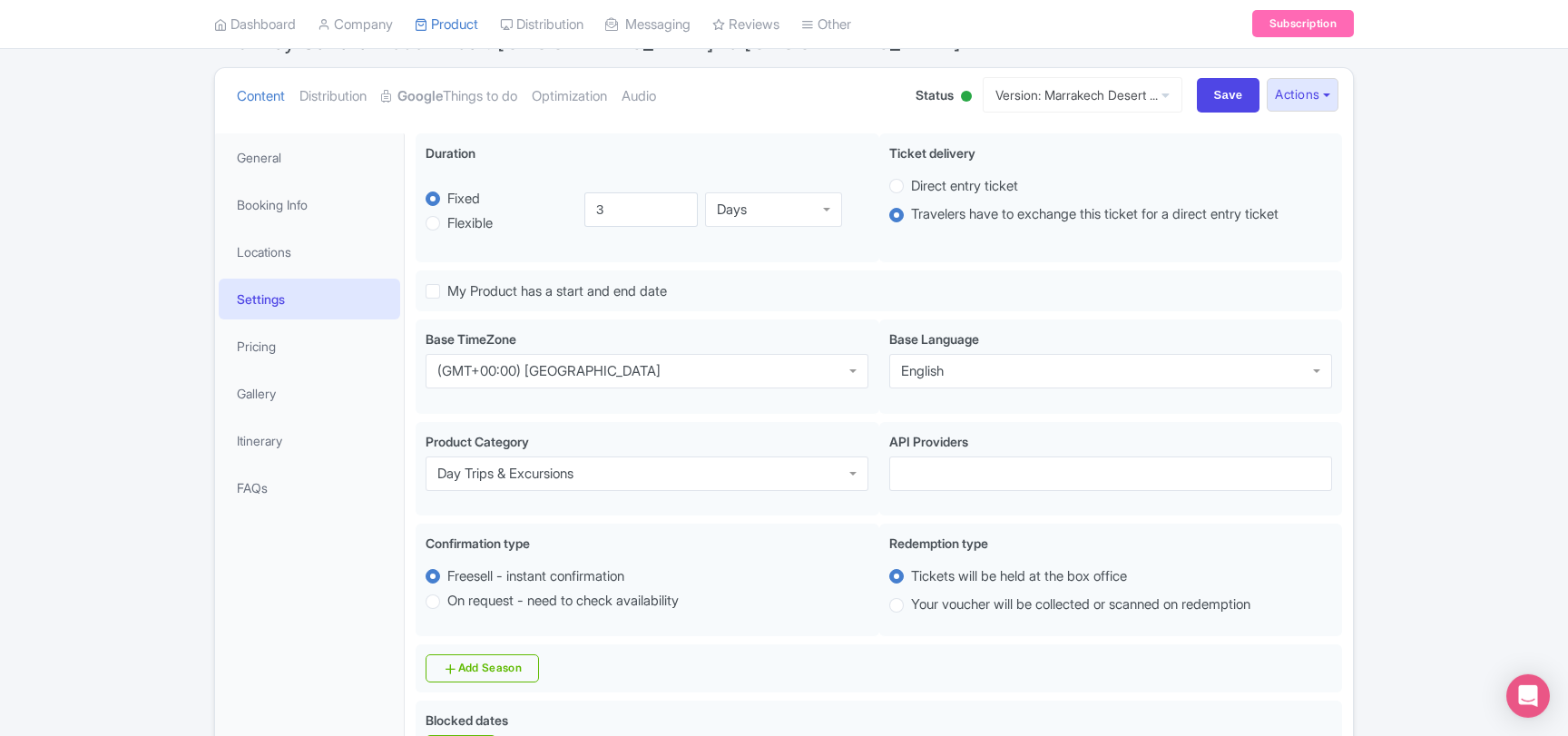
scroll to position [196, 0]
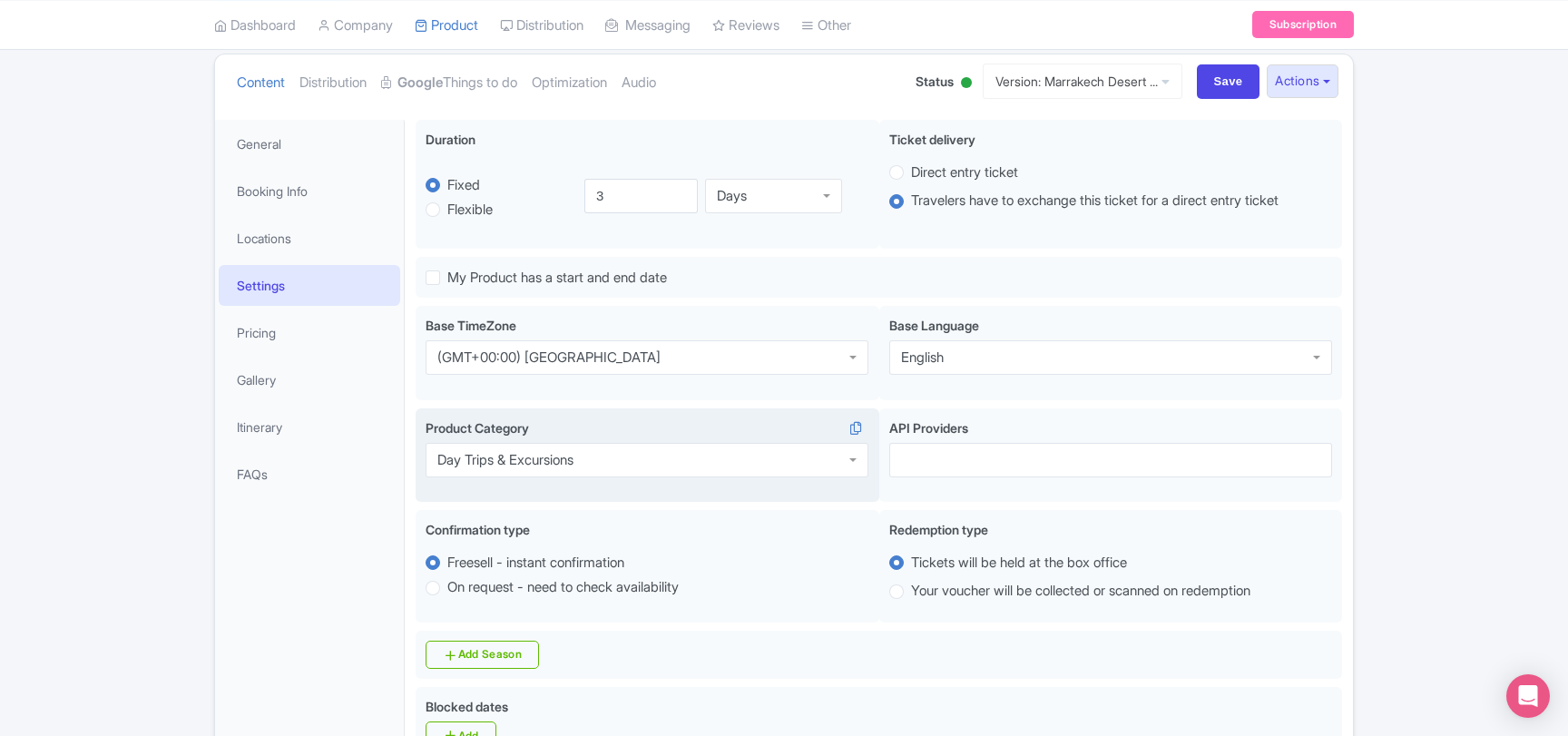
click at [516, 464] on div "Day Trips & Excursions" at bounding box center [505, 459] width 136 height 17
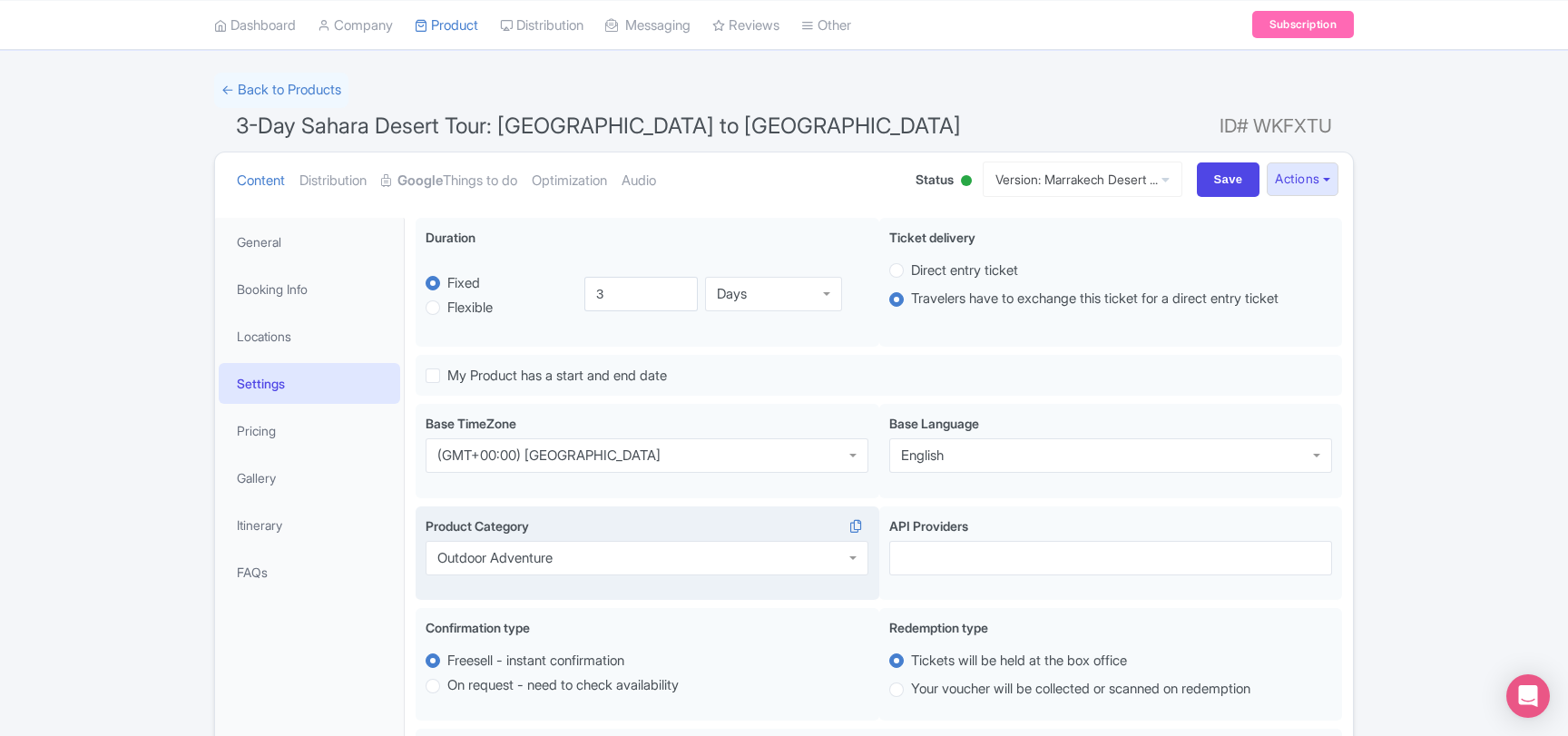
click at [1218, 186] on input "Save" at bounding box center [1228, 179] width 64 height 34
type input "Saving..."
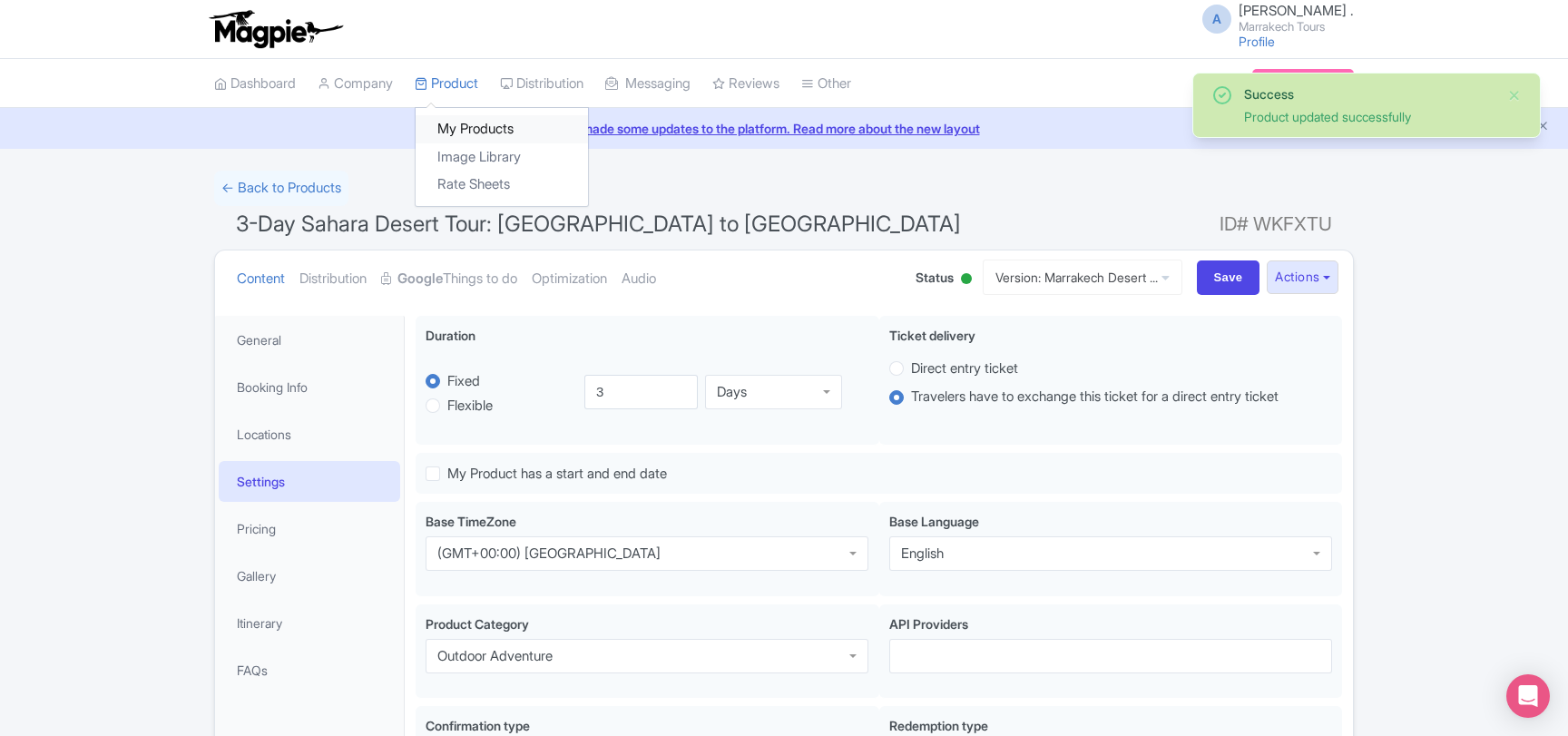
click at [460, 127] on link "My Products" at bounding box center [501, 129] width 173 height 28
